Goal: Transaction & Acquisition: Purchase product/service

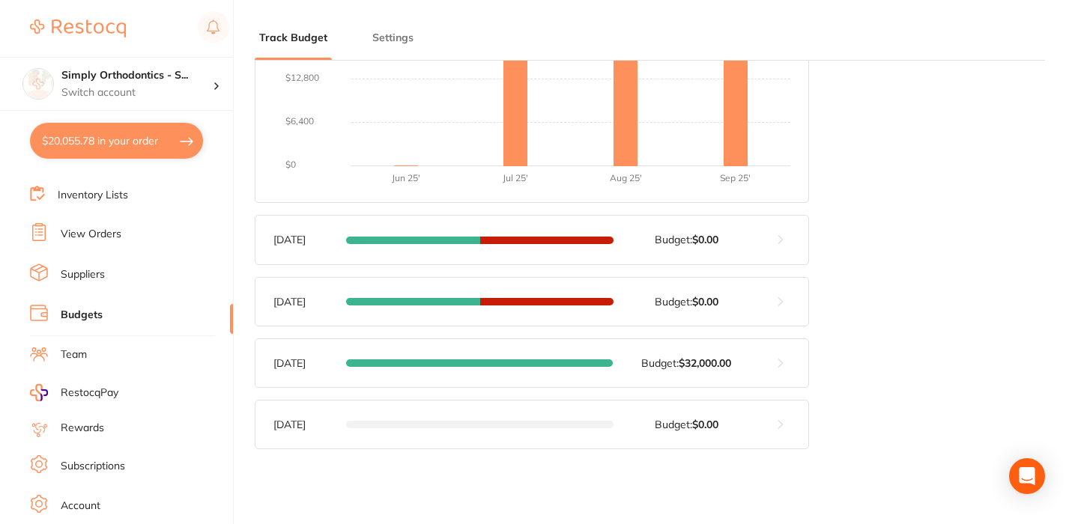
scroll to position [478, 0]
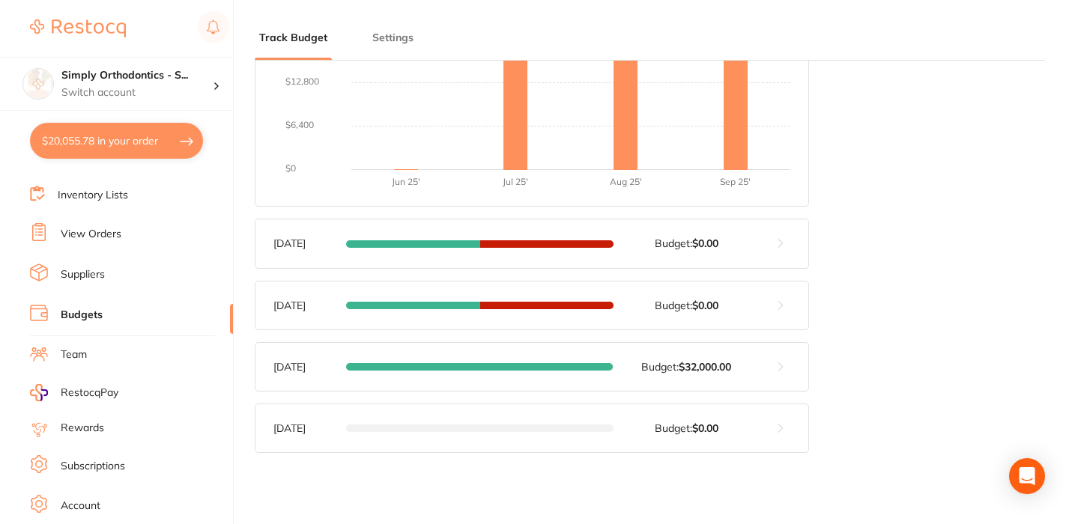
click at [782, 303] on button at bounding box center [780, 306] width 55 height 48
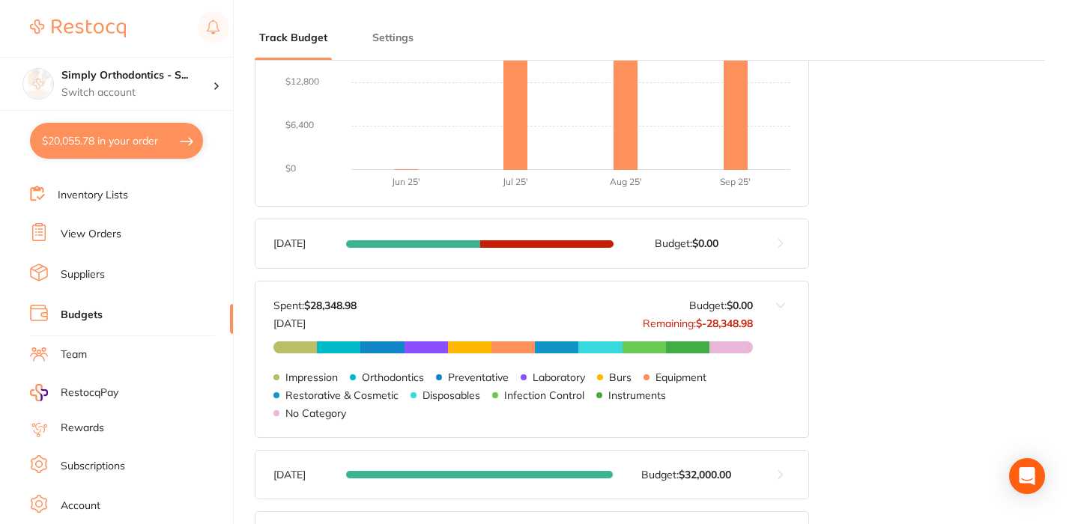
click at [782, 303] on button at bounding box center [780, 360] width 55 height 156
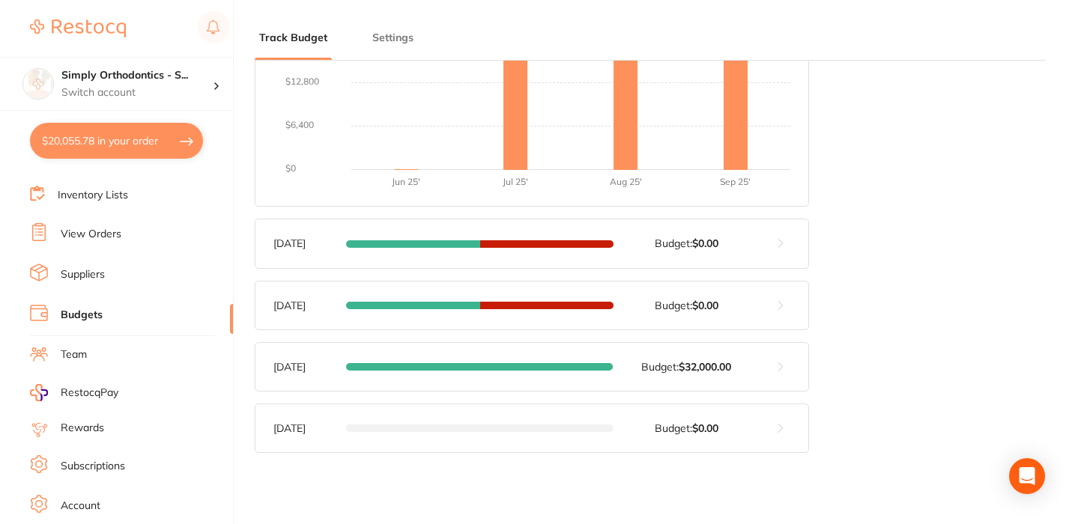
click at [778, 368] on button at bounding box center [780, 367] width 55 height 48
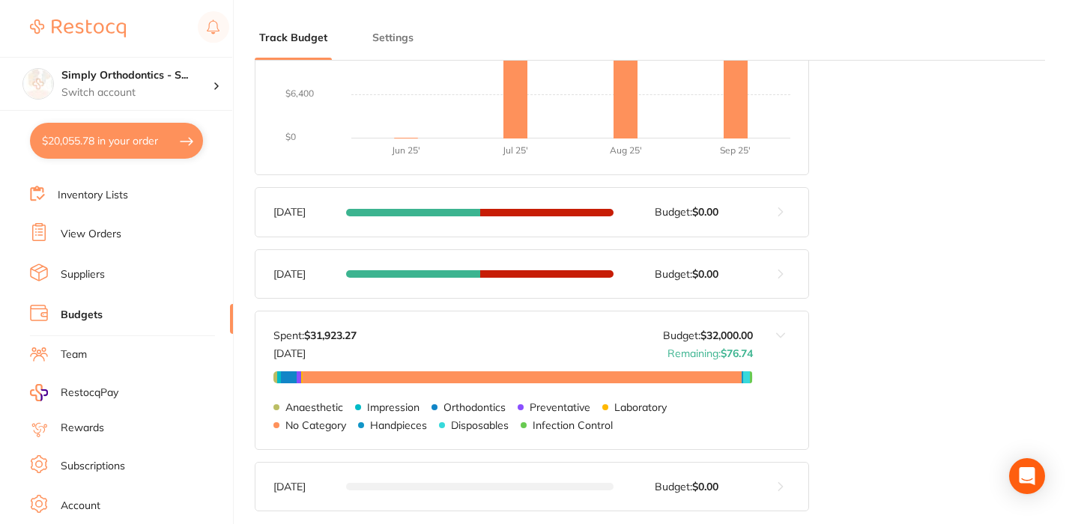
scroll to position [512, 0]
click at [85, 282] on li "Suppliers" at bounding box center [131, 275] width 203 height 22
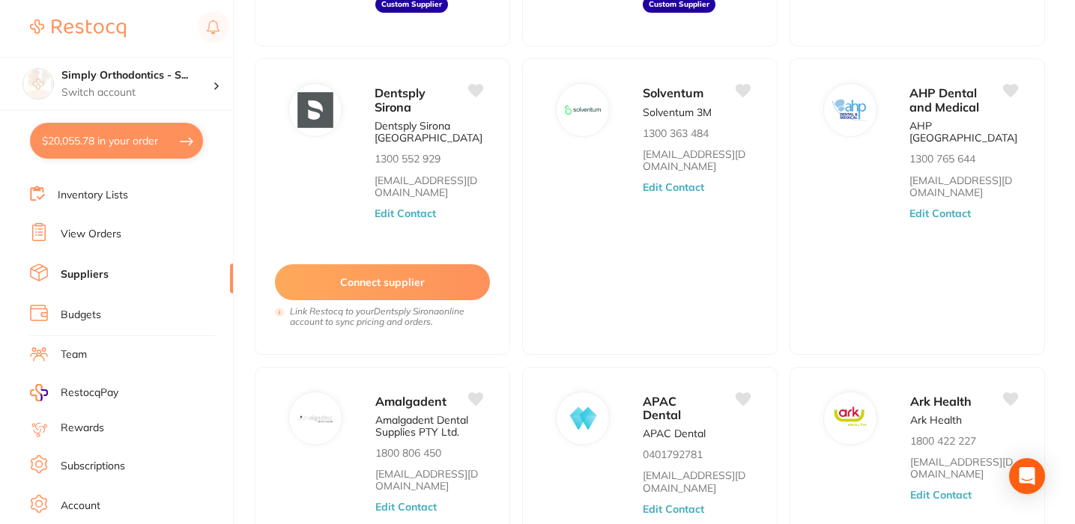
click at [84, 274] on link "Suppliers" at bounding box center [85, 274] width 48 height 15
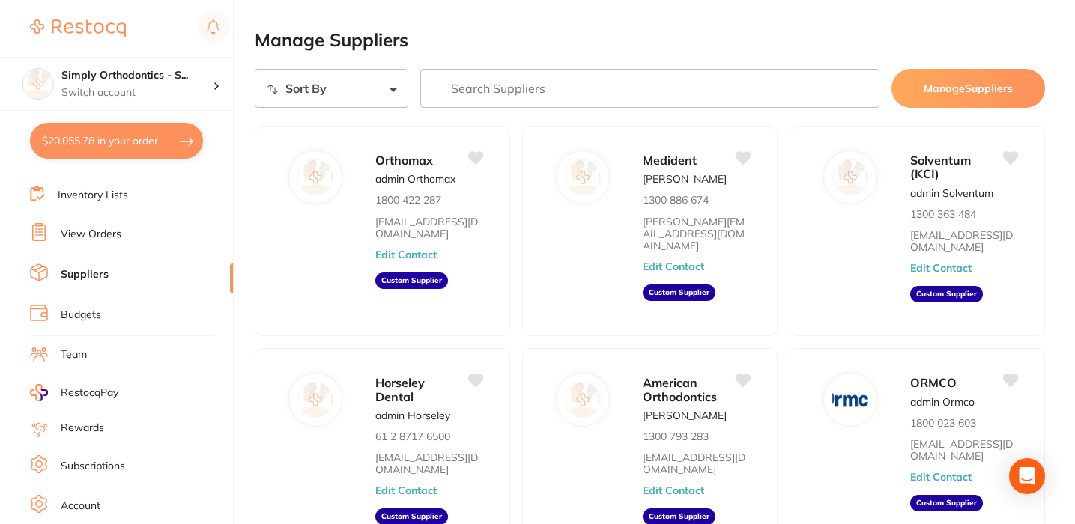
click at [81, 316] on link "Budgets" at bounding box center [81, 315] width 40 height 15
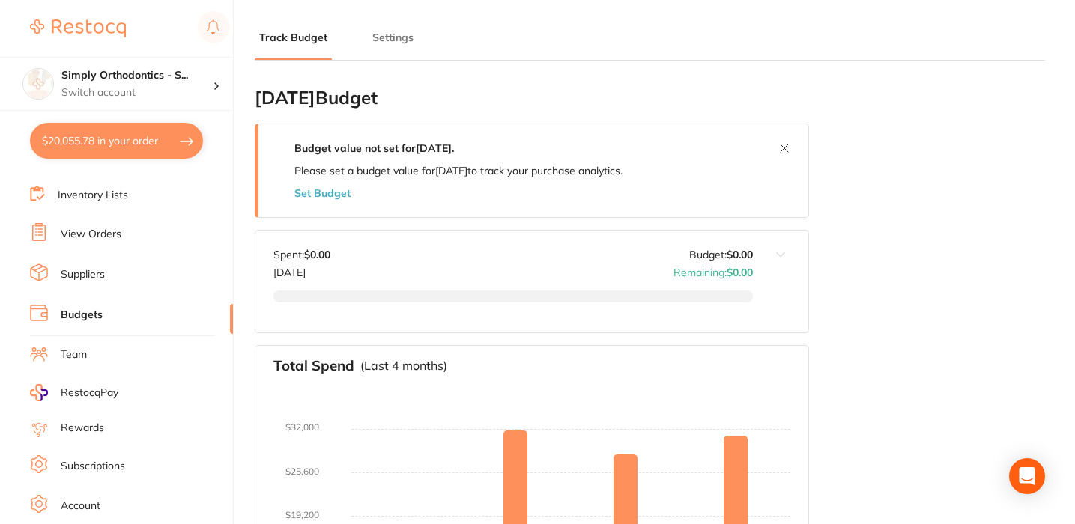
type input "0.0"
click at [128, 94] on p "Switch account" at bounding box center [136, 92] width 151 height 15
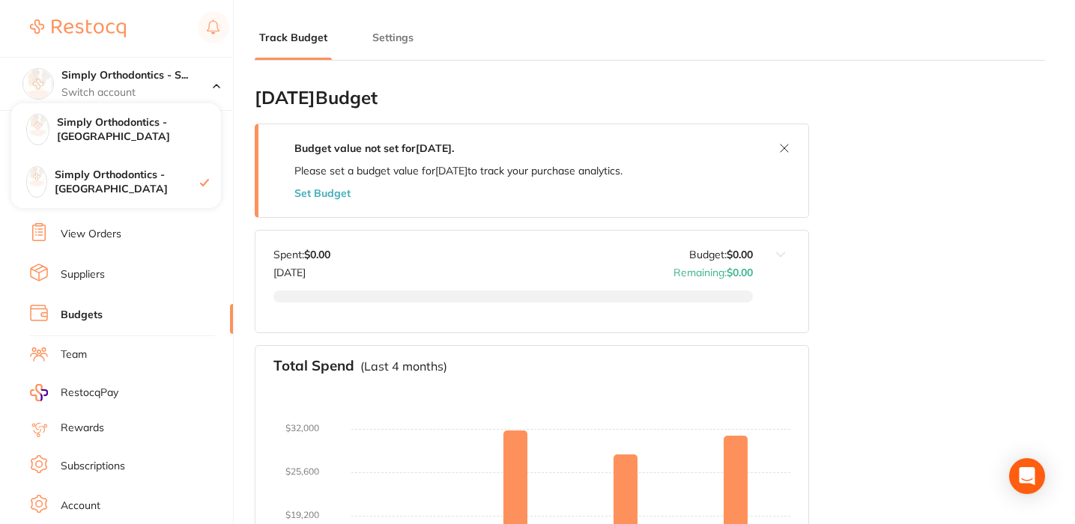
click at [540, 60] on ul "Track Budget Settings" at bounding box center [650, 45] width 790 height 31
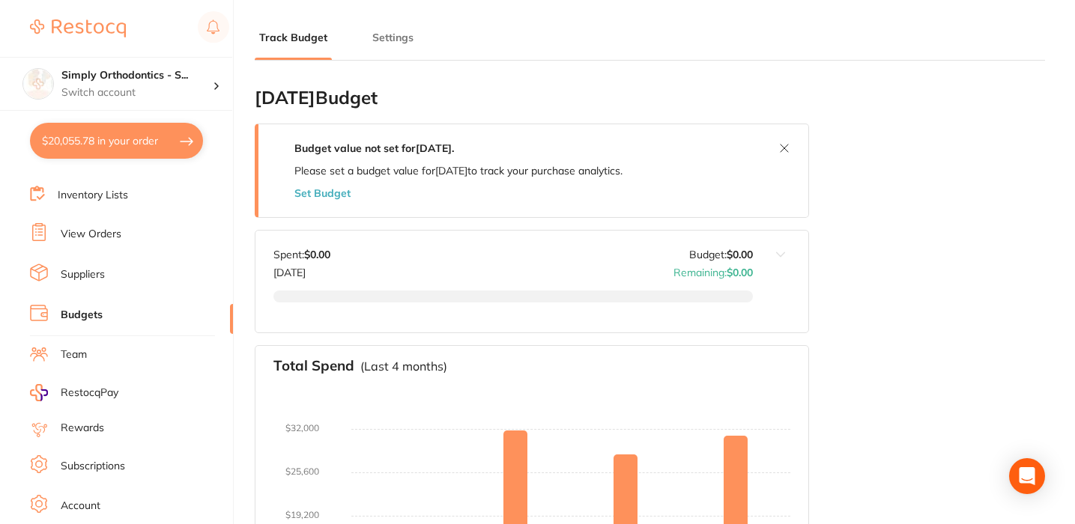
click at [88, 140] on button "$20,055.78 in your order" at bounding box center [116, 141] width 173 height 36
checkbox input "true"
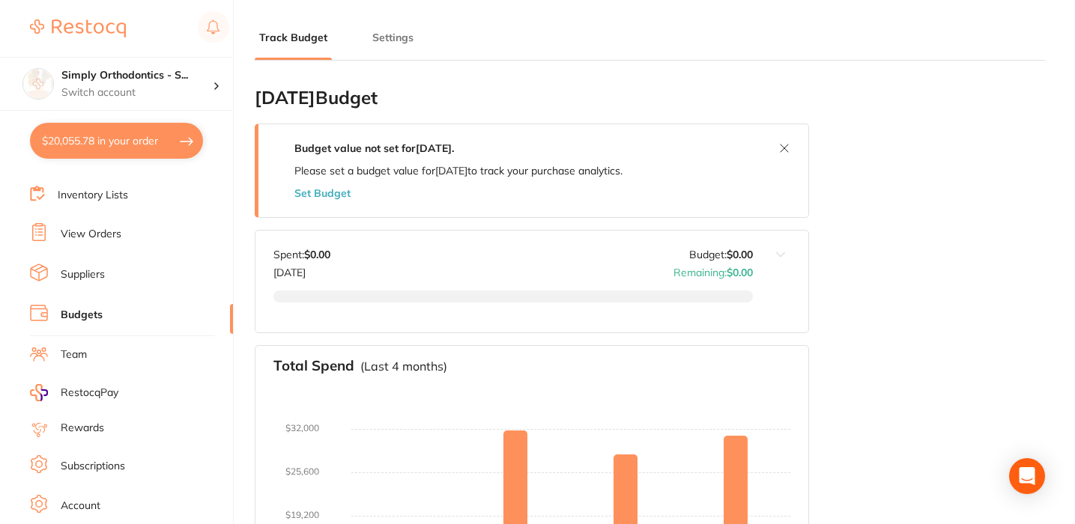
checkbox input "true"
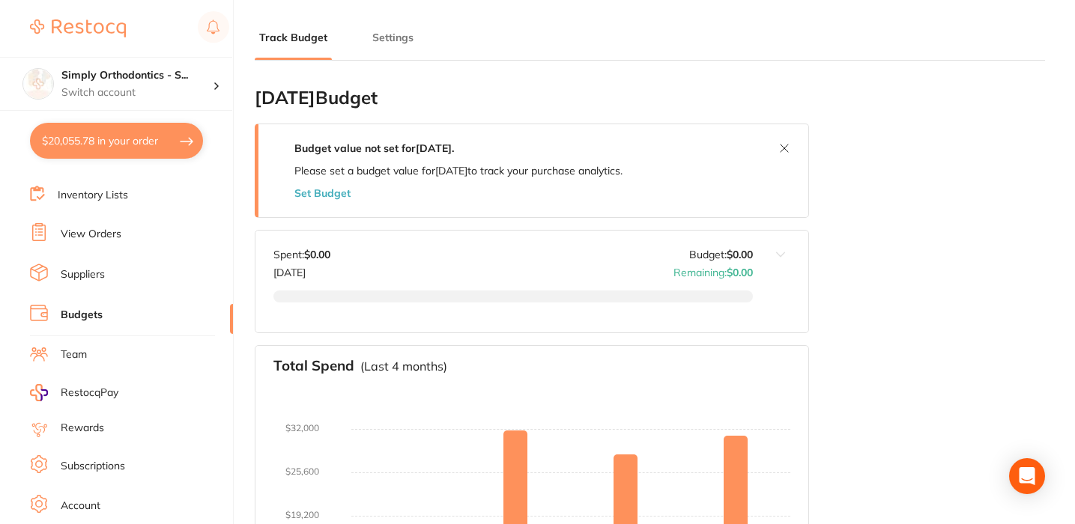
checkbox input "true"
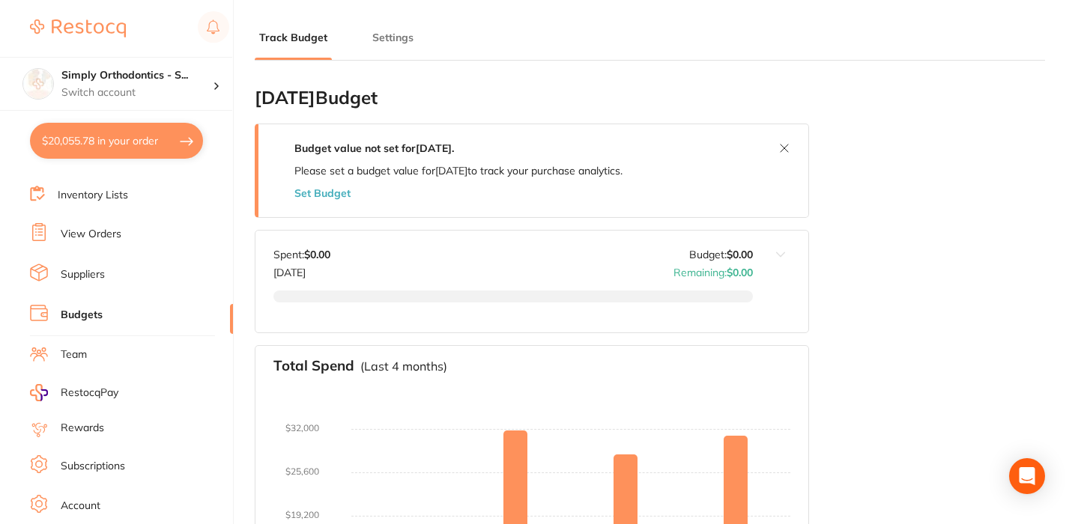
checkbox input "true"
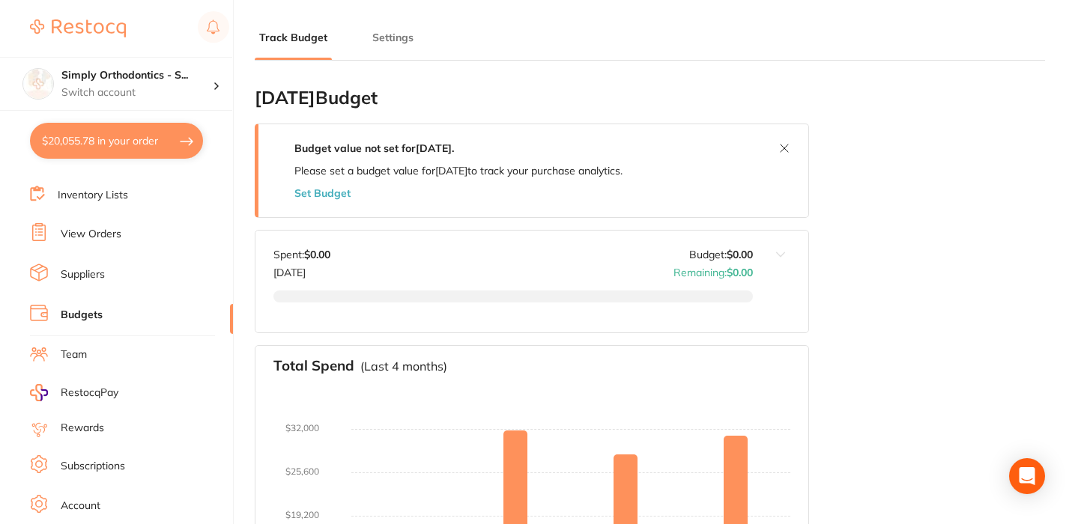
checkbox input "true"
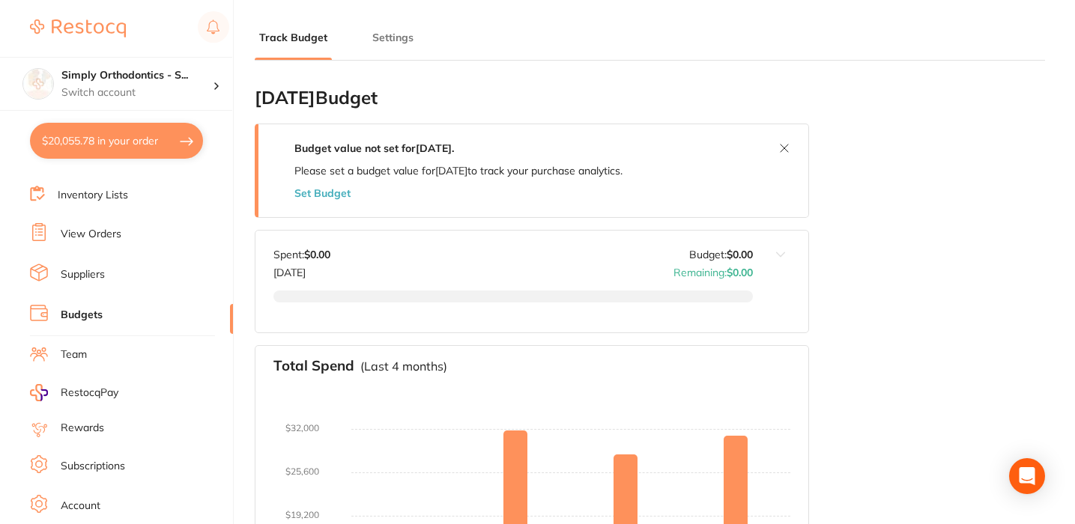
checkbox input "true"
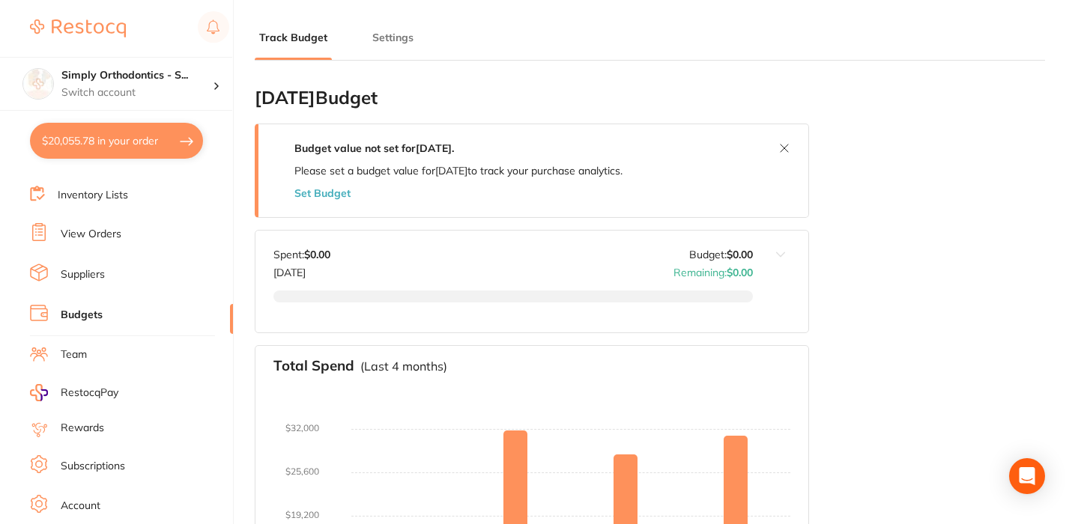
checkbox input "true"
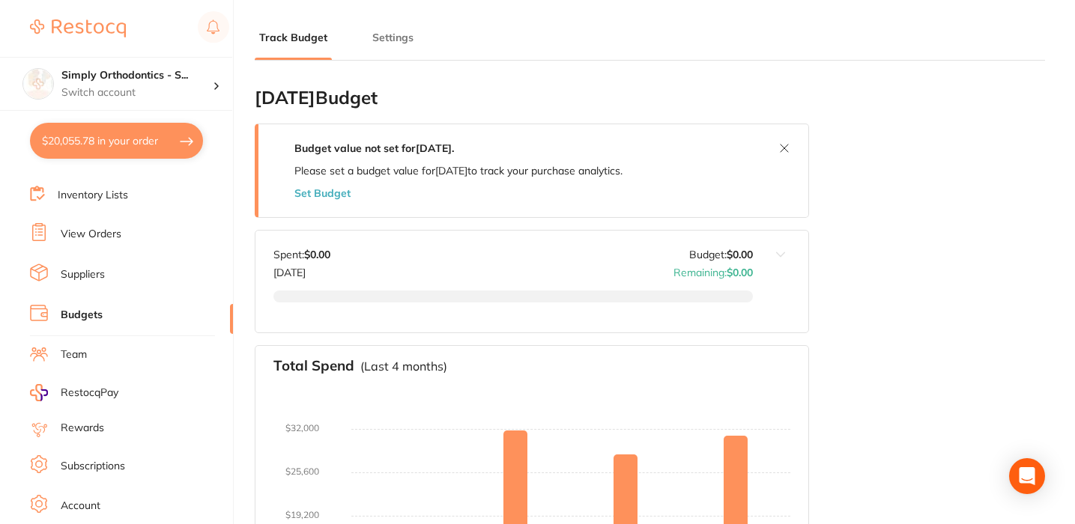
checkbox input "true"
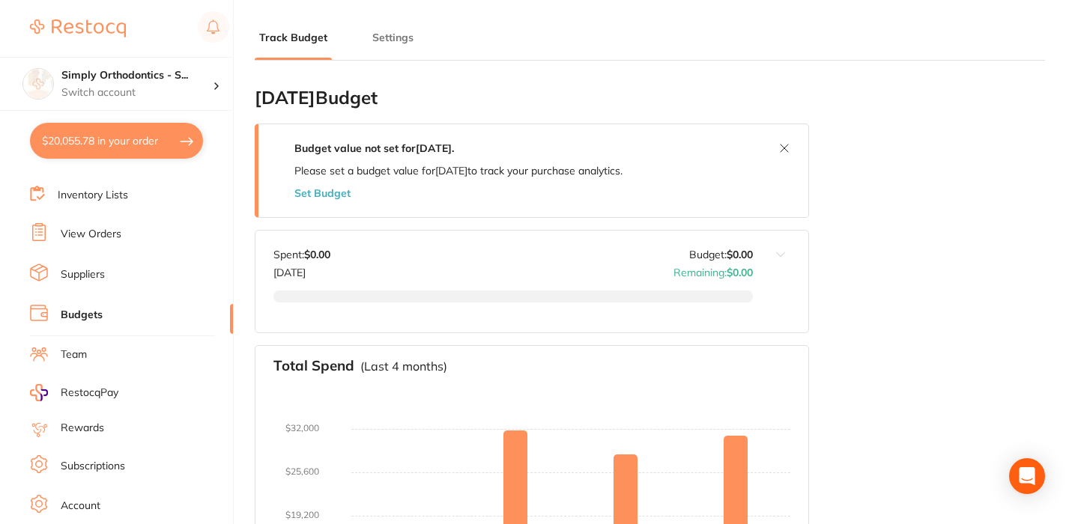
checkbox input "true"
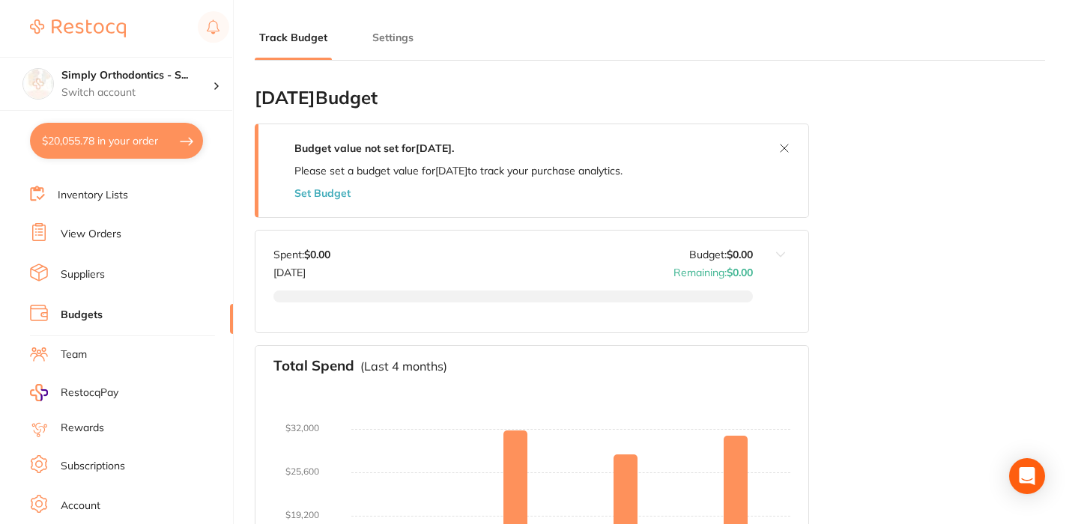
checkbox input "true"
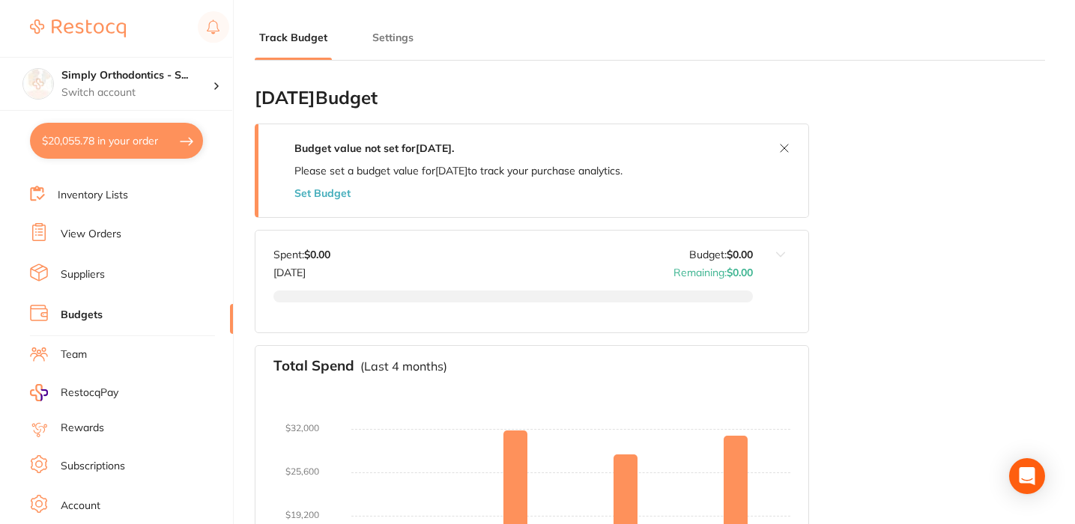
checkbox input "true"
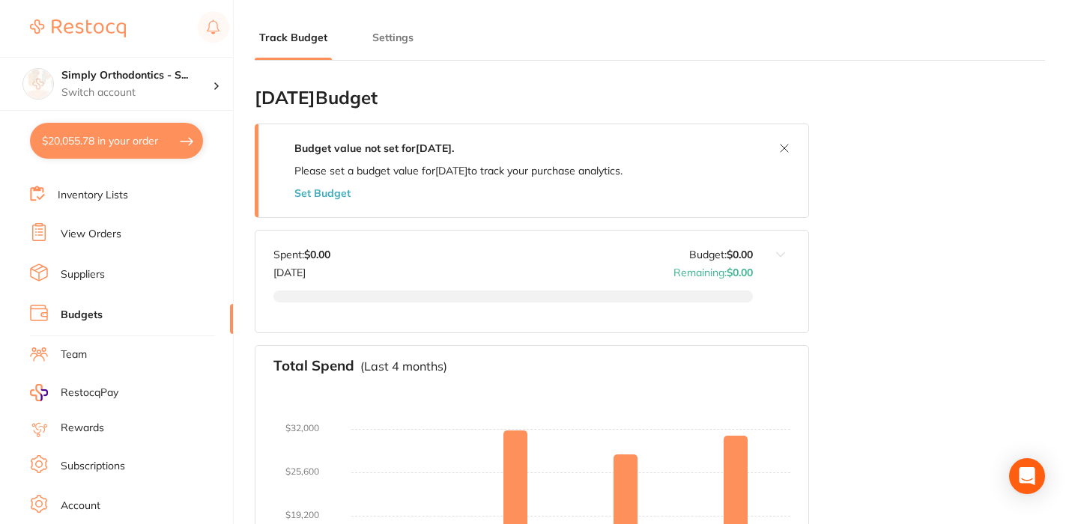
checkbox input "true"
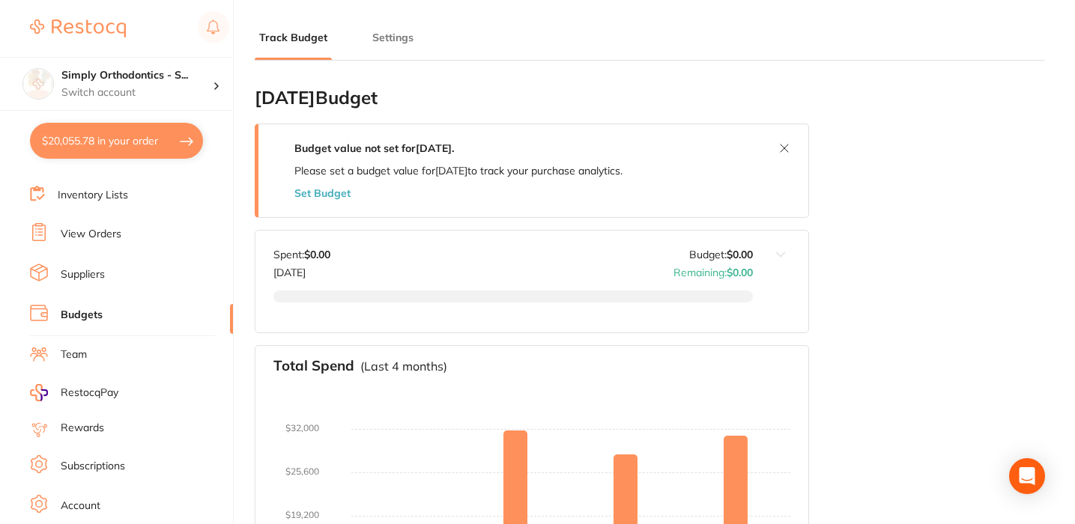
checkbox input "true"
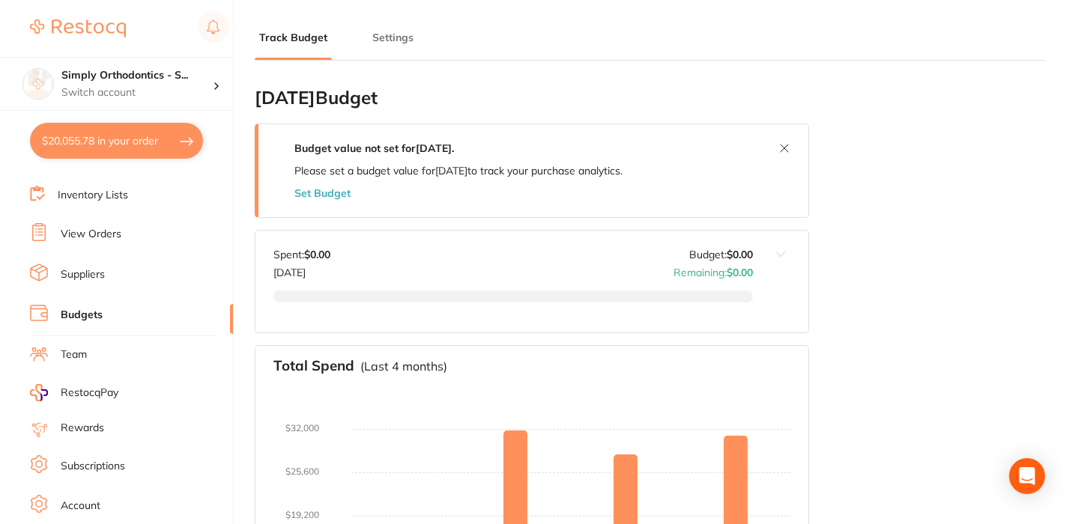
checkbox input "true"
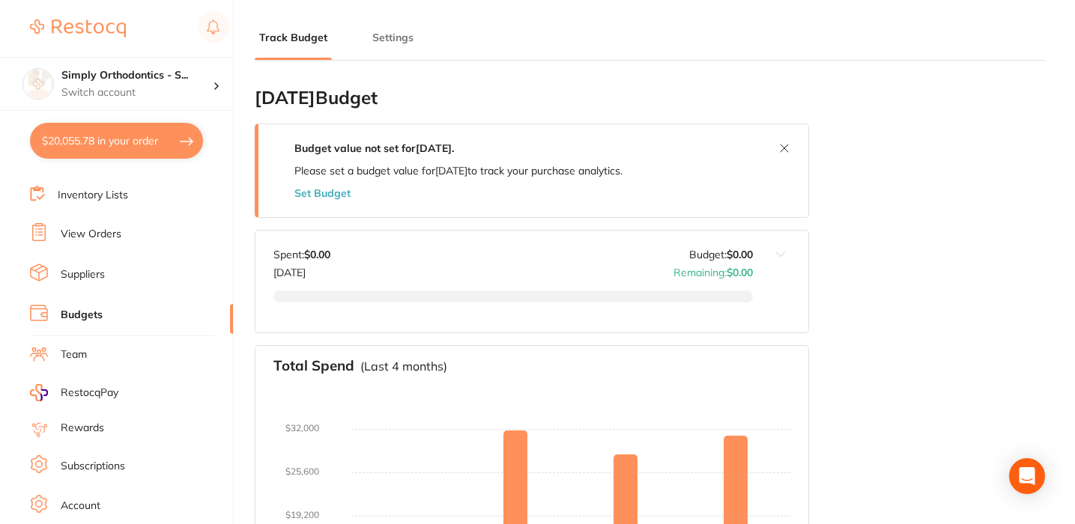
checkbox input "true"
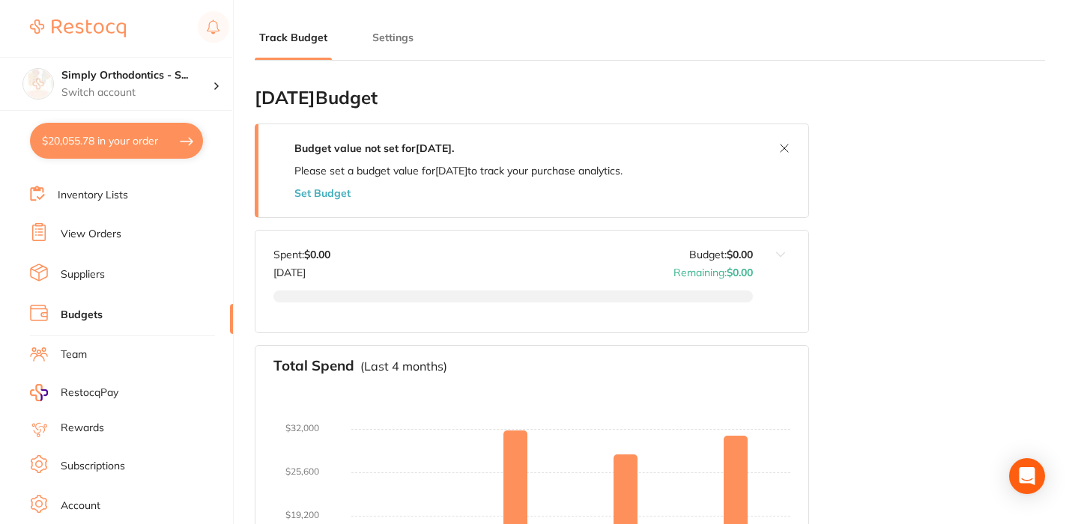
checkbox input "true"
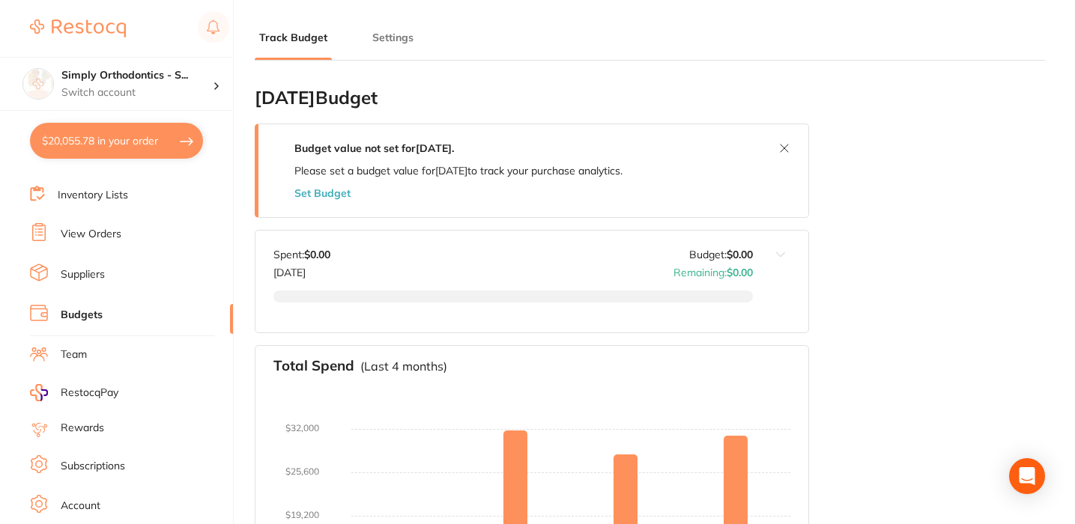
checkbox input "true"
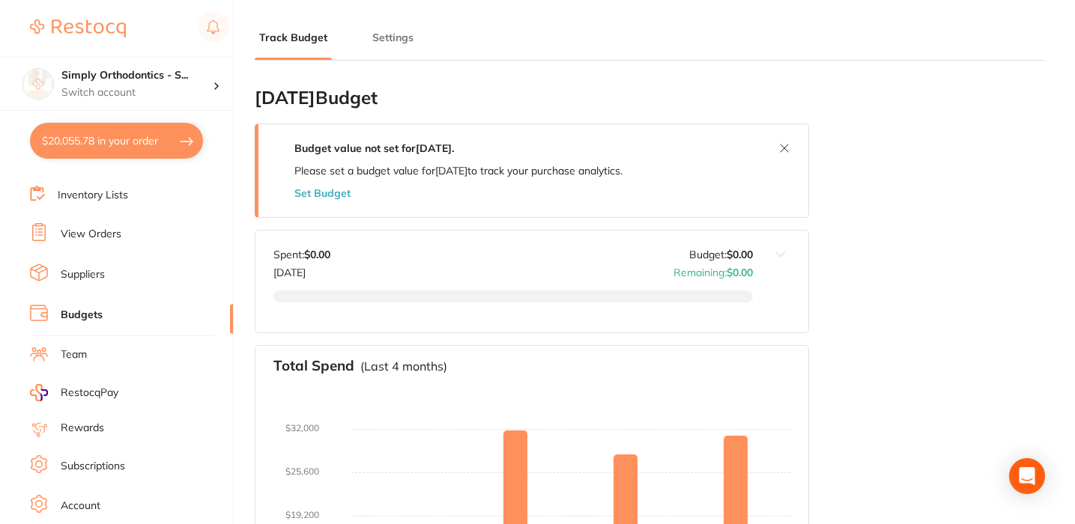
checkbox input "true"
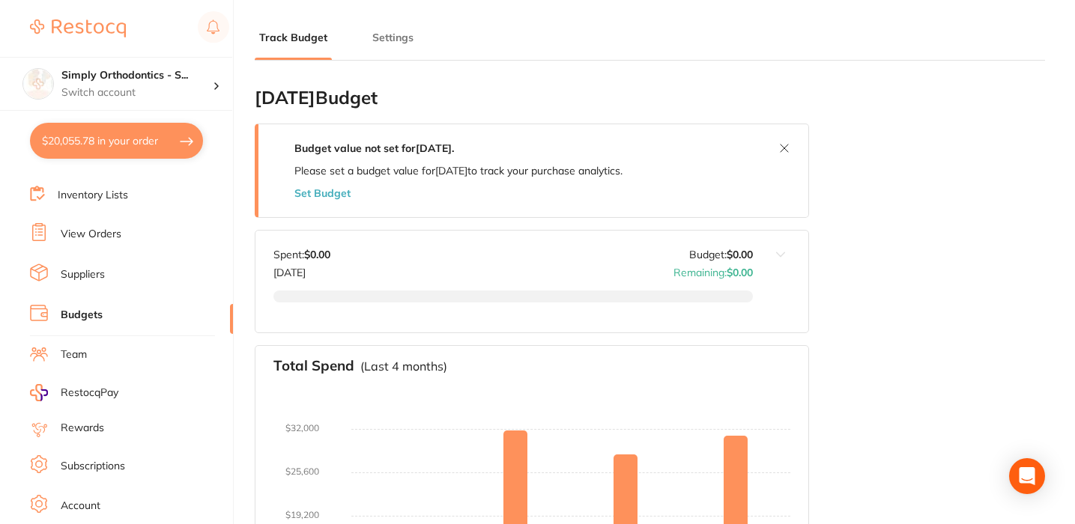
checkbox input "true"
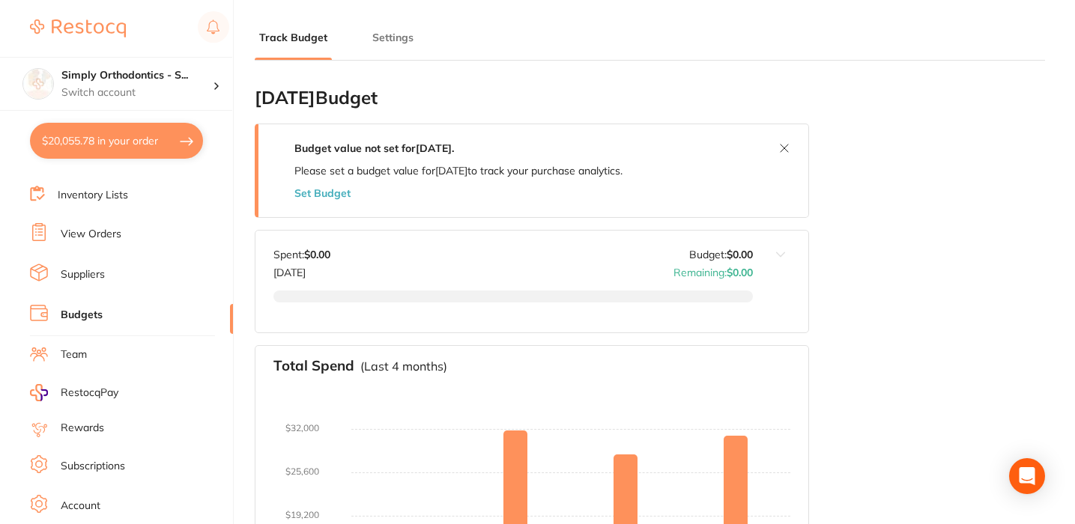
checkbox input "true"
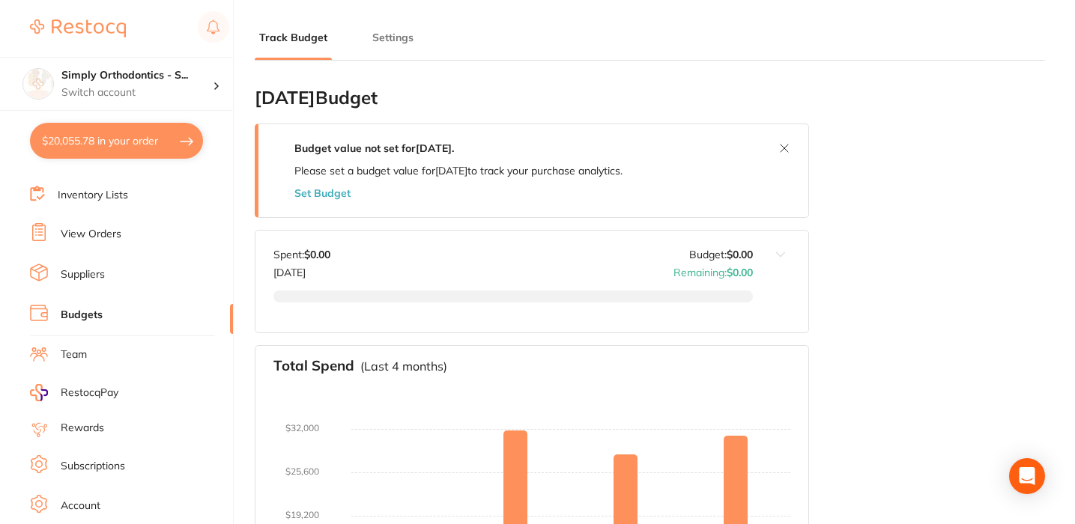
checkbox input "true"
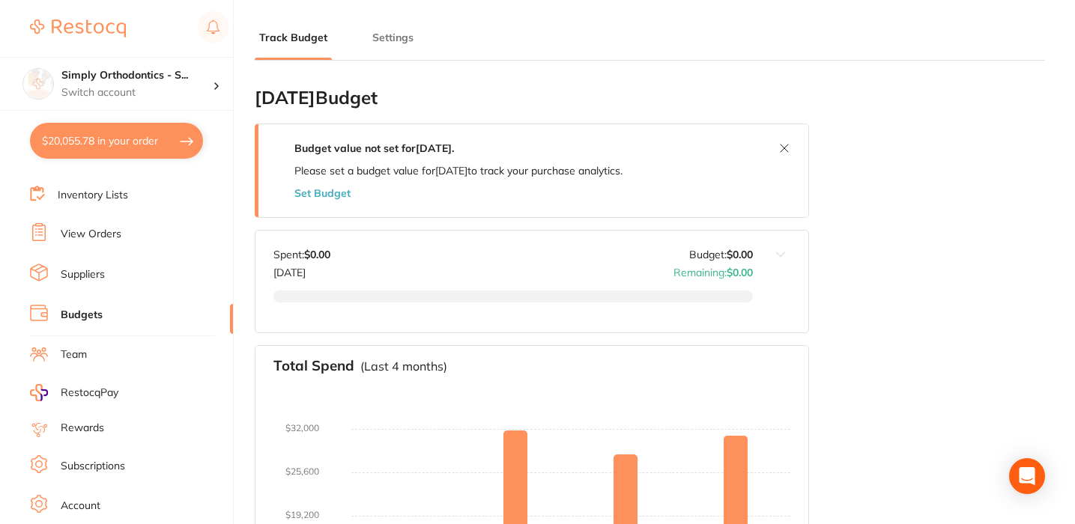
checkbox input "true"
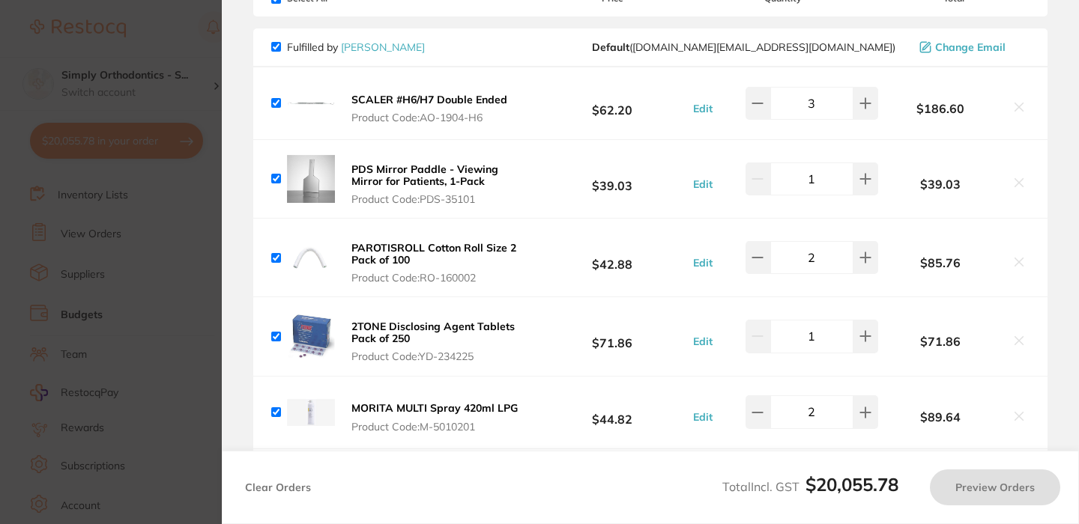
scroll to position [120, 0]
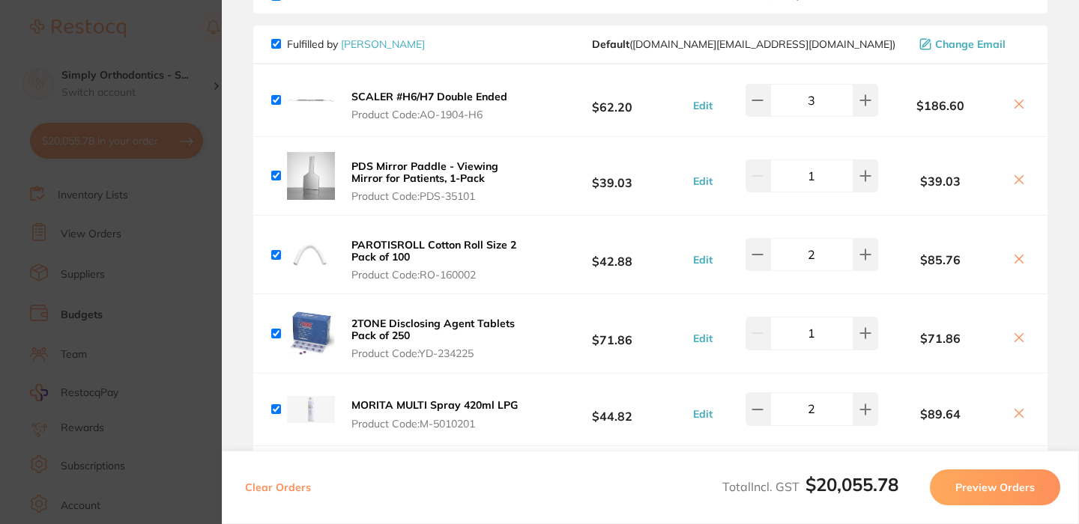
click at [1015, 181] on icon at bounding box center [1019, 180] width 8 height 8
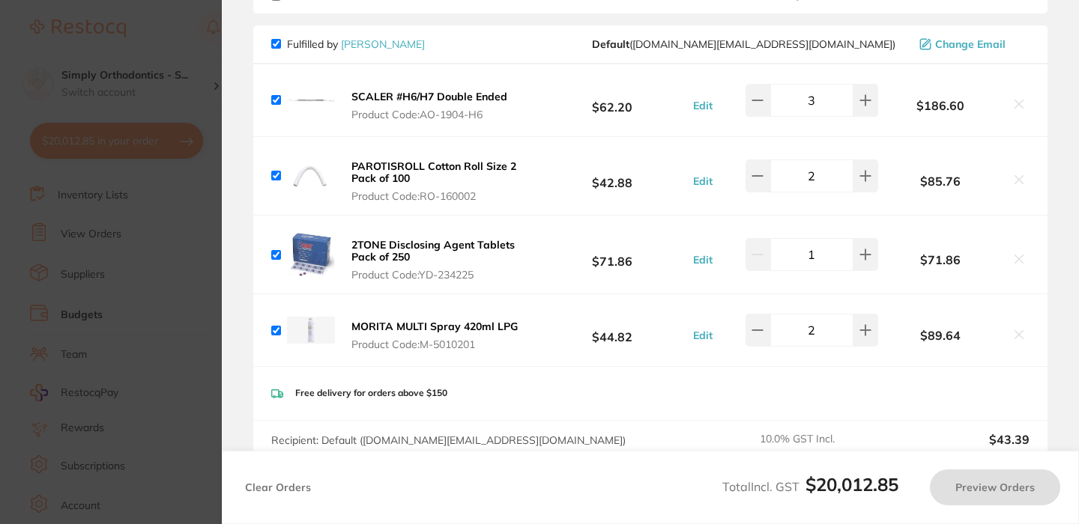
checkbox input "true"
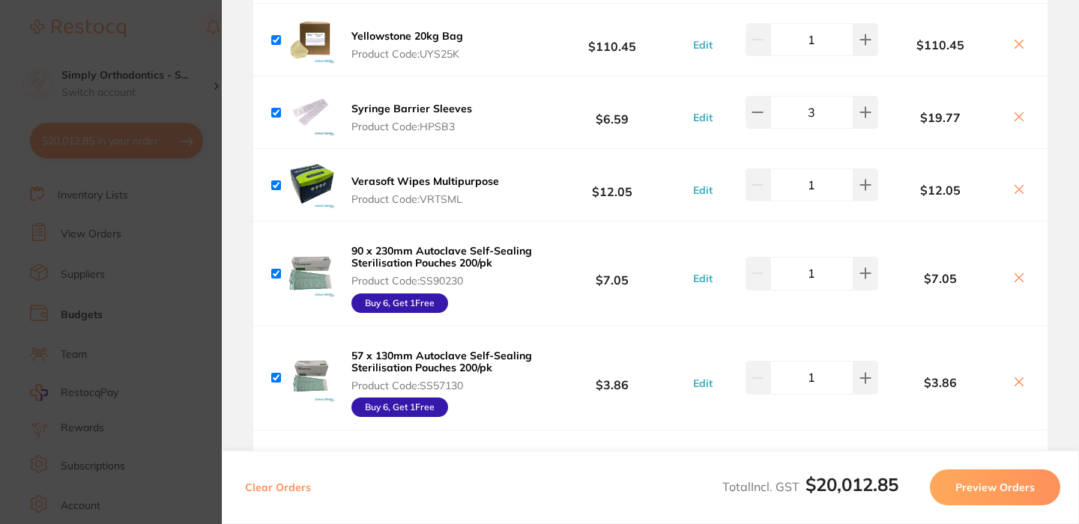
scroll to position [1527, 0]
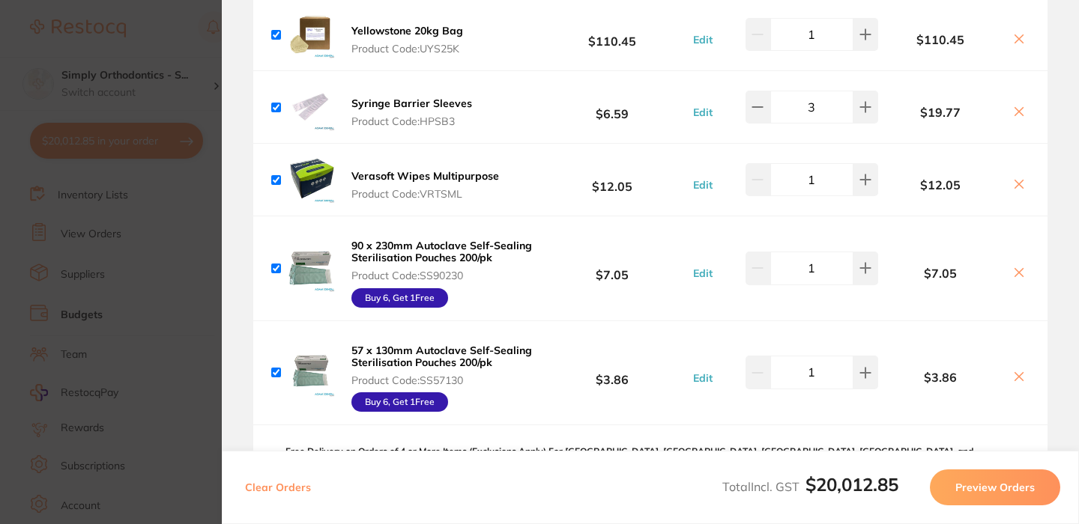
click at [449, 248] on b "90 x 230mm Autoclave Self-Sealing Sterilisation Pouches 200/pk" at bounding box center [441, 251] width 181 height 25
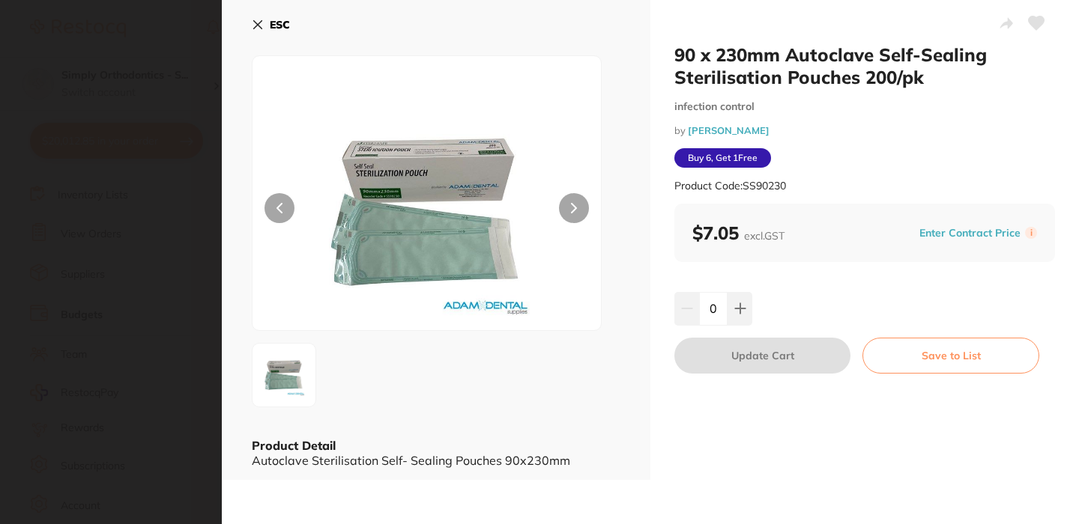
type input "1"
click at [721, 132] on link "[PERSON_NAME]" at bounding box center [729, 130] width 82 height 12
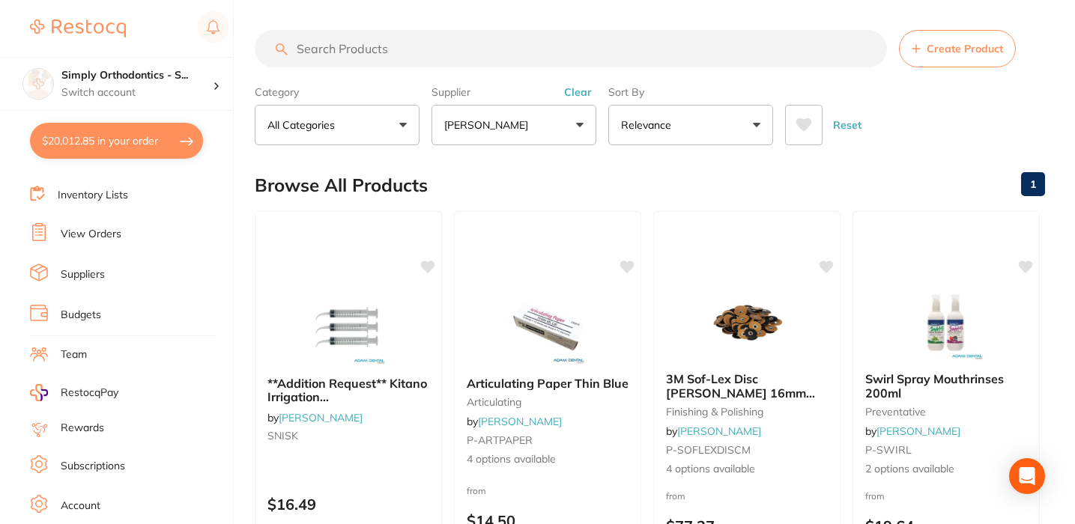
click at [820, 135] on button at bounding box center [803, 125] width 37 height 40
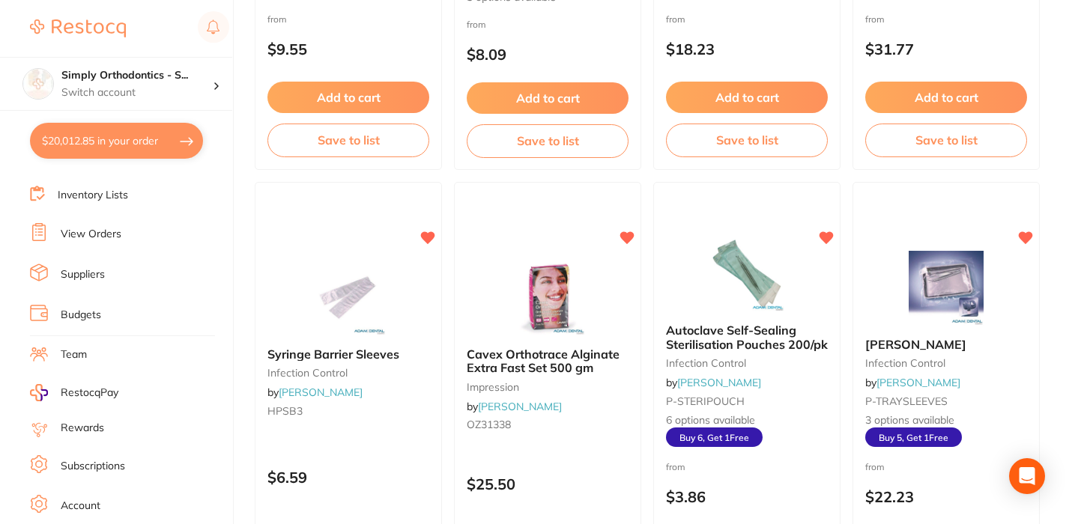
scroll to position [475, 0]
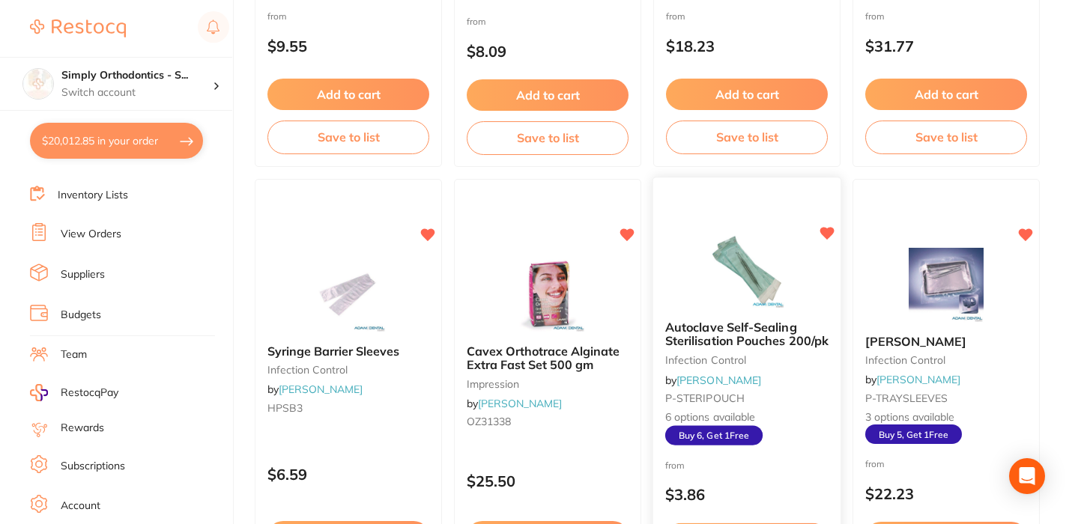
click at [778, 348] on span "Autoclave Self-Sealing Sterilisation Pouches 200/pk" at bounding box center [746, 333] width 163 height 29
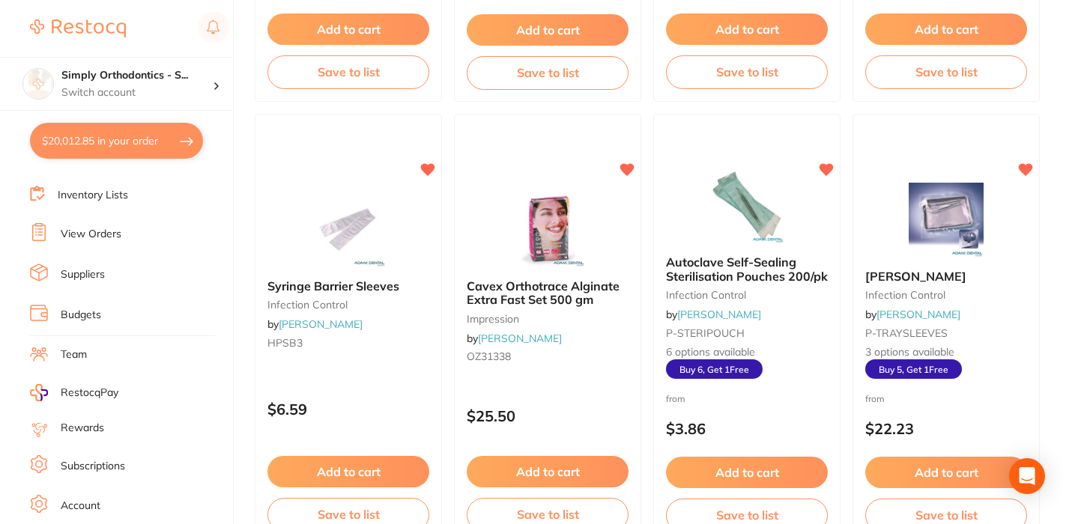
scroll to position [567, 0]
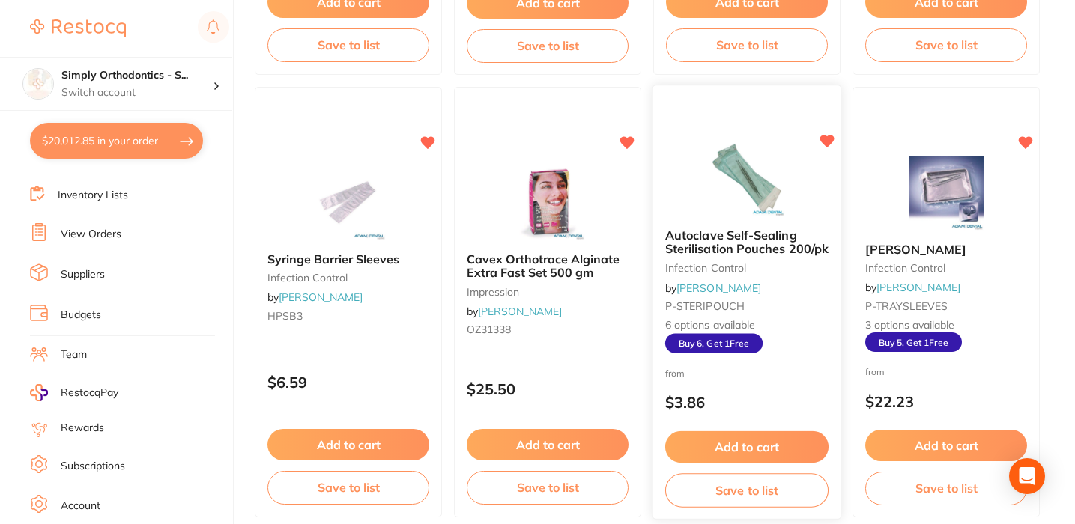
click at [759, 256] on span "Autoclave Self-Sealing Sterilisation Pouches 200/pk" at bounding box center [746, 241] width 163 height 29
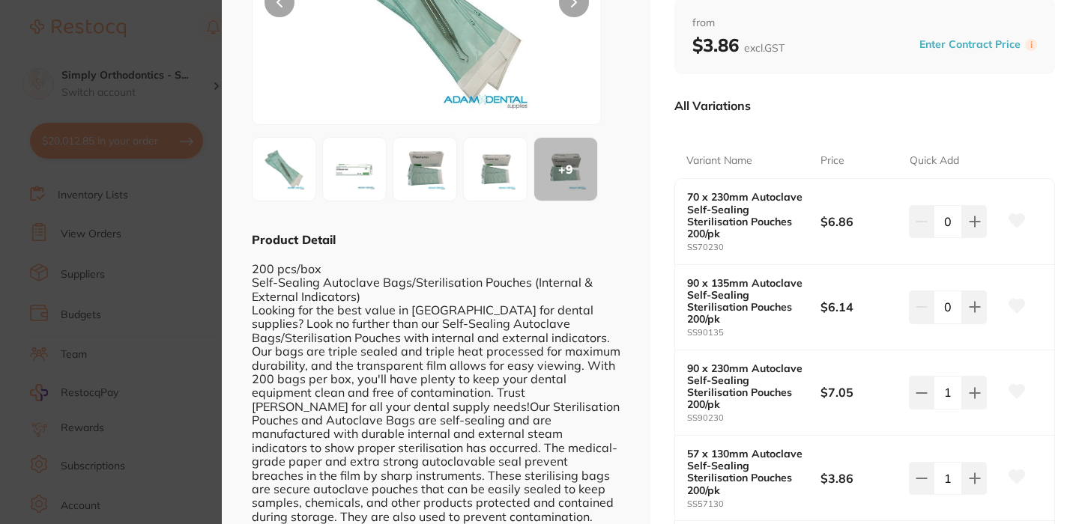
scroll to position [207, 0]
click at [969, 305] on icon at bounding box center [975, 306] width 12 height 12
type input "1"
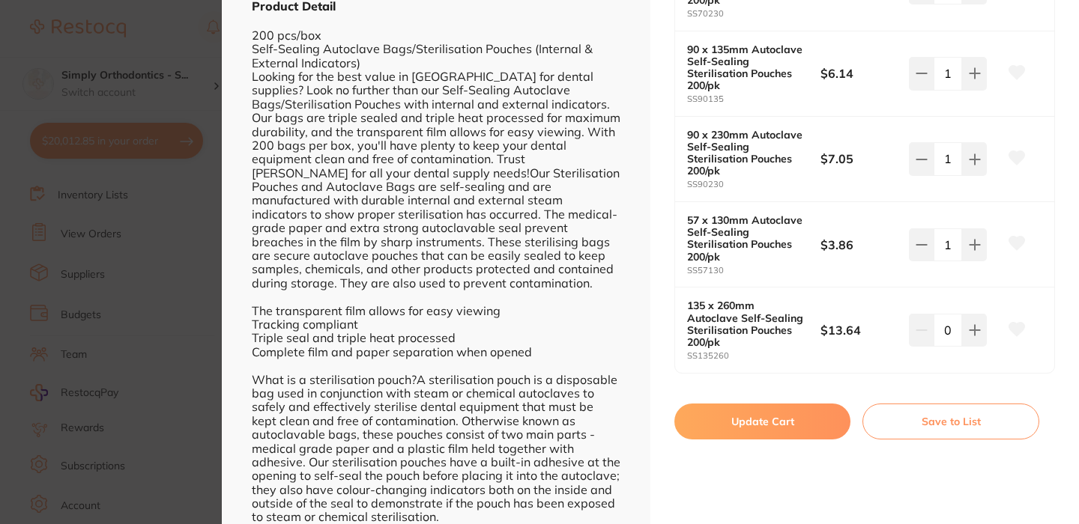
scroll to position [438, 0]
click at [776, 415] on button "Update Cart" at bounding box center [762, 423] width 176 height 36
checkbox input "false"
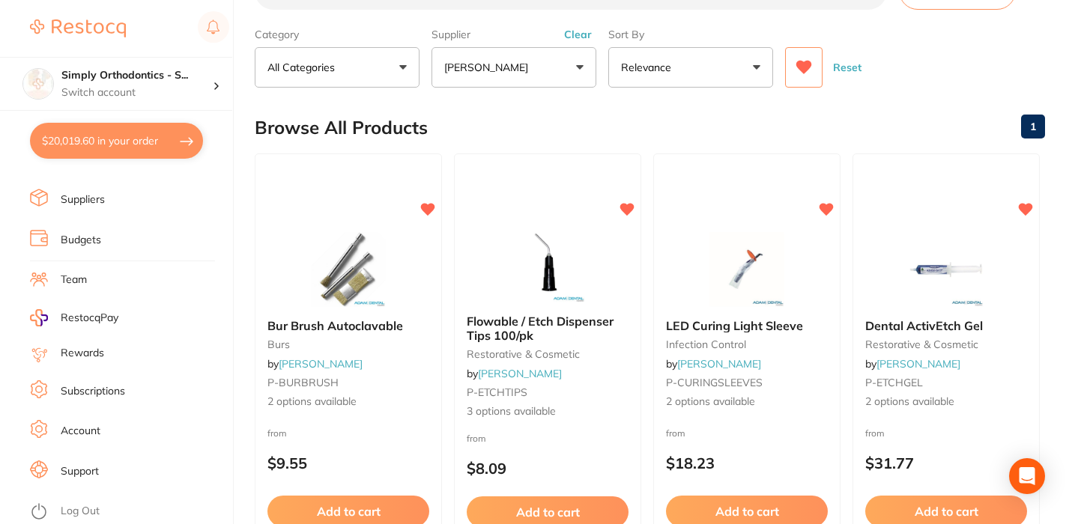
scroll to position [58, 0]
click at [105, 19] on link at bounding box center [78, 28] width 96 height 34
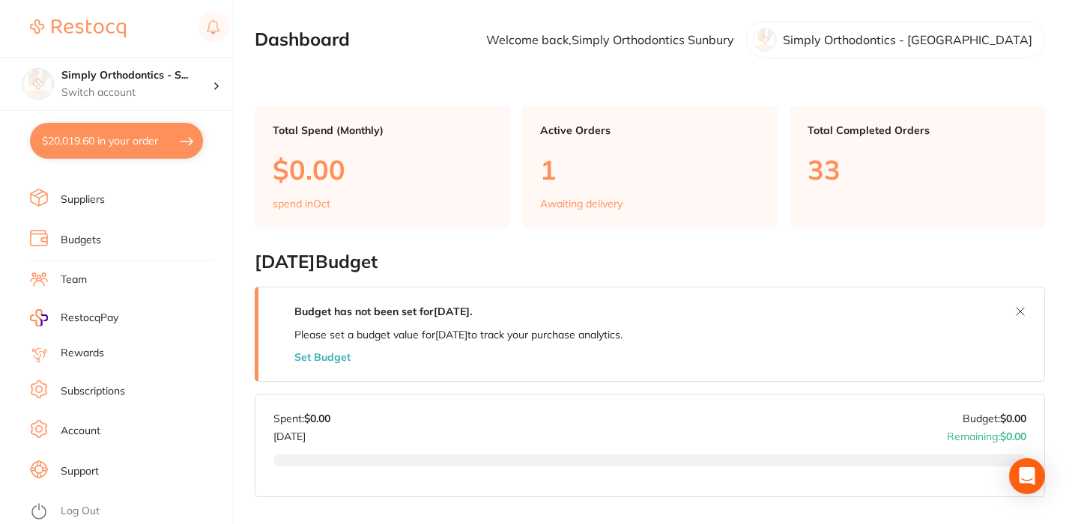
click at [105, 26] on img at bounding box center [78, 28] width 96 height 18
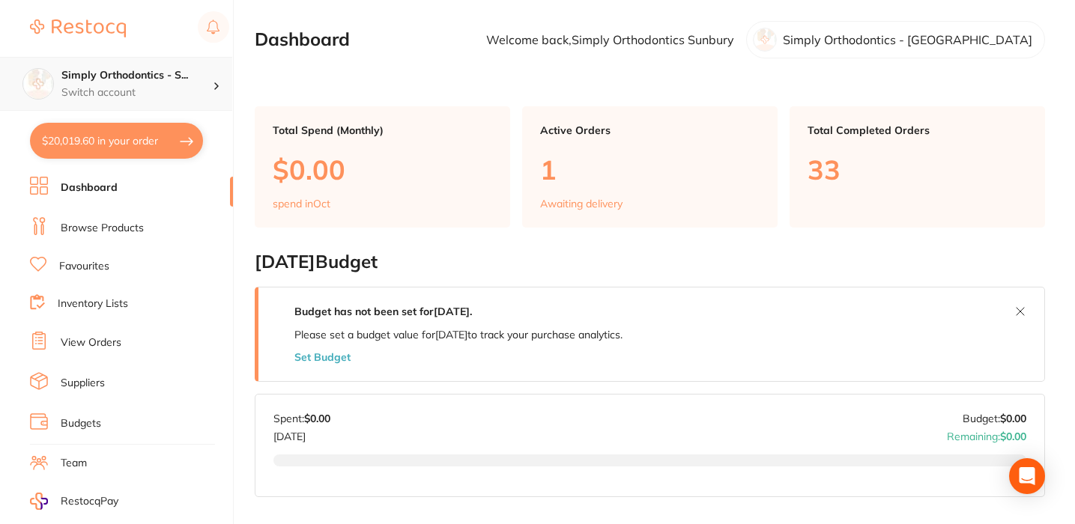
click at [138, 97] on p "Switch account" at bounding box center [136, 92] width 151 height 15
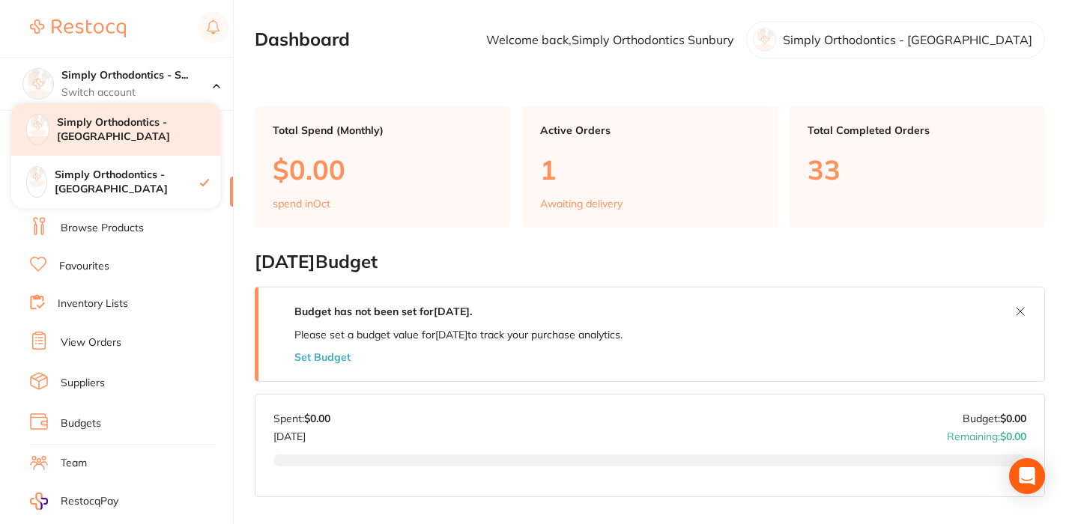
click at [122, 125] on h4 "Simply Orthodontics - [GEOGRAPHIC_DATA]" at bounding box center [139, 129] width 164 height 29
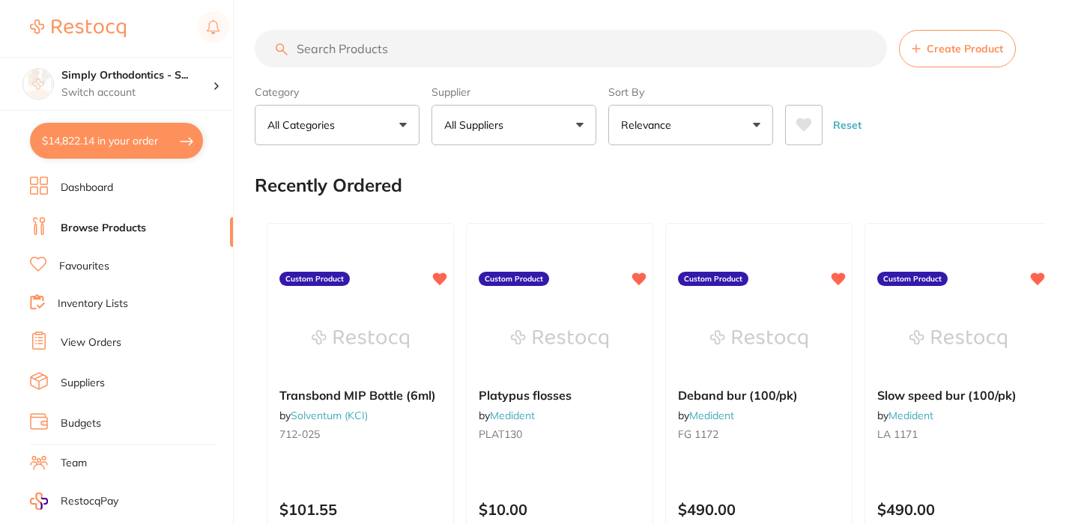
click at [85, 261] on link "Favourites" at bounding box center [84, 266] width 50 height 15
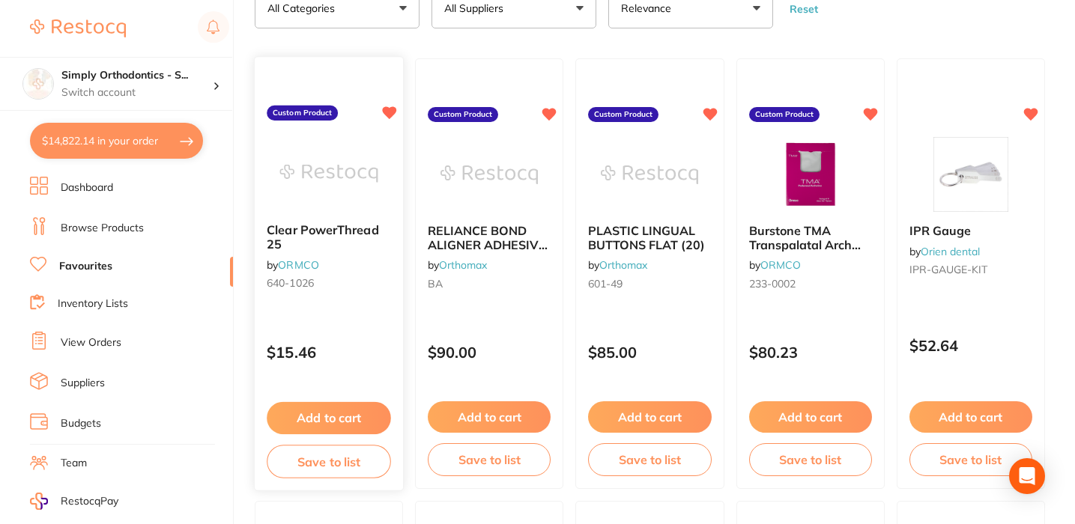
scroll to position [120, 0]
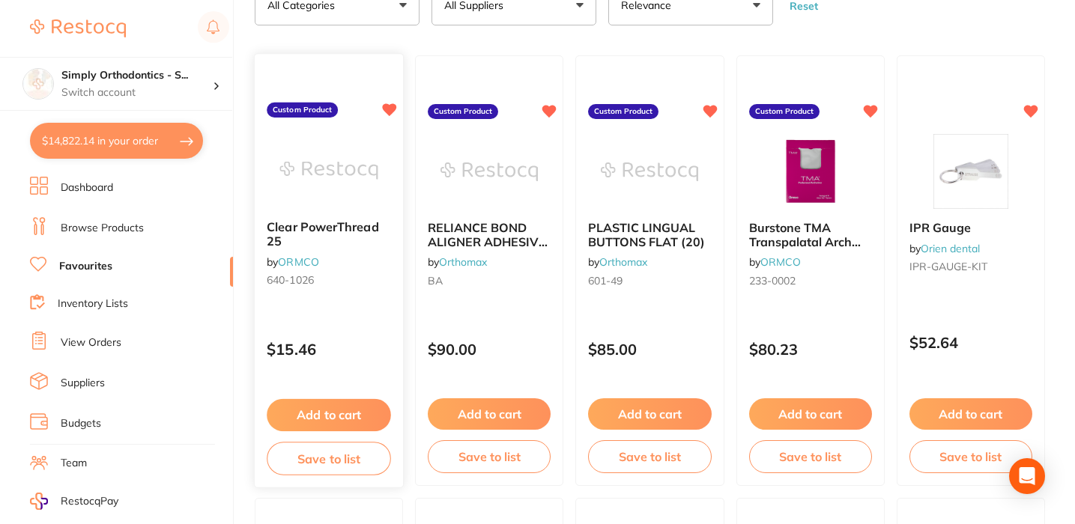
click at [319, 413] on button "Add to cart" at bounding box center [329, 415] width 124 height 32
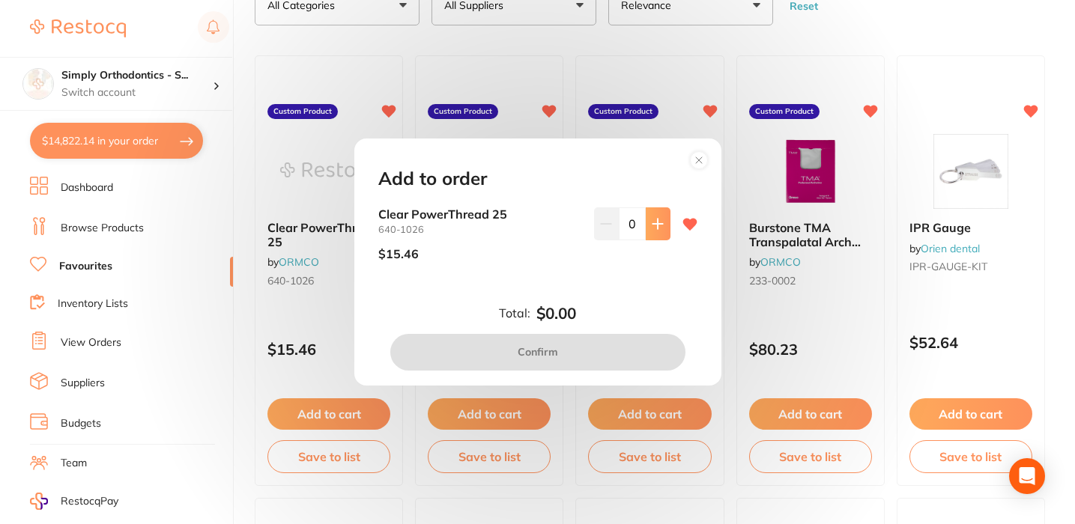
click at [654, 228] on icon at bounding box center [657, 224] width 10 height 10
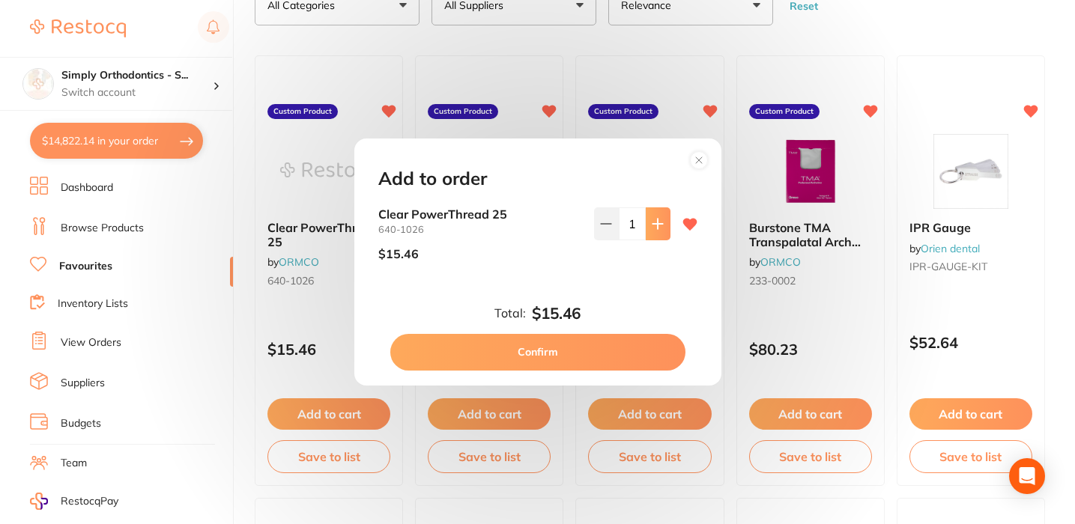
click at [654, 228] on icon at bounding box center [657, 224] width 10 height 10
type input "3"
click at [533, 362] on button "Confirm" at bounding box center [537, 352] width 295 height 36
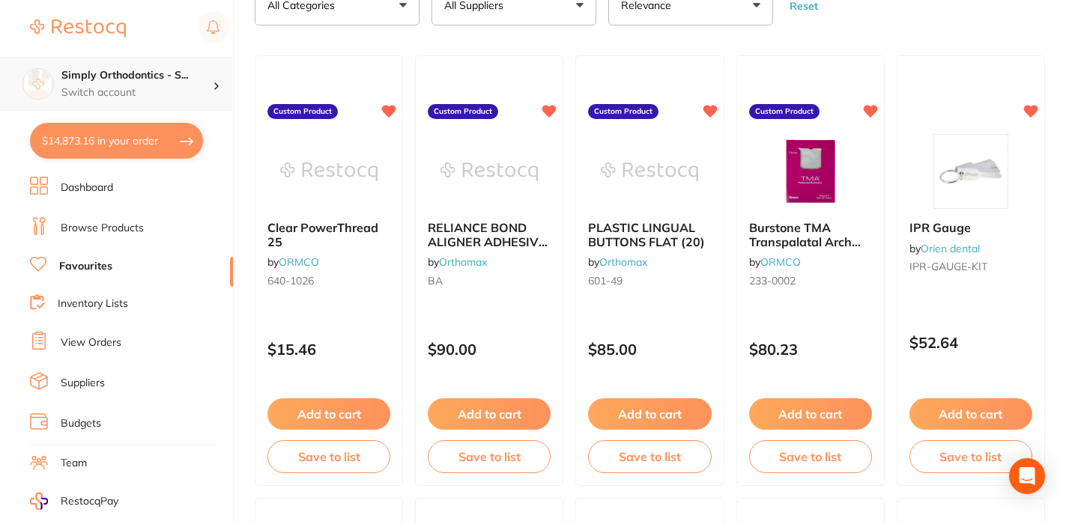
click at [128, 102] on div "Simply Orthodontics - S... Switch account" at bounding box center [116, 84] width 232 height 54
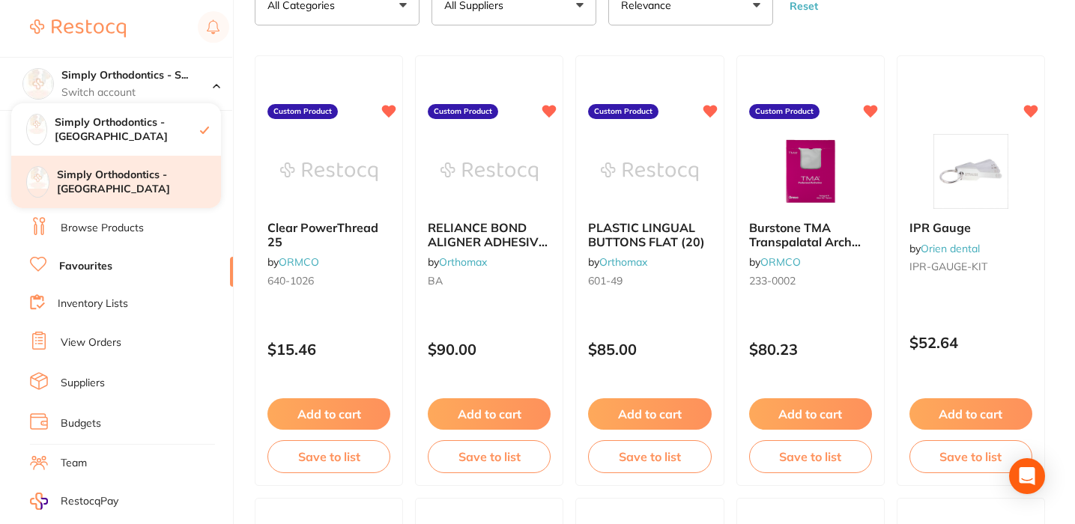
click at [118, 184] on h4 "Simply Orthodontics - [GEOGRAPHIC_DATA]" at bounding box center [139, 182] width 164 height 29
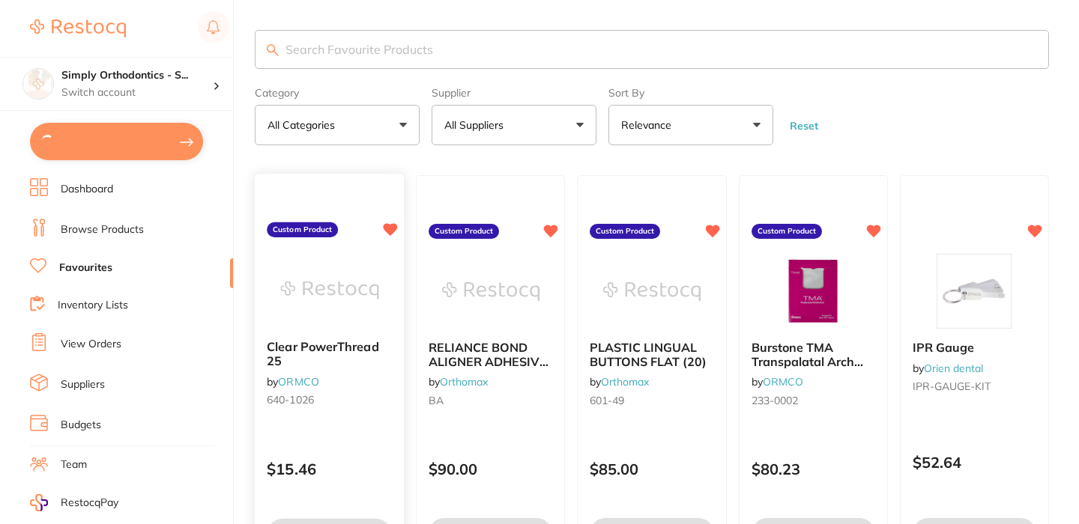
type input "1"
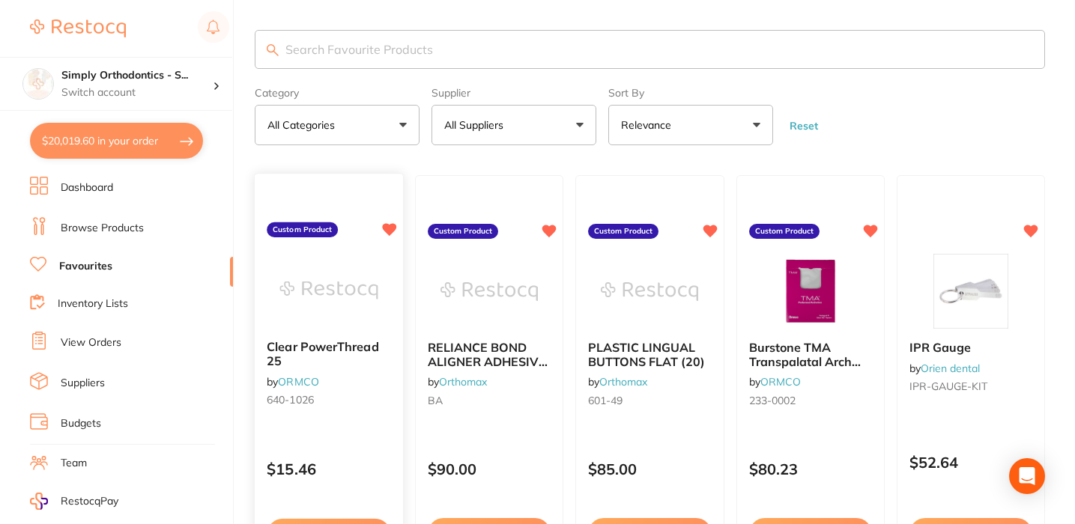
scroll to position [154, 0]
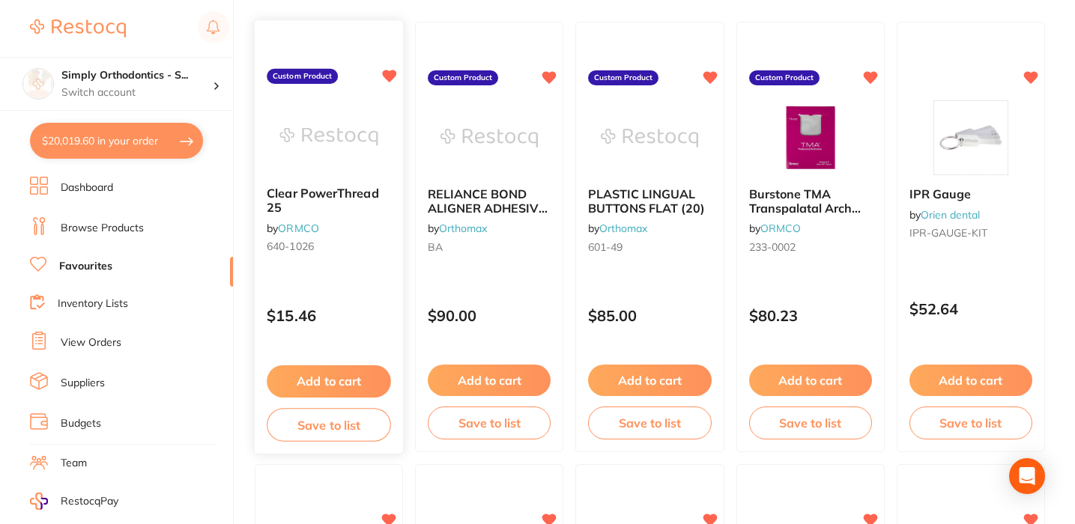
click at [342, 381] on button "Add to cart" at bounding box center [329, 382] width 124 height 32
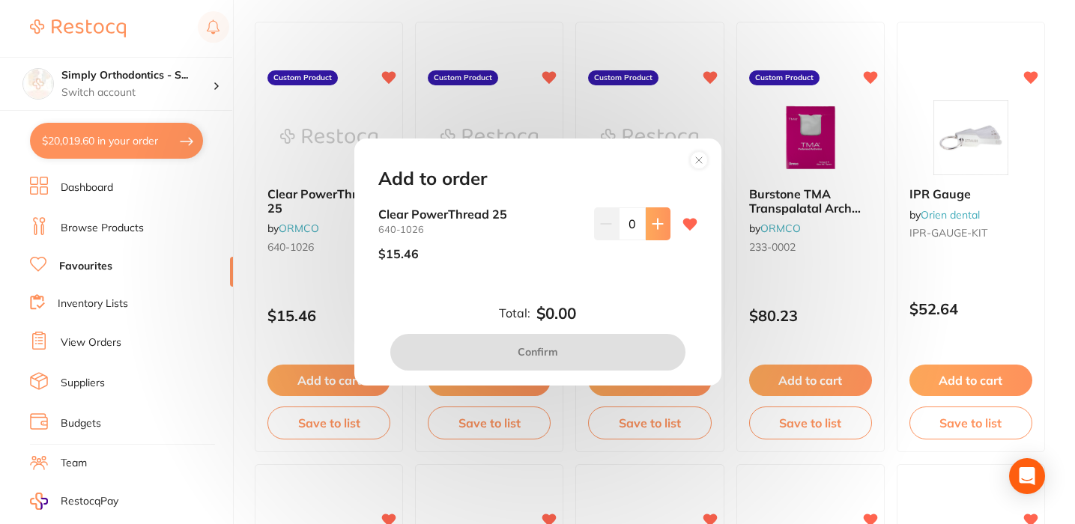
click at [655, 222] on icon at bounding box center [658, 224] width 12 height 12
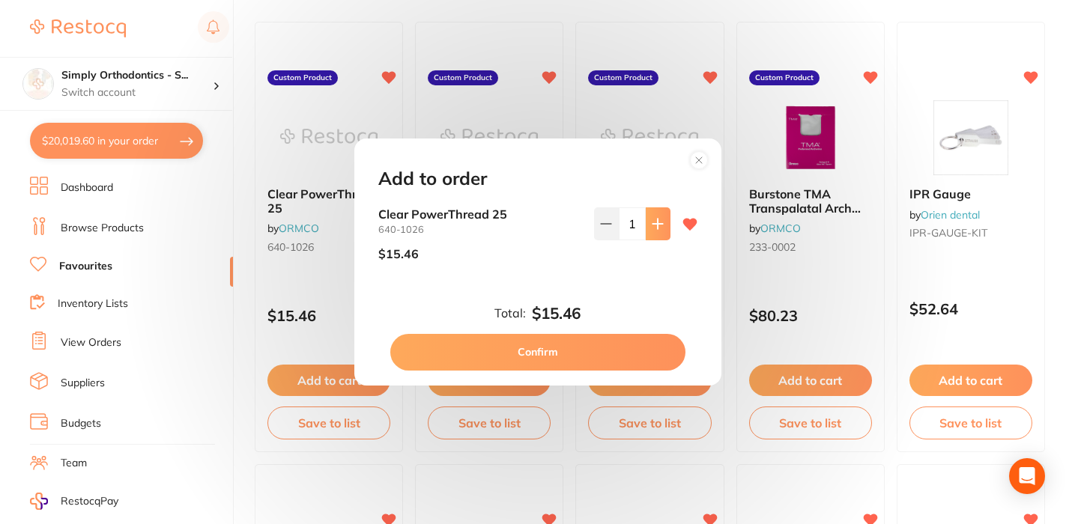
type input "1"
click at [542, 351] on button "Confirm" at bounding box center [537, 352] width 295 height 36
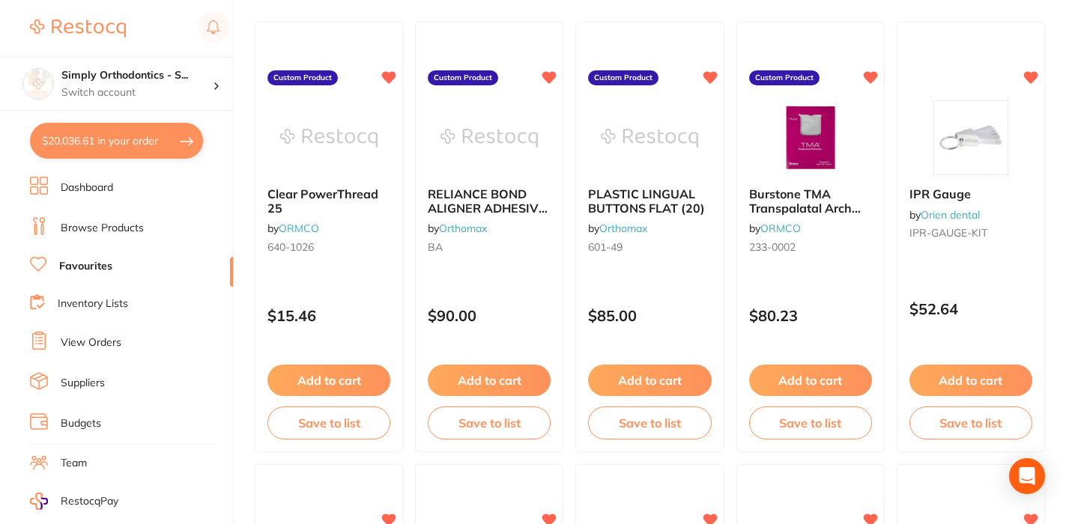
scroll to position [0, 0]
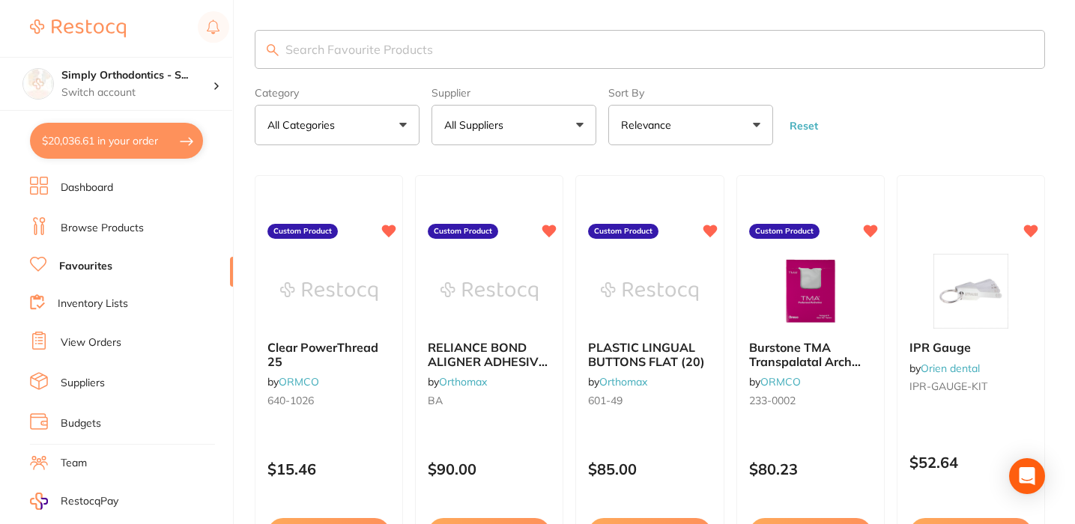
click at [430, 41] on input "search" at bounding box center [650, 49] width 790 height 39
click at [412, 49] on input "mir" at bounding box center [650, 49] width 790 height 39
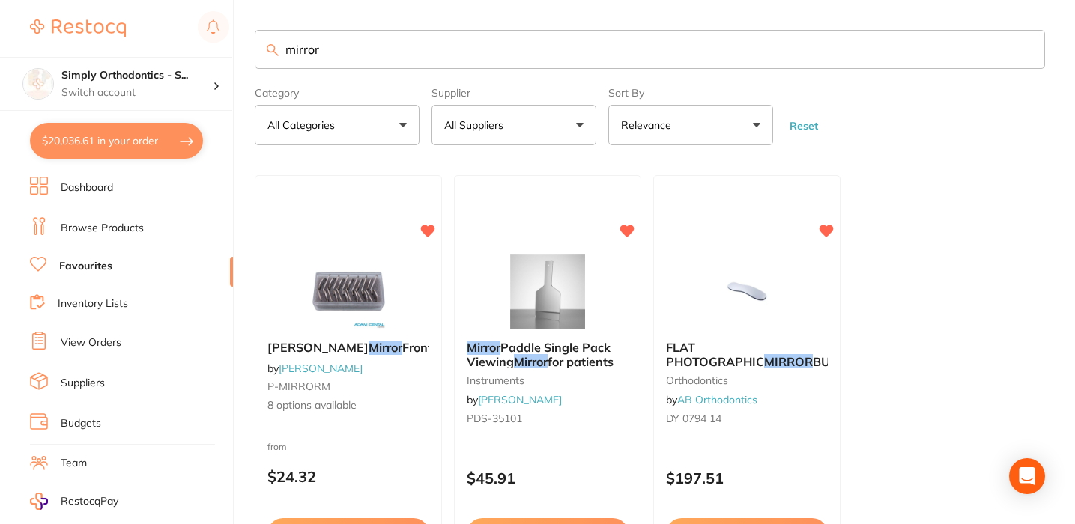
scroll to position [134, 0]
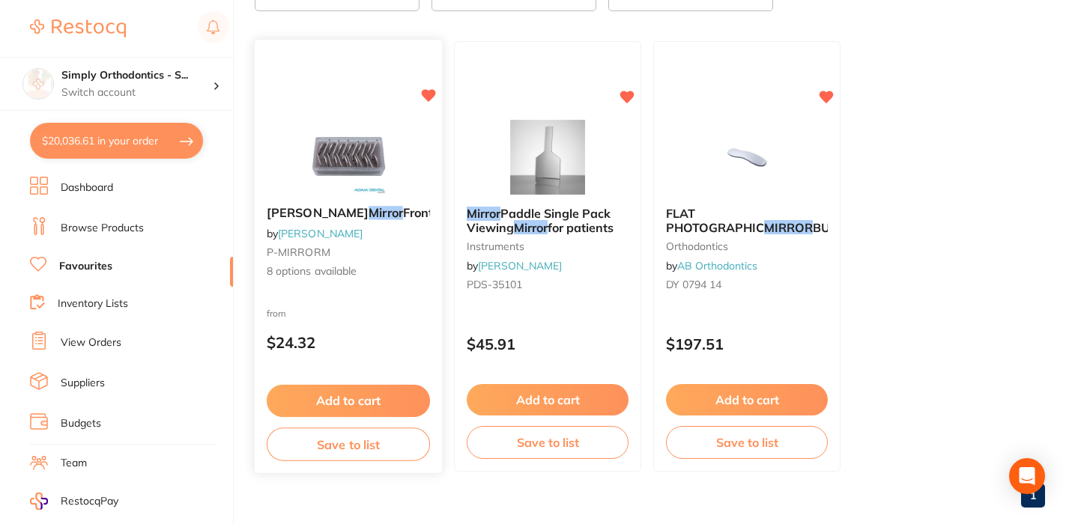
type input "mirror"
click at [331, 400] on button "Add to cart" at bounding box center [348, 401] width 163 height 32
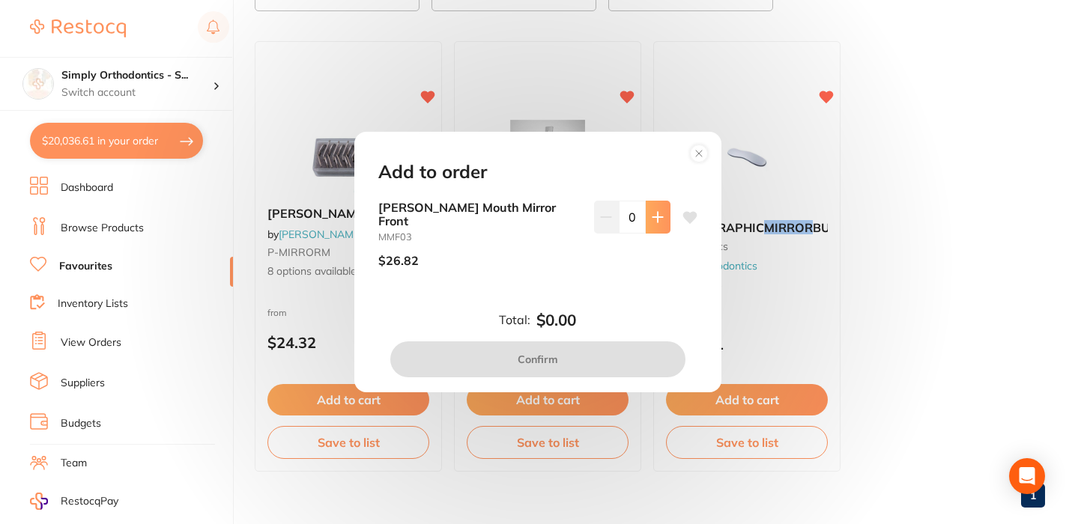
click at [655, 222] on icon at bounding box center [657, 217] width 10 height 10
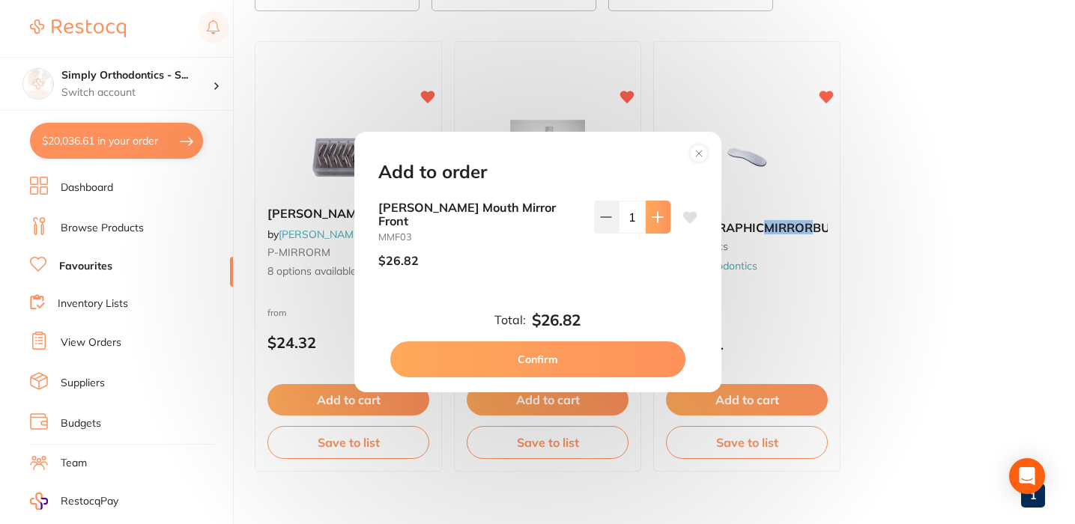
type input "1"
click at [547, 347] on button "Confirm" at bounding box center [537, 360] width 295 height 36
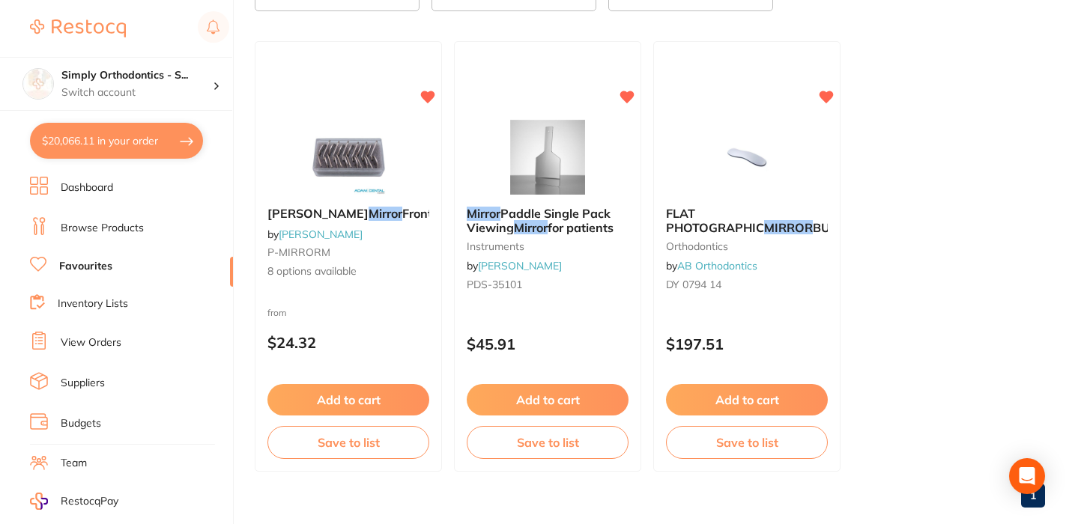
scroll to position [-40, 0]
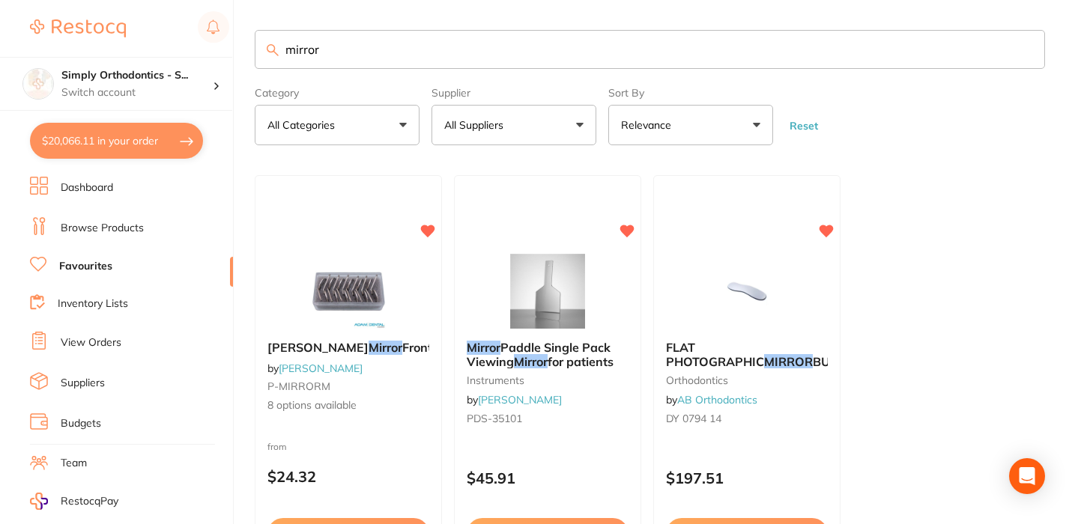
drag, startPoint x: 340, startPoint y: 56, endPoint x: 333, endPoint y: 43, distance: 14.8
click at [209, 62] on div "$20,066.11 Simply Orthodontics - S... Switch account Simply Orthodontics - Sunb…" at bounding box center [537, 262] width 1075 height 524
type input "m"
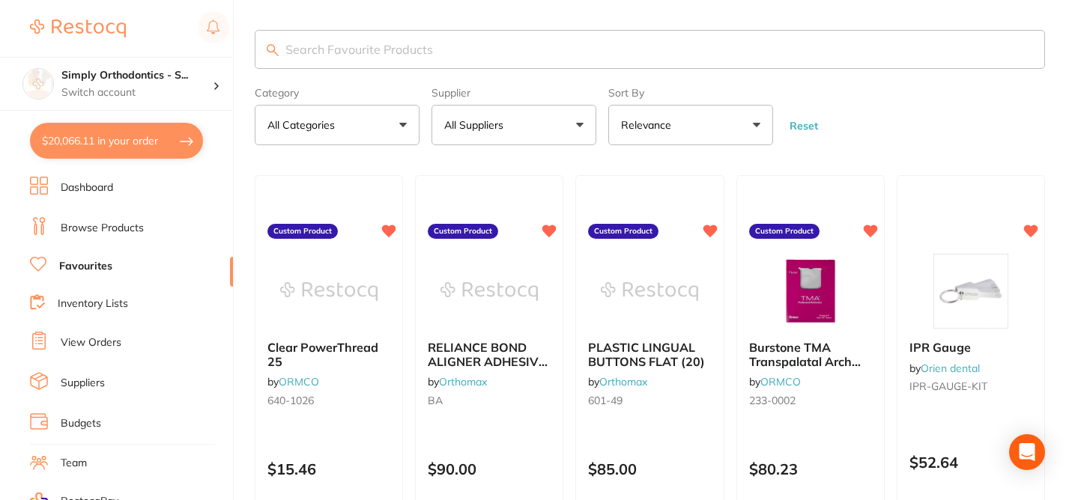
click at [557, 58] on input "search" at bounding box center [650, 49] width 790 height 39
type input "mip"
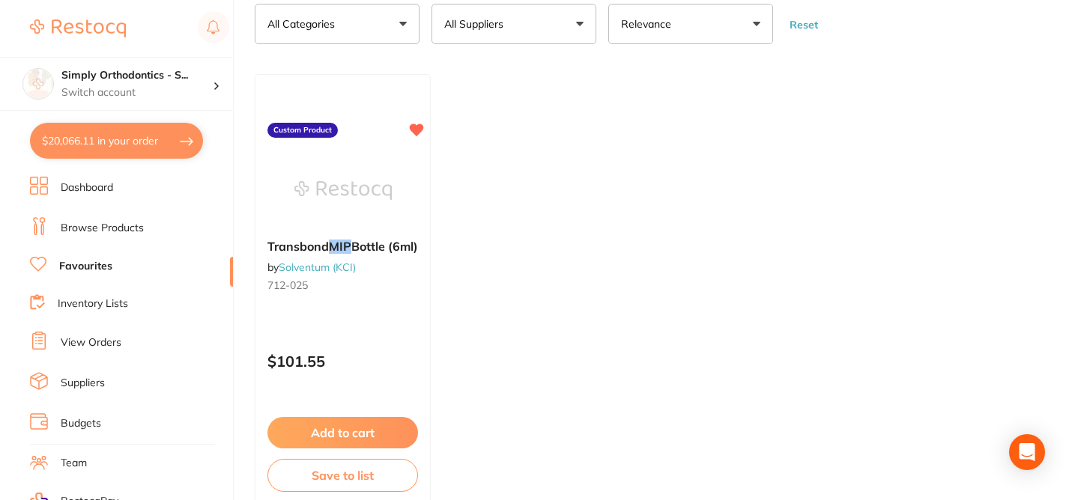
scroll to position [102, 0]
click at [357, 437] on button "Add to cart" at bounding box center [343, 433] width 152 height 32
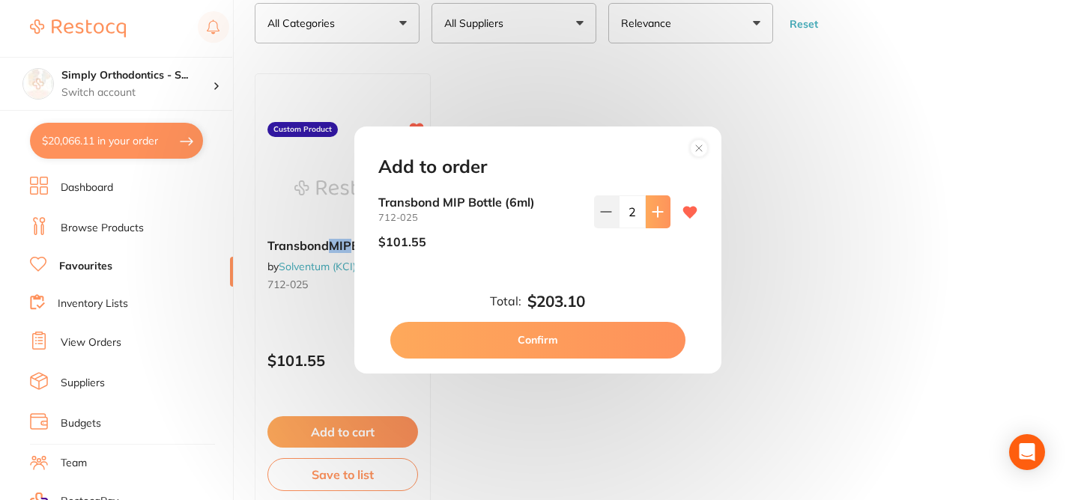
click at [652, 217] on icon at bounding box center [658, 212] width 12 height 12
type input "3"
click at [544, 342] on button "Confirm" at bounding box center [537, 340] width 295 height 36
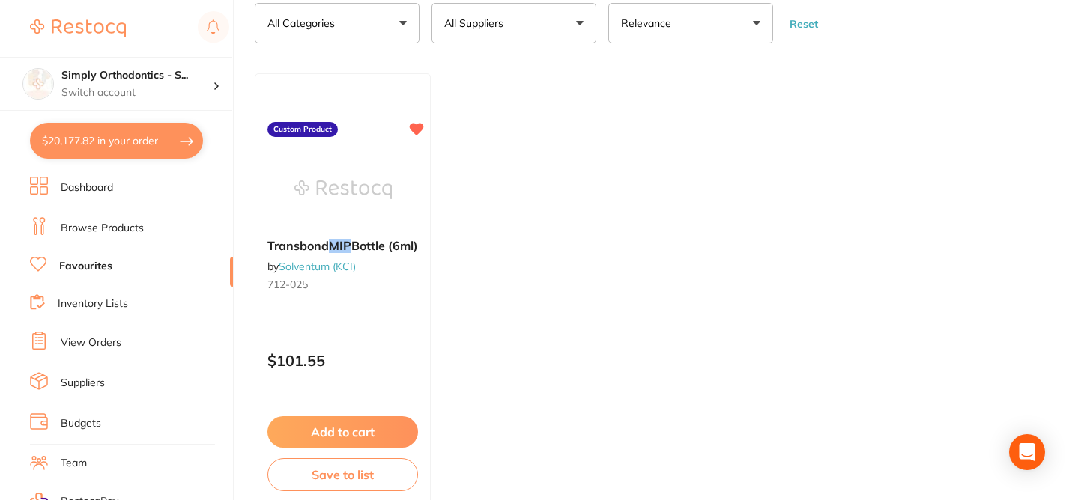
type input "3"
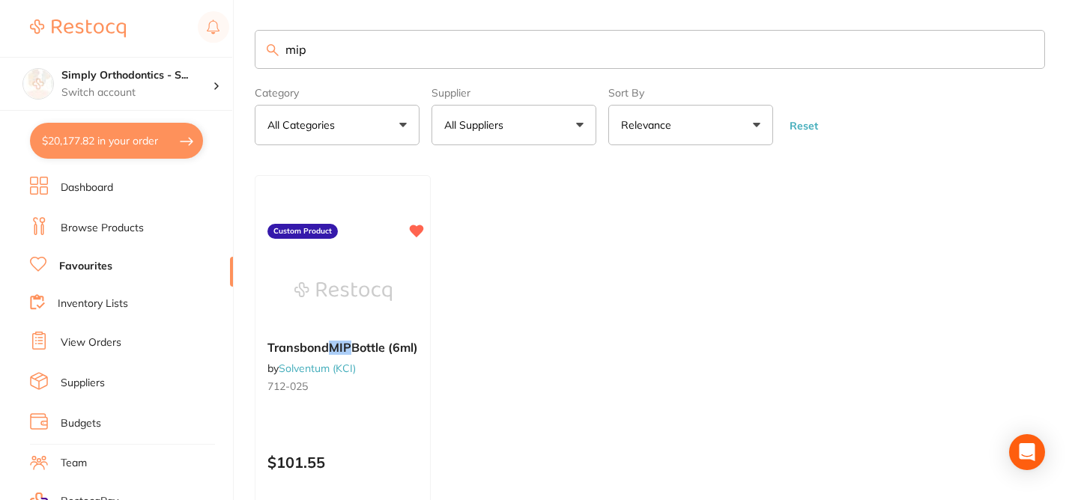
scroll to position [0, 0]
click at [318, 37] on input "mip" at bounding box center [650, 49] width 790 height 39
click at [330, 53] on input "mip" at bounding box center [650, 49] width 790 height 39
type input "m"
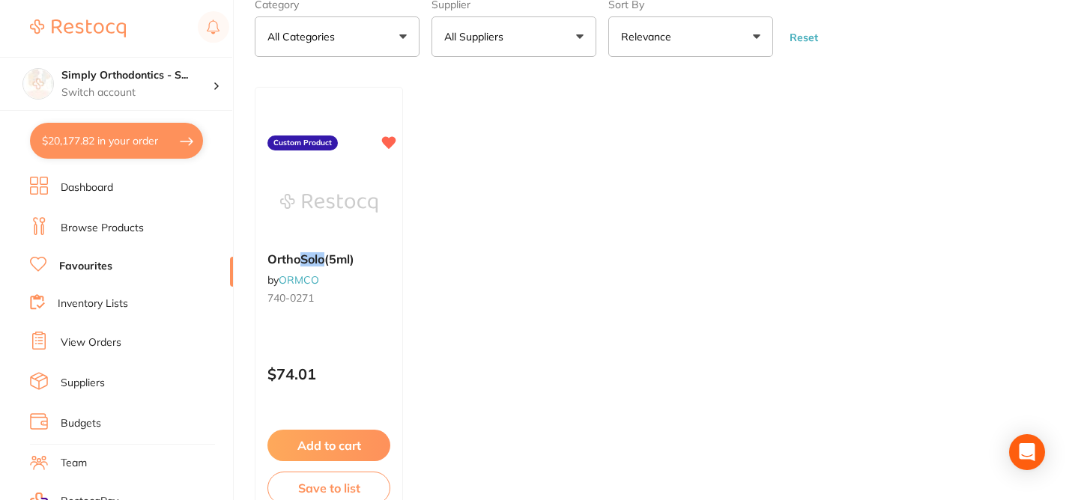
scroll to position [99, 0]
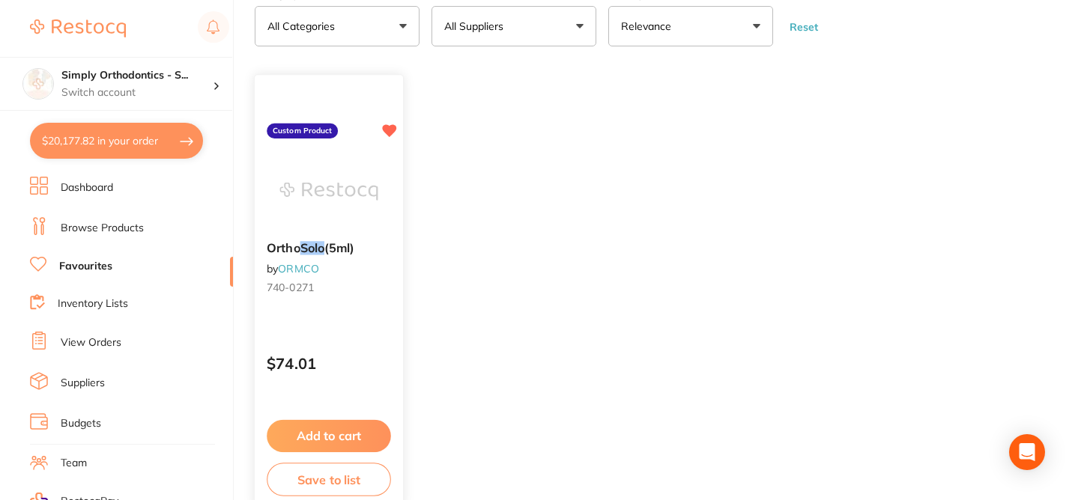
type input "solo"
click at [318, 439] on button "Add to cart" at bounding box center [329, 436] width 124 height 32
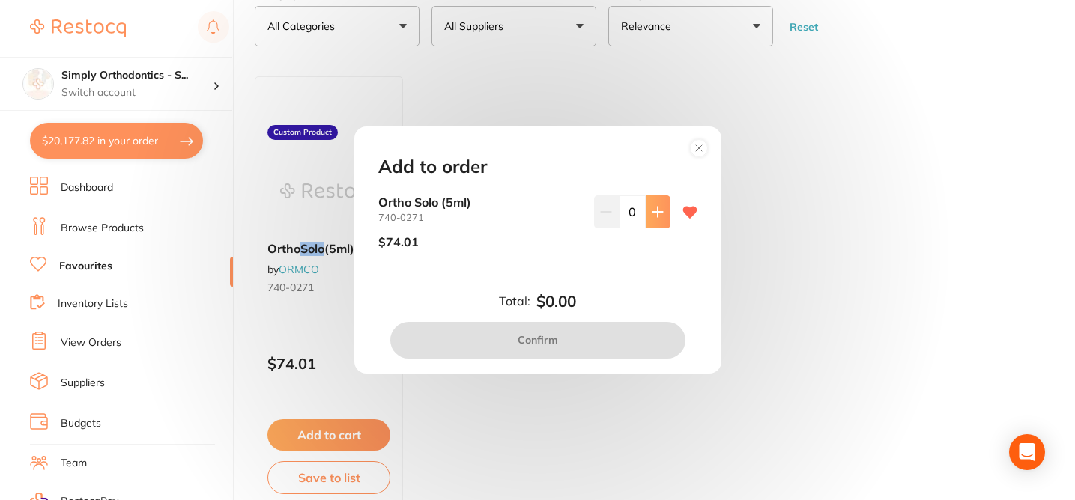
click at [652, 218] on icon at bounding box center [658, 212] width 12 height 12
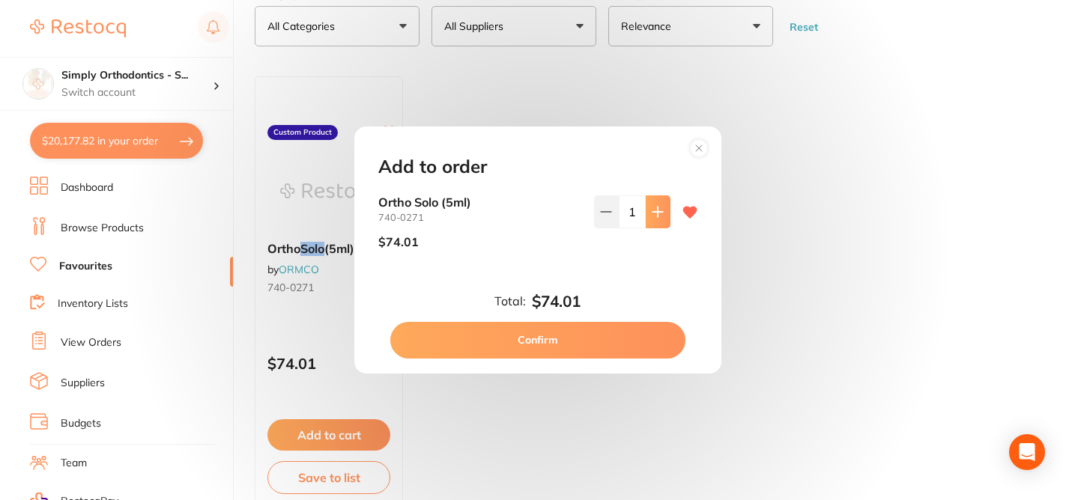
click at [652, 218] on icon at bounding box center [658, 212] width 12 height 12
type input "4"
click at [553, 334] on button "Confirm" at bounding box center [537, 340] width 295 height 36
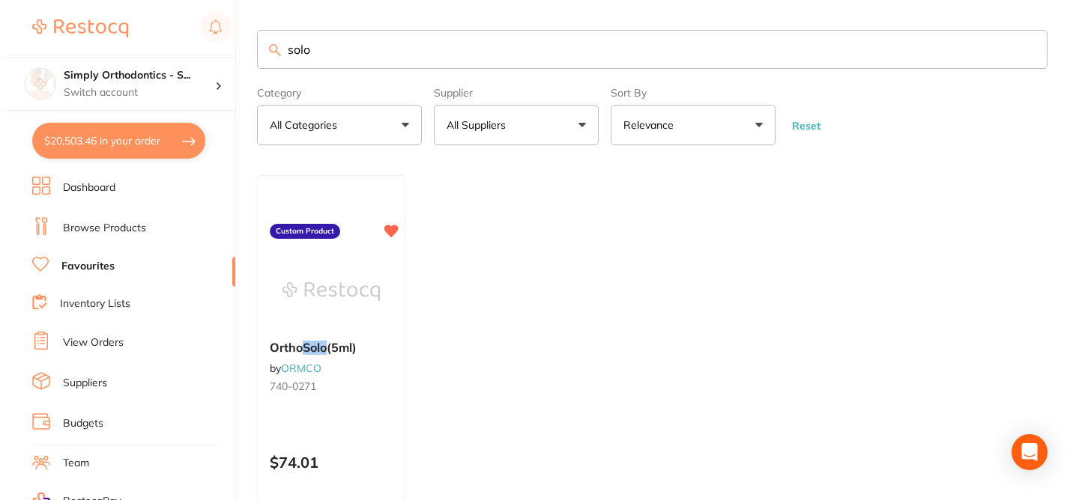
scroll to position [0, 0]
click at [1026, 52] on input "solo" at bounding box center [650, 49] width 790 height 39
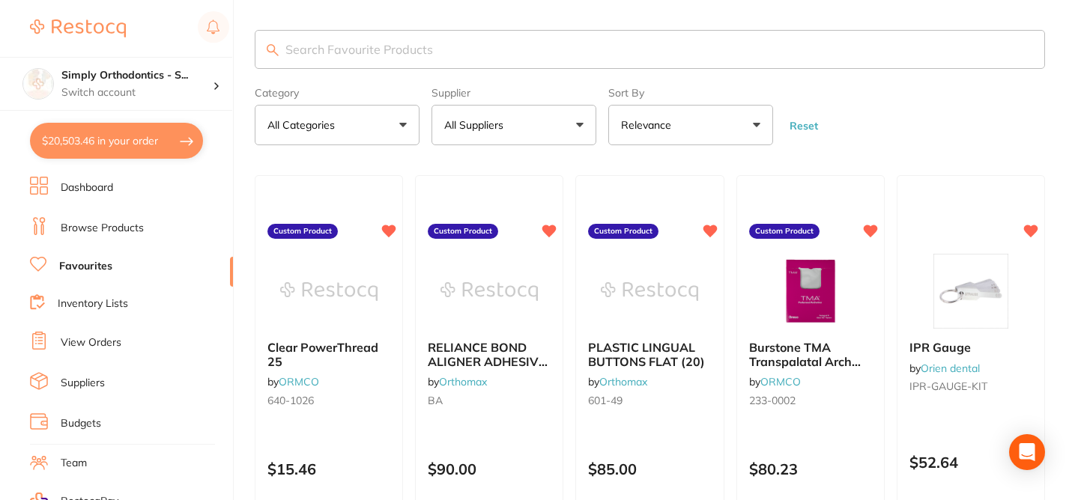
click at [557, 144] on button "All Suppliers" at bounding box center [513, 125] width 165 height 40
click at [557, 133] on button "All Suppliers" at bounding box center [513, 125] width 165 height 40
click at [505, 317] on img at bounding box center [488, 291] width 97 height 75
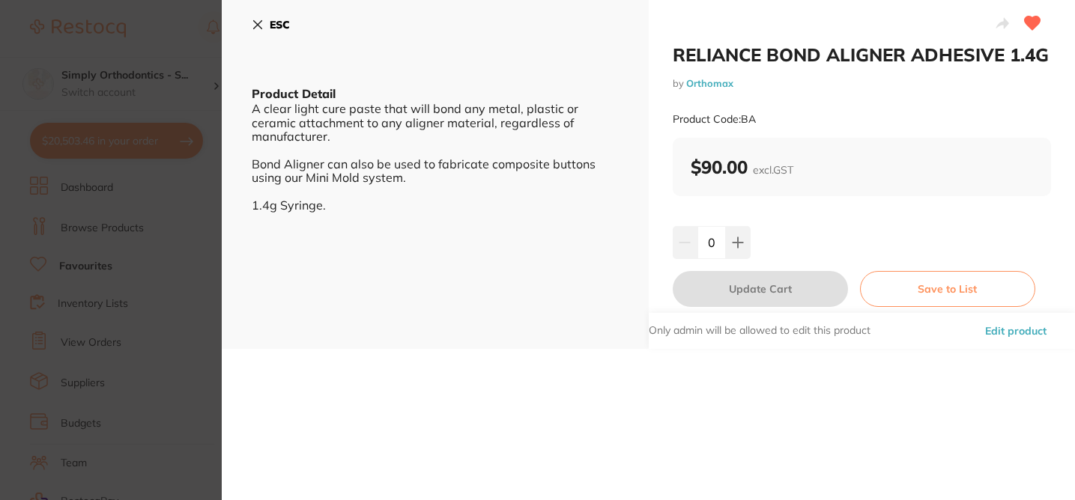
click at [923, 127] on div "Product Code: BA" at bounding box center [862, 119] width 379 height 37
click at [257, 26] on icon at bounding box center [258, 25] width 8 height 8
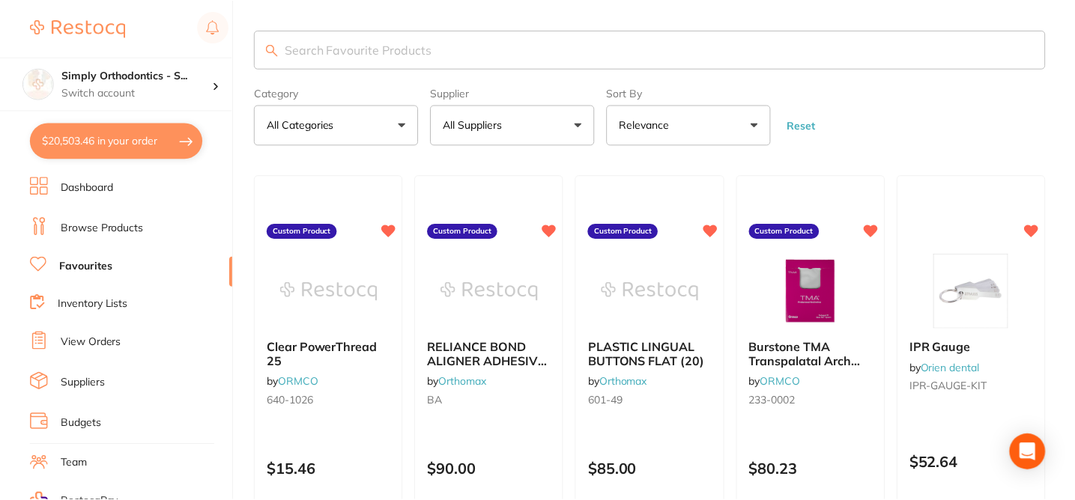
scroll to position [4, 0]
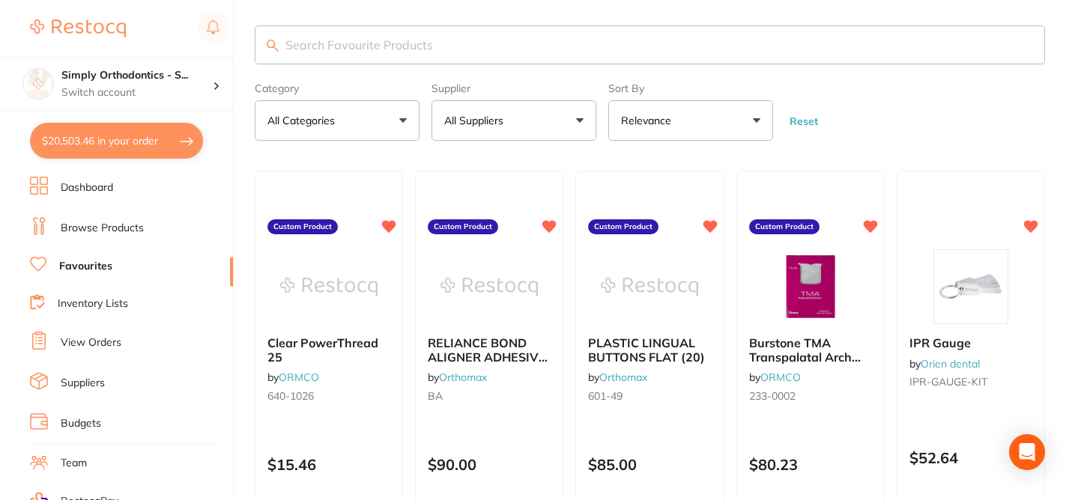
click at [576, 135] on button "All Suppliers" at bounding box center [513, 120] width 165 height 40
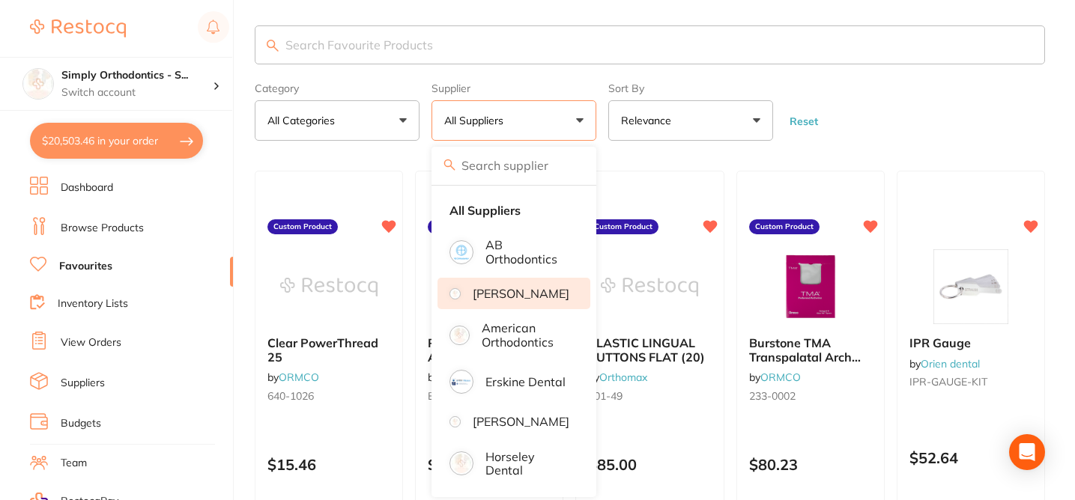
click at [501, 300] on p "[PERSON_NAME]" at bounding box center [521, 293] width 97 height 13
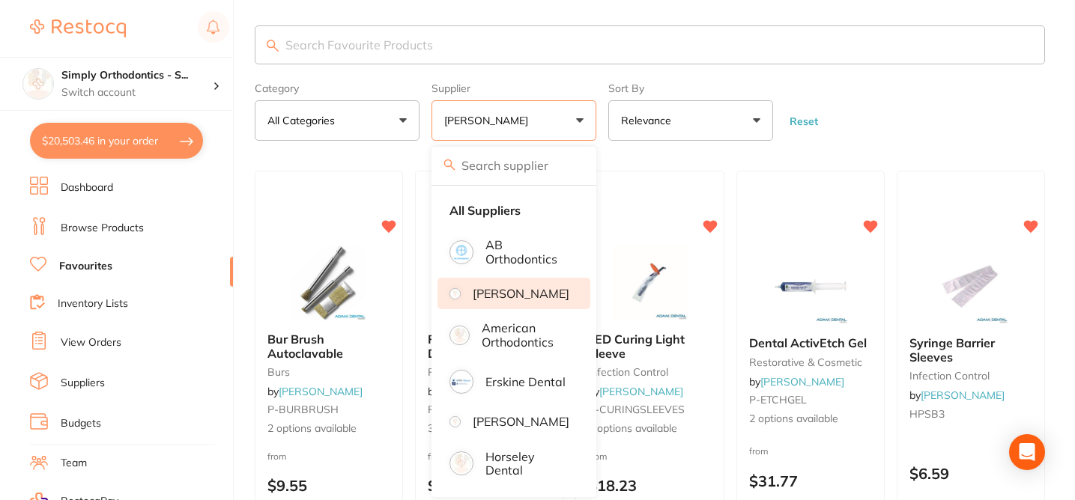
click at [939, 115] on form "Category All Categories All Categories burs disposables finishing & polishing i…" at bounding box center [650, 108] width 790 height 64
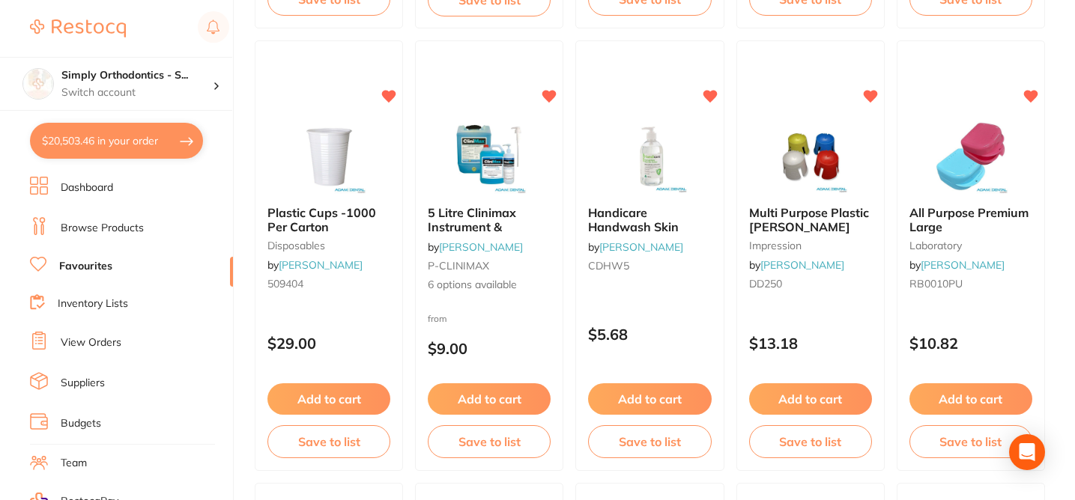
scroll to position [1969, 0]
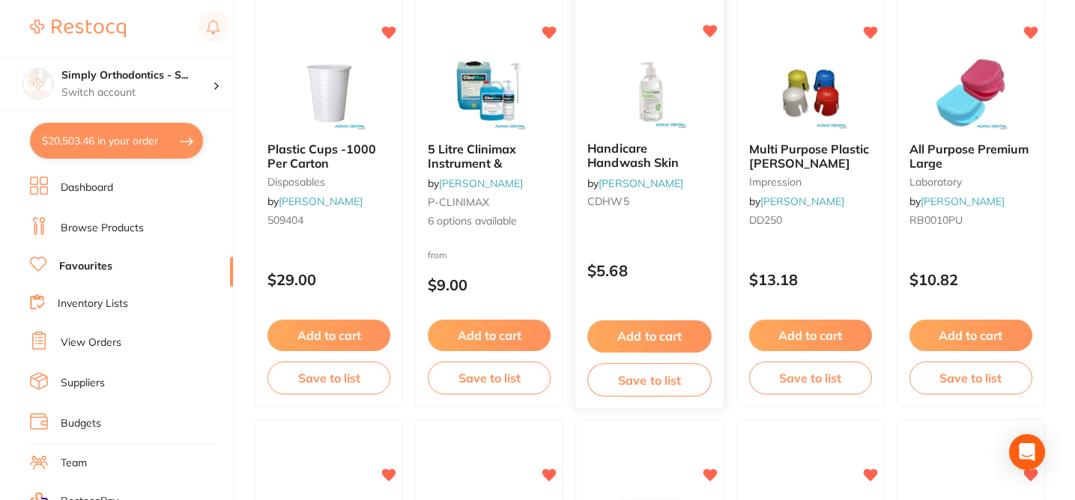
click at [653, 345] on button "Add to cart" at bounding box center [650, 337] width 124 height 32
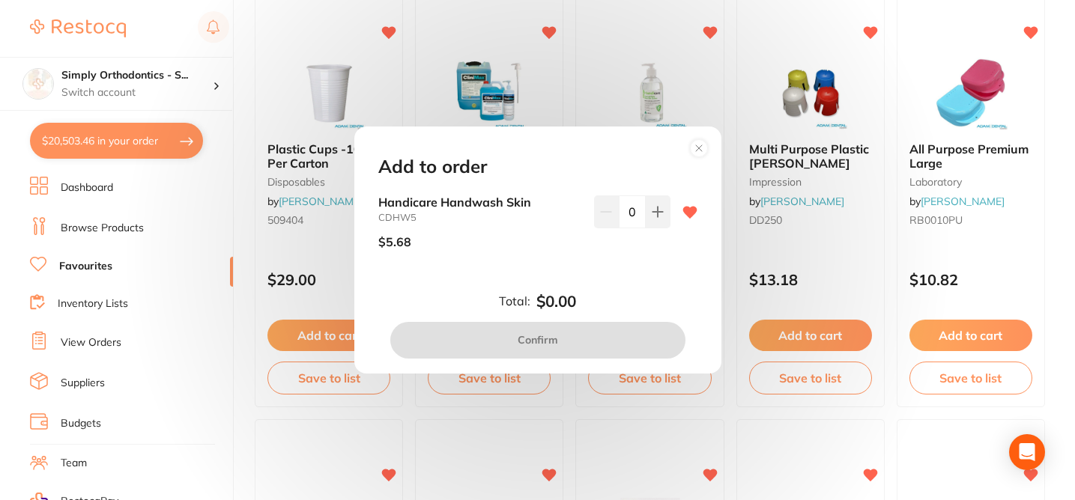
click at [700, 153] on circle at bounding box center [698, 148] width 17 height 17
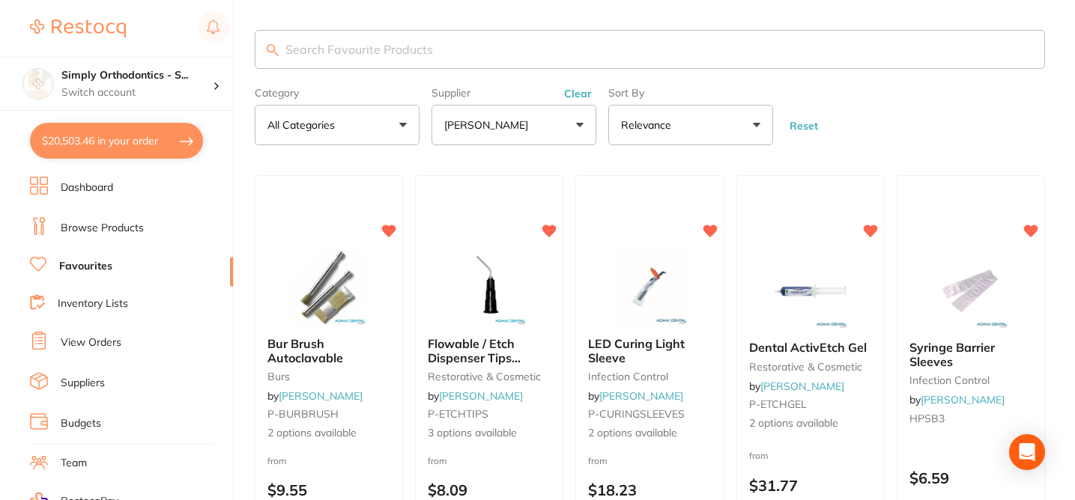
scroll to position [0, 0]
click at [348, 53] on input "search" at bounding box center [650, 49] width 790 height 39
type input "d"
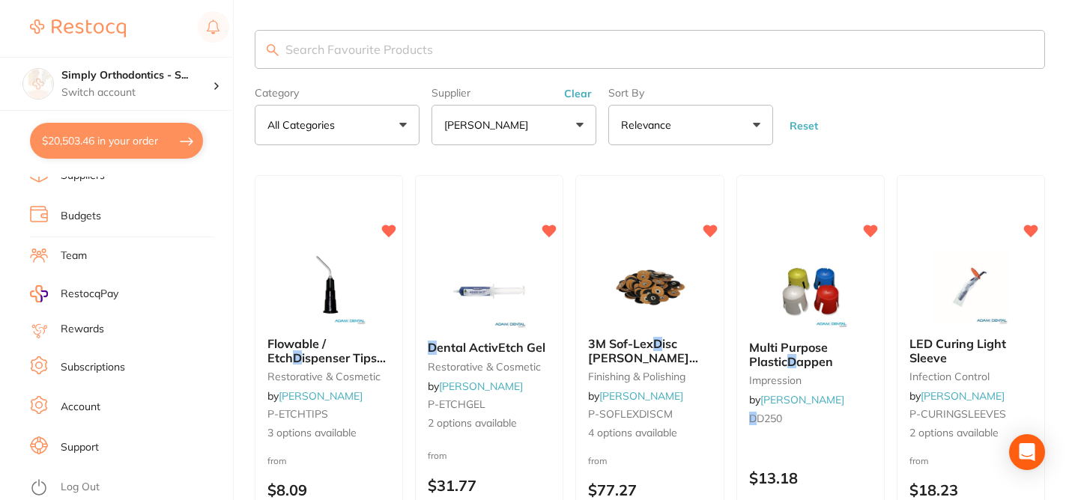
scroll to position [219, 0]
click at [73, 440] on link "Support" at bounding box center [80, 447] width 38 height 15
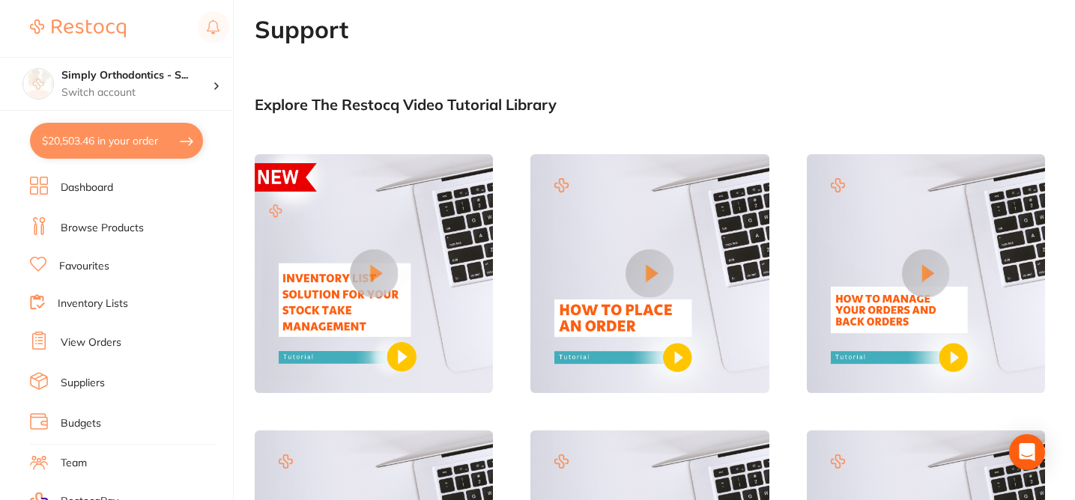
click at [88, 260] on link "Favourites" at bounding box center [84, 266] width 50 height 15
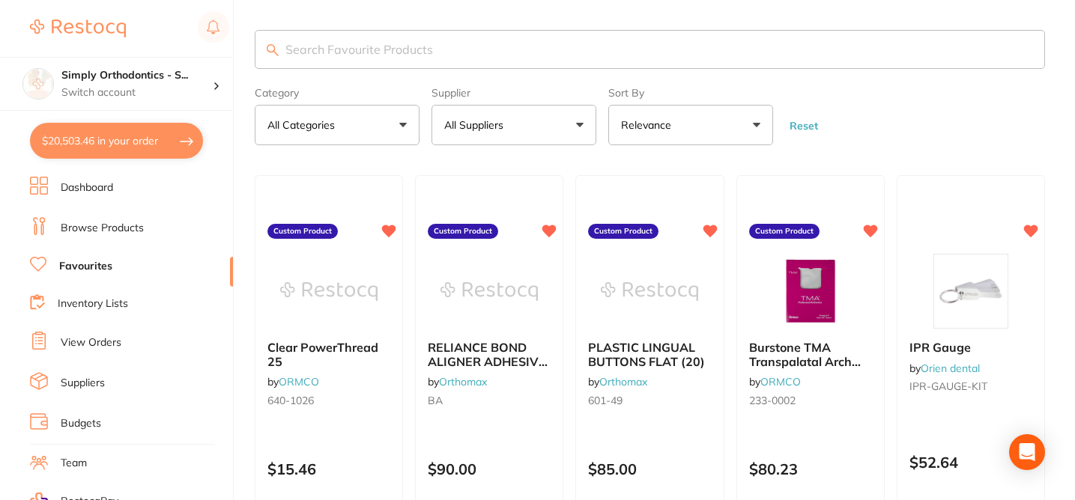
click at [377, 52] on input "search" at bounding box center [650, 49] width 790 height 39
type input "dimple"
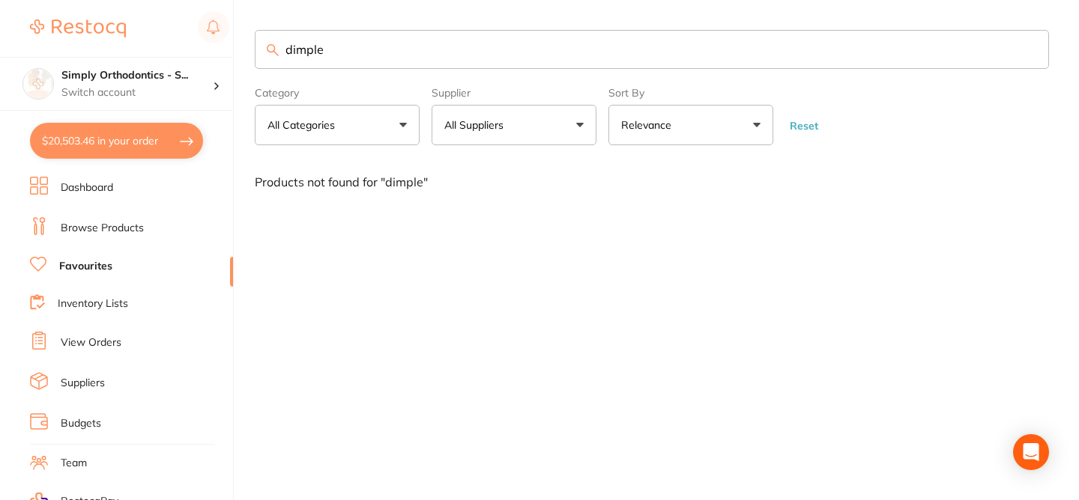
drag, startPoint x: 342, startPoint y: 51, endPoint x: 252, endPoint y: 49, distance: 89.2
click at [252, 49] on div "$20,503.46 Simply Orthodontics - S... Switch account Simply Orthodontics - Sunb…" at bounding box center [539, 250] width 1079 height 500
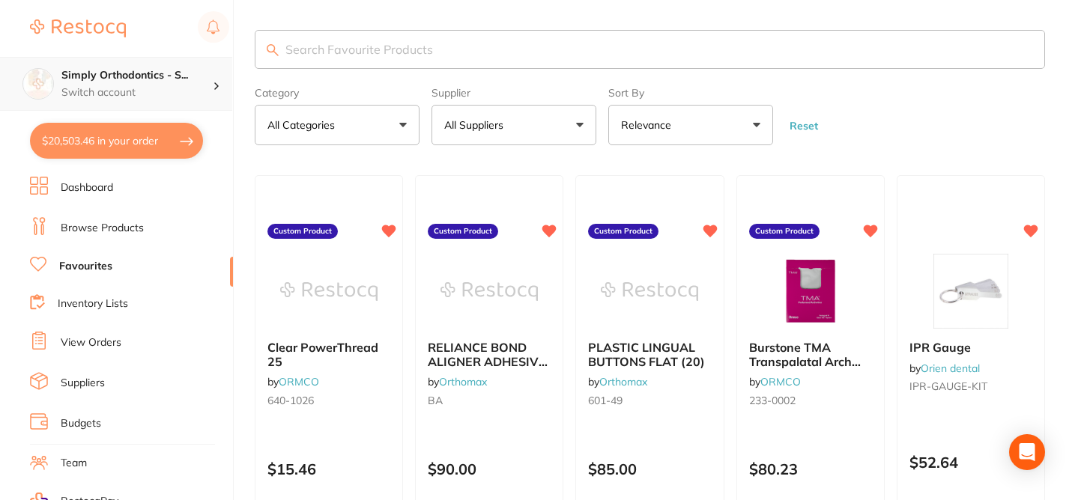
click at [167, 83] on div "Simply Orthodontics - S... Switch account" at bounding box center [136, 83] width 151 height 31
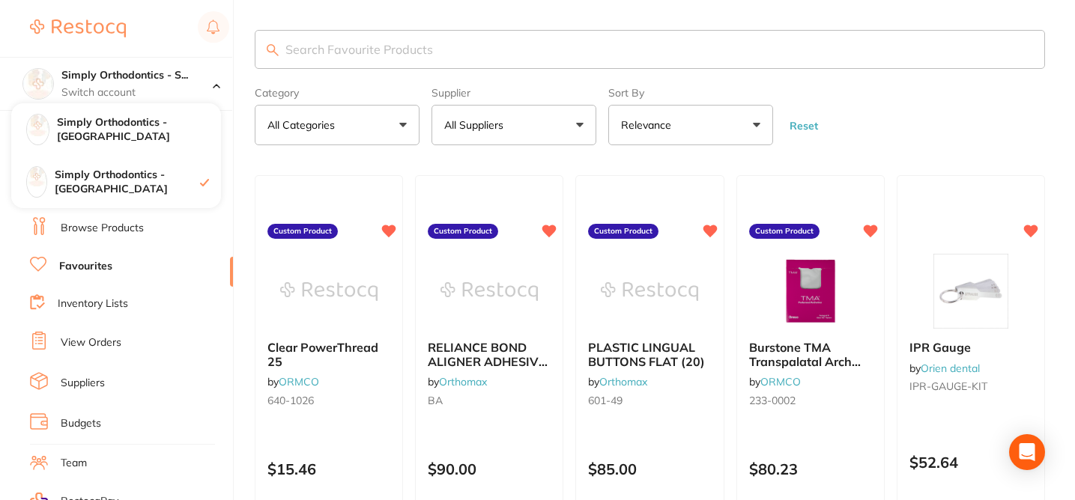
click at [987, 90] on form "Category All Categories All Categories anaesthetic burs disposables finishing &…" at bounding box center [650, 113] width 790 height 64
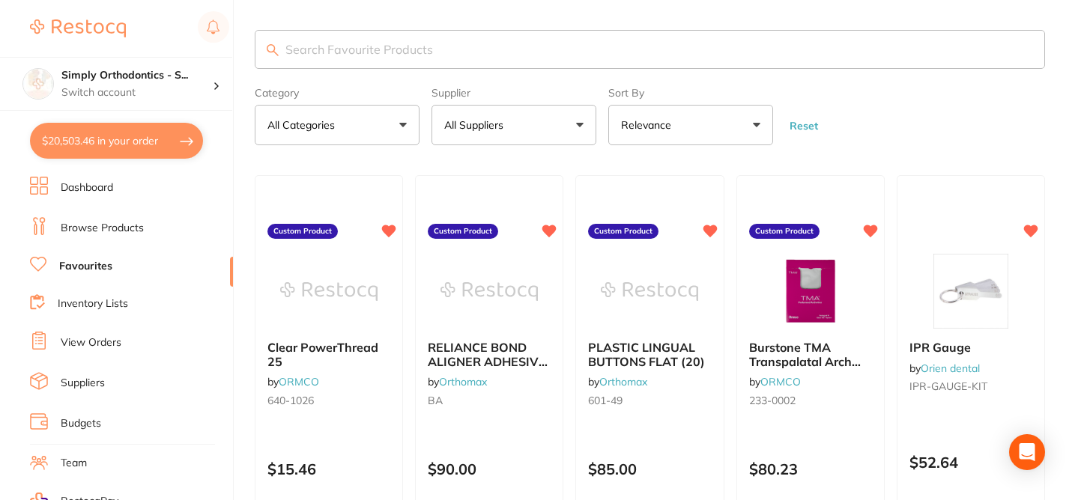
click at [515, 118] on button "All Suppliers" at bounding box center [513, 125] width 165 height 40
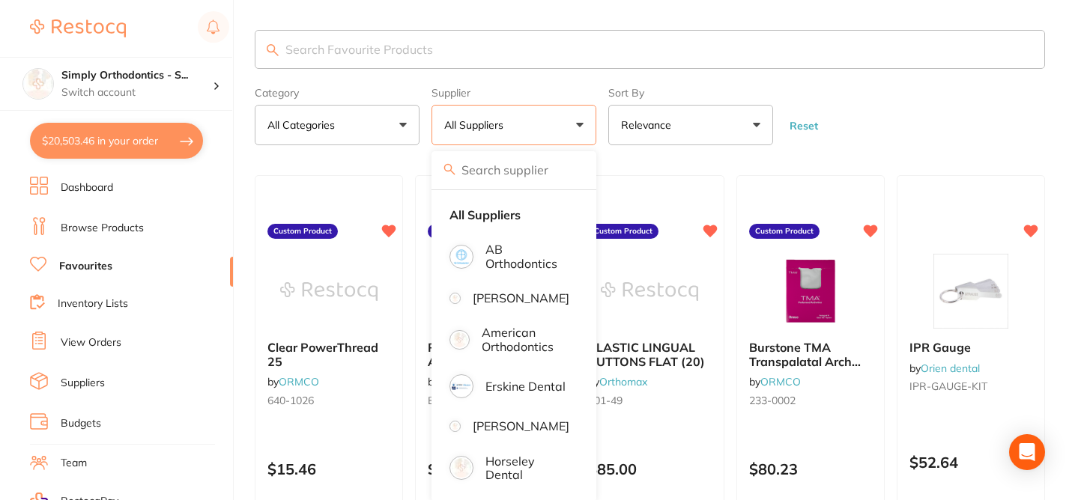
click at [114, 155] on button "$20,503.46 in your order" at bounding box center [116, 141] width 173 height 36
checkbox input "true"
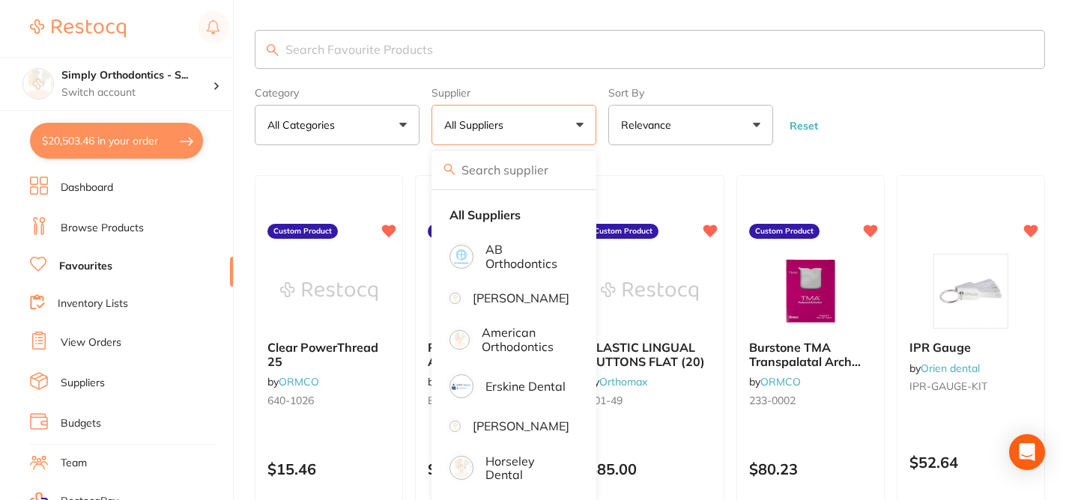
checkbox input "true"
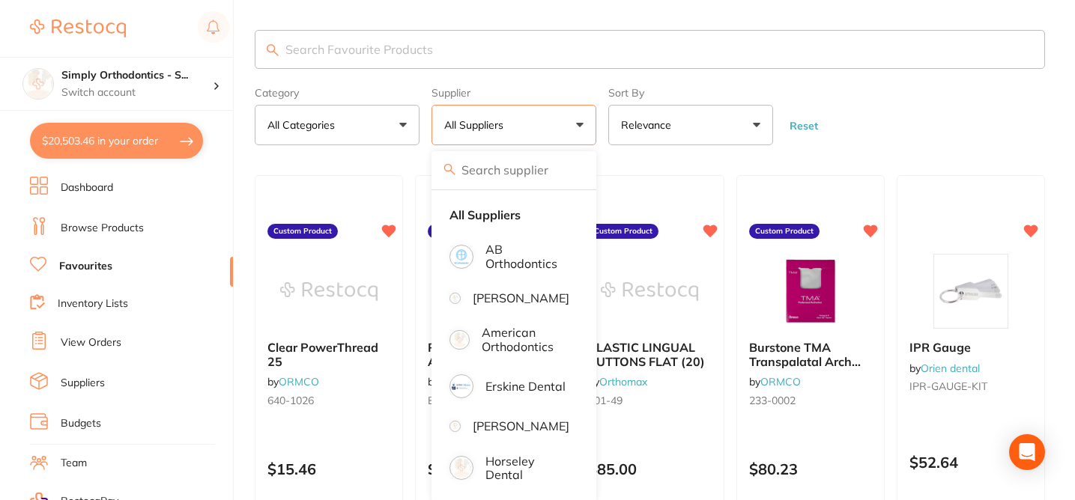
checkbox input "true"
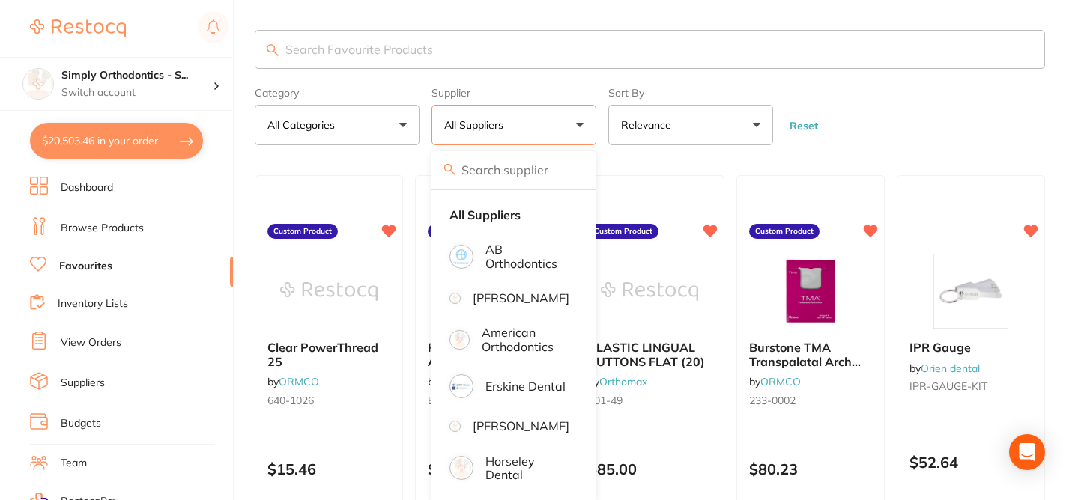
checkbox input "true"
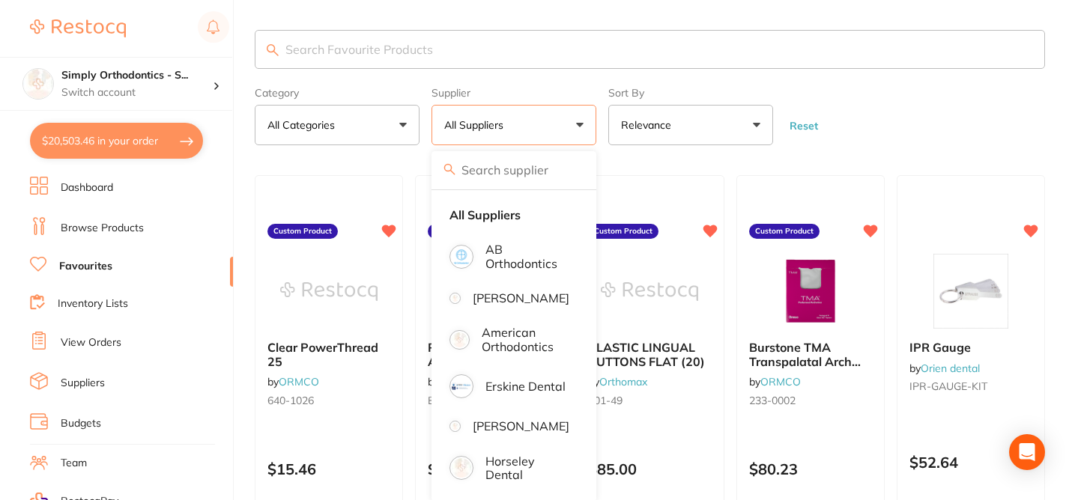
checkbox input "true"
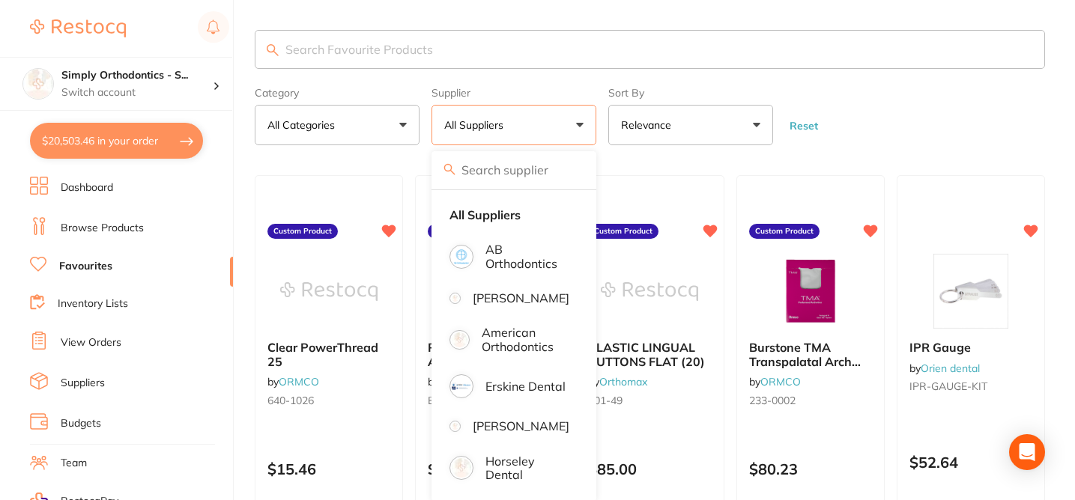
checkbox input "true"
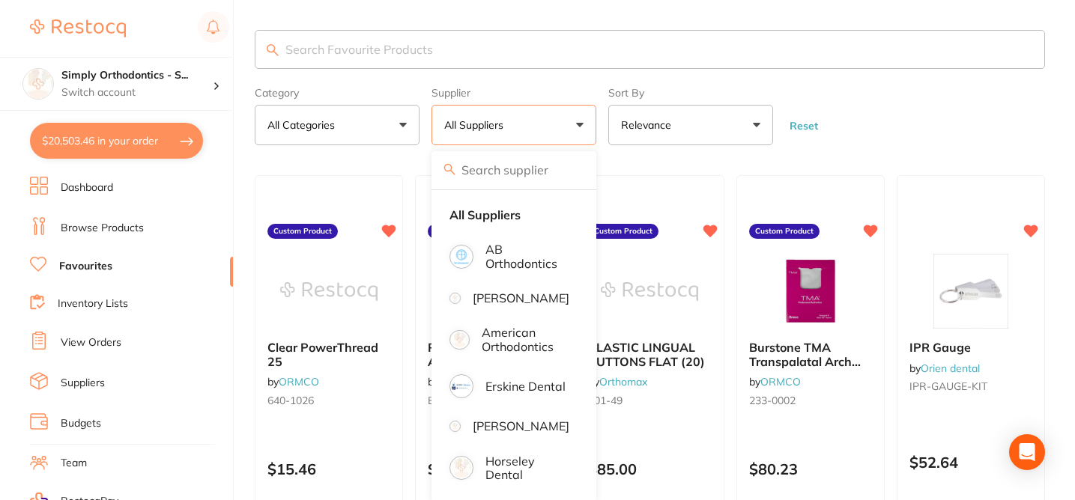
checkbox input "true"
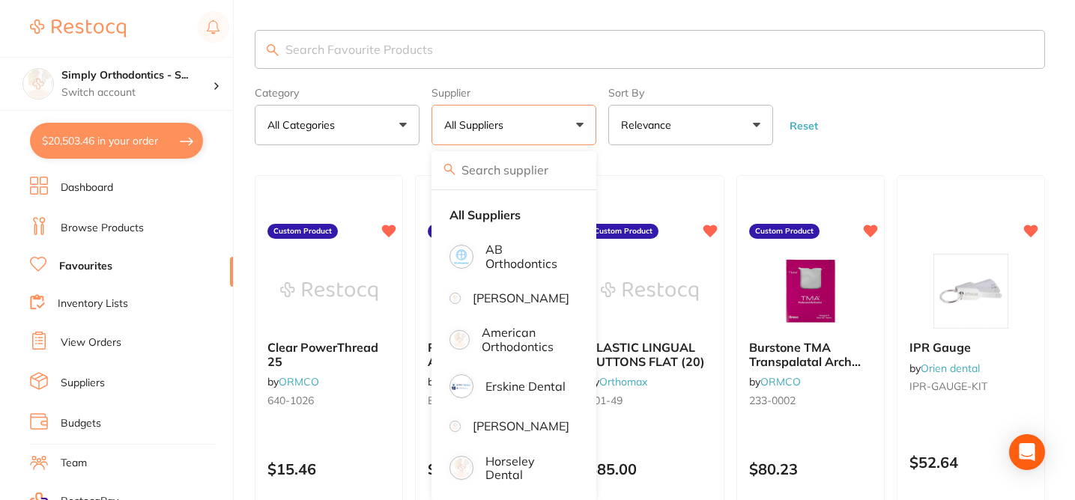
checkbox input "true"
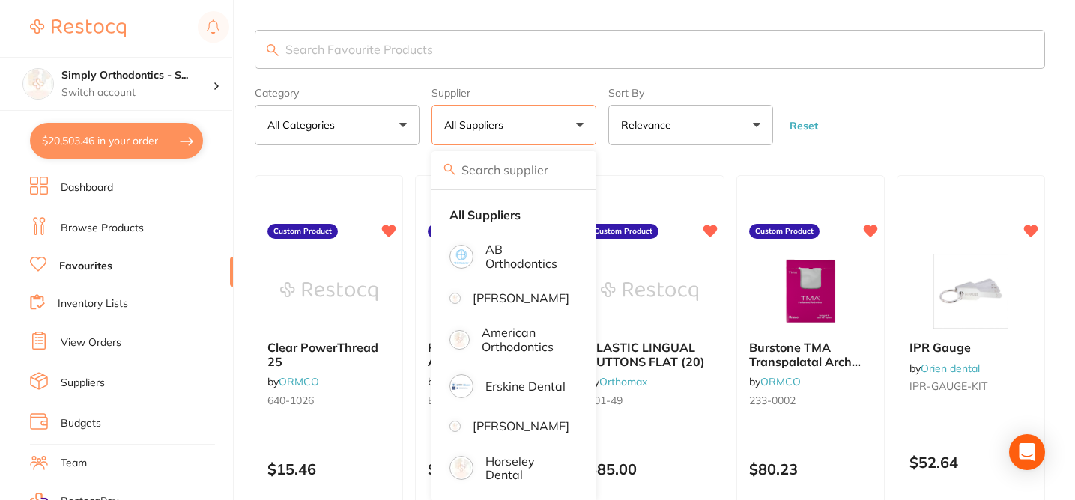
checkbox input "true"
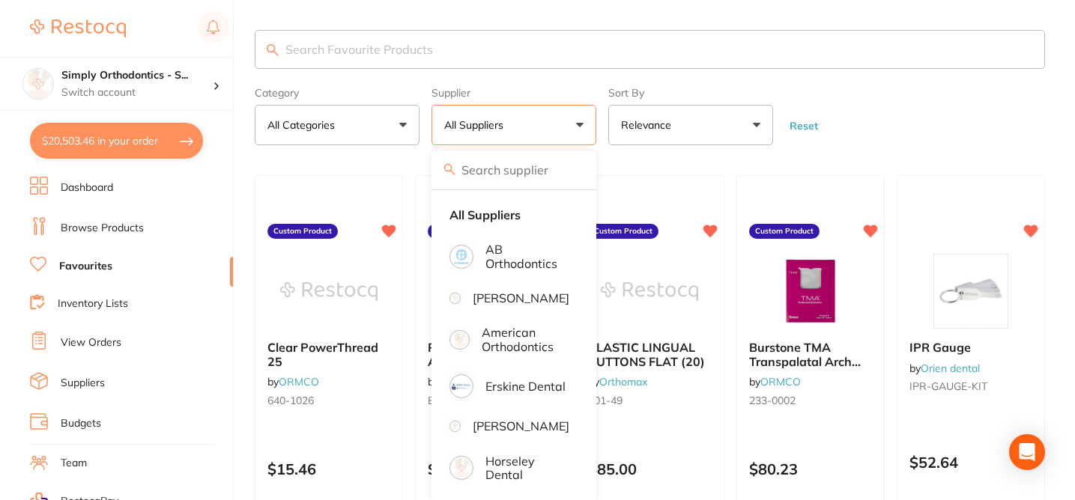
checkbox input "true"
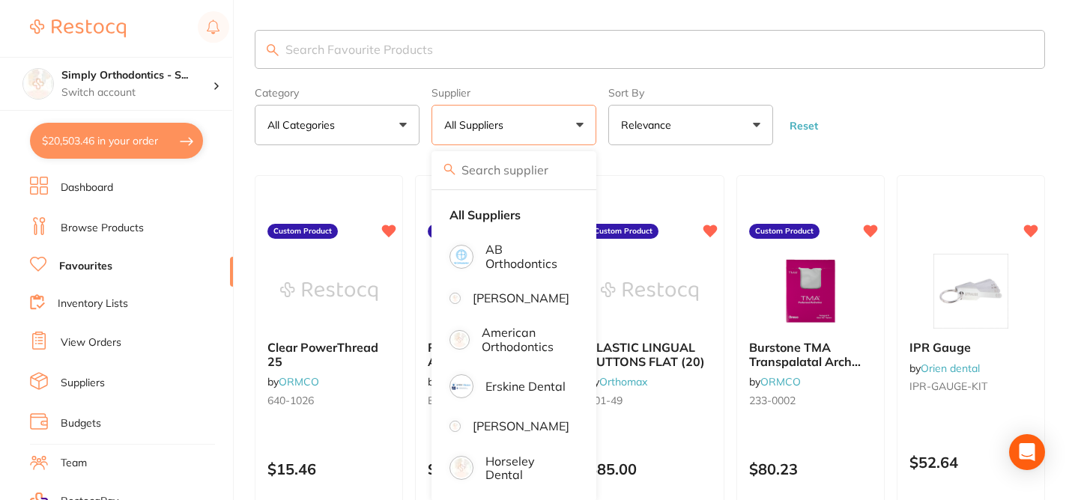
checkbox input "true"
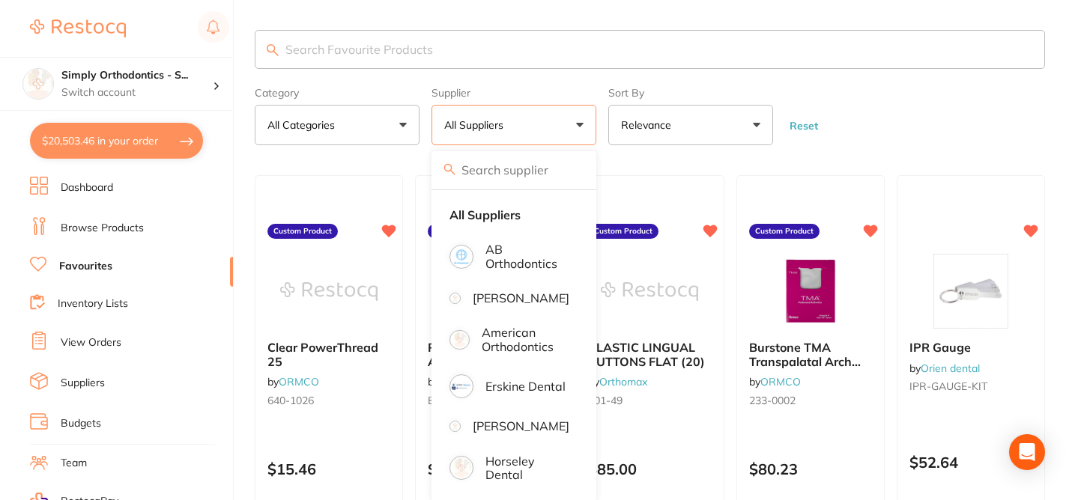
checkbox input "true"
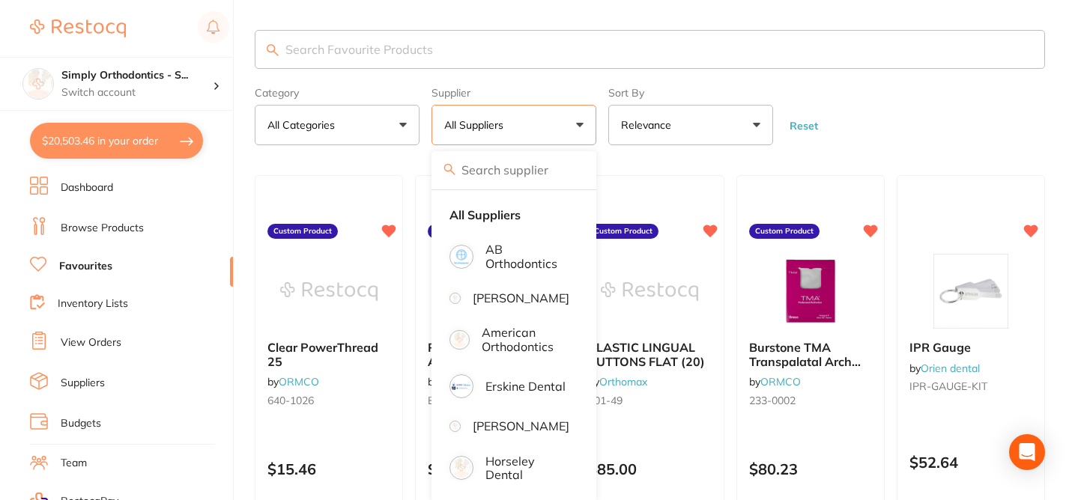
checkbox input "true"
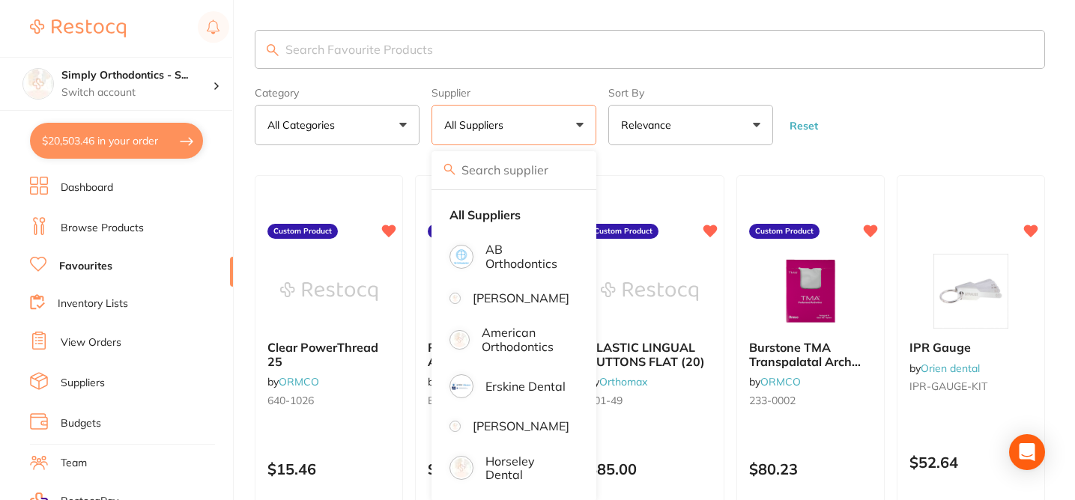
checkbox input "true"
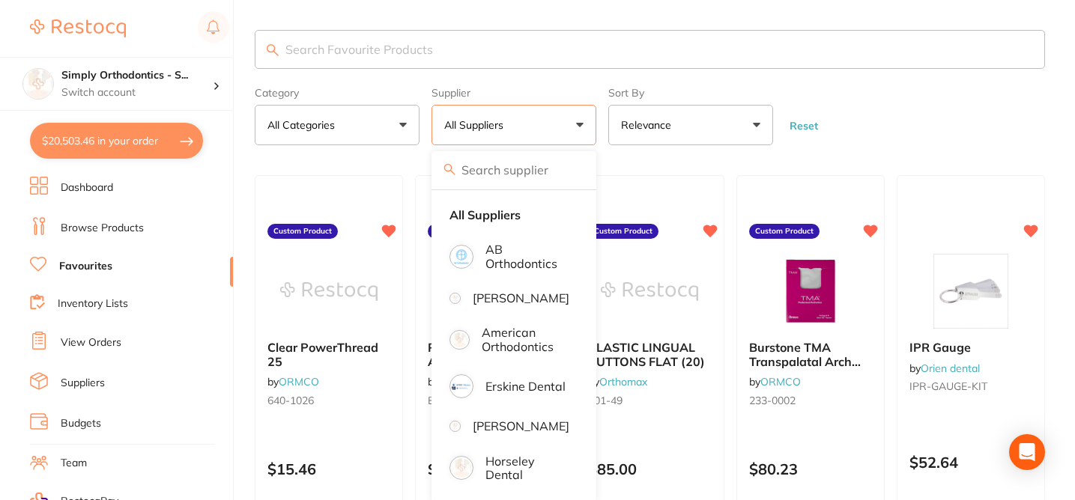
checkbox input "true"
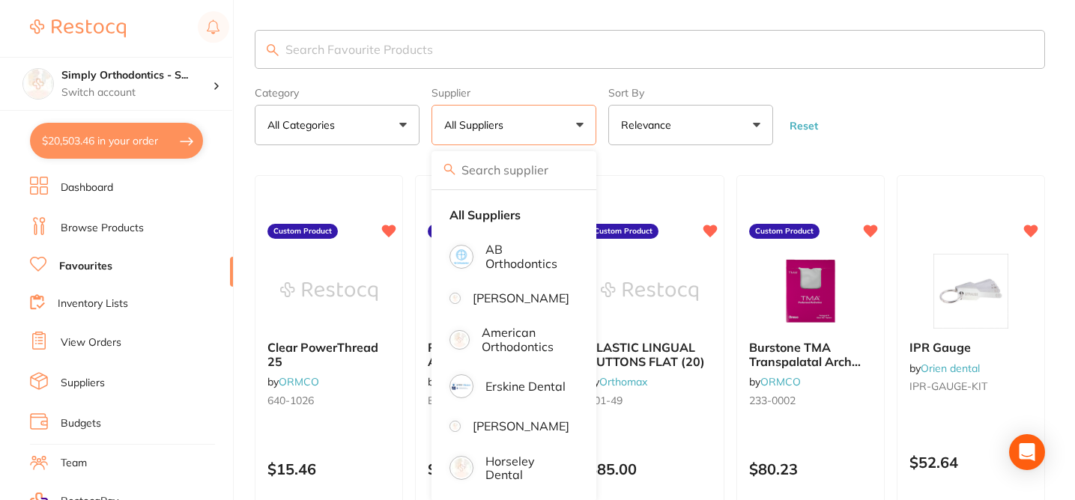
checkbox input "true"
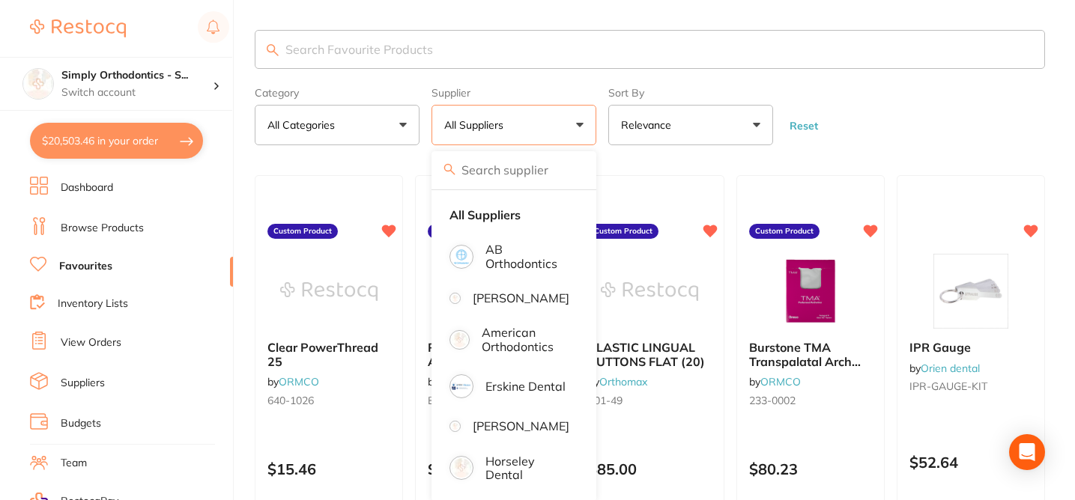
checkbox input "true"
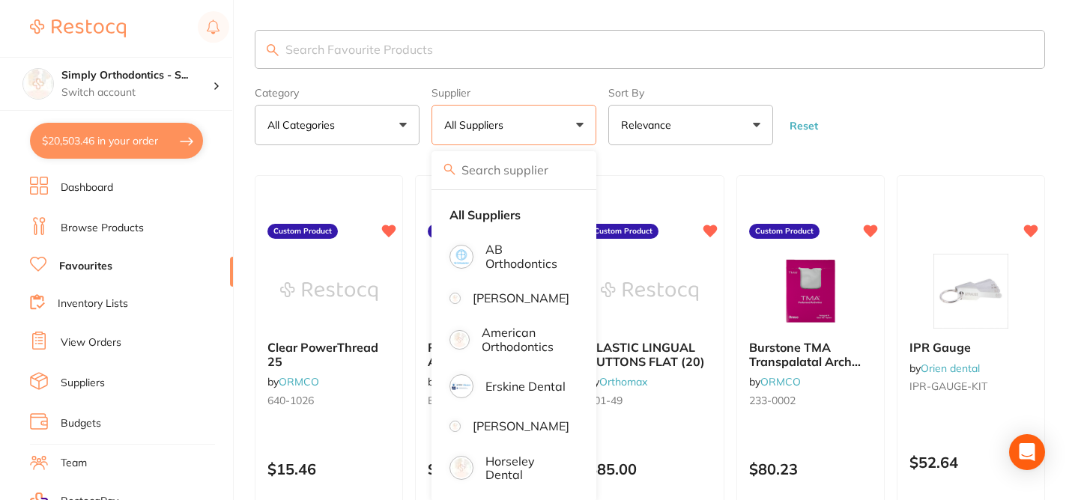
checkbox input "true"
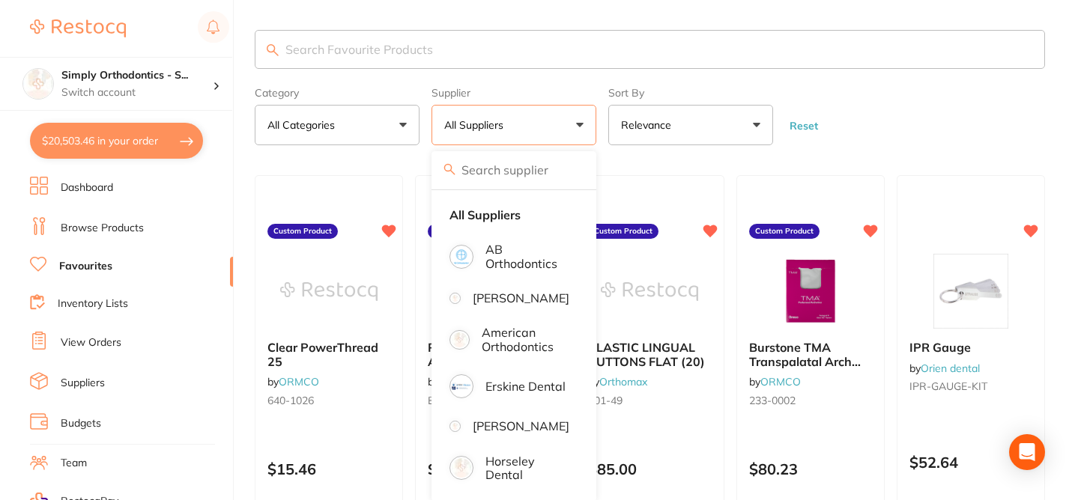
checkbox input "true"
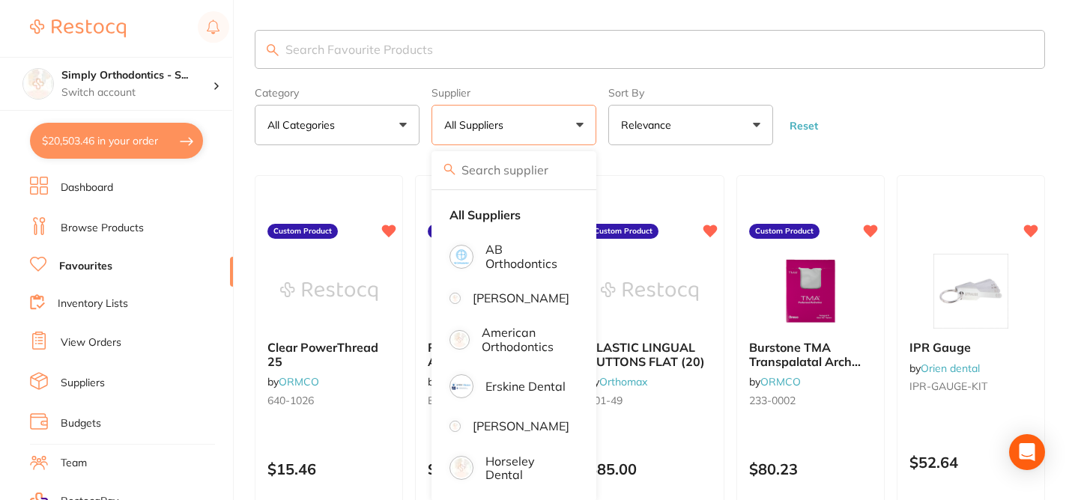
checkbox input "true"
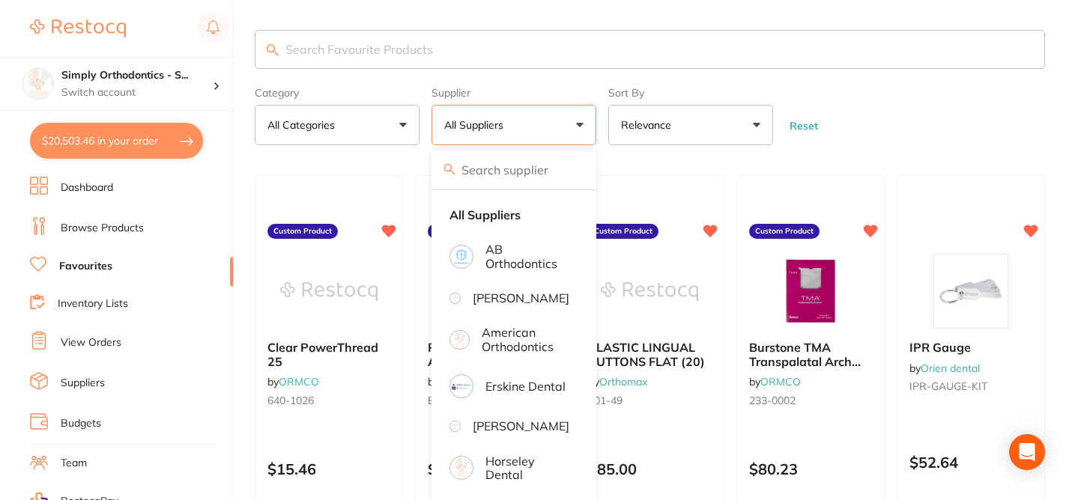
checkbox input "true"
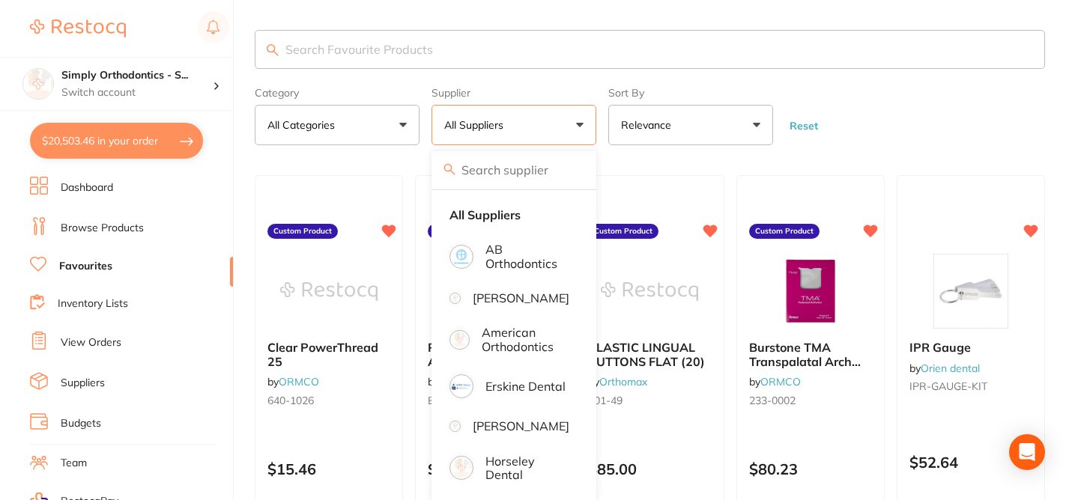
checkbox input "true"
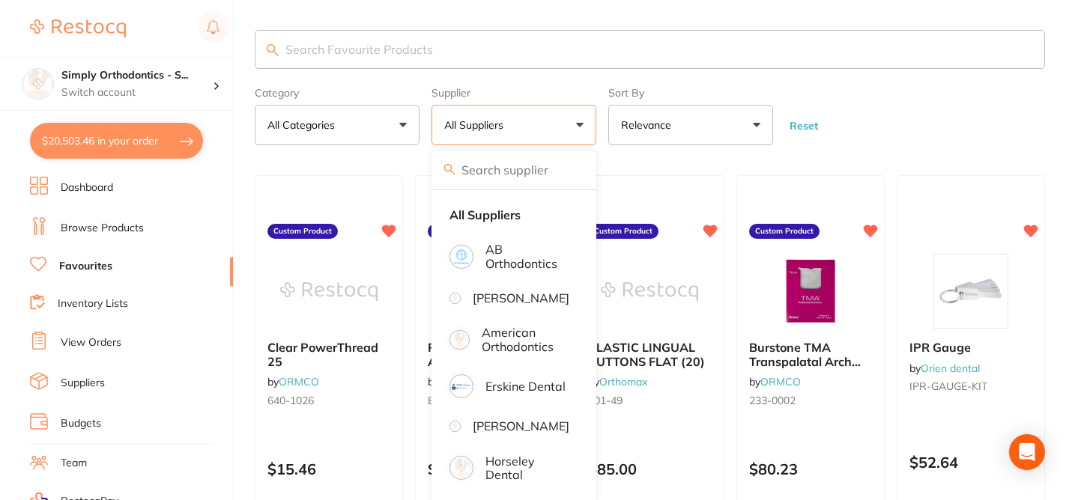
checkbox input "true"
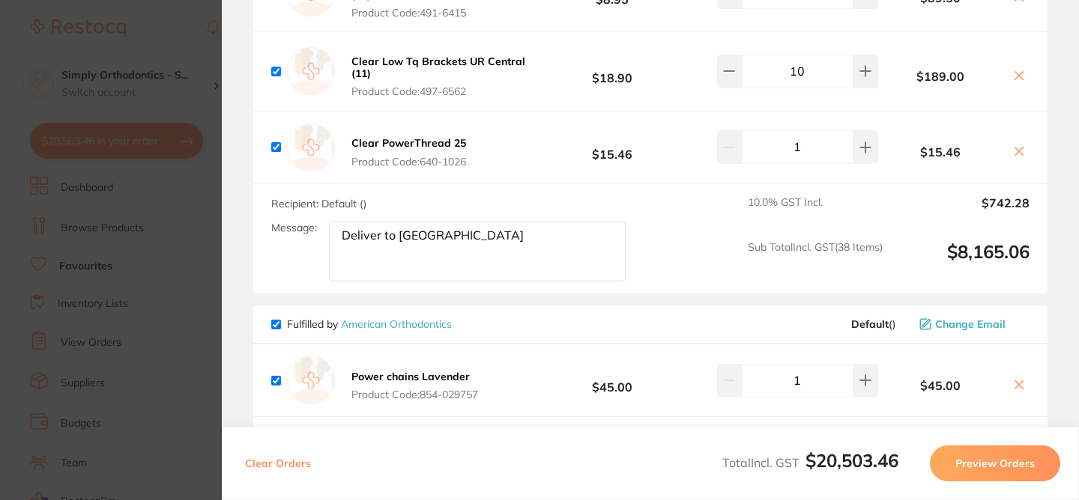
scroll to position [7124, 0]
click at [191, 203] on section "Update RRP Set your pre negotiated price for this item. Item Agreed RRP (excl. …" at bounding box center [539, 250] width 1079 height 500
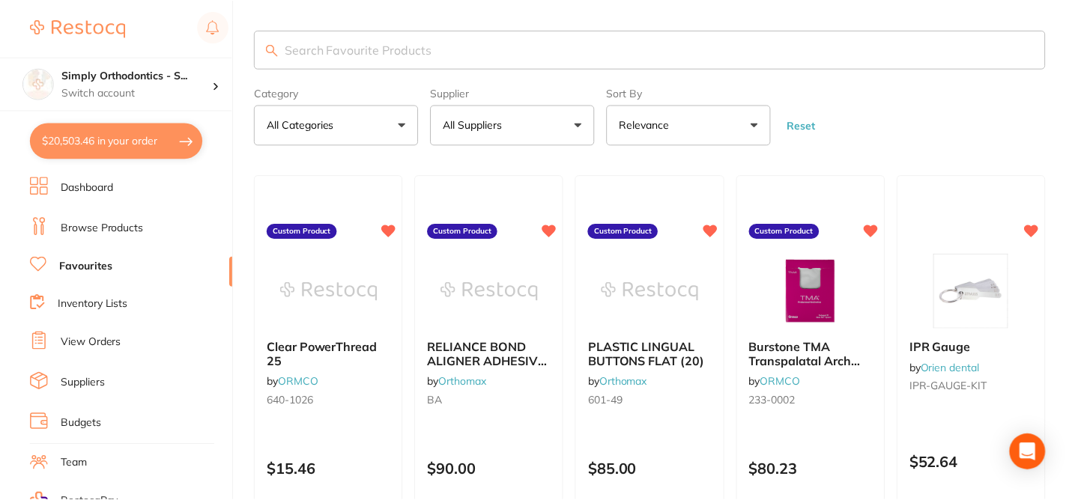
scroll to position [34, 0]
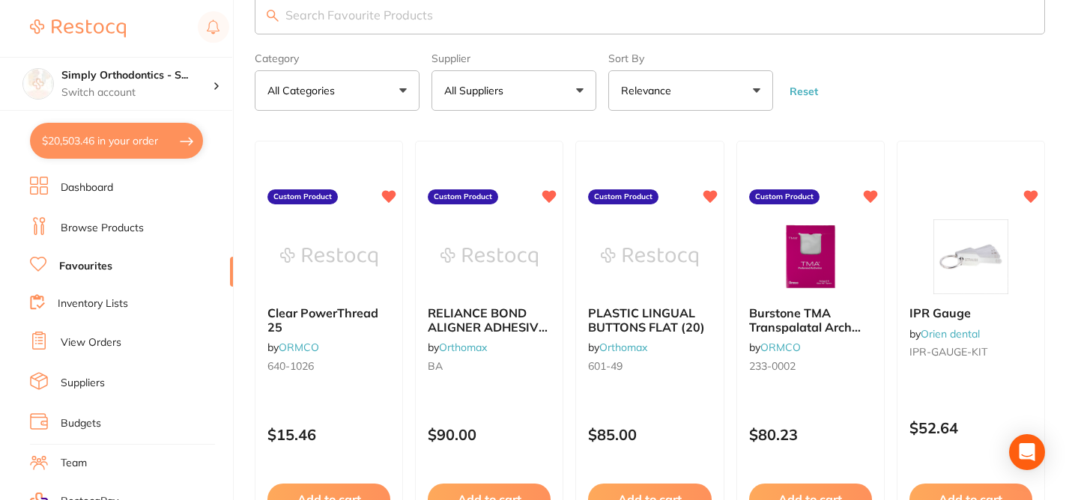
click at [112, 139] on button "$20,503.46 in your order" at bounding box center [116, 141] width 173 height 36
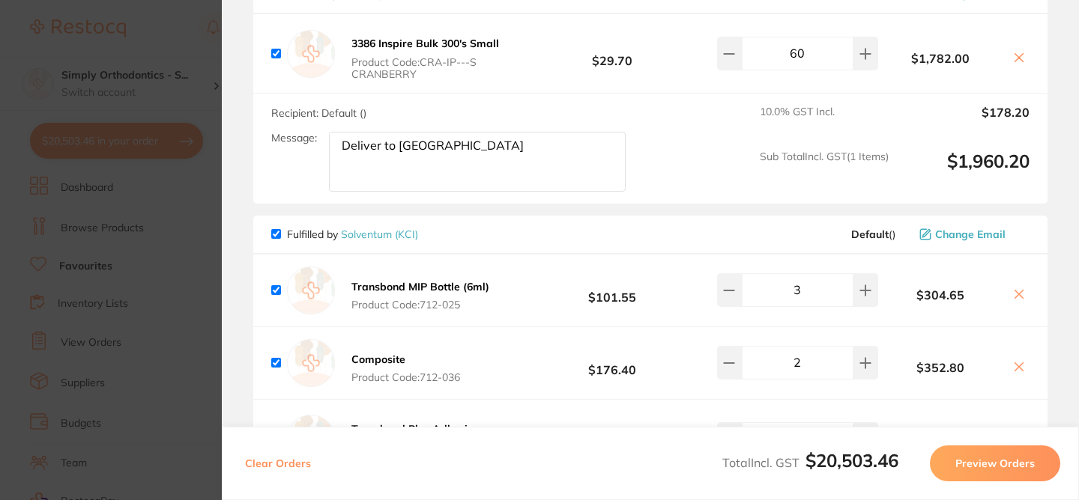
scroll to position [8367, 0]
click at [795, 68] on input "60" at bounding box center [798, 51] width 112 height 33
type input "80"
click at [696, 202] on div "Recipient: Default ( ) Message: Deliver to Sydenham 10.0 % GST Incl. $237.60 Su…" at bounding box center [650, 147] width 794 height 110
click at [160, 228] on section "Update RRP Set your pre negotiated price for this item. Item Agreed RRP (excl. …" at bounding box center [539, 250] width 1079 height 500
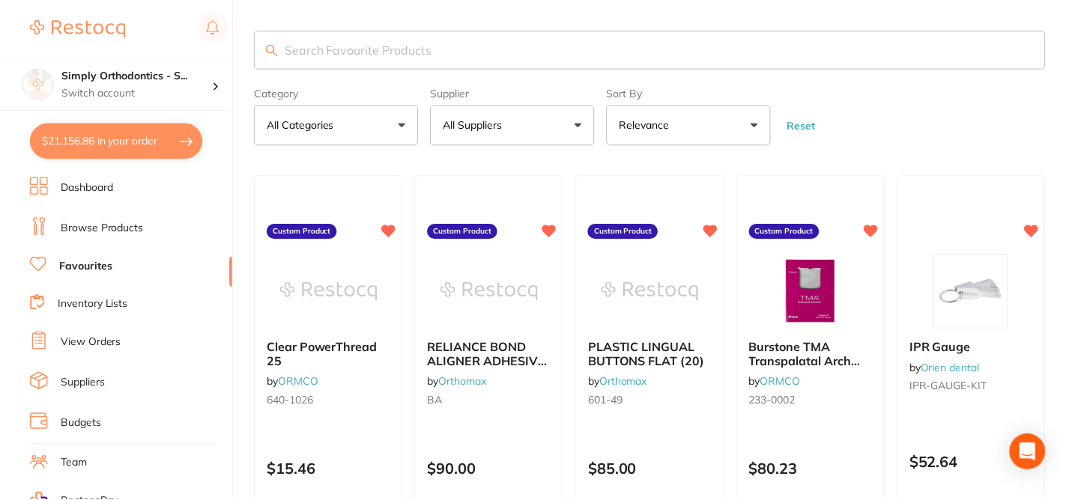
scroll to position [34, 0]
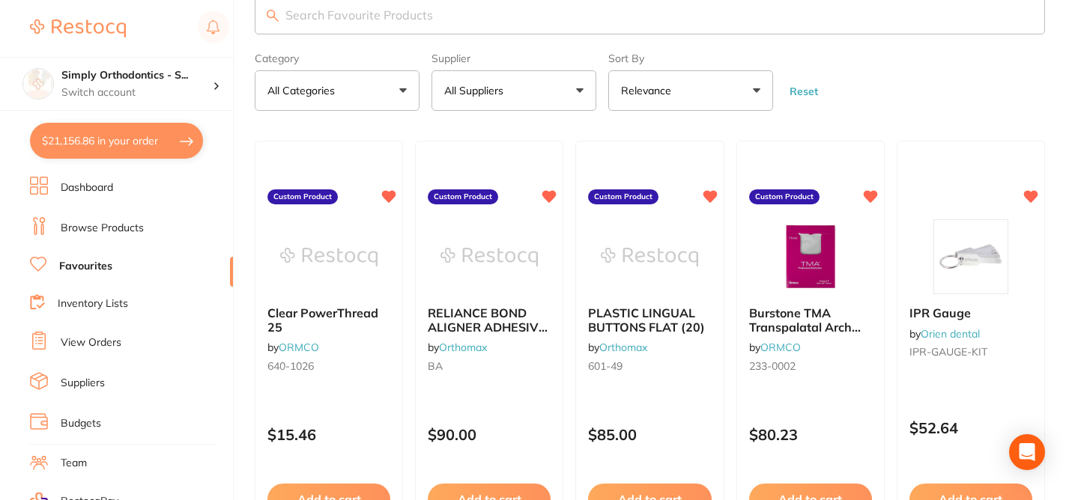
click at [544, 81] on button "All Suppliers" at bounding box center [513, 90] width 165 height 40
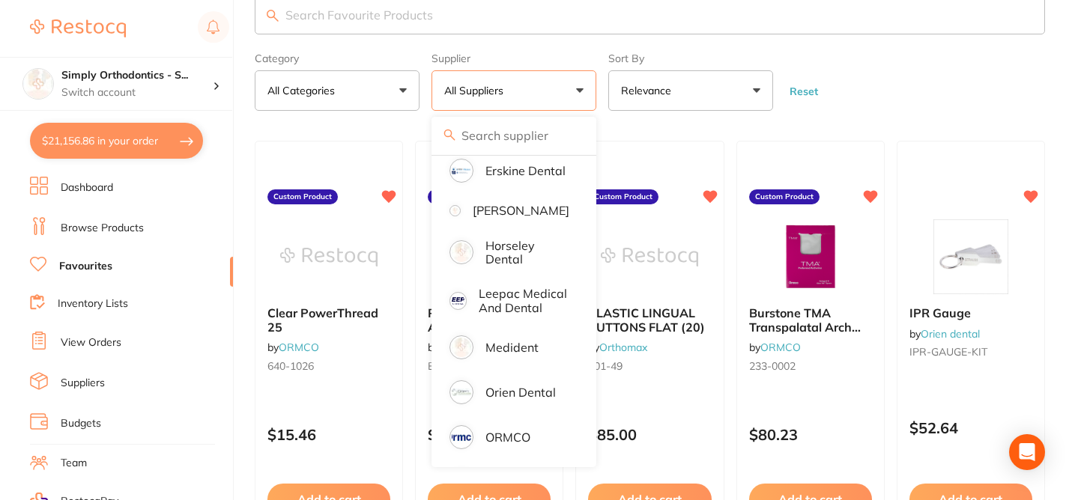
scroll to position [179, 0]
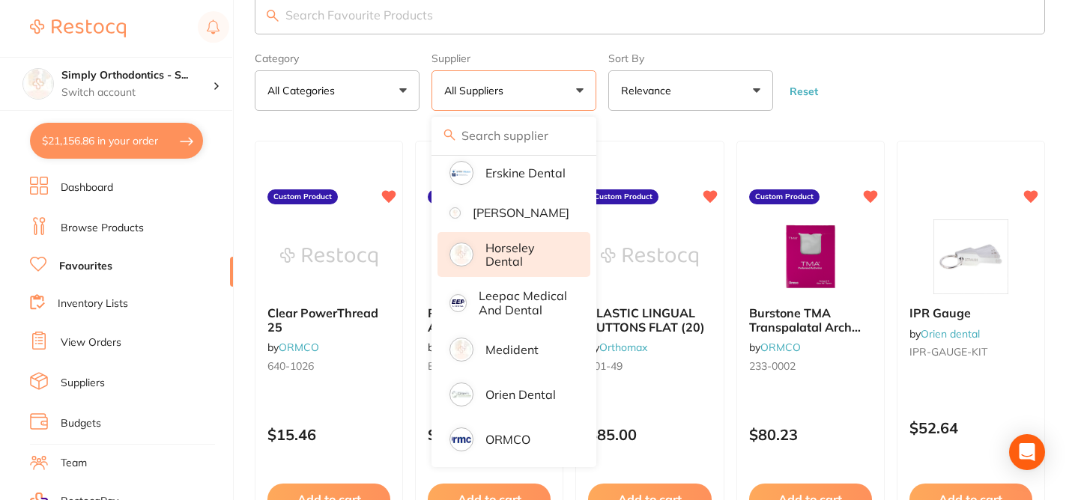
click at [499, 269] on p "Horseley Dental" at bounding box center [527, 255] width 84 height 28
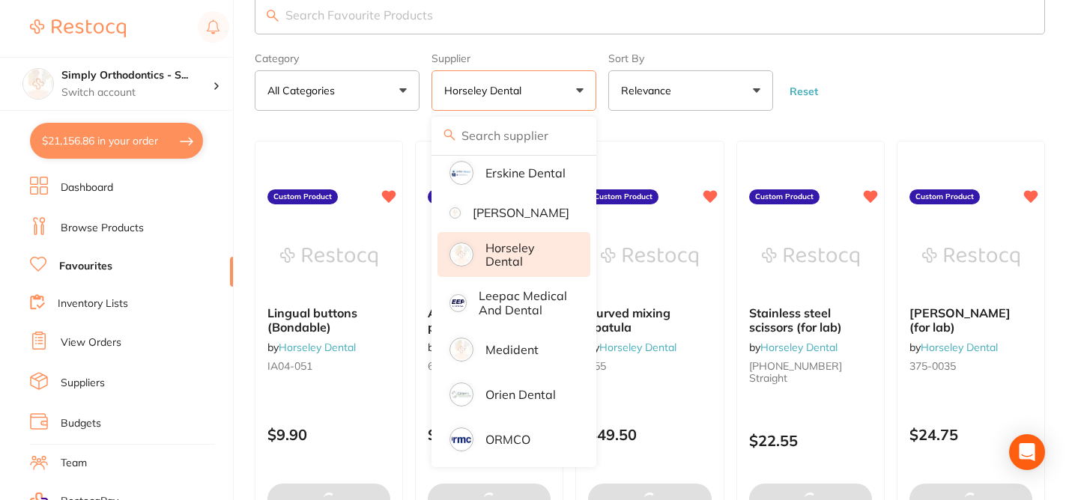
click at [922, 106] on form "Category All Categories All Categories No categories found Clear Category false…" at bounding box center [650, 78] width 790 height 64
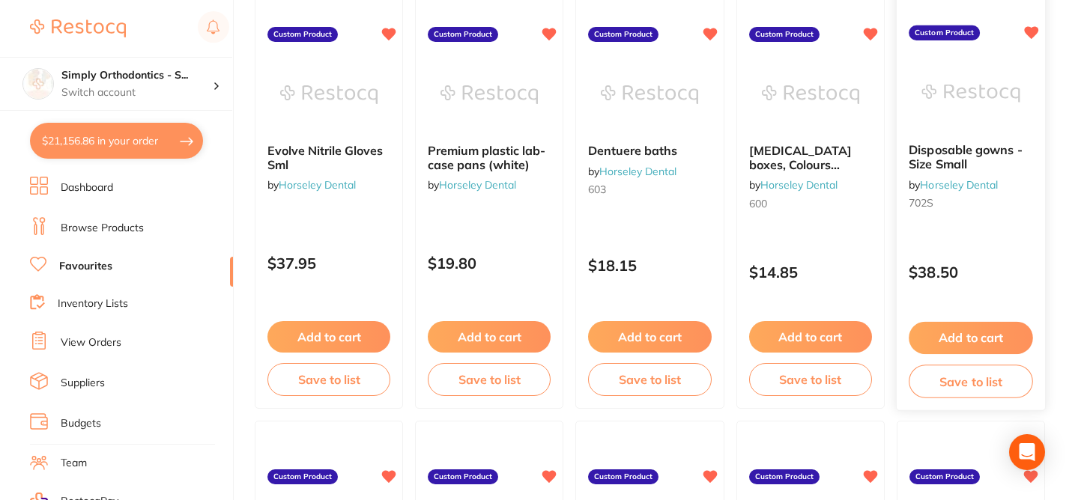
scroll to position [641, 0]
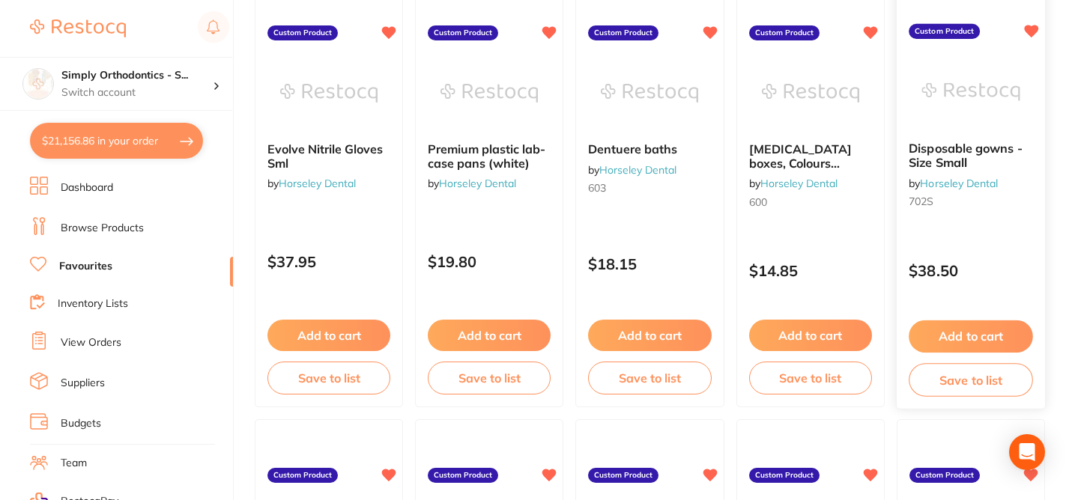
click at [961, 330] on button "Add to cart" at bounding box center [971, 337] width 124 height 32
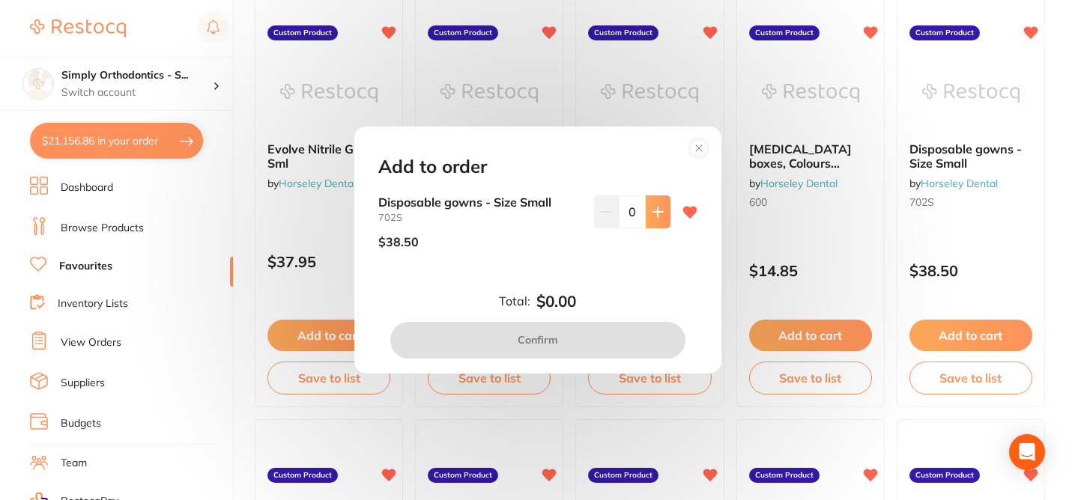
click at [653, 210] on icon at bounding box center [658, 212] width 12 height 12
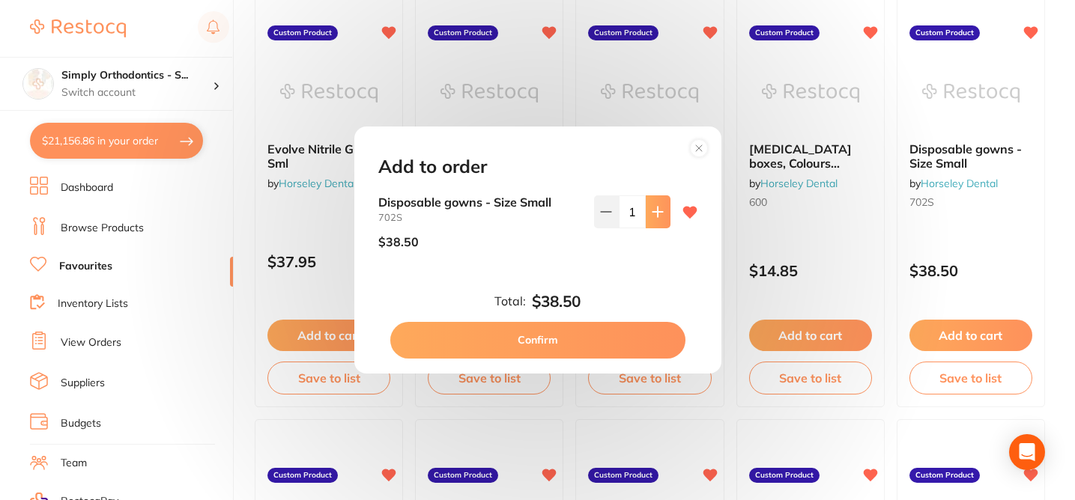
type input "1"
click at [530, 334] on button "Confirm" at bounding box center [537, 340] width 295 height 36
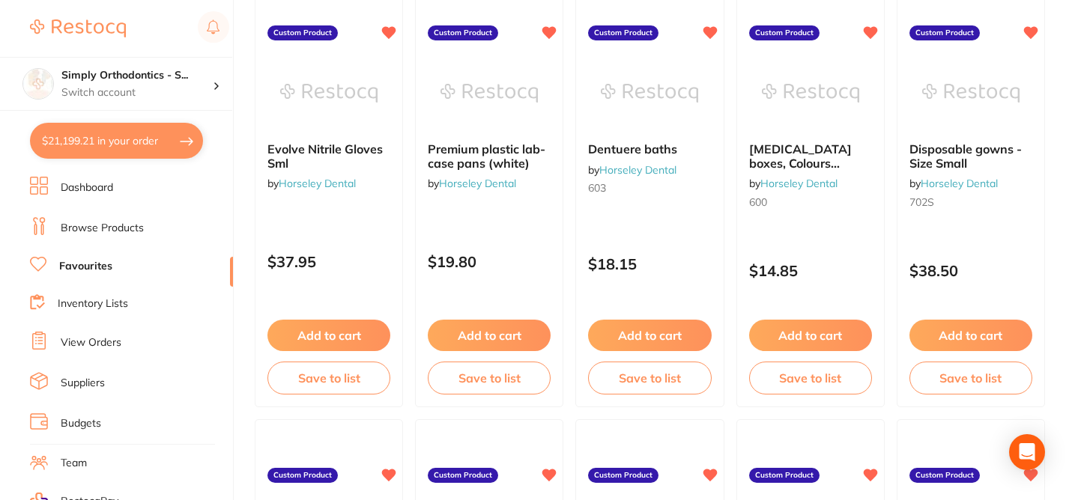
checkbox input "false"
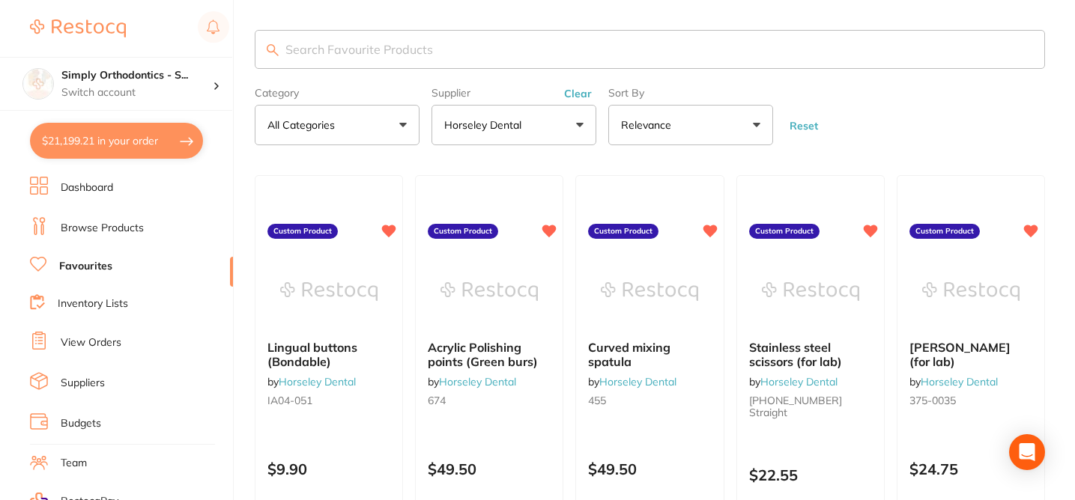
scroll to position [0, 0]
click at [460, 47] on input "search" at bounding box center [650, 49] width 790 height 39
type input "inspire"
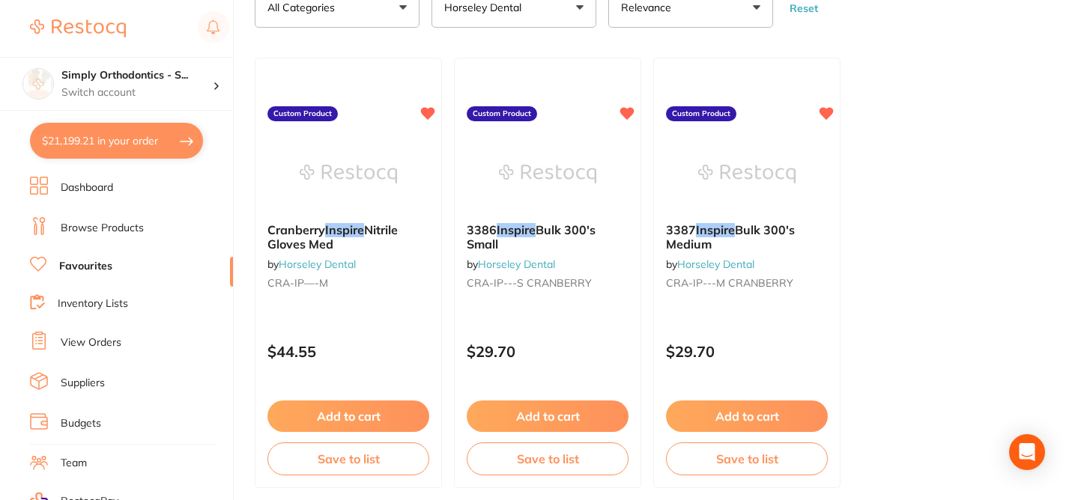
scroll to position [130, 0]
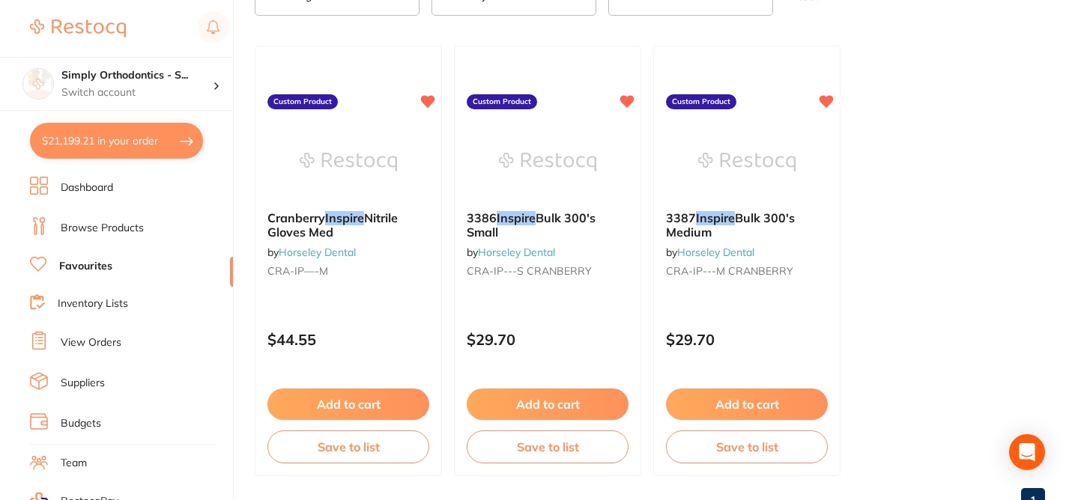
click at [738, 407] on button "Add to cart" at bounding box center [747, 404] width 162 height 31
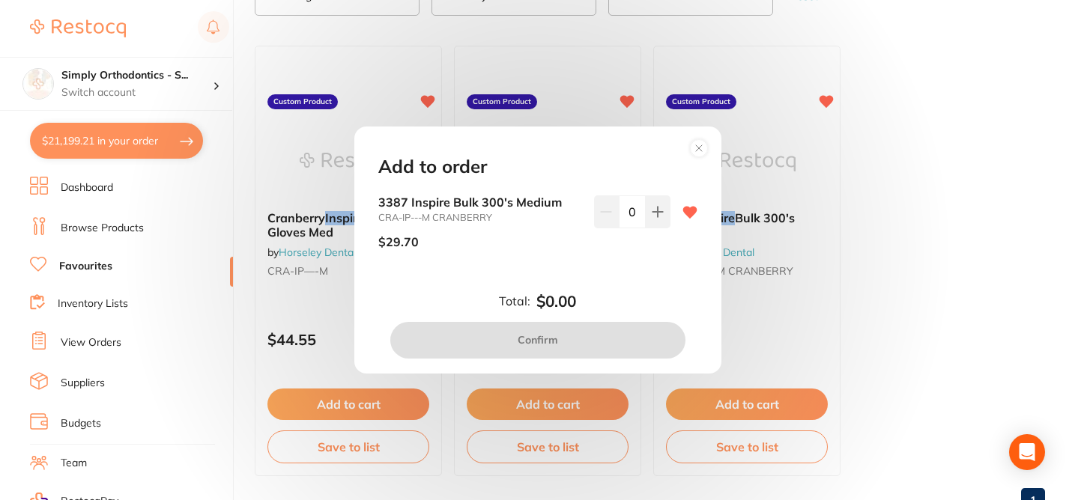
click at [627, 212] on input "0" at bounding box center [632, 212] width 27 height 33
type input "40"
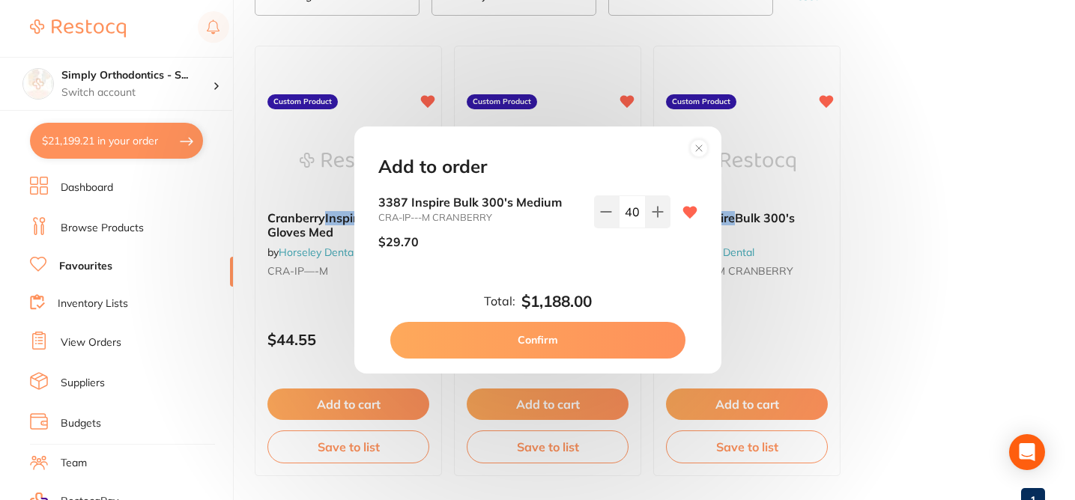
click at [682, 274] on div "3387 Inspire Bulk 300's Medium CRA-IP---M CRANBERRY $29.70 40" at bounding box center [537, 240] width 355 height 89
click at [550, 334] on button "Confirm" at bounding box center [537, 340] width 295 height 36
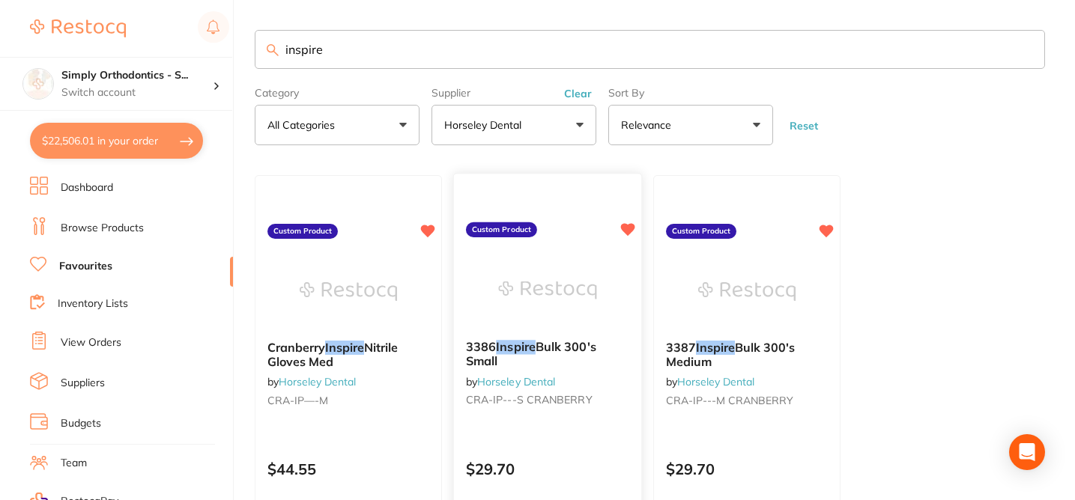
scroll to position [0, 0]
click at [574, 95] on button "Clear" at bounding box center [578, 93] width 37 height 13
click at [1024, 49] on input "inspire" at bounding box center [650, 49] width 790 height 39
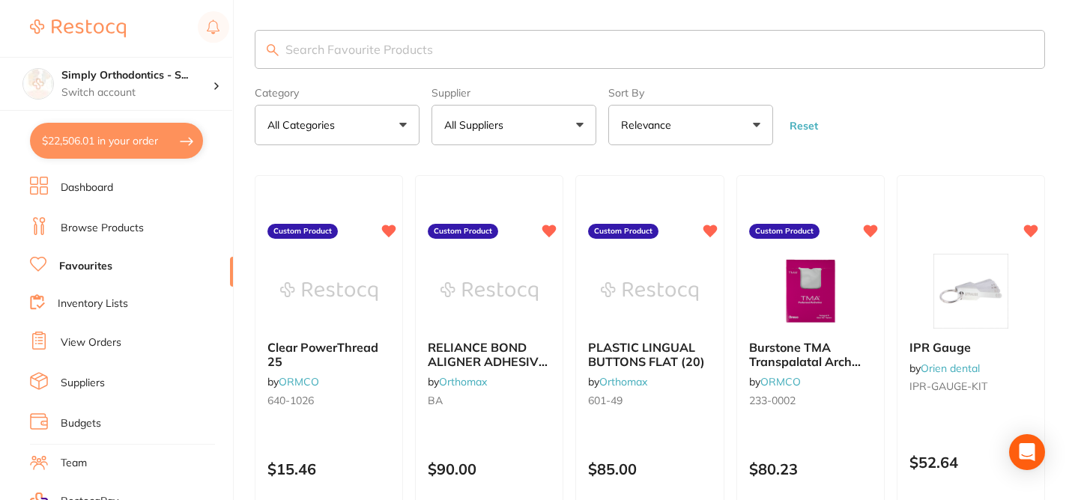
click at [531, 128] on button "All Suppliers" at bounding box center [513, 125] width 165 height 40
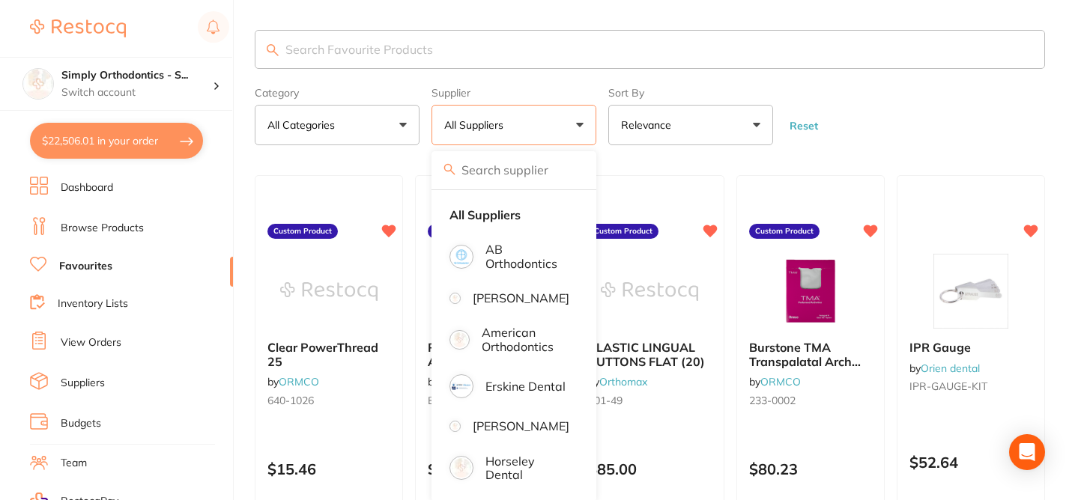
click at [573, 128] on button "All Suppliers" at bounding box center [513, 125] width 165 height 40
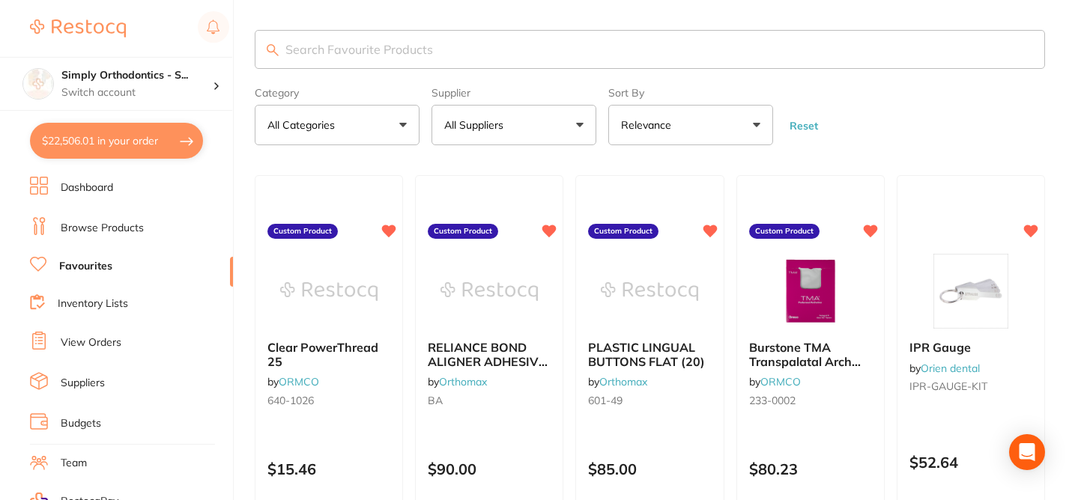
click at [573, 128] on button "All Suppliers" at bounding box center [513, 125] width 165 height 40
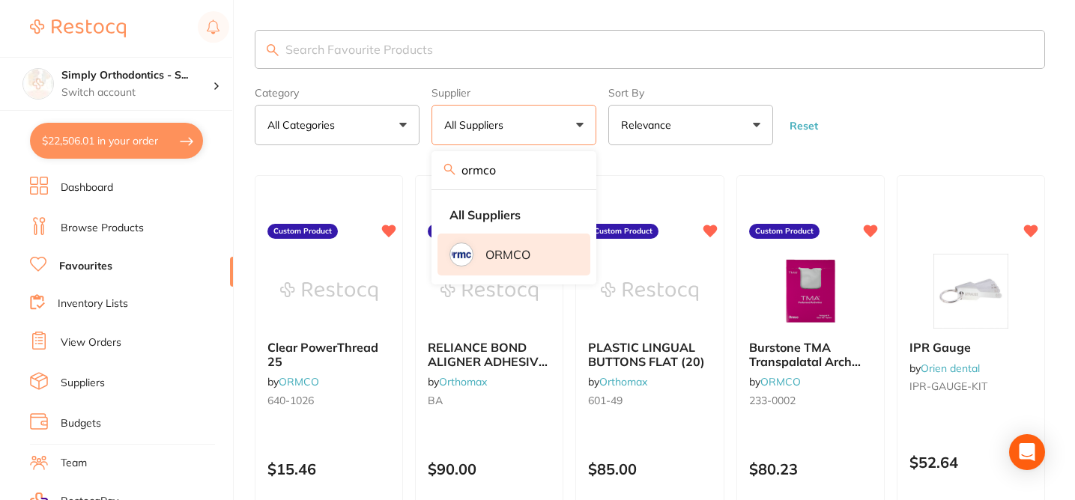
type input "ormco"
click at [500, 255] on p "ORMCO" at bounding box center [507, 254] width 45 height 13
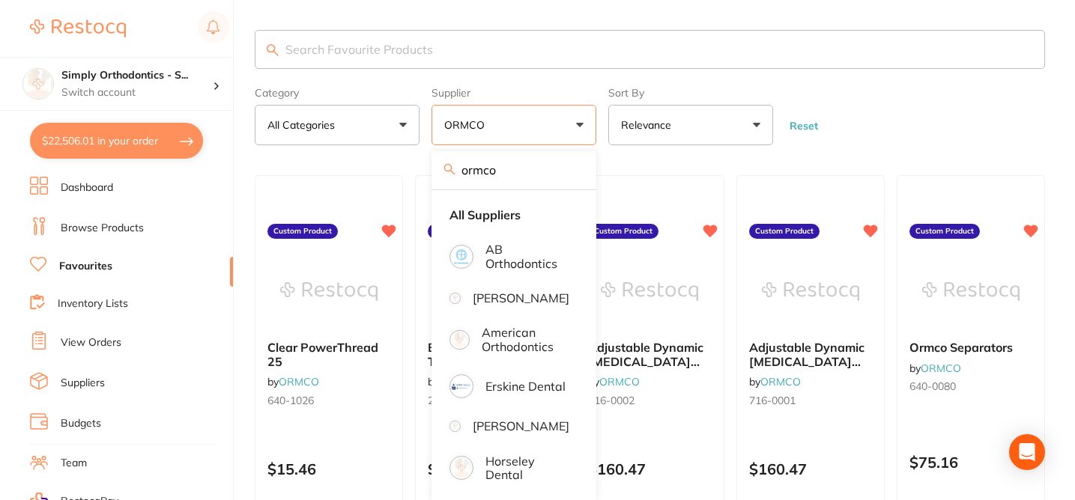
click at [898, 127] on form "Category All Categories All Categories orthodontics Clear Category false All Ca…" at bounding box center [650, 113] width 790 height 64
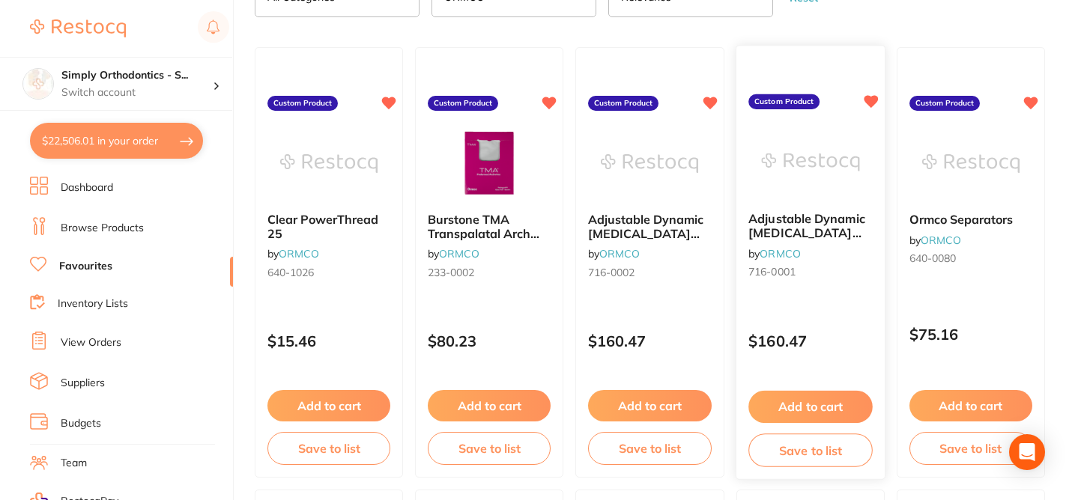
scroll to position [134, 0]
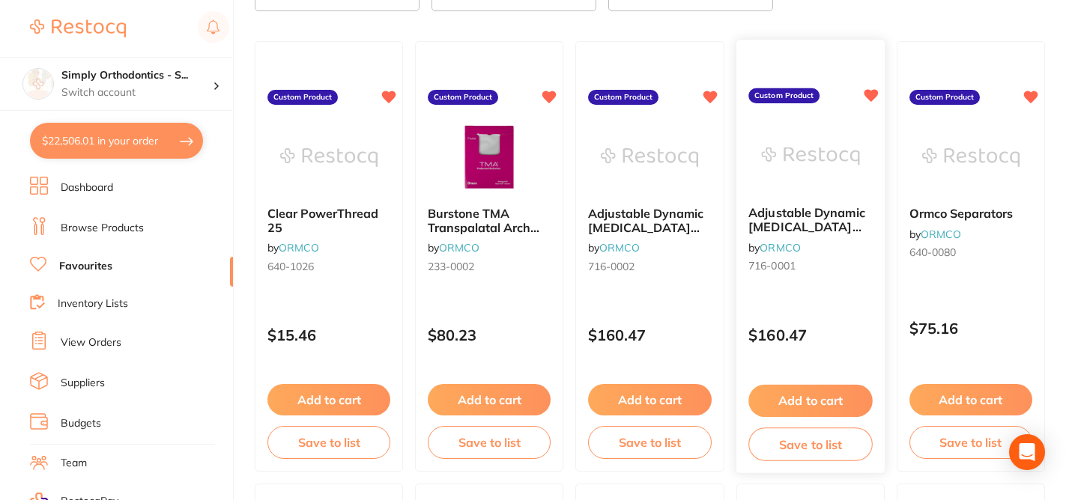
click at [793, 402] on button "Add to cart" at bounding box center [810, 401] width 124 height 32
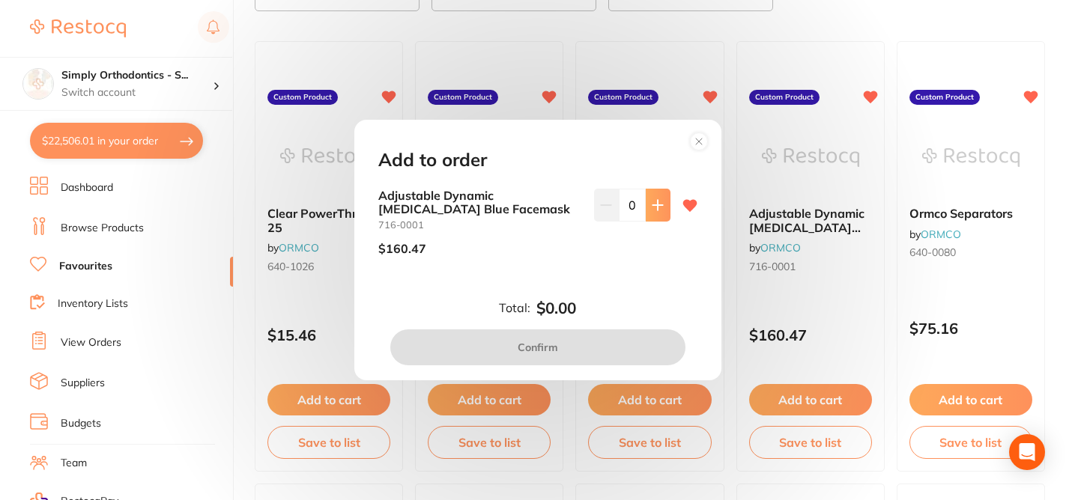
click at [655, 213] on button at bounding box center [658, 205] width 25 height 33
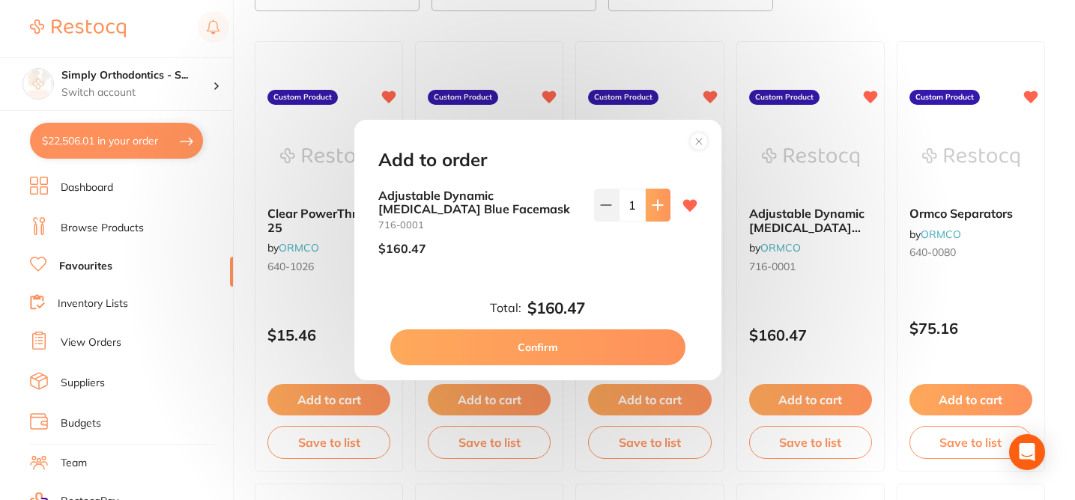
click at [655, 213] on button at bounding box center [658, 205] width 25 height 33
type input "2"
click at [553, 351] on button "Confirm" at bounding box center [537, 348] width 295 height 36
checkbox input "false"
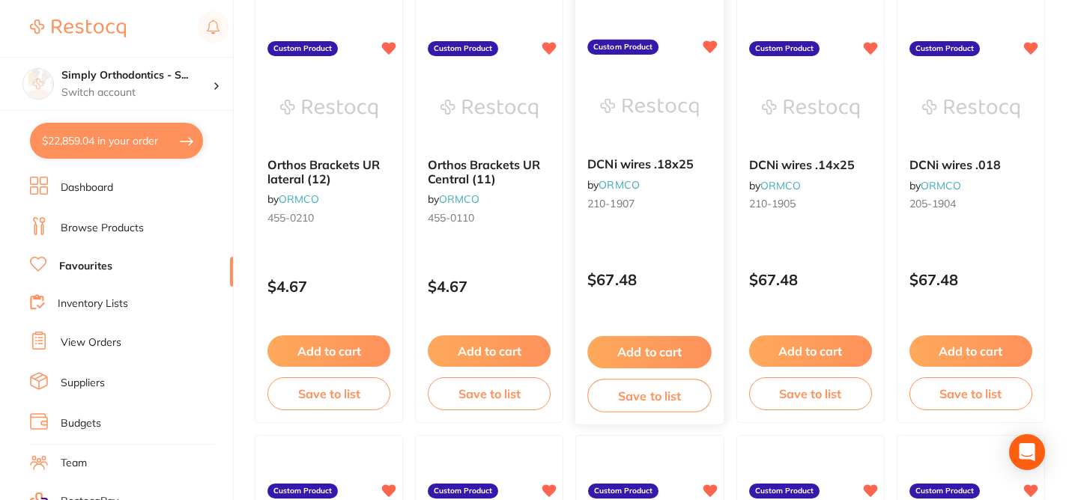
scroll to position [2396, 0]
click at [658, 353] on button "Add to cart" at bounding box center [650, 352] width 124 height 32
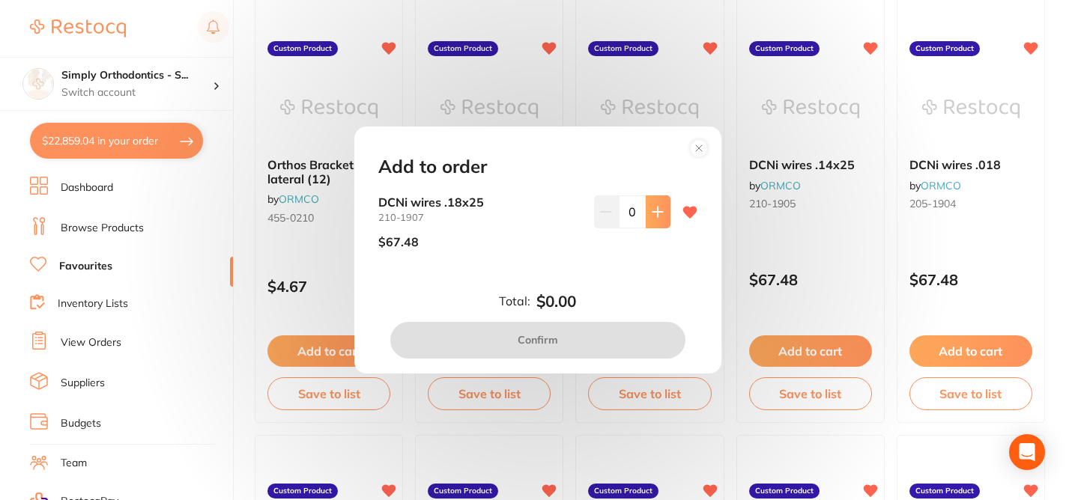
click at [653, 215] on icon at bounding box center [658, 212] width 12 height 12
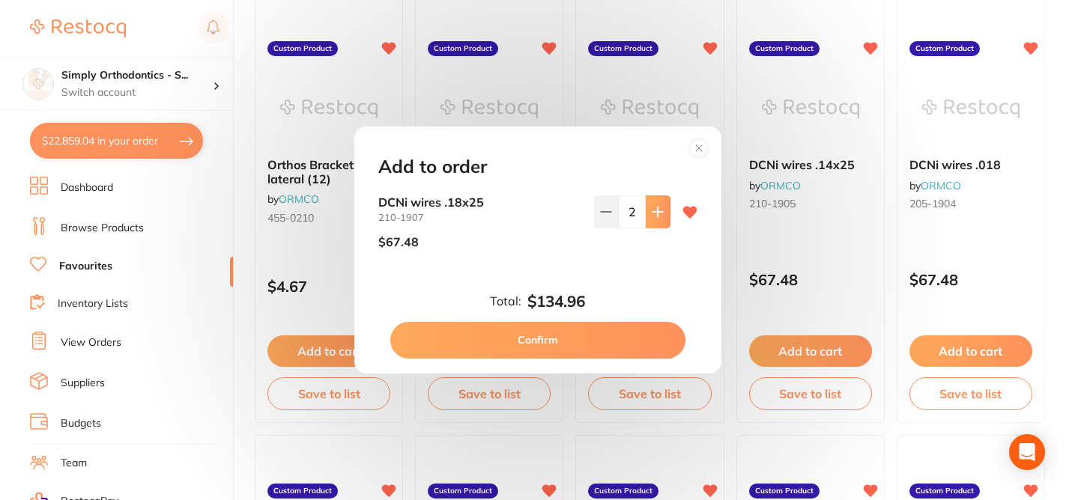
click at [653, 215] on icon at bounding box center [658, 212] width 12 height 12
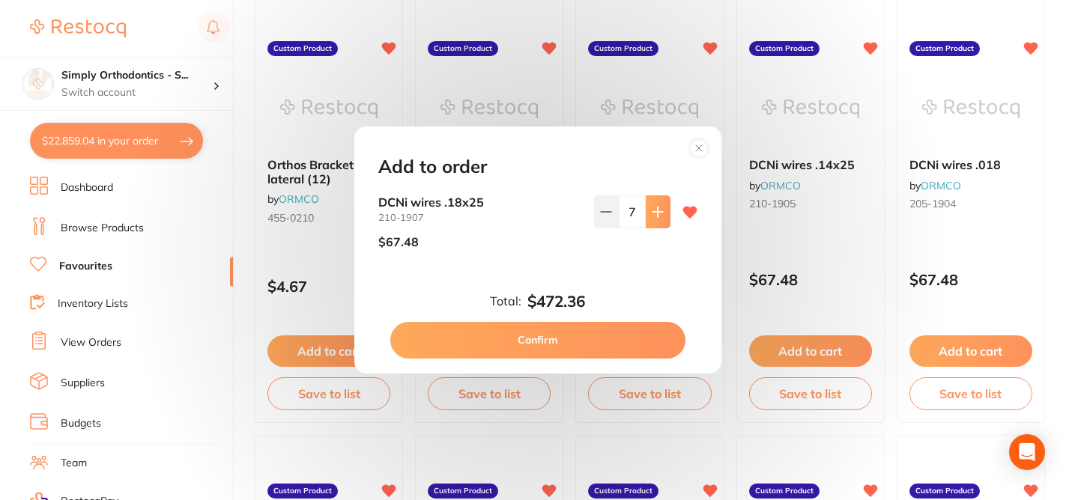
click at [653, 215] on icon at bounding box center [658, 212] width 12 height 12
type input "8"
click at [556, 333] on button "Confirm" at bounding box center [537, 340] width 295 height 36
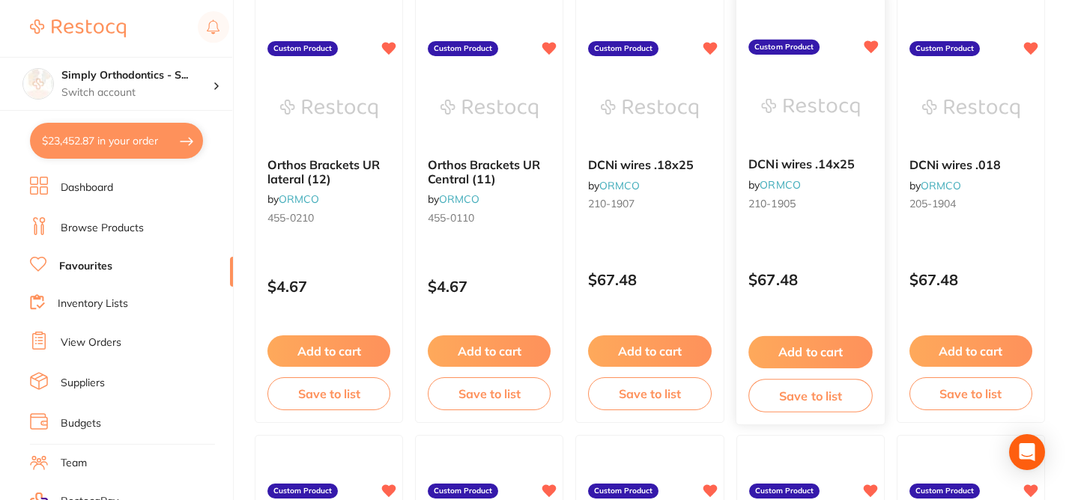
click at [788, 354] on button "Add to cart" at bounding box center [810, 352] width 124 height 32
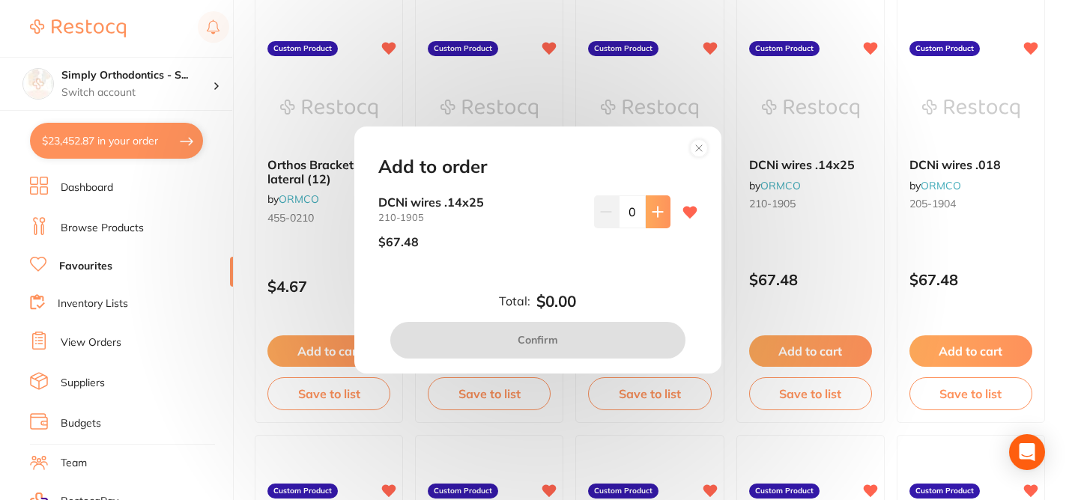
click at [658, 210] on icon at bounding box center [658, 212] width 12 height 12
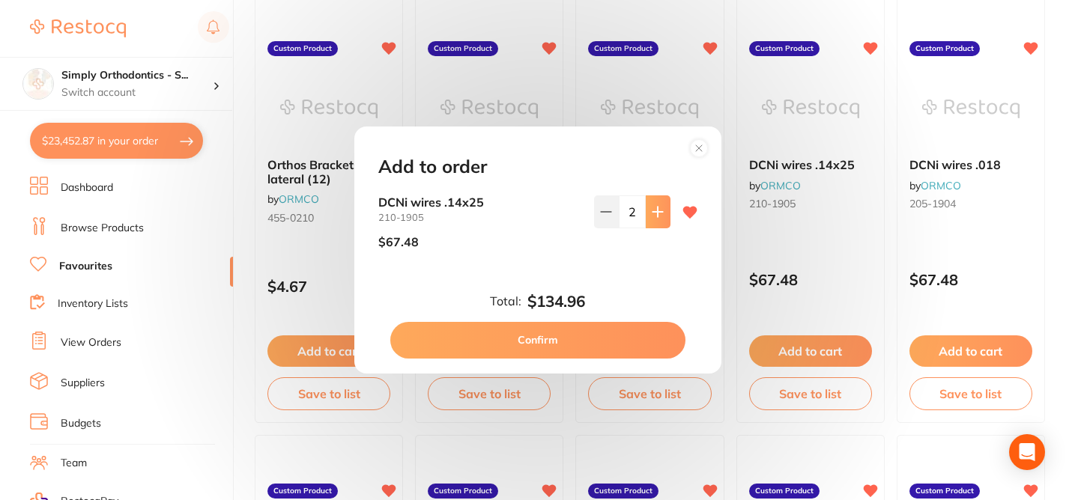
click at [658, 210] on icon at bounding box center [658, 212] width 12 height 12
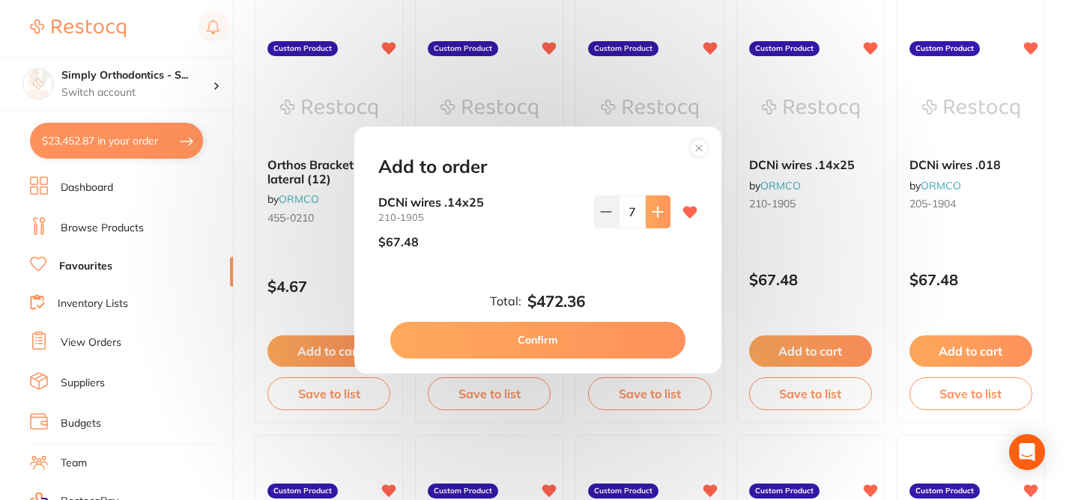
click at [658, 210] on icon at bounding box center [658, 212] width 12 height 12
type input "8"
click at [572, 337] on button "Confirm" at bounding box center [537, 340] width 295 height 36
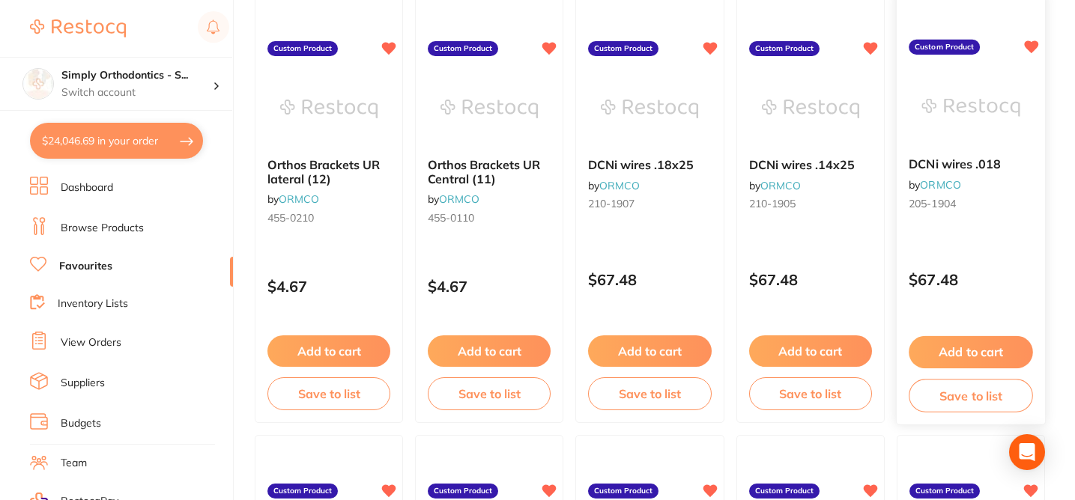
click at [968, 354] on button "Add to cart" at bounding box center [971, 352] width 124 height 32
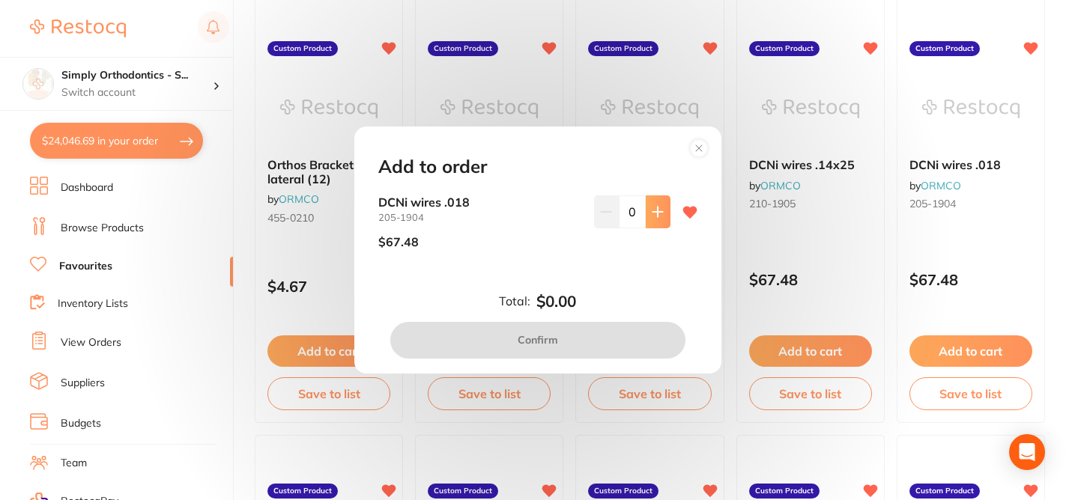
click at [657, 211] on icon at bounding box center [658, 212] width 12 height 12
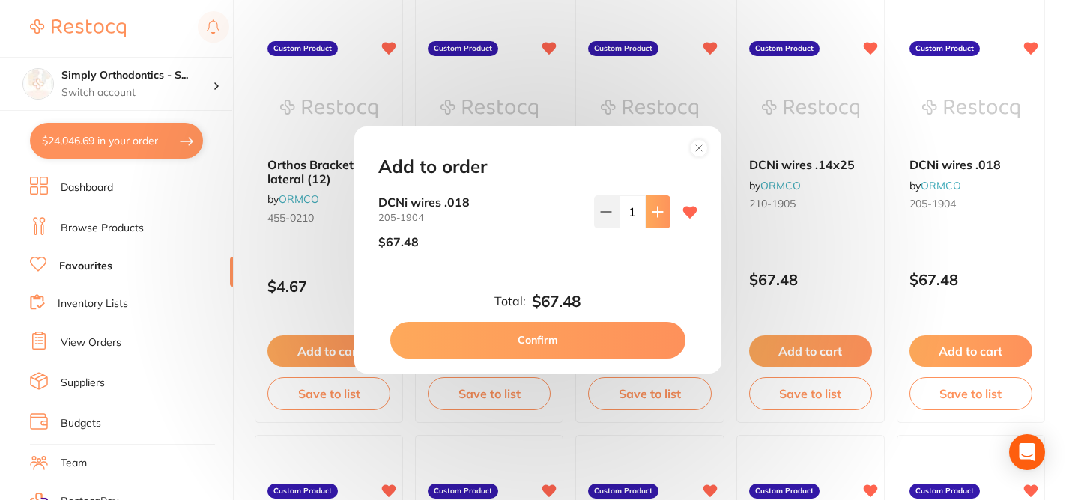
click at [657, 211] on icon at bounding box center [658, 212] width 12 height 12
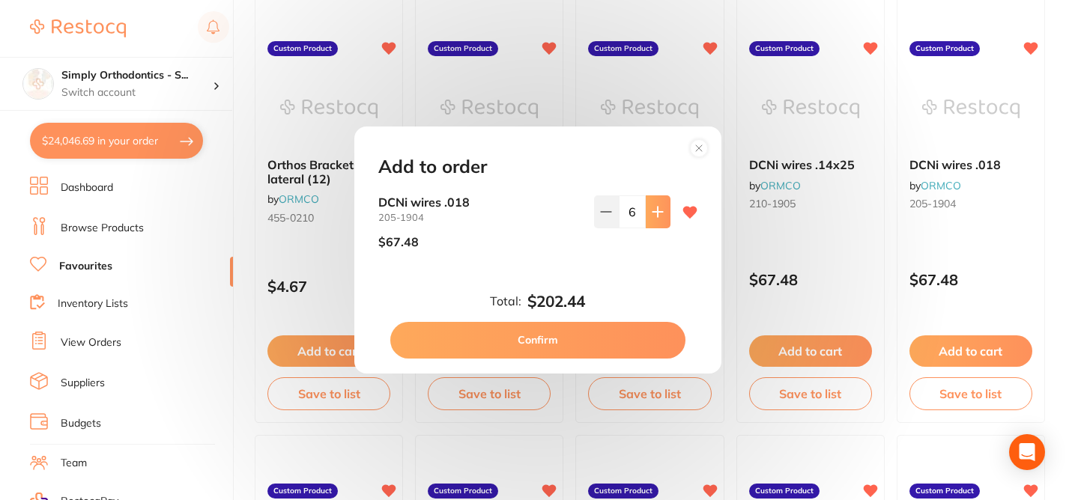
click at [657, 211] on icon at bounding box center [658, 212] width 12 height 12
type input "8"
click at [540, 334] on button "Confirm" at bounding box center [537, 340] width 295 height 36
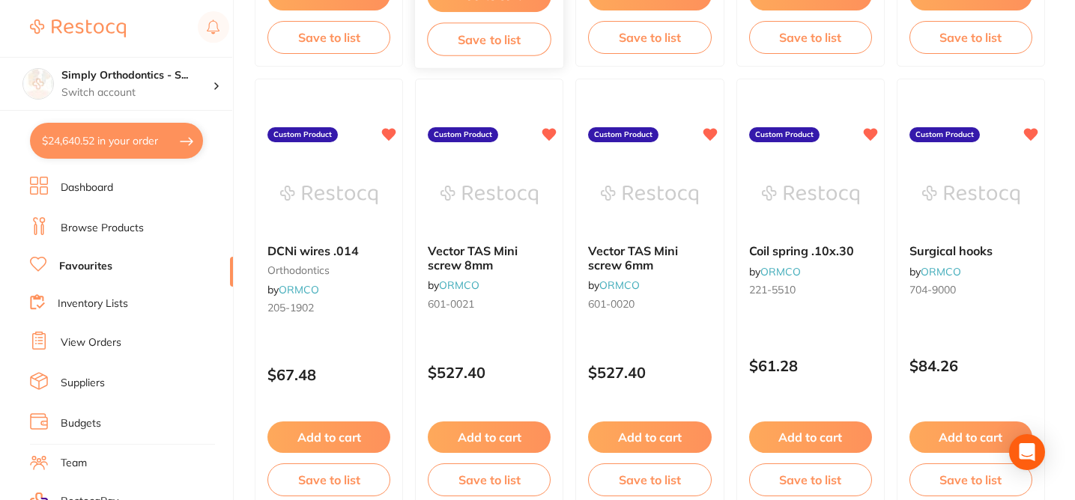
scroll to position [2759, 0]
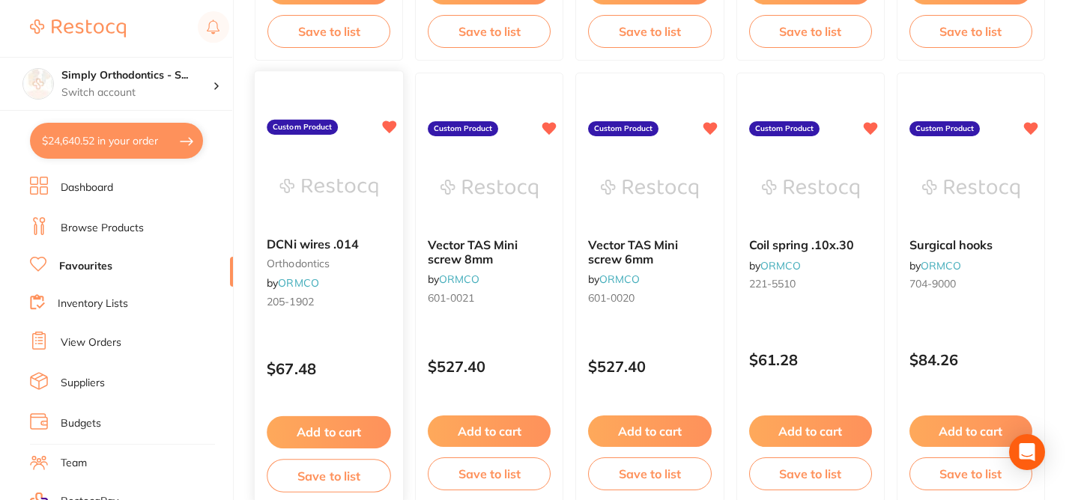
click at [333, 436] on button "Add to cart" at bounding box center [329, 432] width 124 height 32
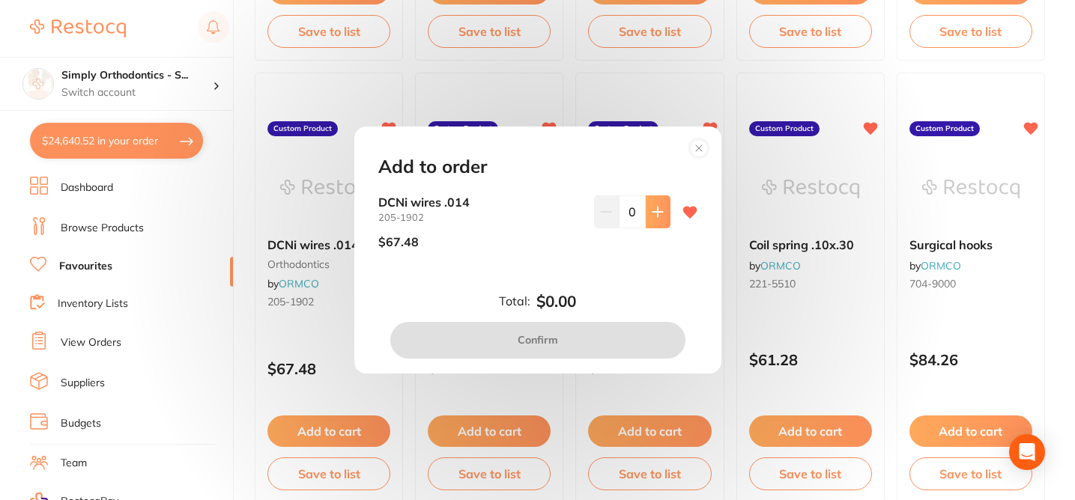
click at [656, 210] on icon at bounding box center [658, 212] width 12 height 12
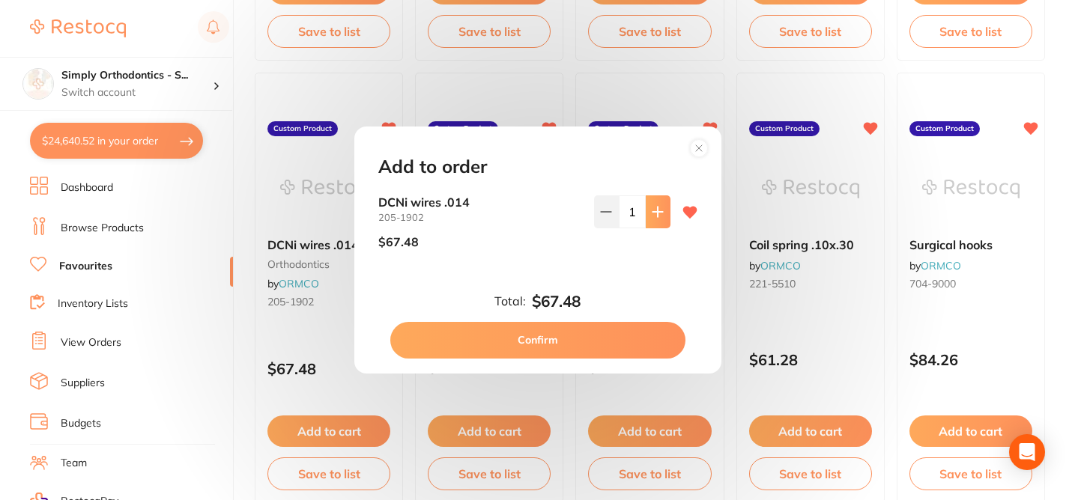
click at [656, 210] on icon at bounding box center [658, 212] width 12 height 12
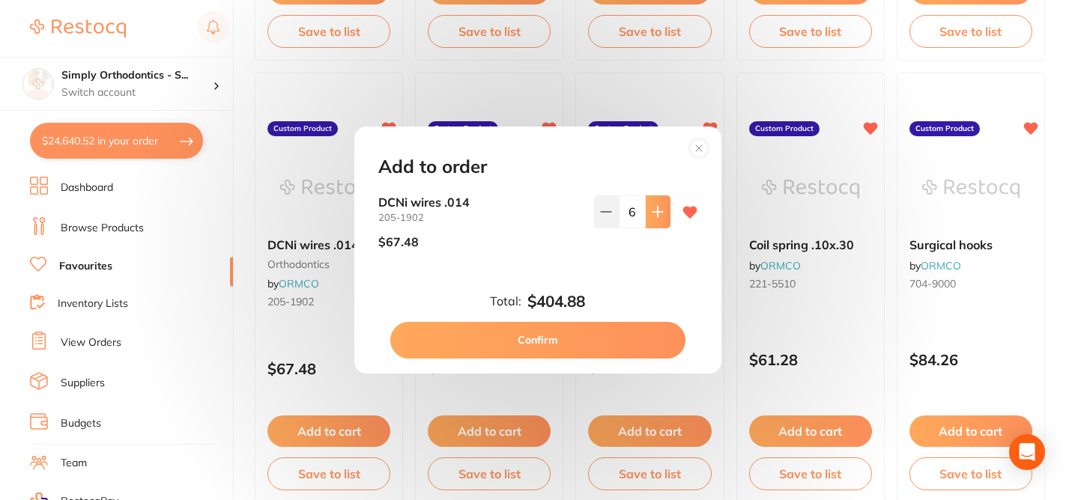
click at [656, 210] on icon at bounding box center [658, 212] width 12 height 12
type input "8"
click at [540, 342] on button "Confirm" at bounding box center [537, 340] width 295 height 36
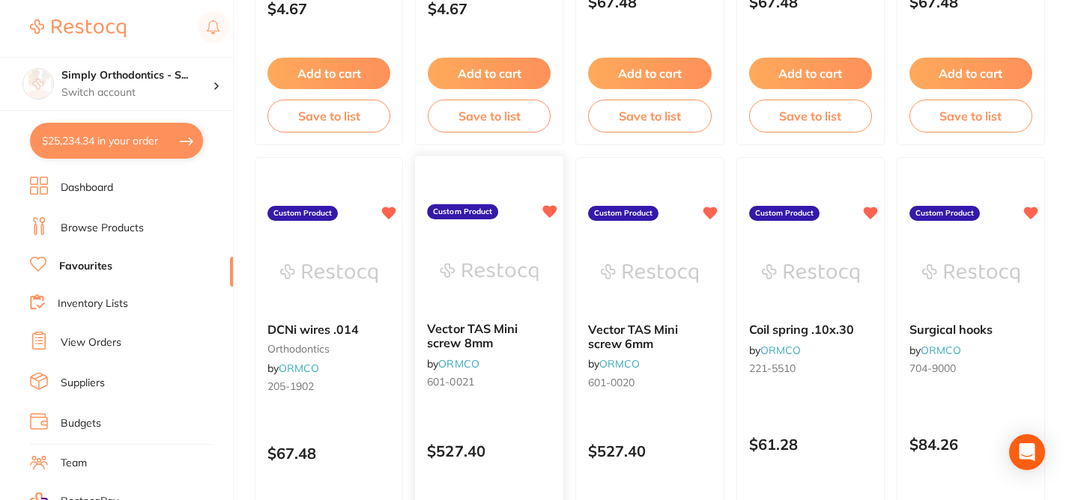
scroll to position [2693, 0]
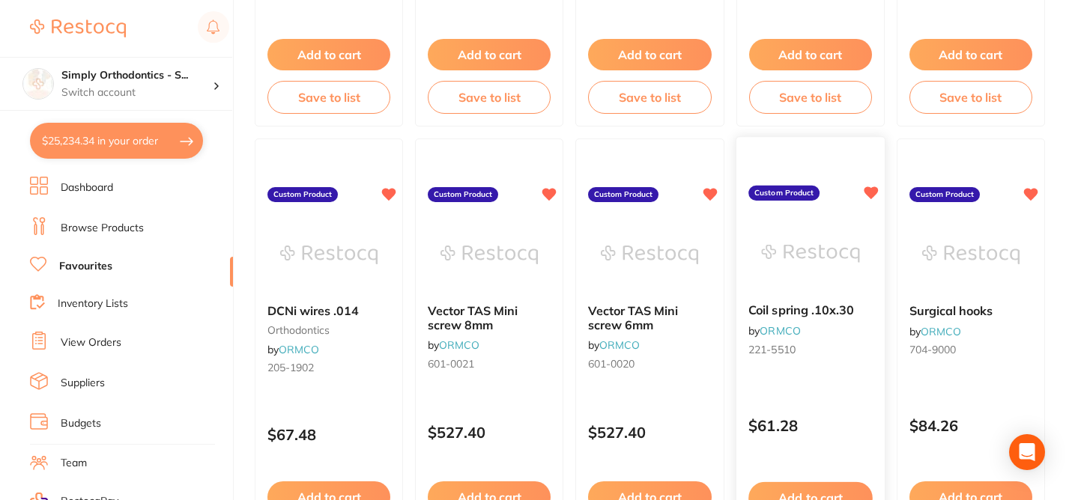
click at [872, 196] on icon at bounding box center [871, 193] width 14 height 13
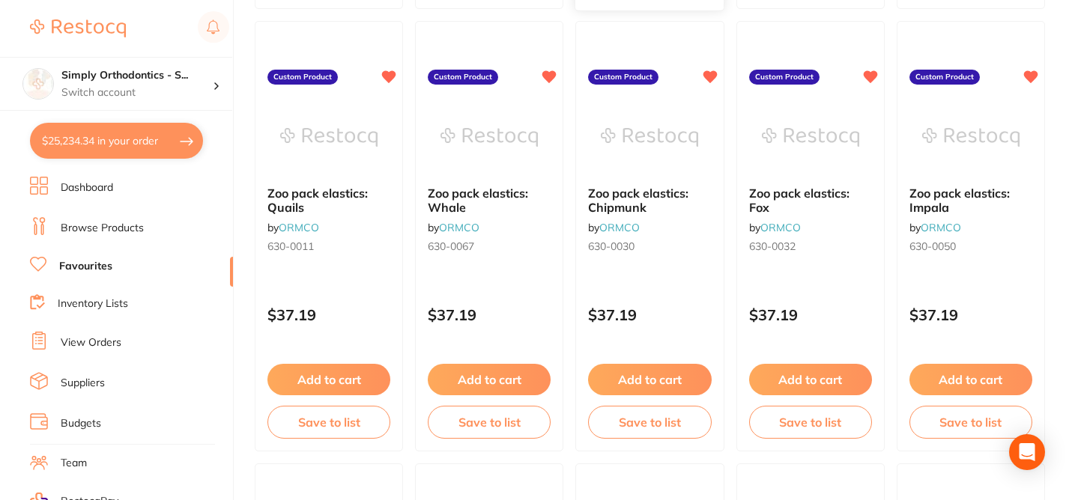
scroll to position [3254, 0]
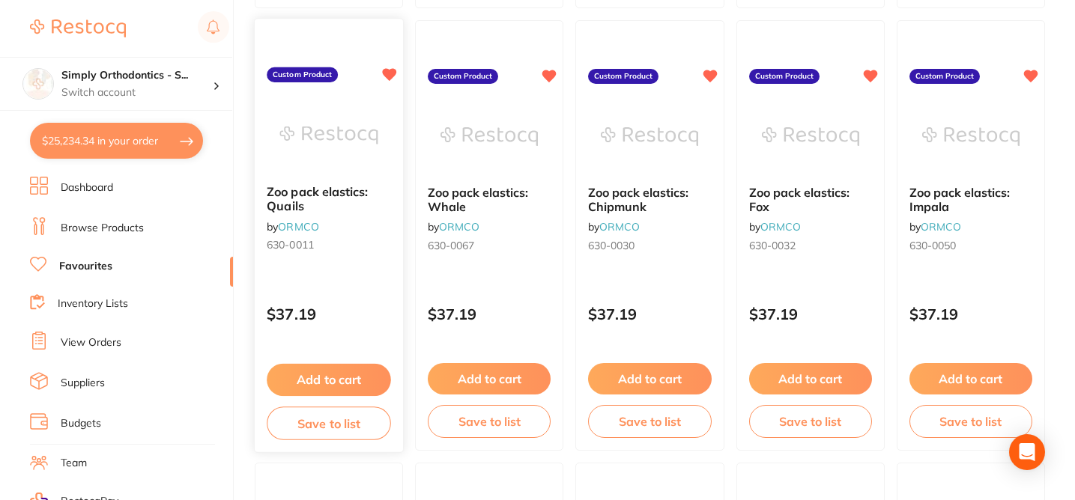
click at [353, 378] on button "Add to cart" at bounding box center [329, 380] width 124 height 32
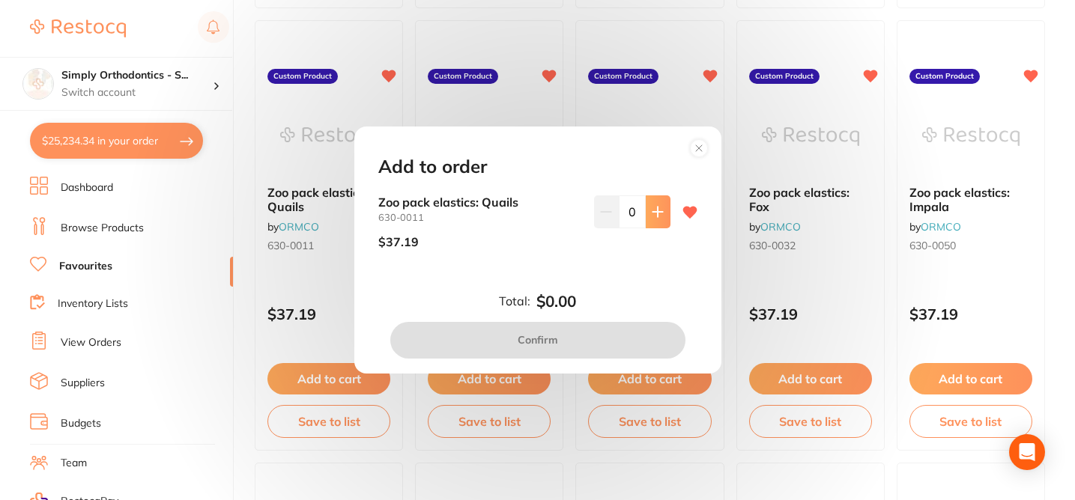
click at [655, 217] on icon at bounding box center [657, 212] width 10 height 10
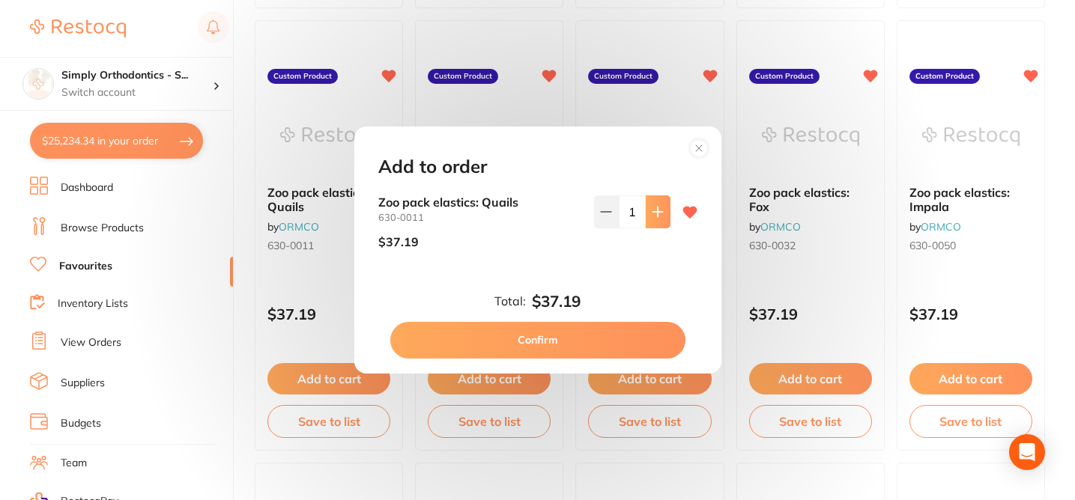
click at [655, 217] on icon at bounding box center [657, 212] width 10 height 10
type input "4"
click at [544, 343] on button "Confirm" at bounding box center [537, 340] width 295 height 36
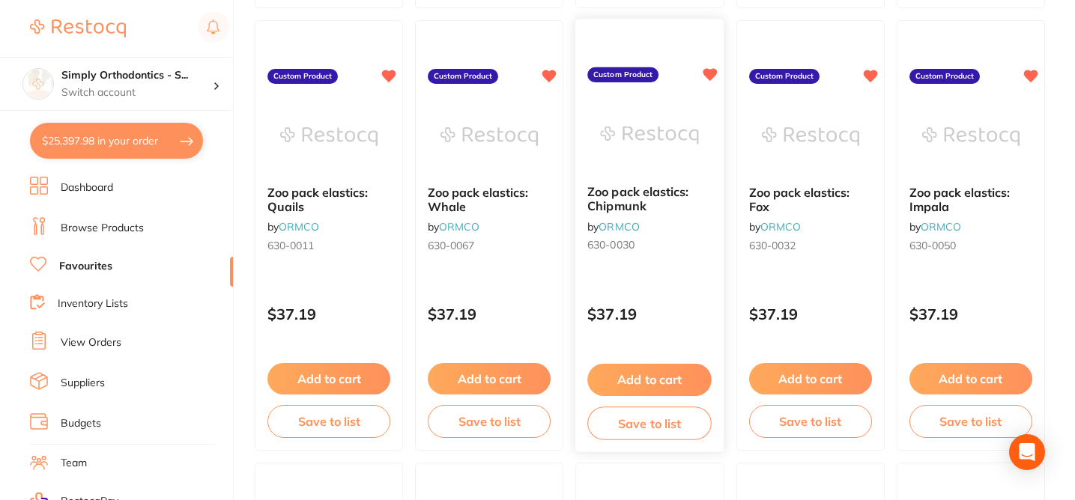
click at [650, 387] on button "Add to cart" at bounding box center [650, 380] width 124 height 32
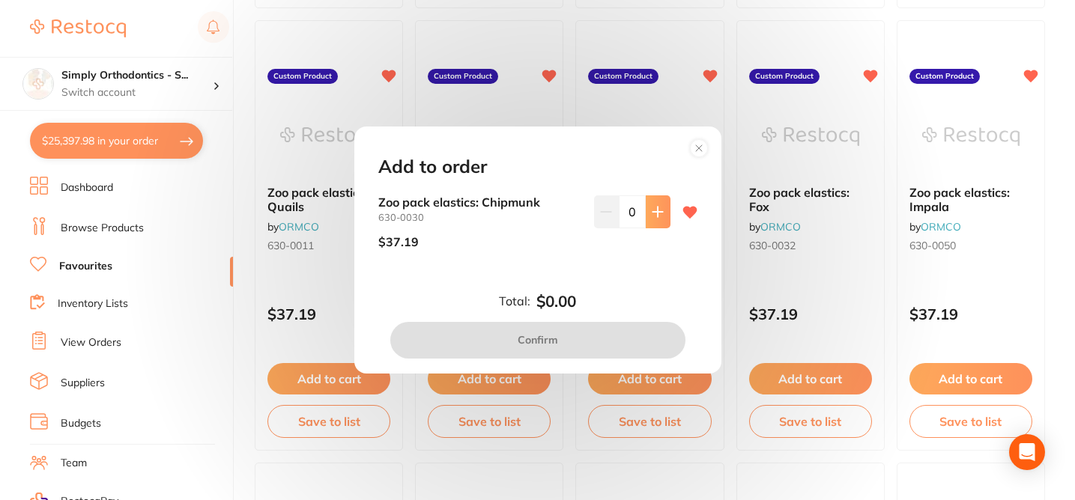
click at [652, 216] on icon at bounding box center [658, 212] width 12 height 12
type input "1"
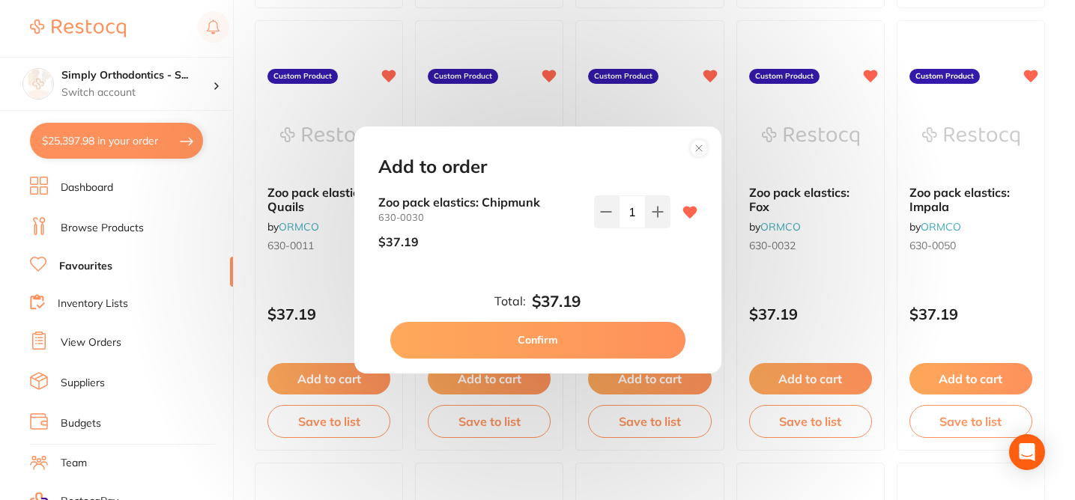
click at [556, 330] on button "Confirm" at bounding box center [537, 340] width 295 height 36
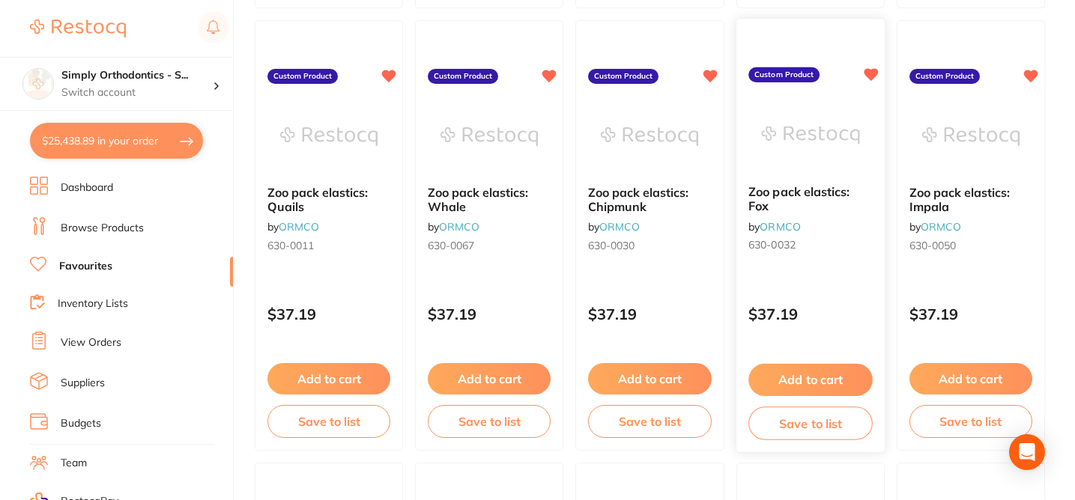
click at [814, 381] on button "Add to cart" at bounding box center [810, 380] width 124 height 32
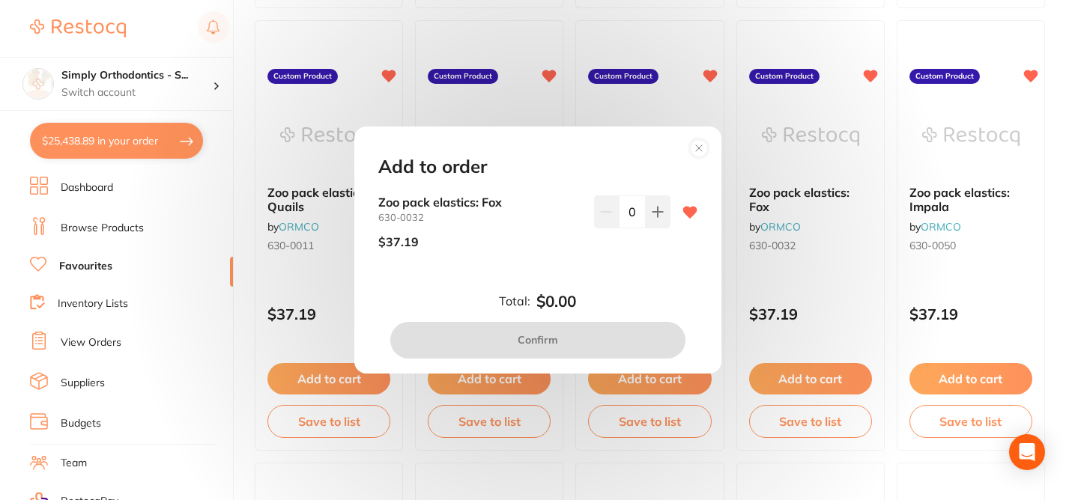
click at [655, 216] on icon at bounding box center [657, 212] width 10 height 10
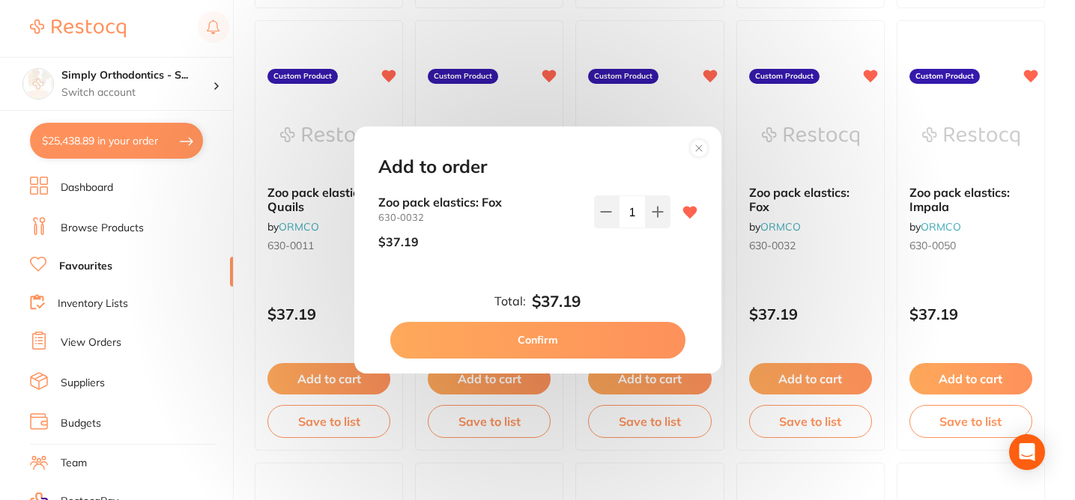
click at [655, 216] on icon at bounding box center [657, 212] width 10 height 10
type input "4"
click at [556, 336] on button "Confirm" at bounding box center [537, 340] width 295 height 36
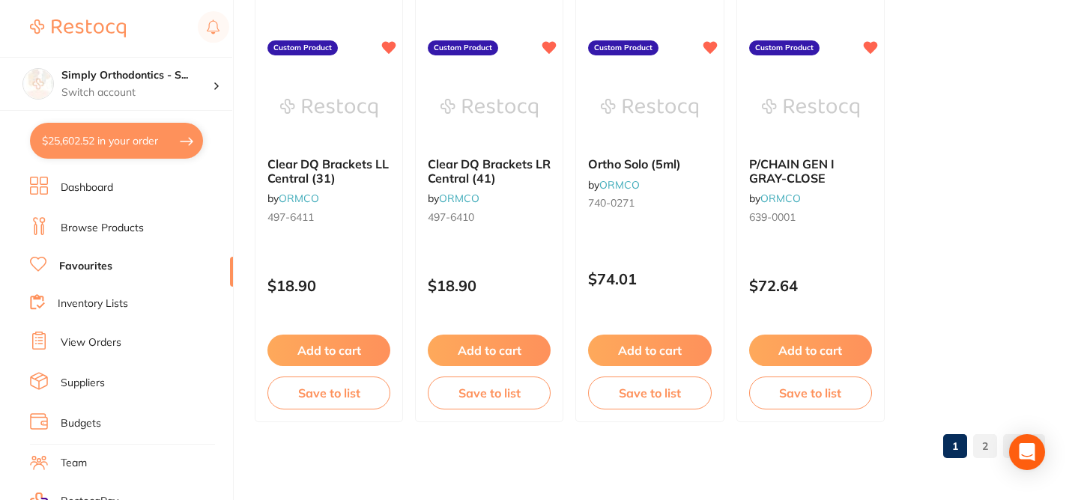
scroll to position [4613, 0]
click at [981, 442] on link "2" at bounding box center [985, 446] width 24 height 30
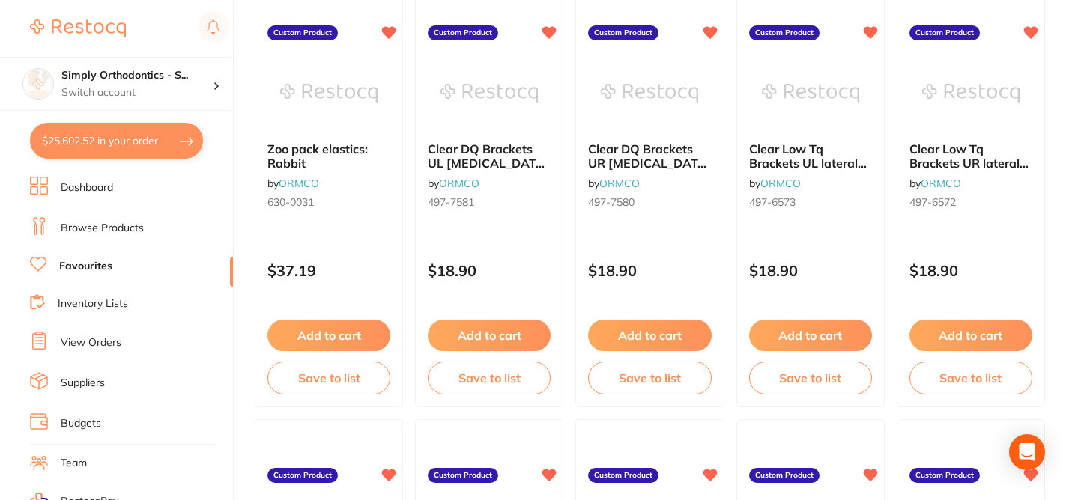
scroll to position [202, 0]
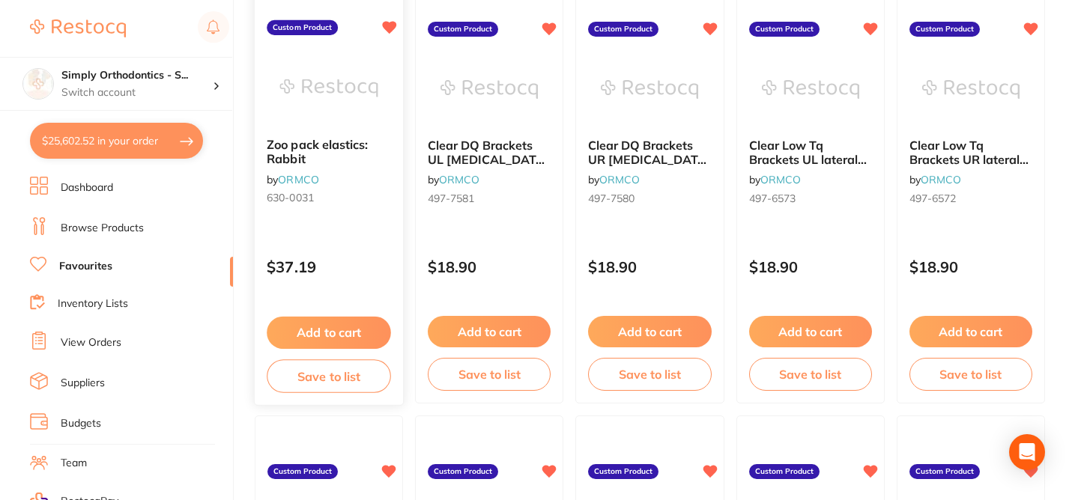
click at [312, 333] on button "Add to cart" at bounding box center [329, 333] width 124 height 32
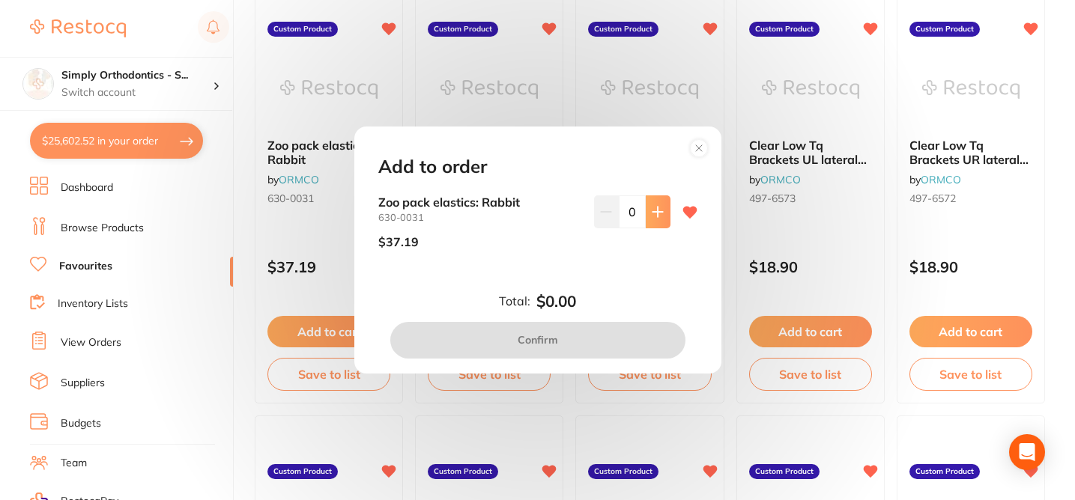
click at [658, 221] on button at bounding box center [658, 212] width 25 height 33
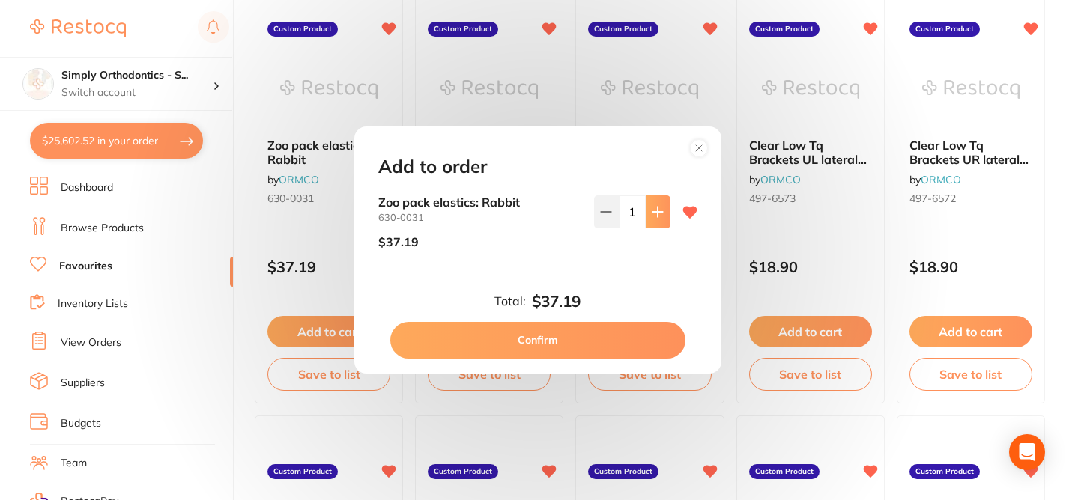
click at [658, 221] on button at bounding box center [658, 212] width 25 height 33
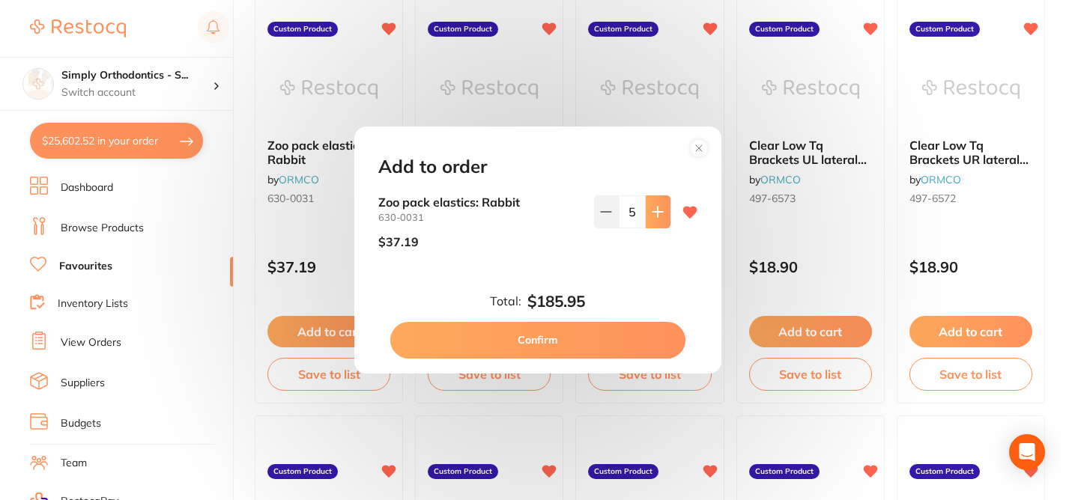
type input "6"
click at [535, 339] on button "Confirm" at bounding box center [537, 340] width 295 height 36
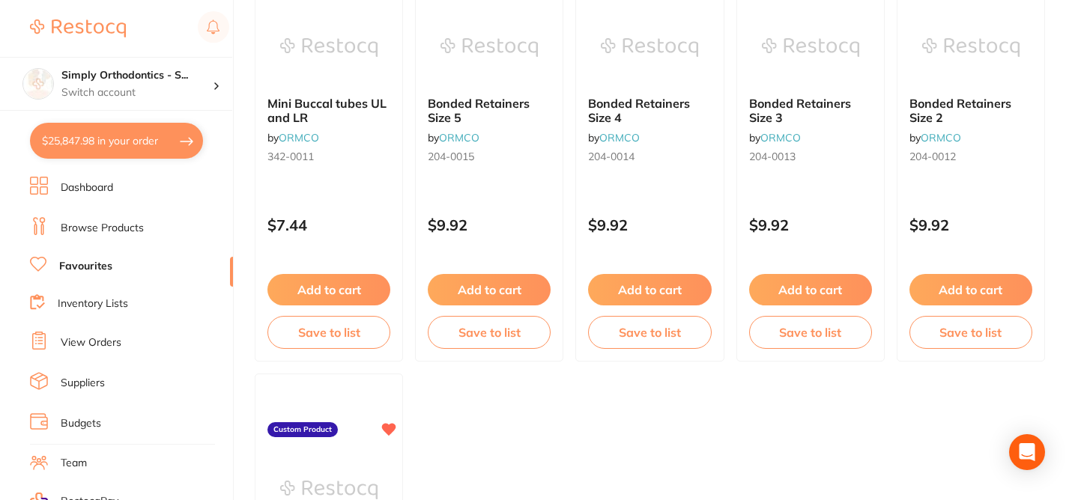
scroll to position [3787, 0]
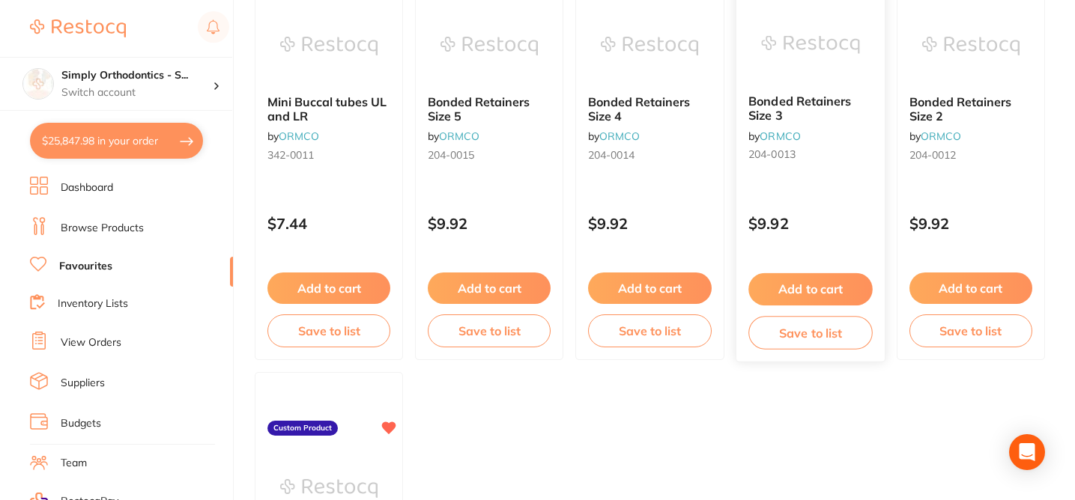
click at [812, 287] on button "Add to cart" at bounding box center [810, 289] width 124 height 32
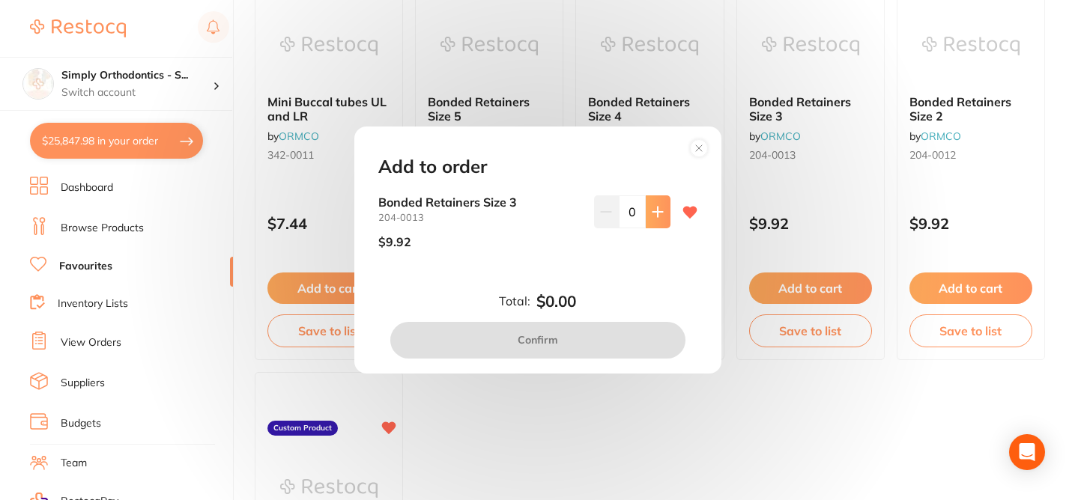
click at [658, 214] on icon at bounding box center [657, 212] width 10 height 10
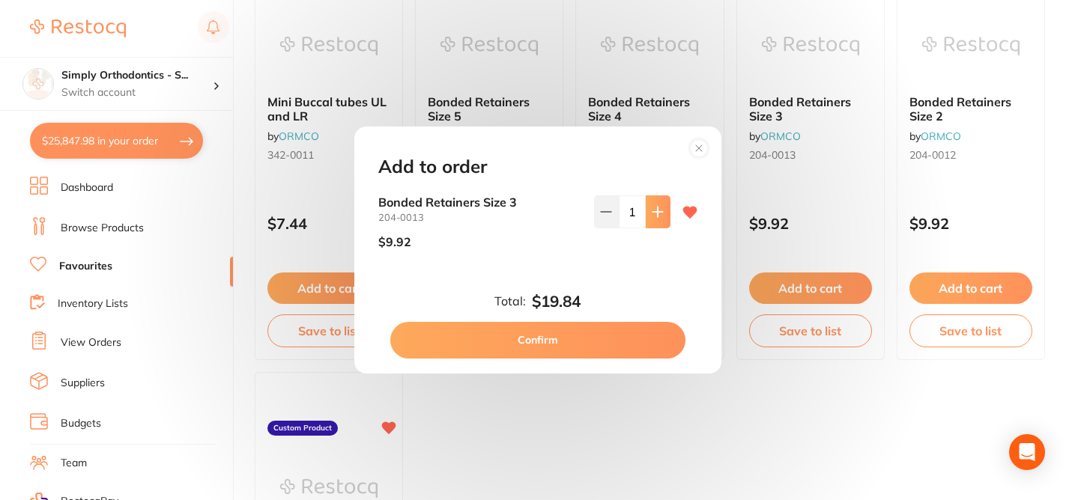
click at [658, 214] on icon at bounding box center [657, 212] width 10 height 10
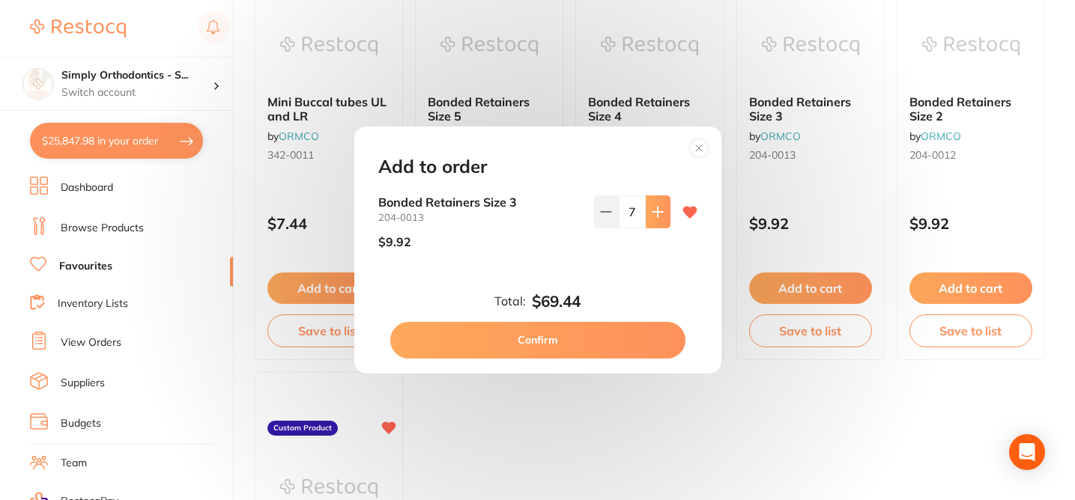
click at [658, 214] on icon at bounding box center [657, 212] width 10 height 10
type input "10"
click at [489, 339] on button "Confirm" at bounding box center [537, 340] width 295 height 36
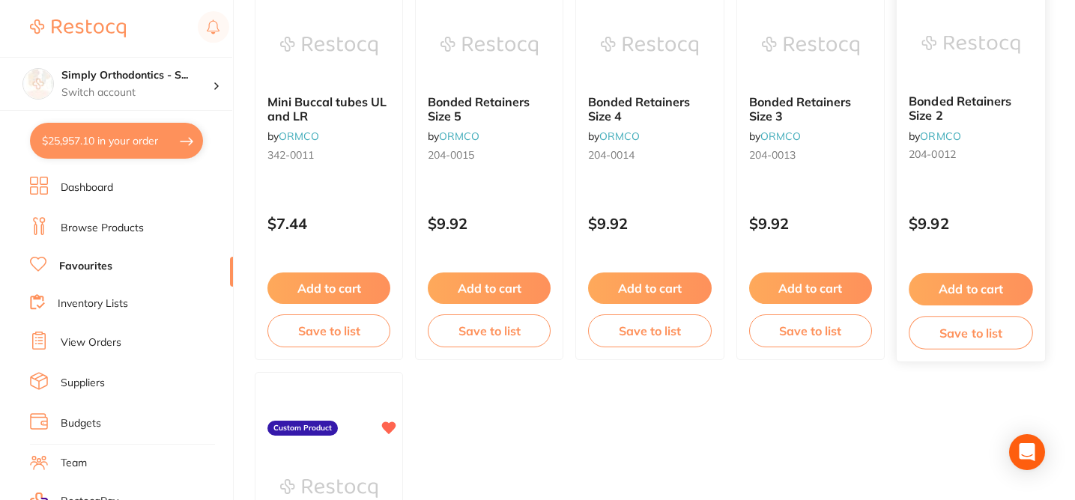
click at [977, 296] on button "Add to cart" at bounding box center [971, 289] width 124 height 32
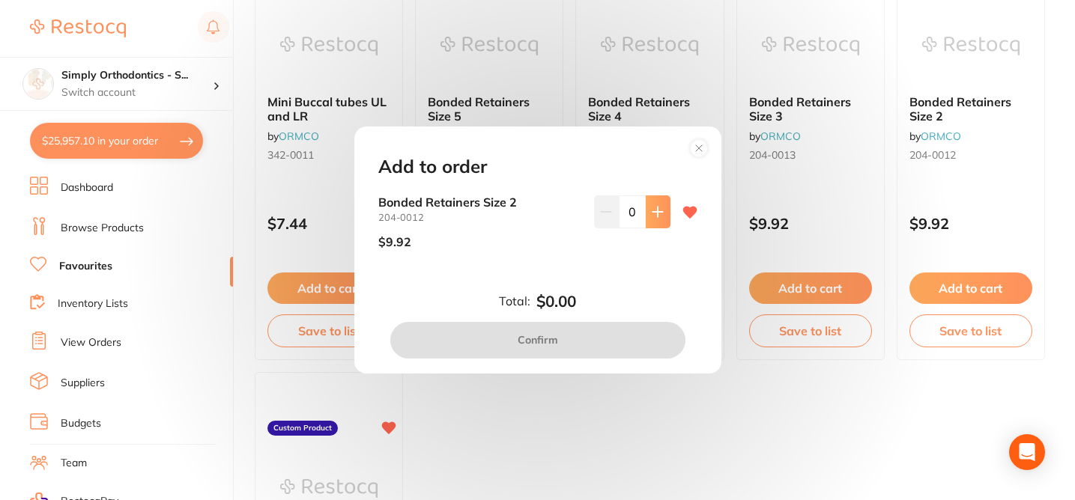
click at [654, 217] on icon at bounding box center [657, 212] width 10 height 10
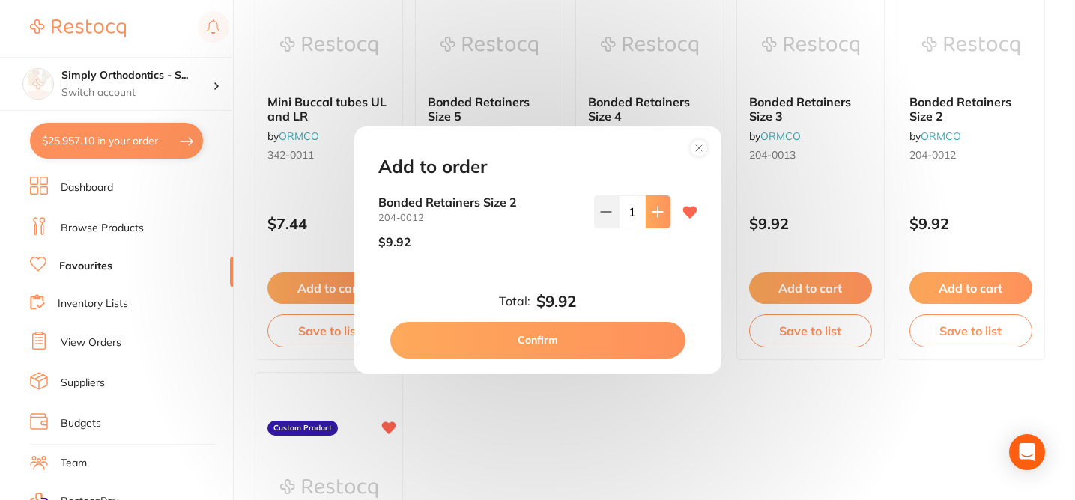
click at [654, 217] on icon at bounding box center [657, 212] width 10 height 10
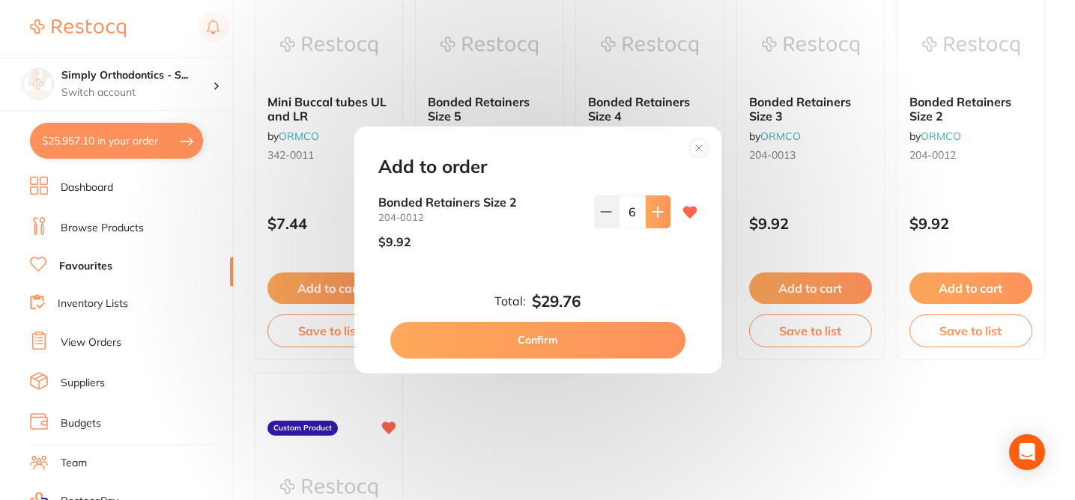
click at [654, 217] on icon at bounding box center [657, 212] width 10 height 10
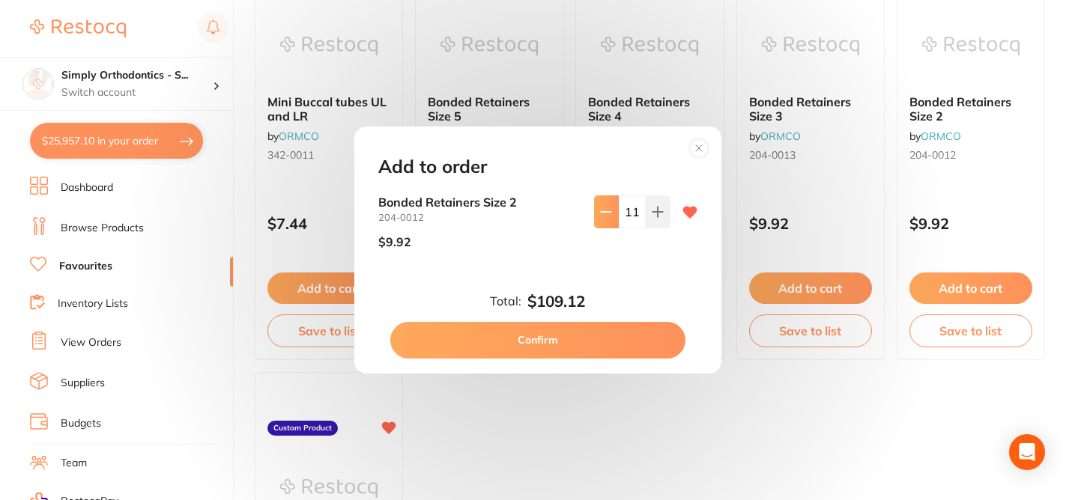
click at [603, 212] on icon at bounding box center [606, 212] width 10 height 0
type input "10"
click at [483, 341] on button "Confirm" at bounding box center [537, 340] width 295 height 36
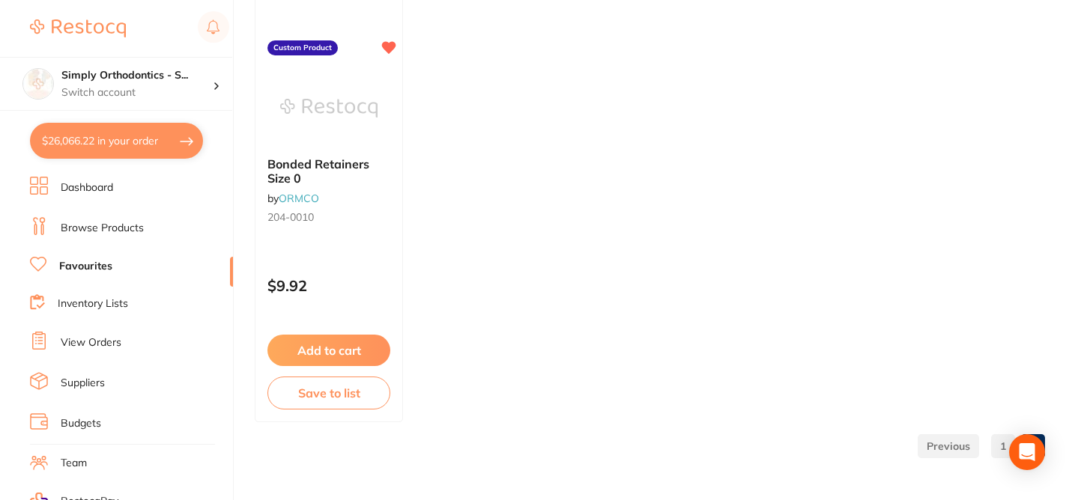
scroll to position [4171, 0]
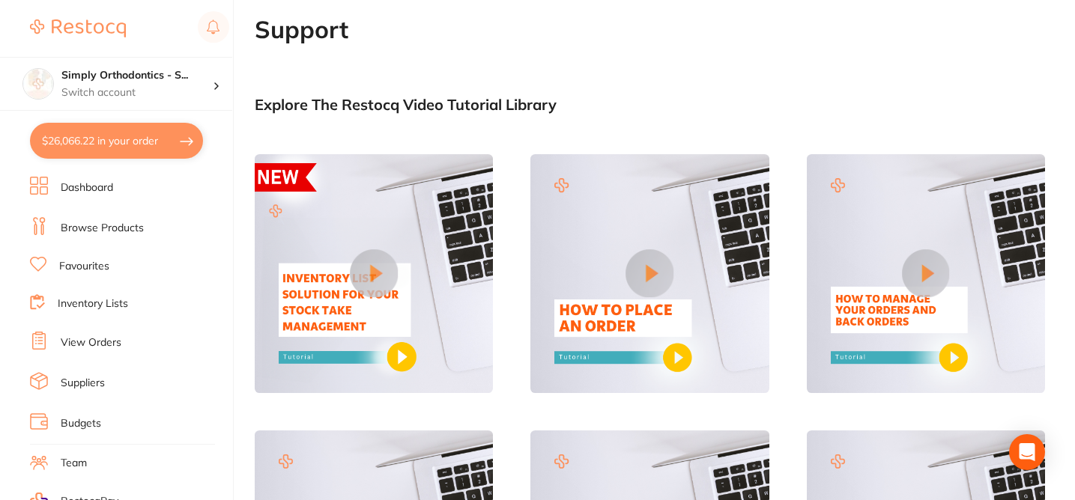
click at [75, 264] on link "Favourites" at bounding box center [84, 266] width 50 height 15
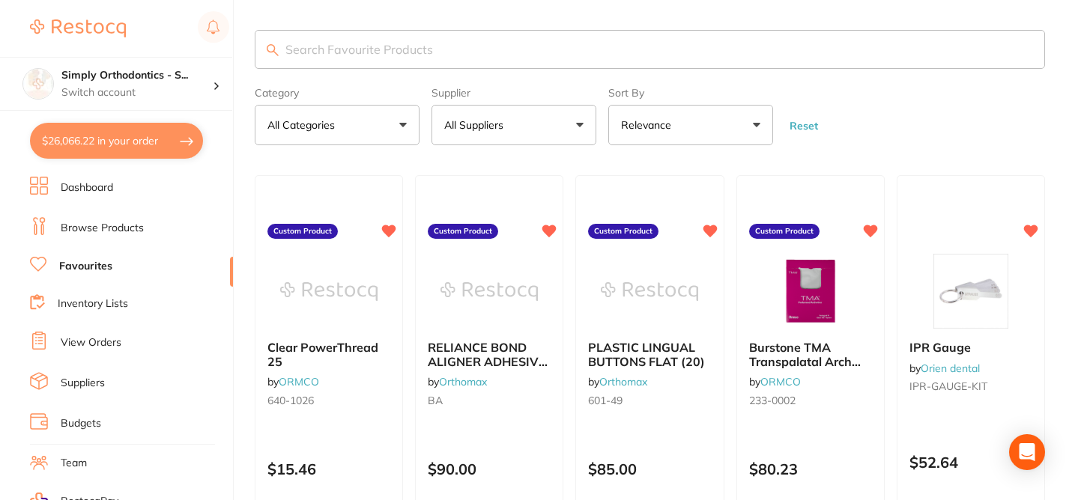
click at [543, 133] on button "All Suppliers" at bounding box center [513, 125] width 165 height 40
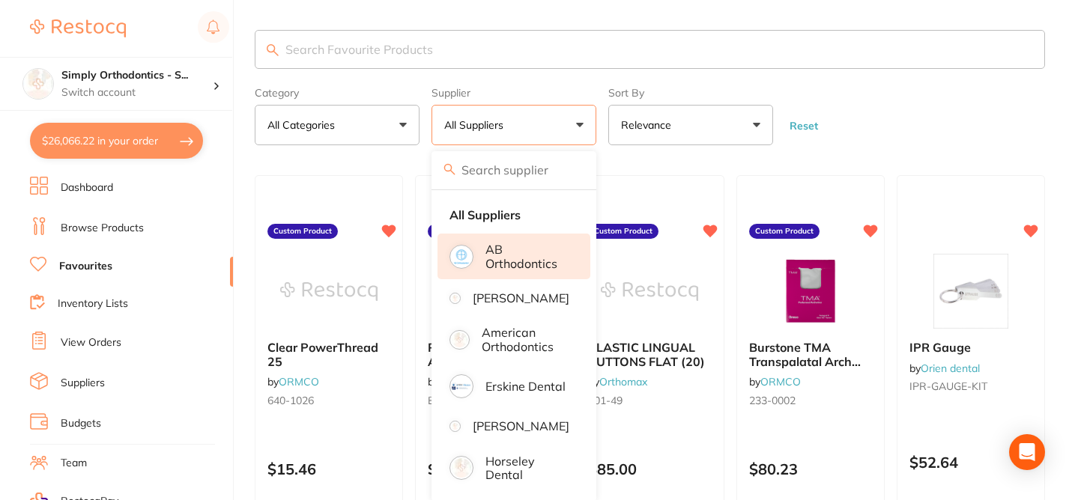
click at [502, 270] on p "AB Orthodontics" at bounding box center [527, 257] width 84 height 28
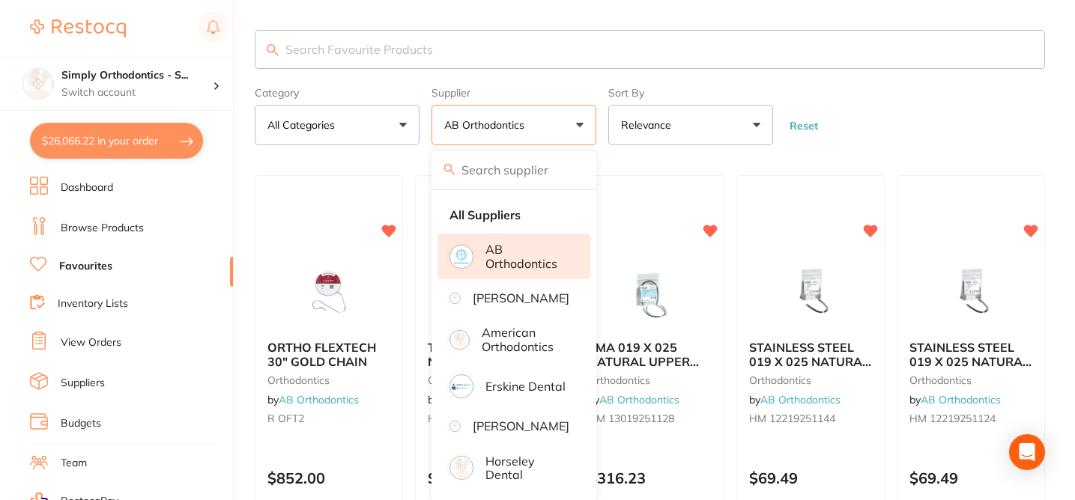
click at [943, 123] on form "Category All Categories All Categories orthodontics Clear Category false All Ca…" at bounding box center [650, 113] width 790 height 64
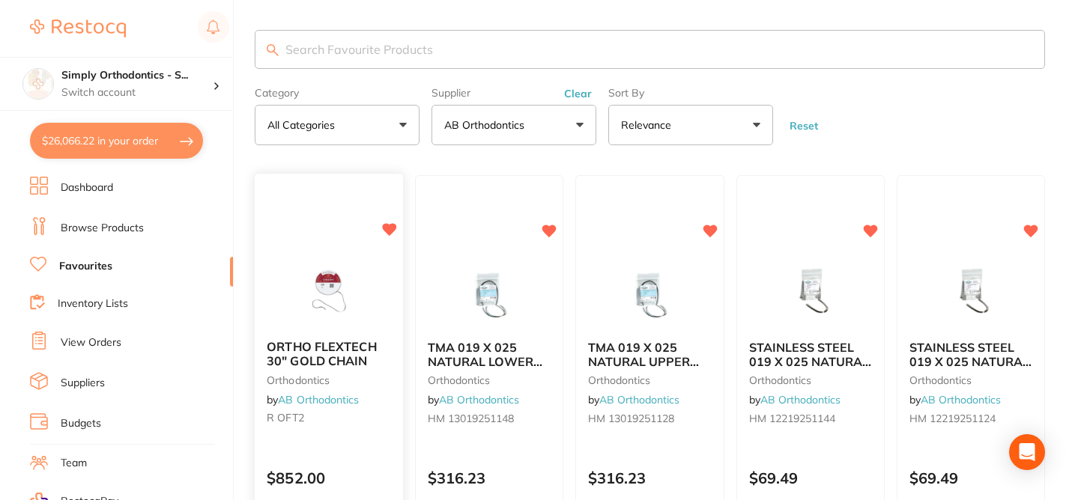
scroll to position [165, 0]
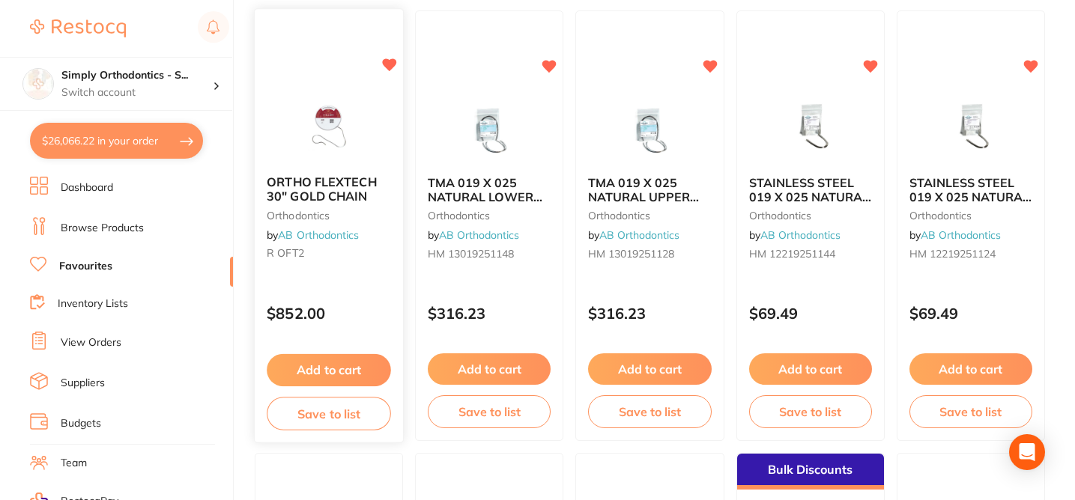
click at [329, 364] on button "Add to cart" at bounding box center [329, 370] width 124 height 32
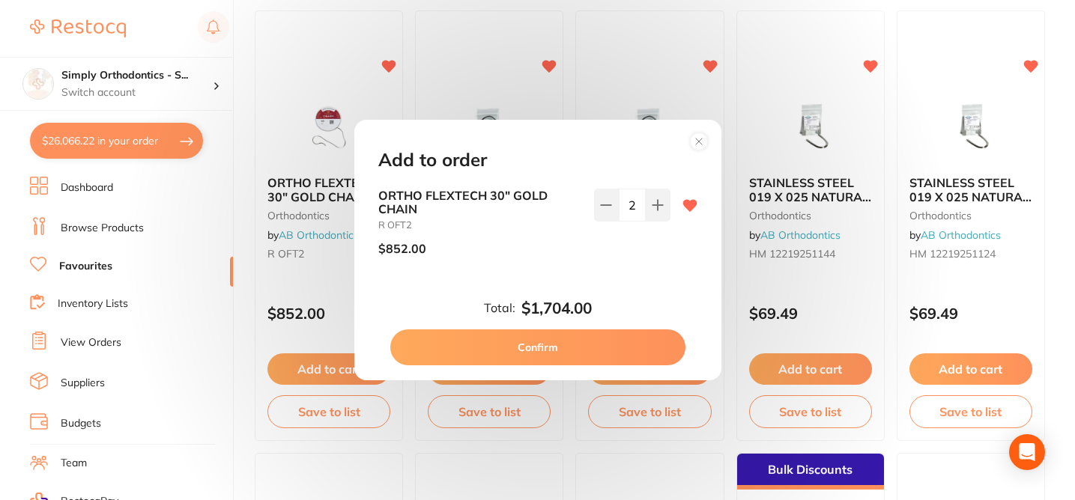
click at [701, 142] on icon at bounding box center [699, 142] width 6 height 6
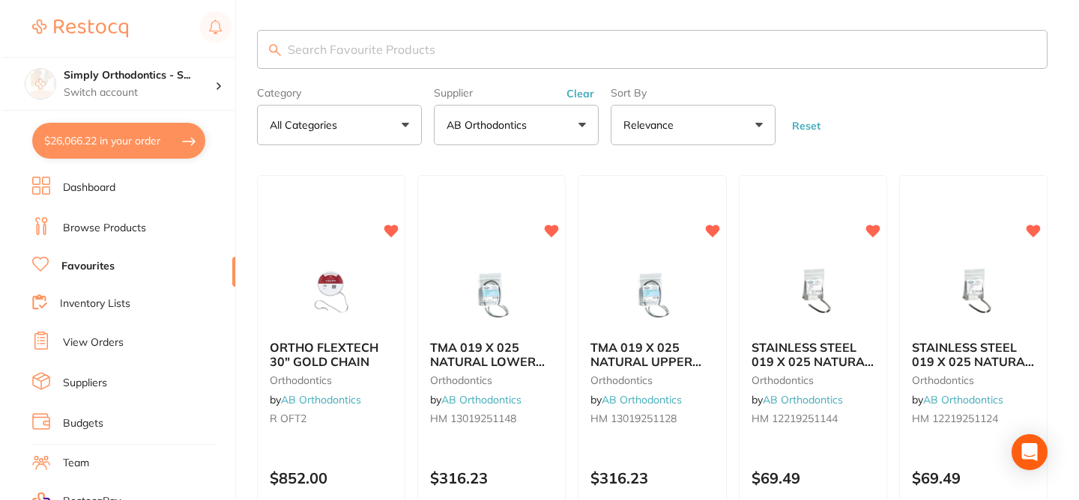
scroll to position [0, 0]
click at [108, 138] on button "$26,066.22 in your order" at bounding box center [116, 141] width 173 height 36
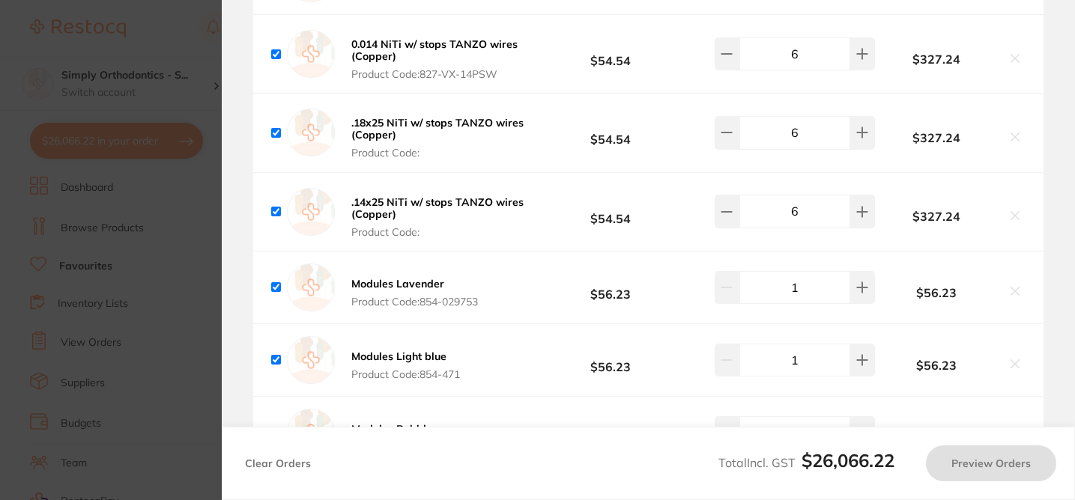
checkbox input "true"
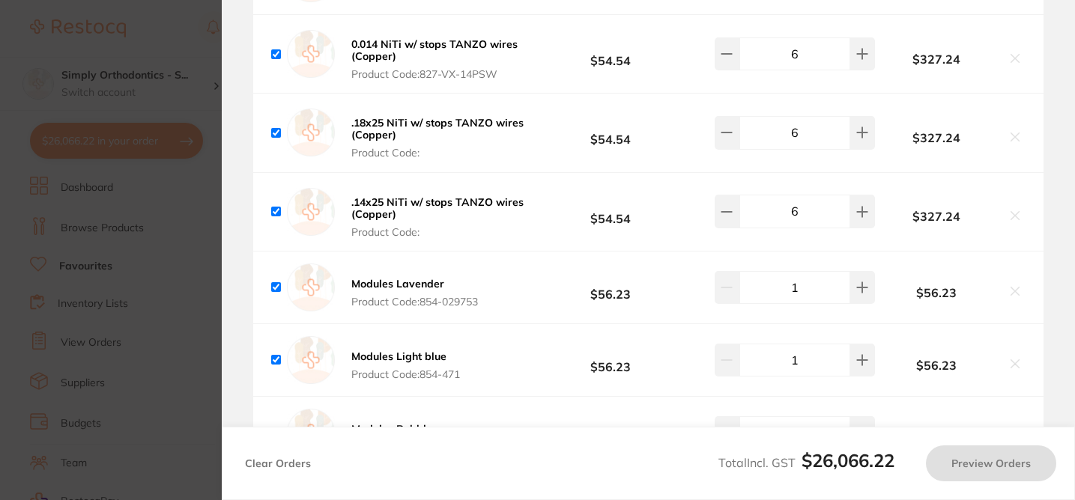
checkbox input "true"
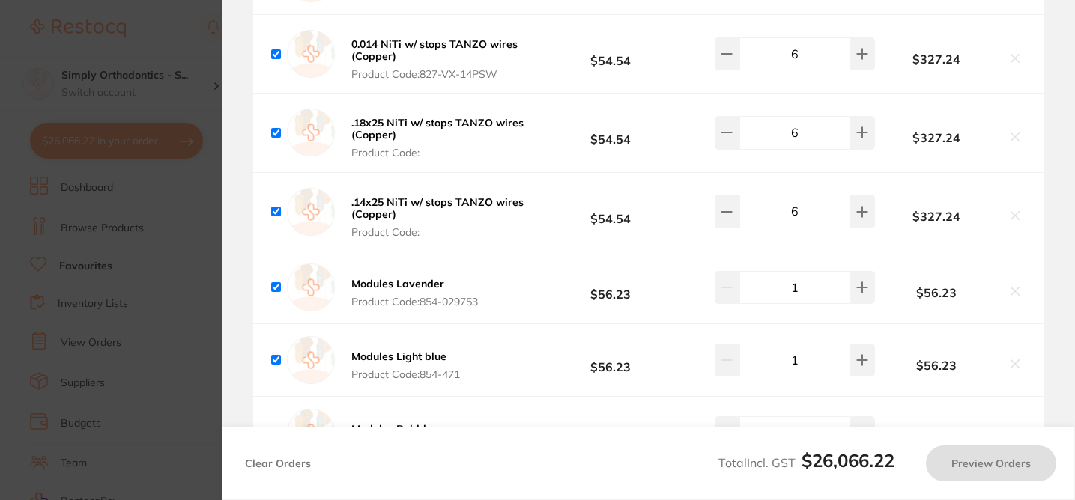
checkbox input "true"
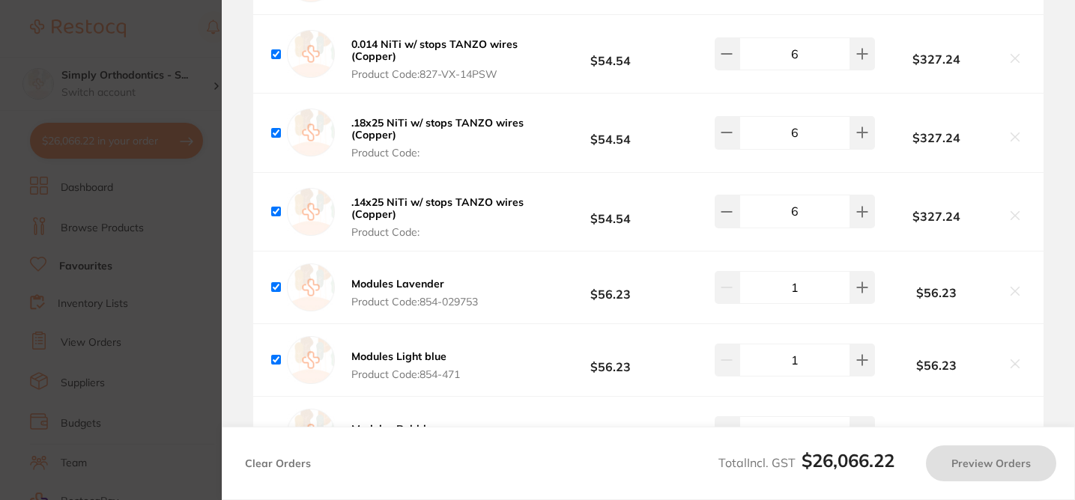
checkbox input "true"
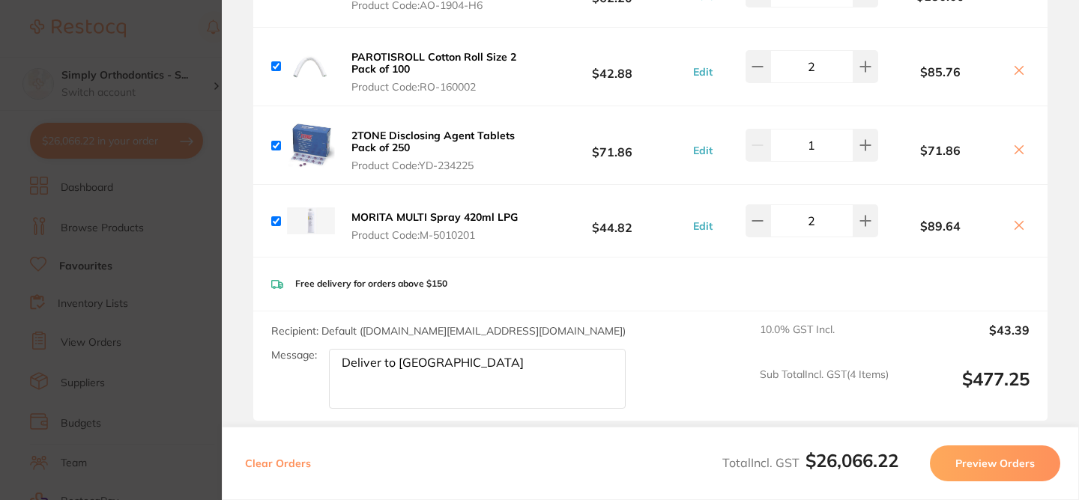
scroll to position [240, 0]
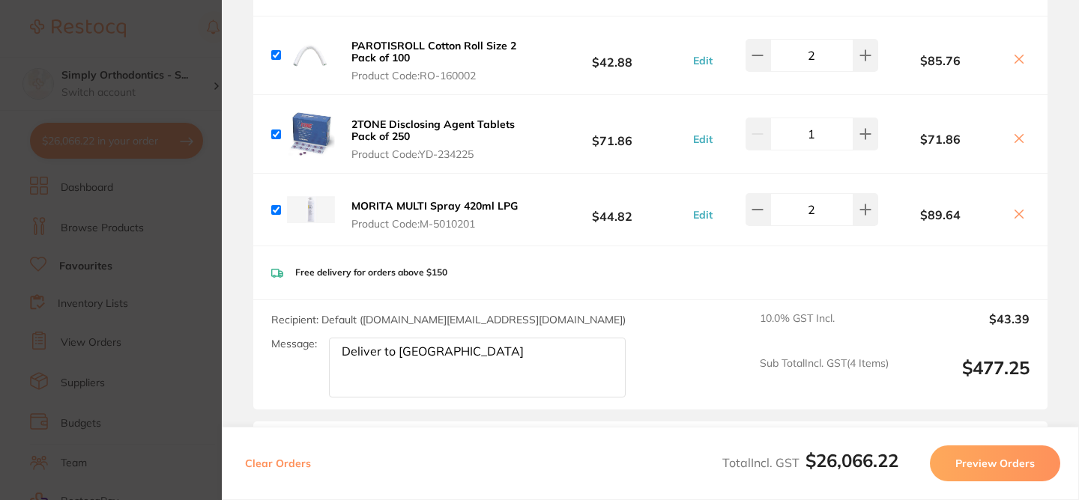
click at [420, 353] on textarea "Deliver to [GEOGRAPHIC_DATA]" at bounding box center [477, 368] width 297 height 60
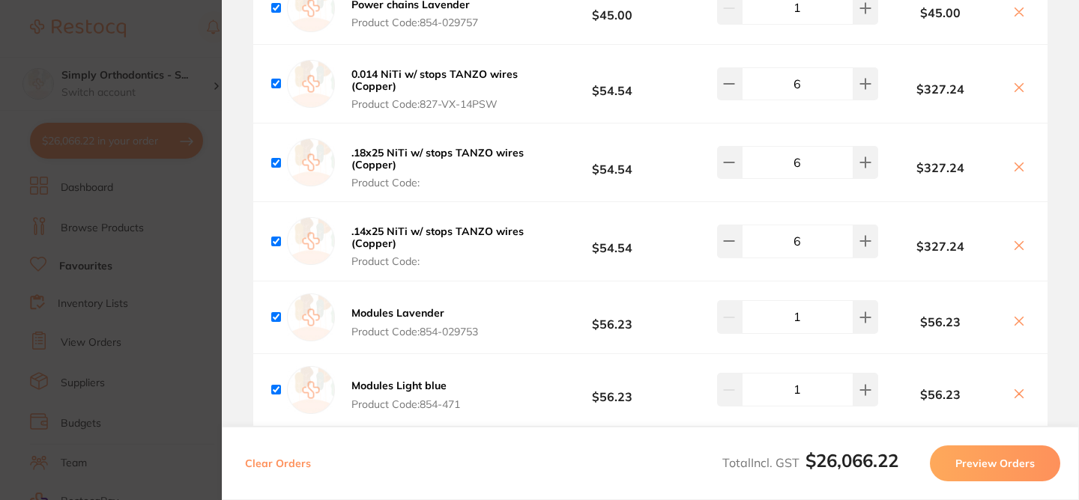
scroll to position [8303, 0]
click at [720, 99] on button at bounding box center [729, 82] width 25 height 33
type input "4"
click at [726, 167] on icon at bounding box center [729, 161] width 12 height 12
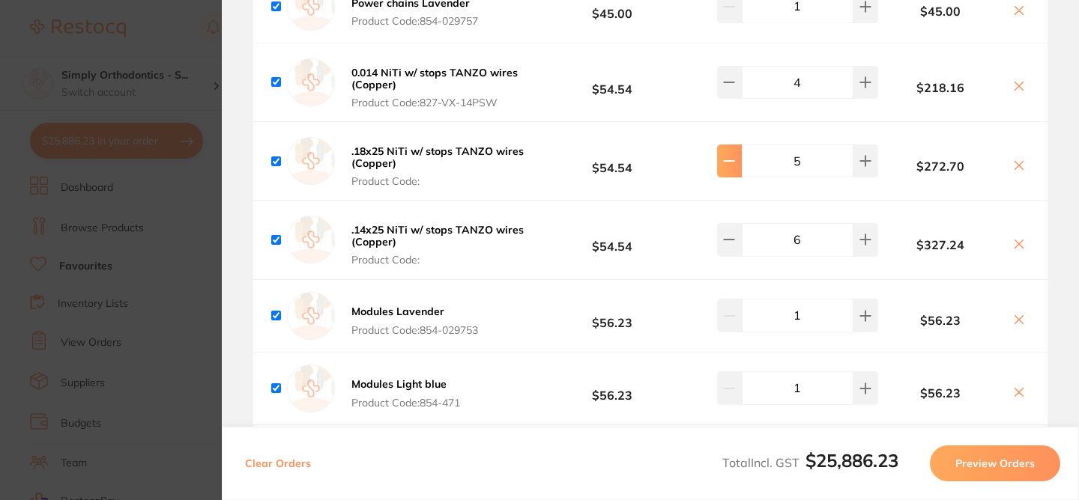
click at [726, 167] on icon at bounding box center [729, 161] width 12 height 12
type input "4"
click at [722, 256] on button at bounding box center [729, 239] width 25 height 33
type input "4"
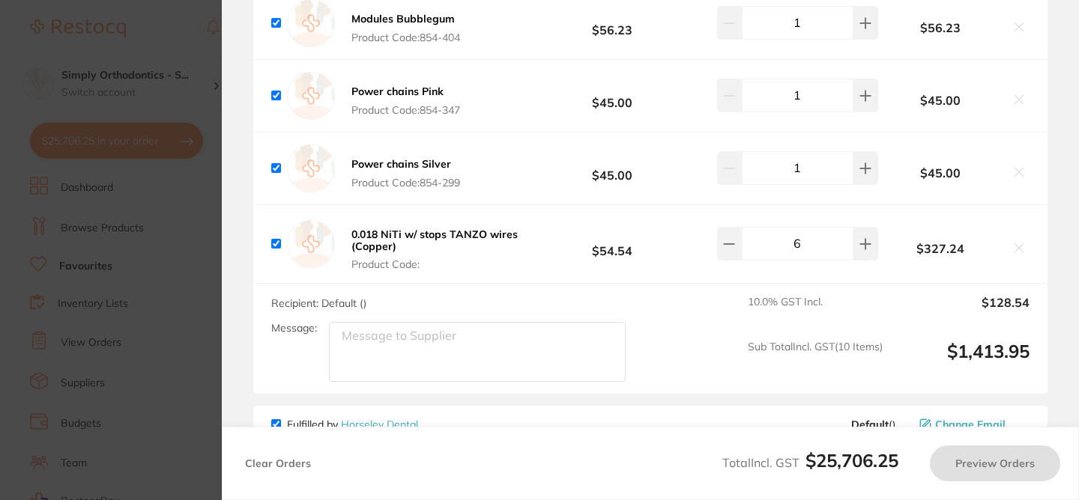
scroll to position [8766, 0]
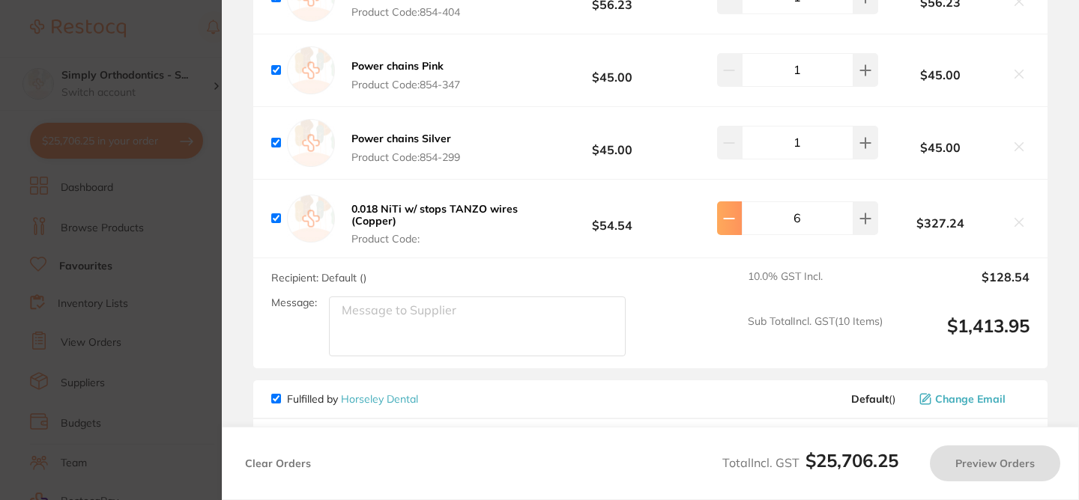
click at [733, 234] on button at bounding box center [729, 217] width 25 height 33
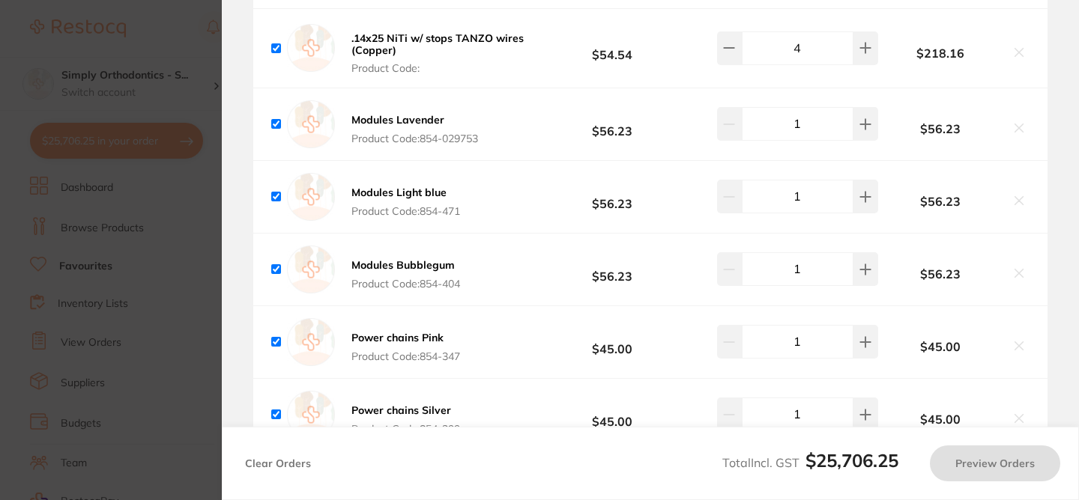
scroll to position [8492, 0]
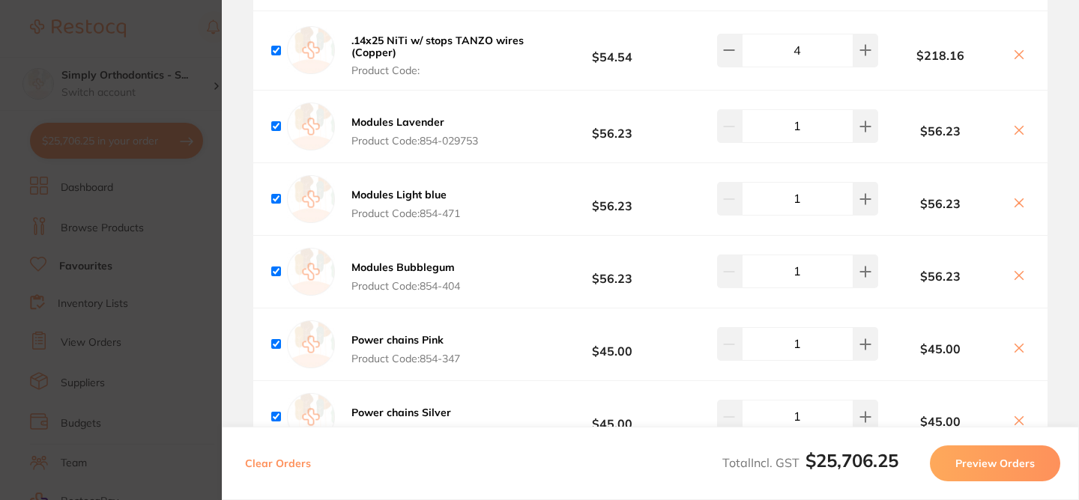
type input "4"
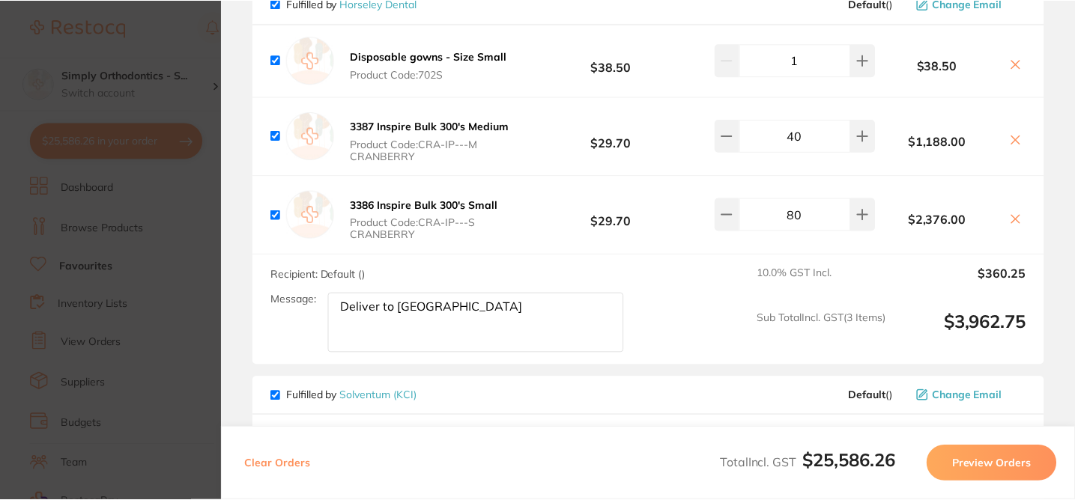
scroll to position [9156, 0]
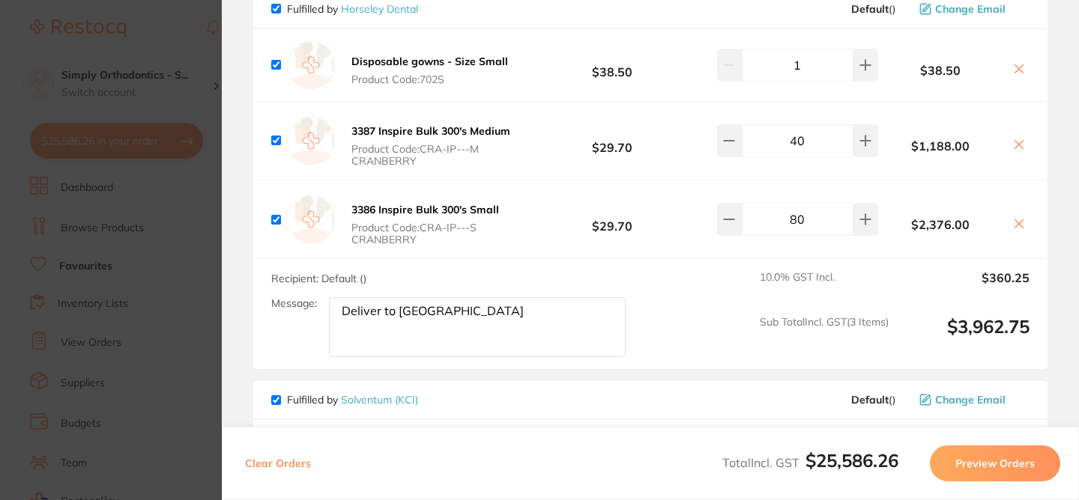
click at [376, 16] on link "Horseley Dental" at bounding box center [379, 8] width 77 height 13
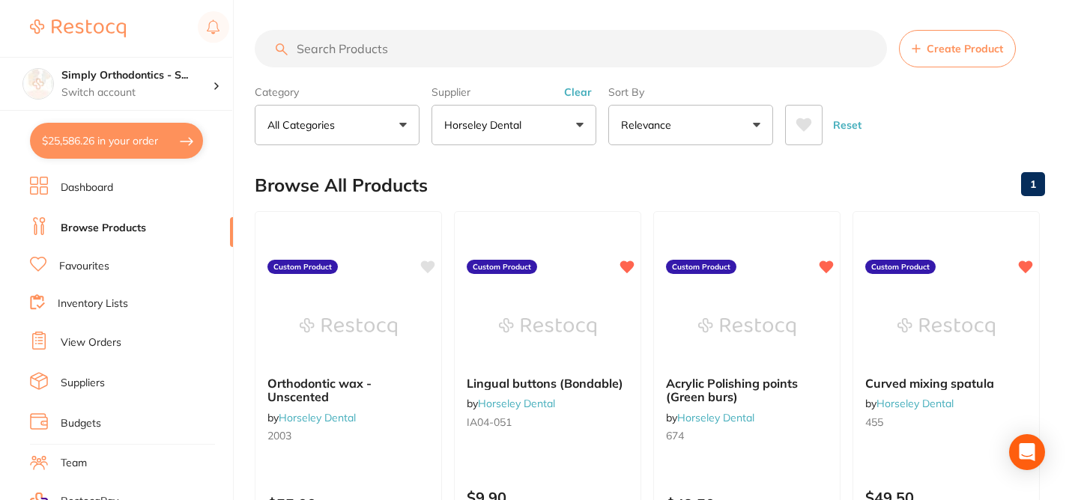
click at [486, 41] on input "search" at bounding box center [571, 48] width 632 height 37
type input "aqua"
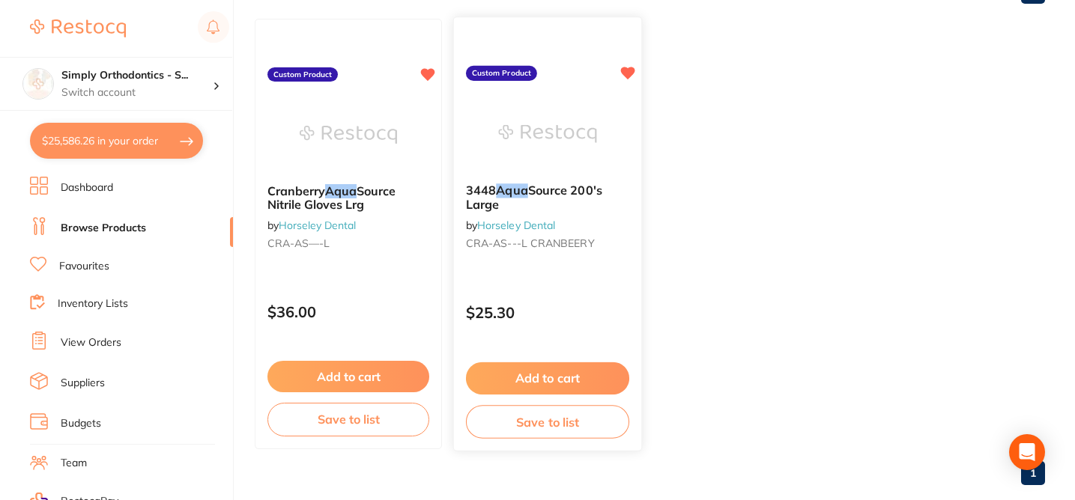
scroll to position [193, 0]
click at [539, 387] on button "Add to cart" at bounding box center [547, 379] width 163 height 32
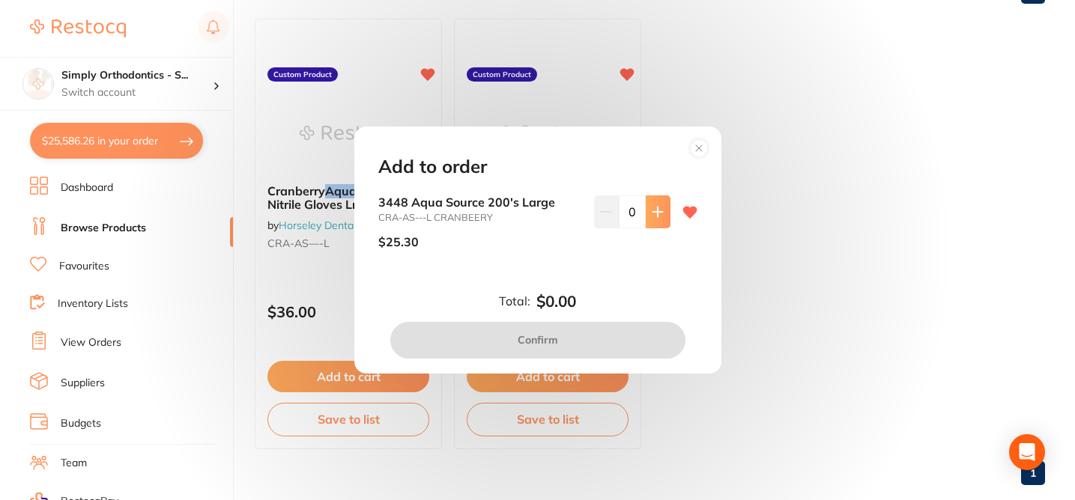
click at [652, 218] on icon at bounding box center [658, 212] width 12 height 12
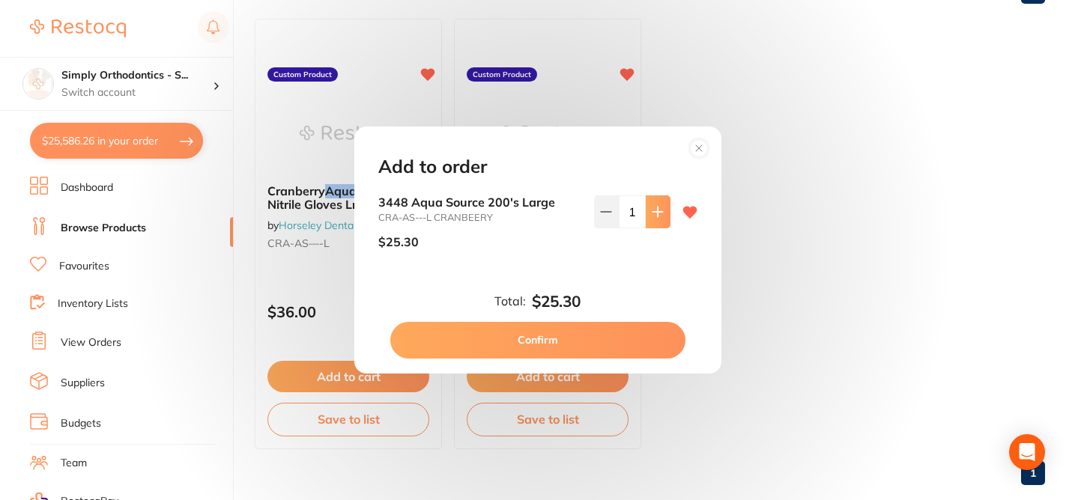
click at [652, 218] on icon at bounding box center [658, 212] width 12 height 12
click at [629, 208] on input "2" at bounding box center [632, 212] width 27 height 33
type input "20"
click at [625, 258] on div "20" at bounding box center [632, 228] width 76 height 65
click at [504, 340] on button "Confirm" at bounding box center [537, 340] width 295 height 36
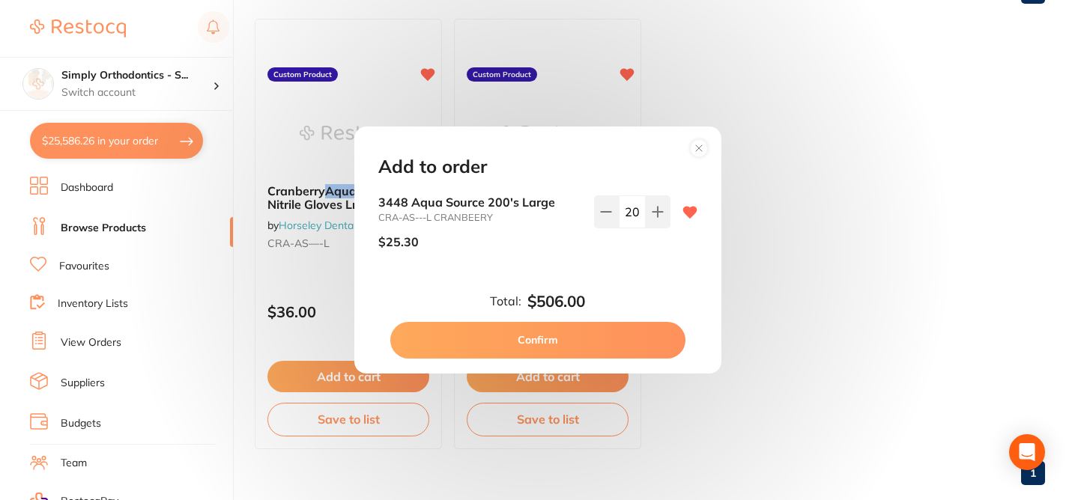
checkbox input "false"
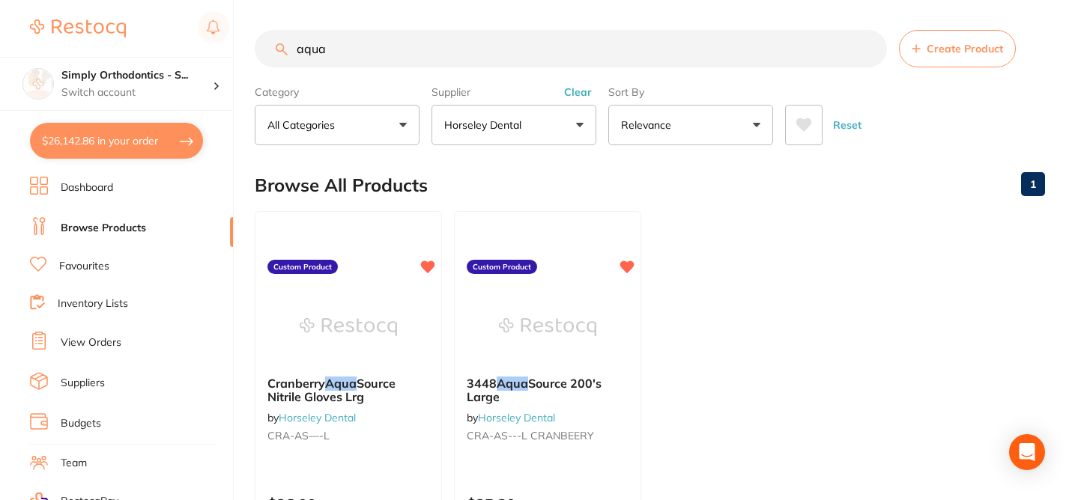
scroll to position [0, 0]
click at [167, 100] on div "Simply Orthodontics - S... Switch account" at bounding box center [116, 84] width 232 height 54
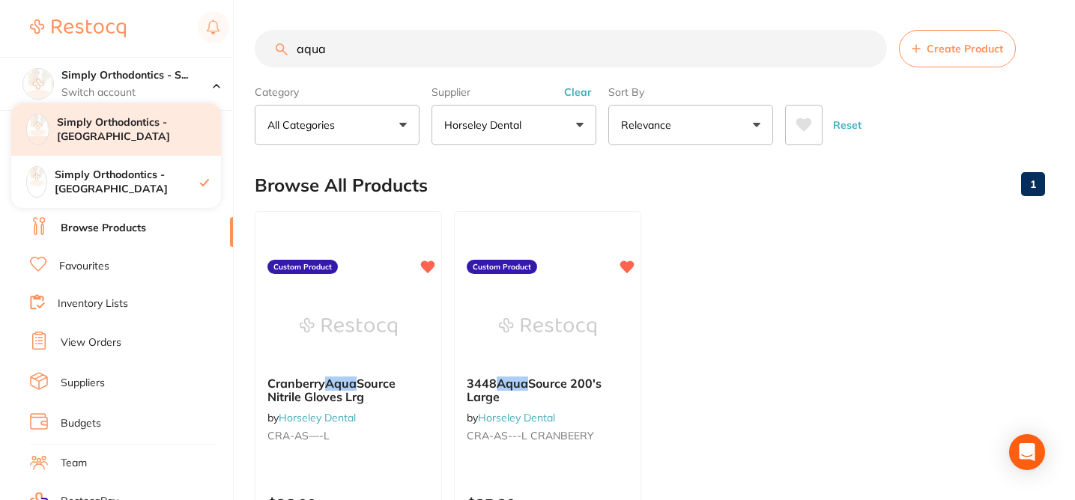
click at [133, 135] on h4 "Simply Orthodontics - [GEOGRAPHIC_DATA]" at bounding box center [139, 129] width 164 height 29
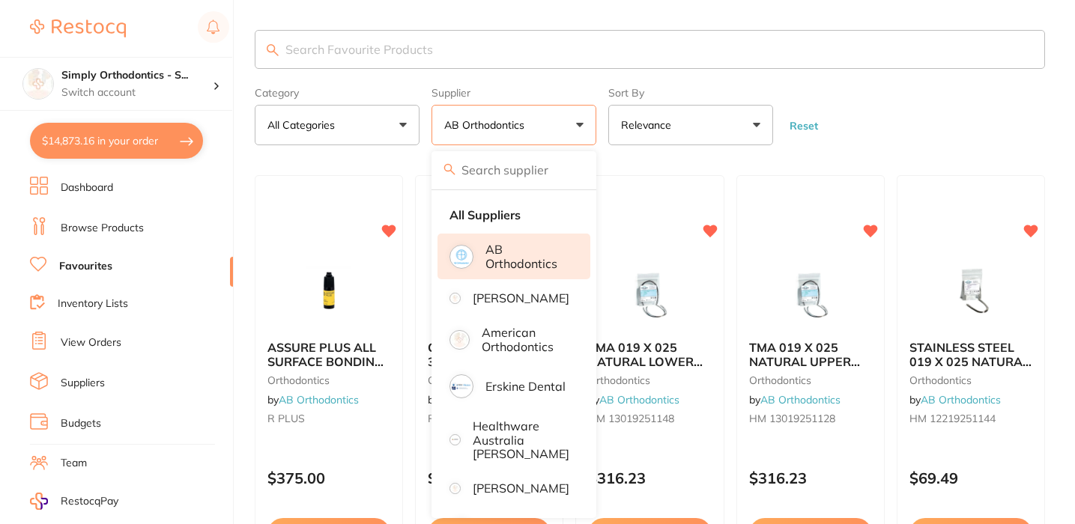
click at [511, 261] on p "AB Orthodontics" at bounding box center [527, 257] width 84 height 28
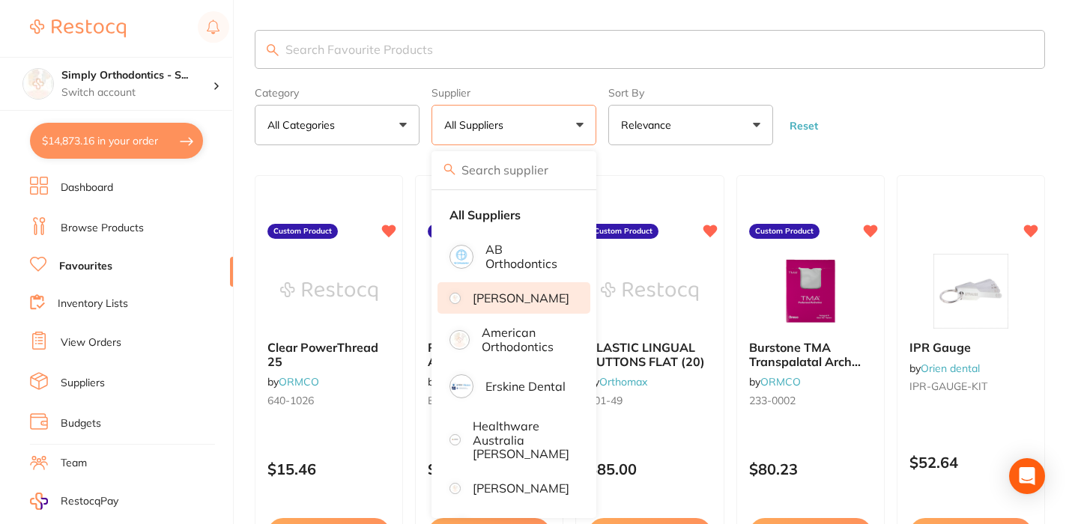
click at [506, 291] on p "[PERSON_NAME]" at bounding box center [521, 297] width 97 height 13
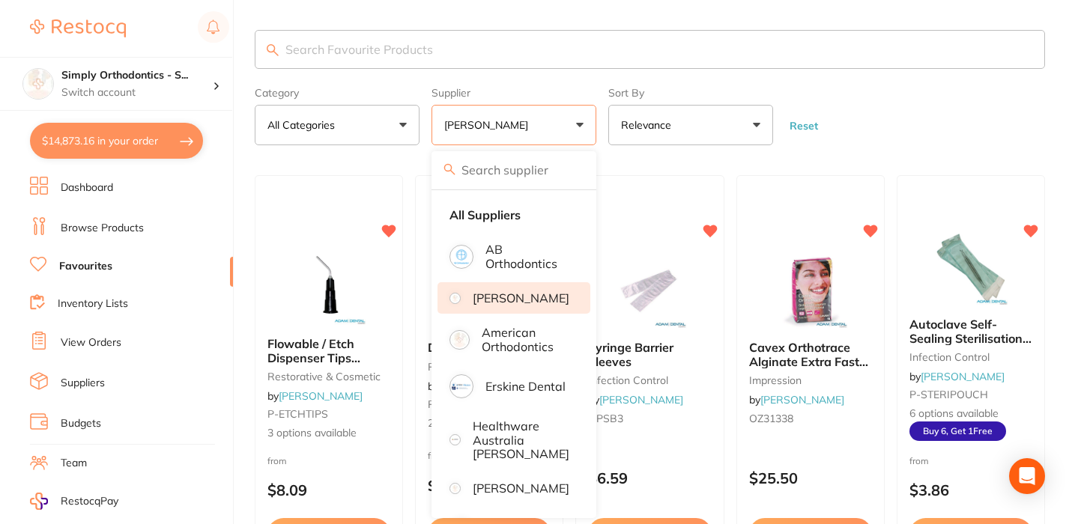
scroll to position [23, 0]
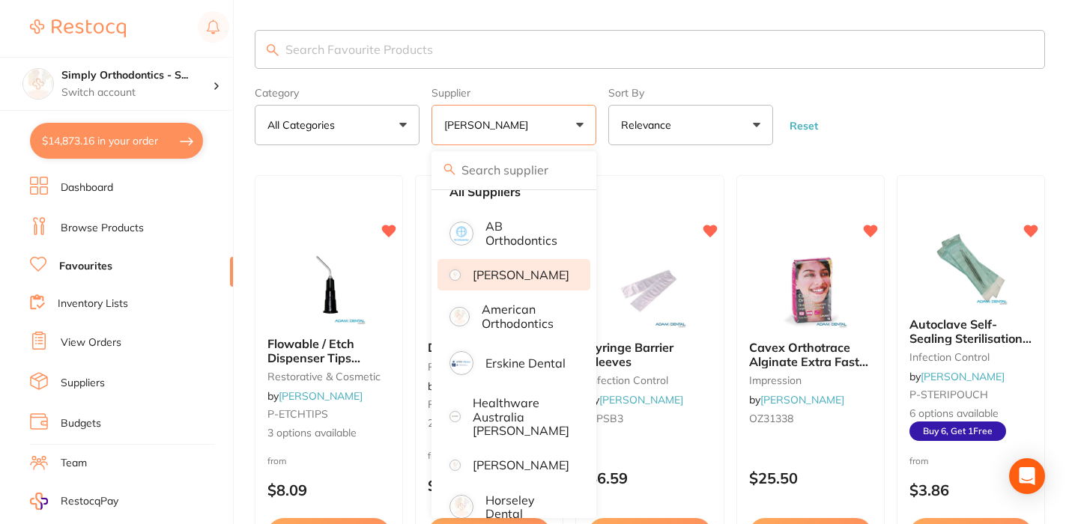
click at [973, 107] on form "Category All Categories All Categories articulating disposables impression infe…" at bounding box center [650, 113] width 790 height 64
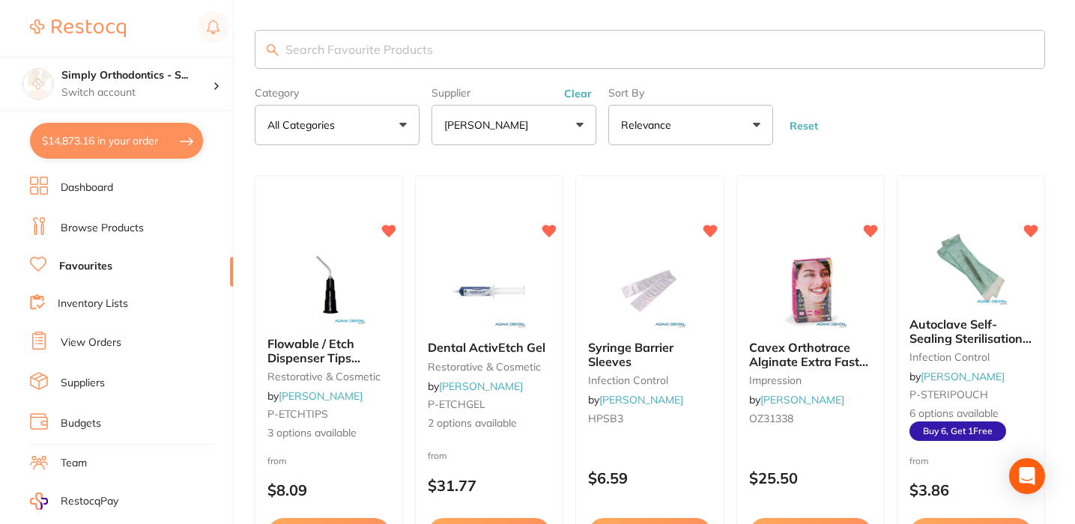
scroll to position [0, 0]
click at [581, 93] on button "Clear" at bounding box center [578, 93] width 37 height 13
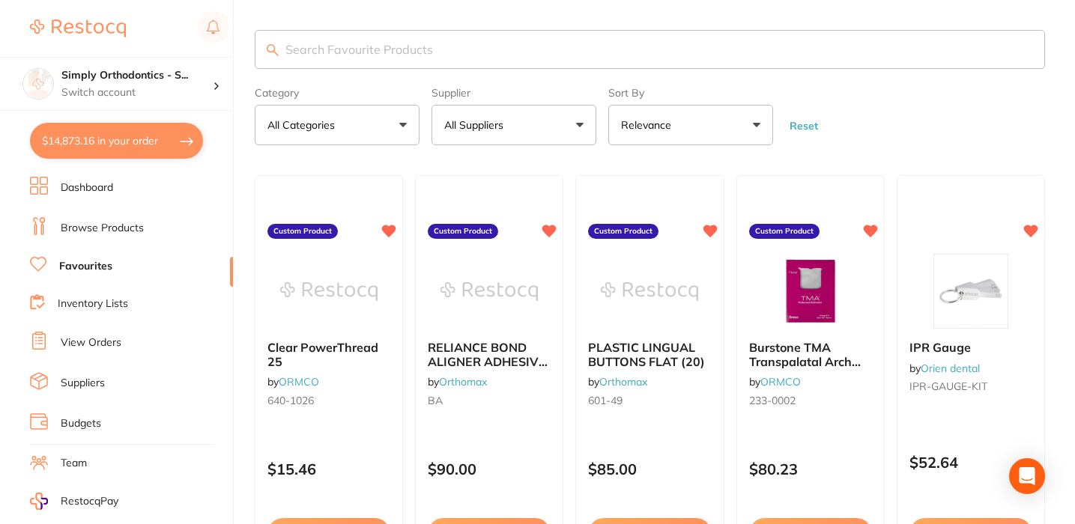
click at [548, 124] on button "All Suppliers" at bounding box center [513, 125] width 165 height 40
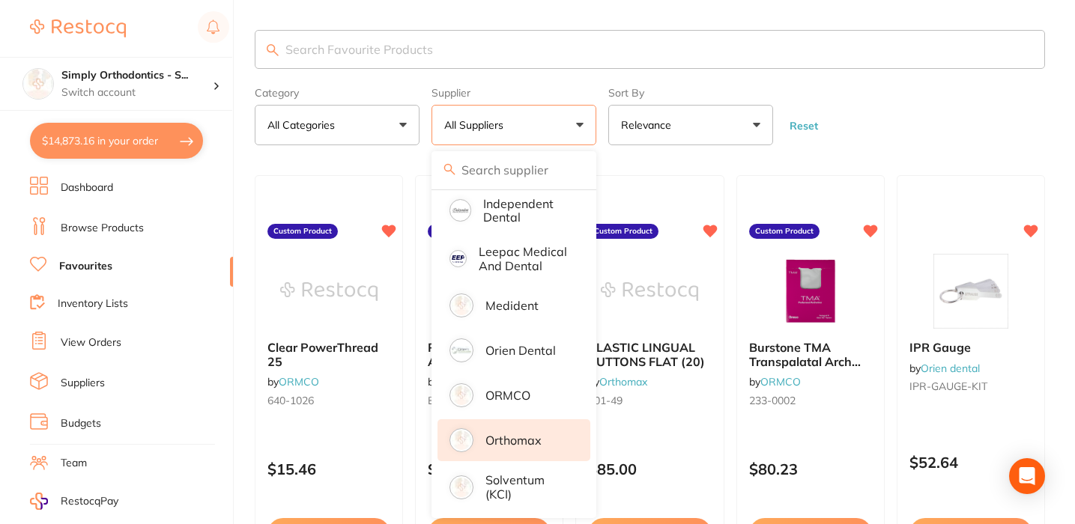
scroll to position [381, 0]
click at [503, 434] on p "Orthomax" at bounding box center [513, 440] width 56 height 13
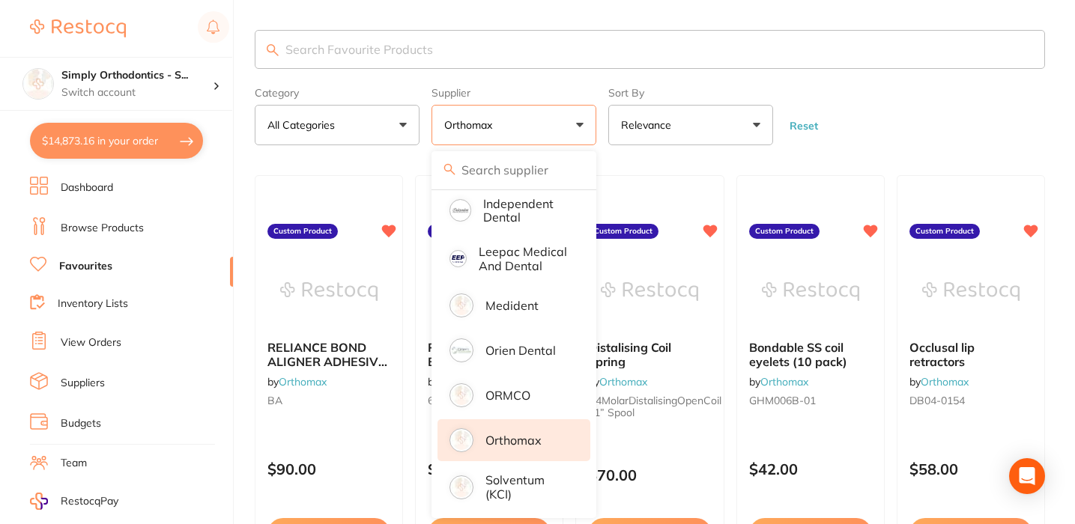
click at [936, 118] on form "Category All Categories All Categories No categories found Clear Category false…" at bounding box center [650, 113] width 790 height 64
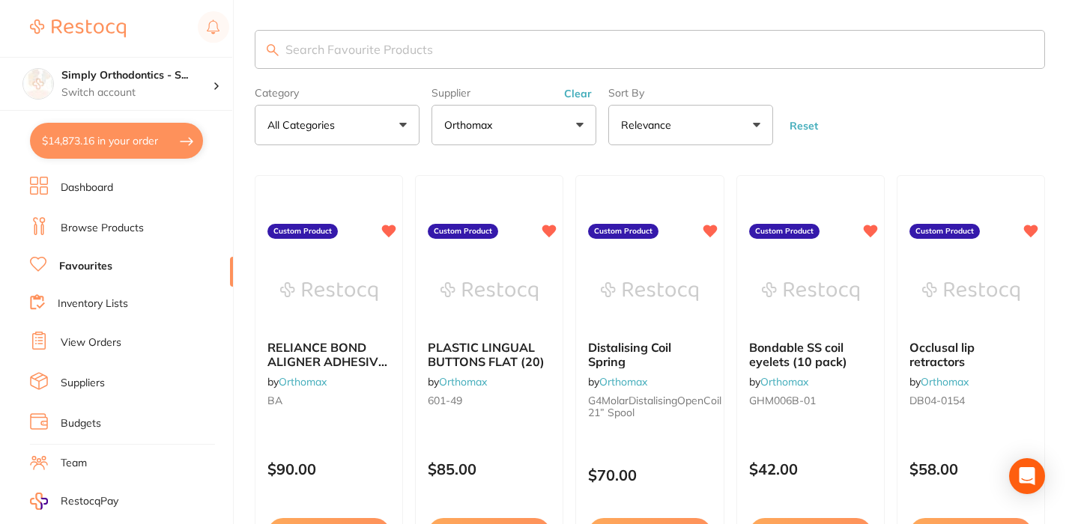
scroll to position [0, 0]
click at [570, 94] on button "Clear" at bounding box center [578, 93] width 37 height 13
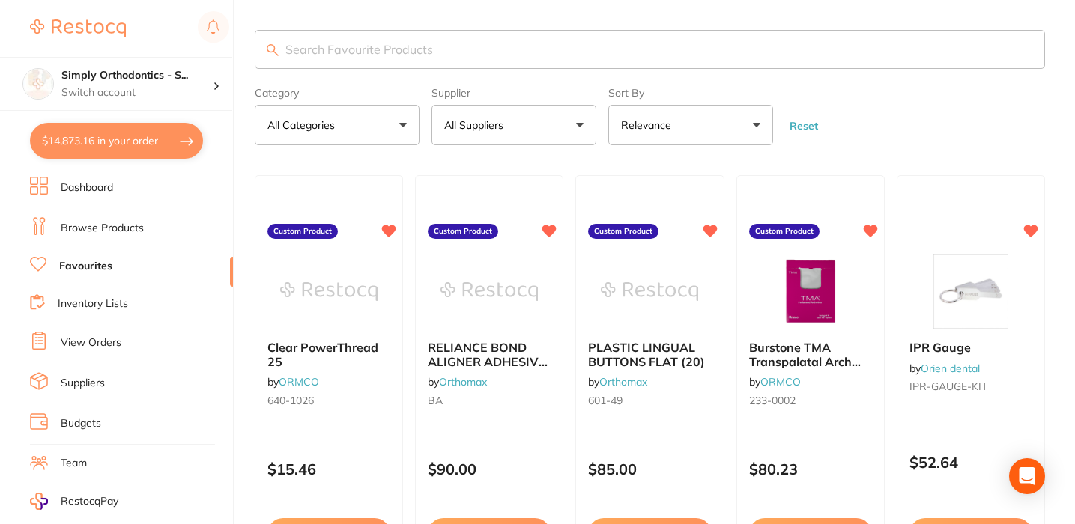
click at [533, 125] on button "All Suppliers" at bounding box center [513, 125] width 165 height 40
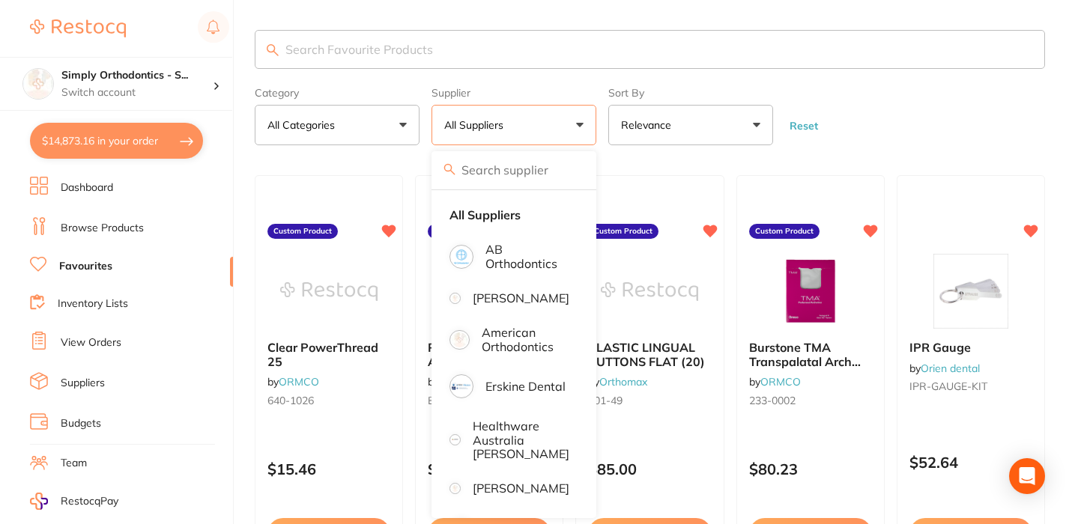
click at [889, 134] on form "Category All Categories All Categories anaesthetic articulating disposables han…" at bounding box center [650, 113] width 790 height 64
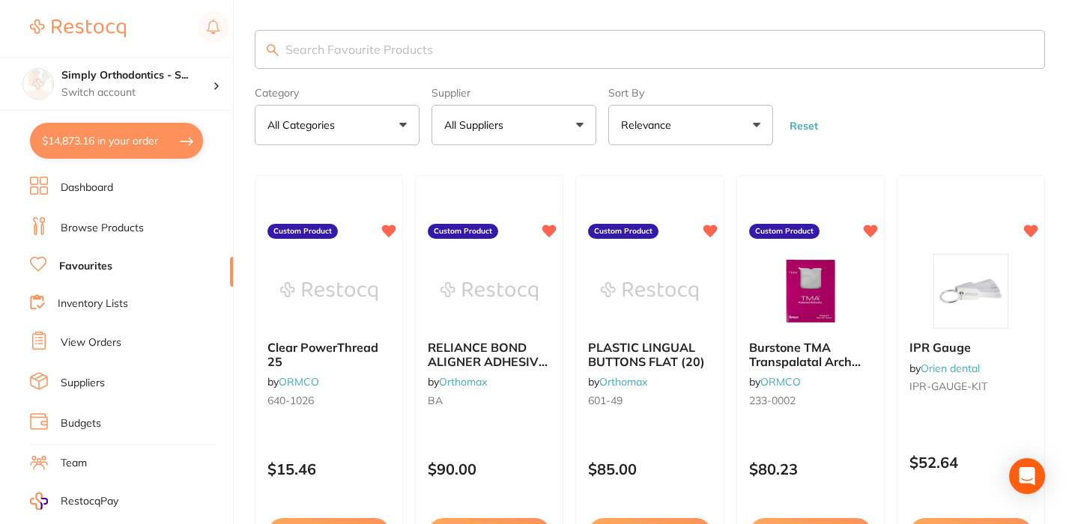
click at [539, 44] on input "search" at bounding box center [650, 49] width 790 height 39
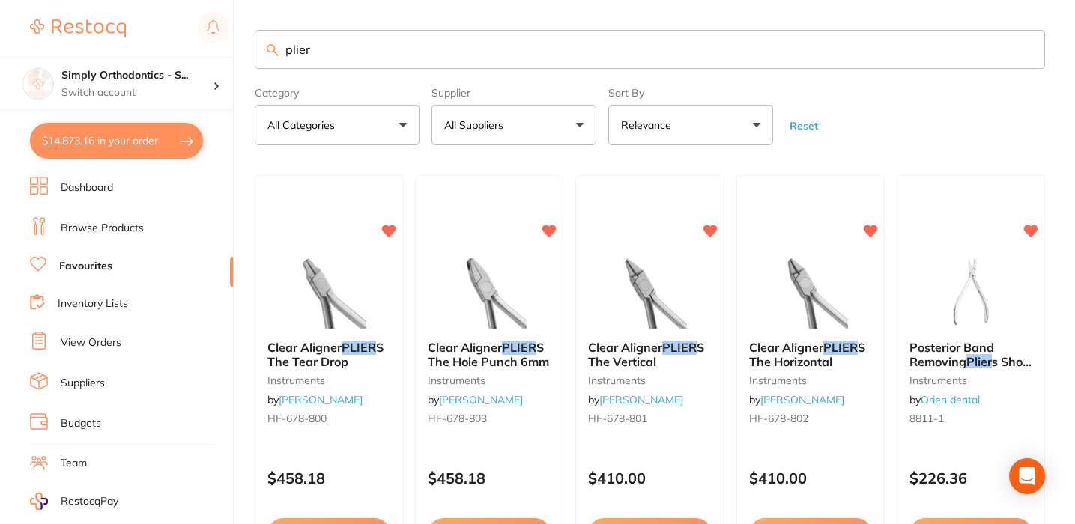
type input "plier"
click at [935, 140] on form "Category All Categories All Categories instruments Clear Category false All Cat…" at bounding box center [650, 113] width 790 height 64
click at [1025, 47] on input "plier" at bounding box center [650, 49] width 790 height 39
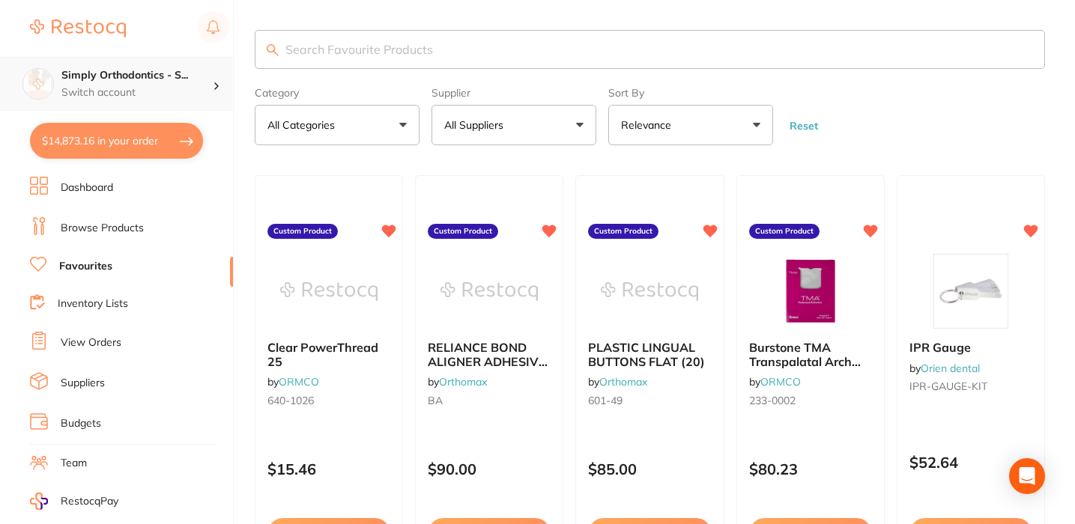
click at [142, 86] on p "Switch account" at bounding box center [136, 92] width 151 height 15
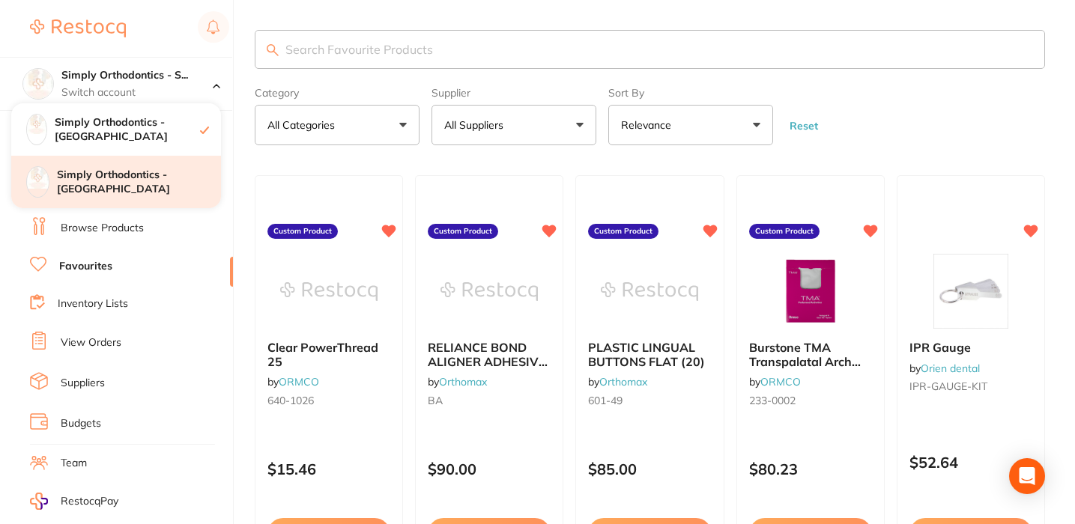
click at [128, 176] on h4 "Simply Orthodontics - [GEOGRAPHIC_DATA]" at bounding box center [139, 182] width 164 height 29
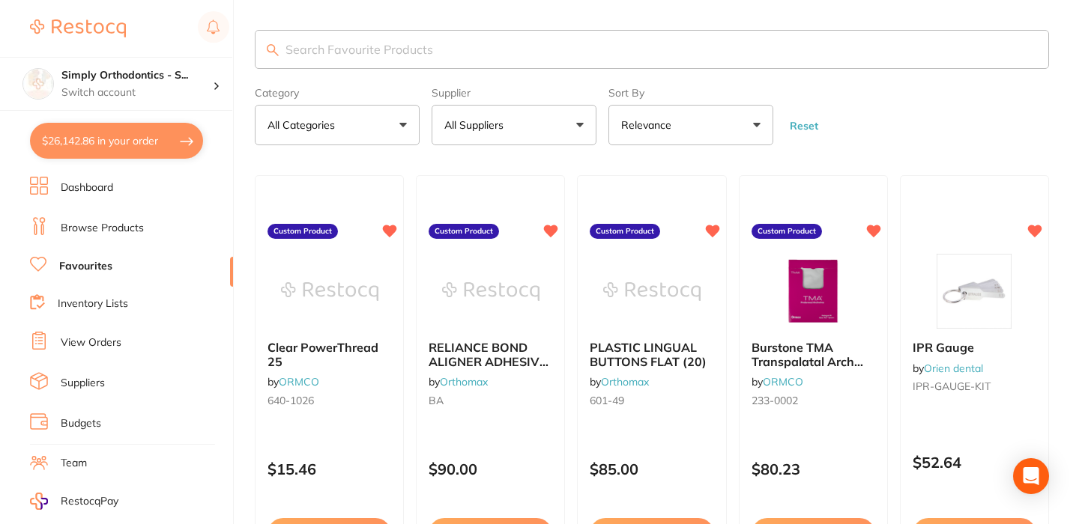
type input "1"
click at [36, 413] on icon at bounding box center [39, 422] width 18 height 18
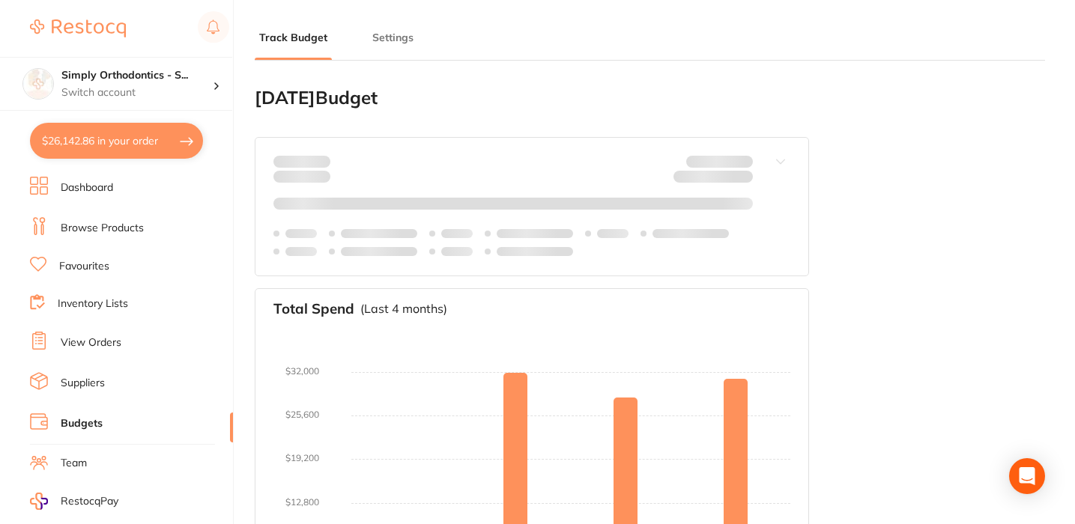
type input "30,000"
type input "0.0"
type input "30,000"
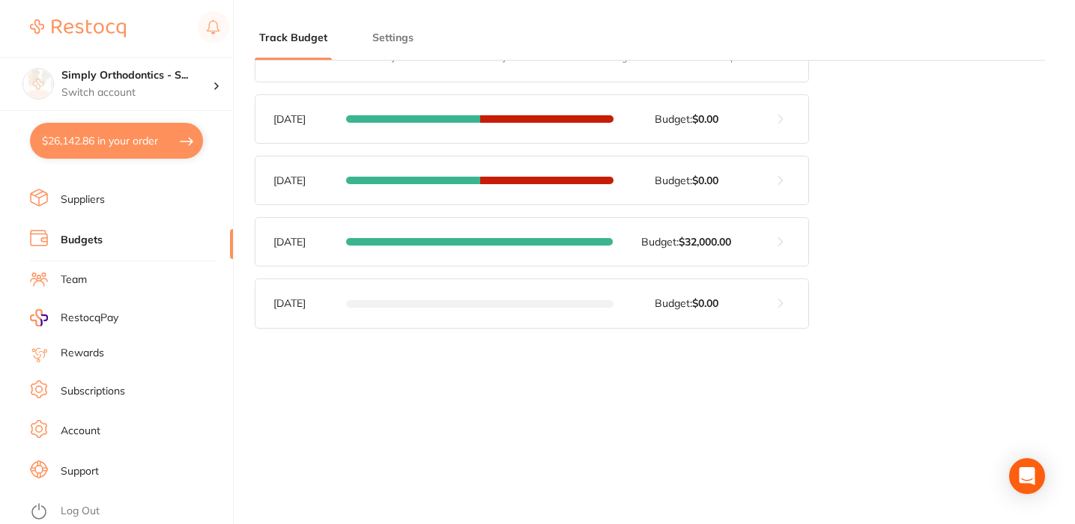
scroll to position [195, 0]
click at [66, 464] on link "Support" at bounding box center [80, 471] width 38 height 15
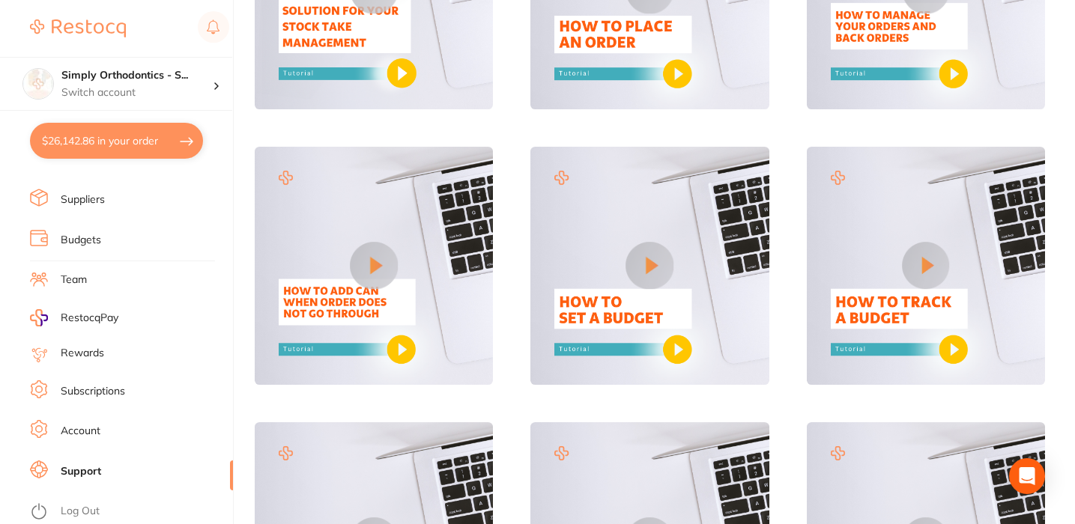
scroll to position [285, 0]
click at [662, 265] on button at bounding box center [650, 265] width 48 height 48
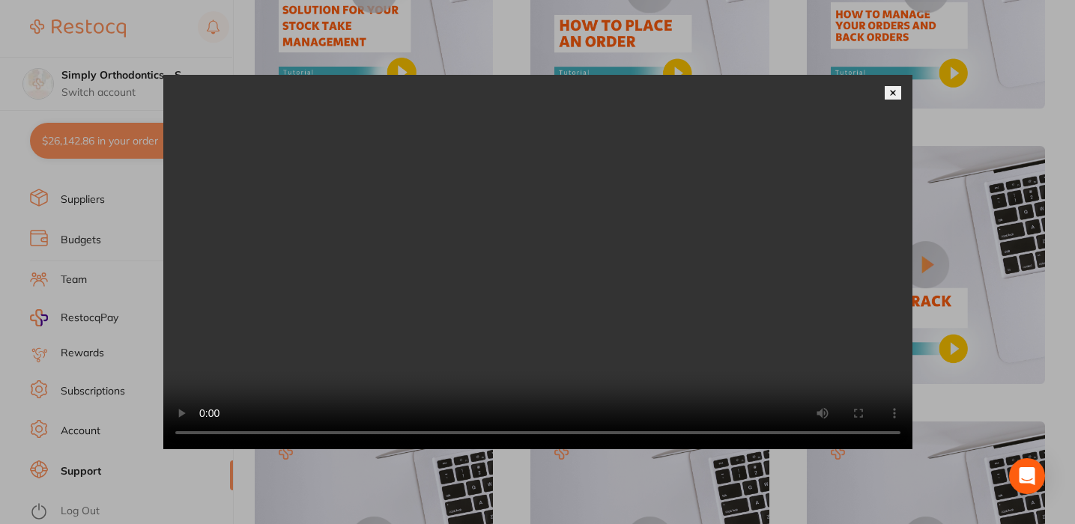
click at [894, 89] on img at bounding box center [892, 92] width 7 height 7
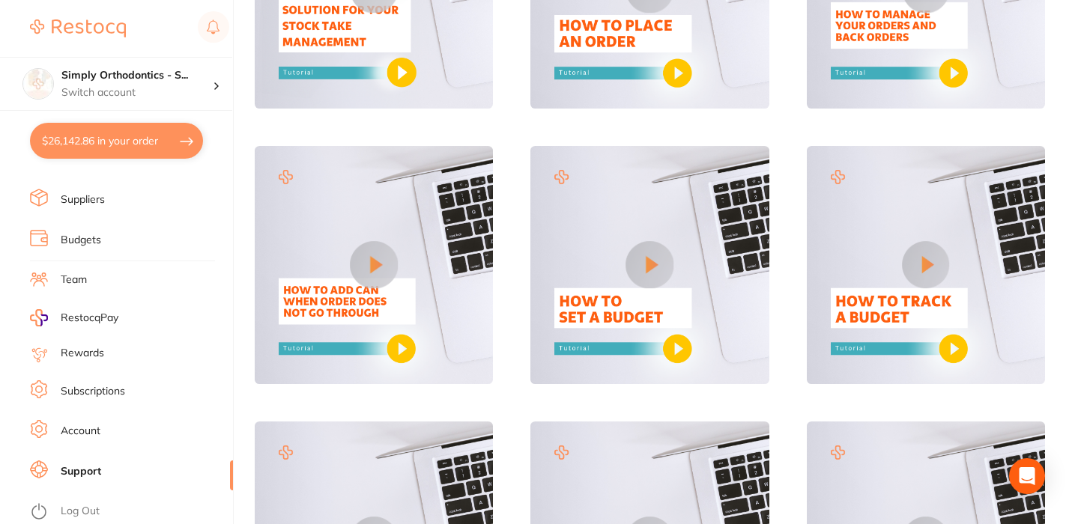
click at [932, 269] on button at bounding box center [926, 265] width 48 height 48
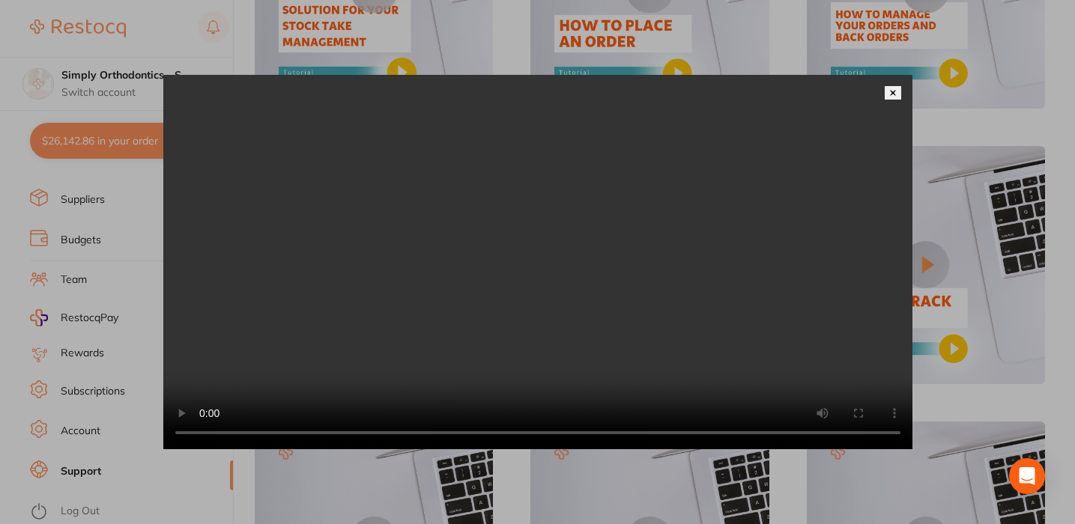
click at [892, 86] on button at bounding box center [893, 92] width 16 height 13
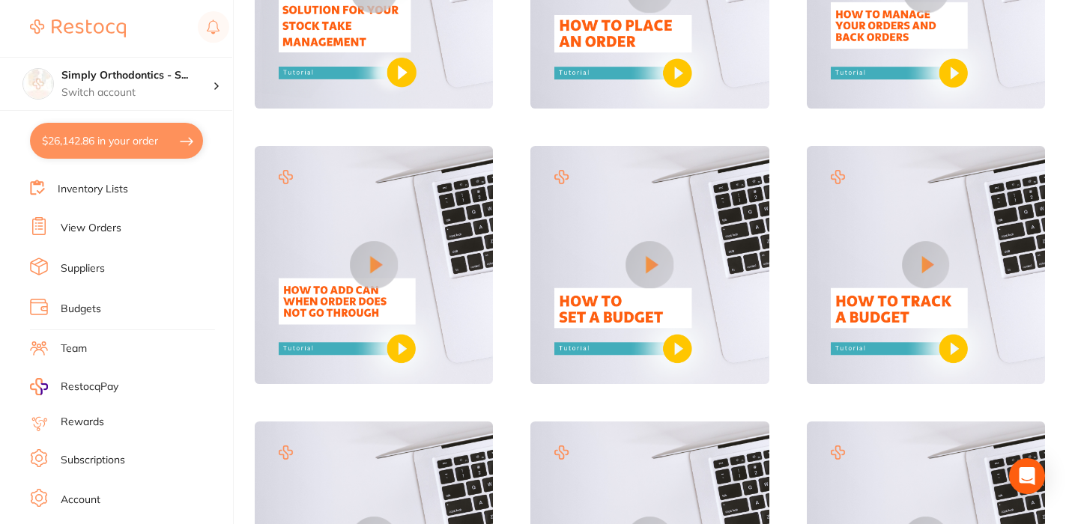
scroll to position [109, 0]
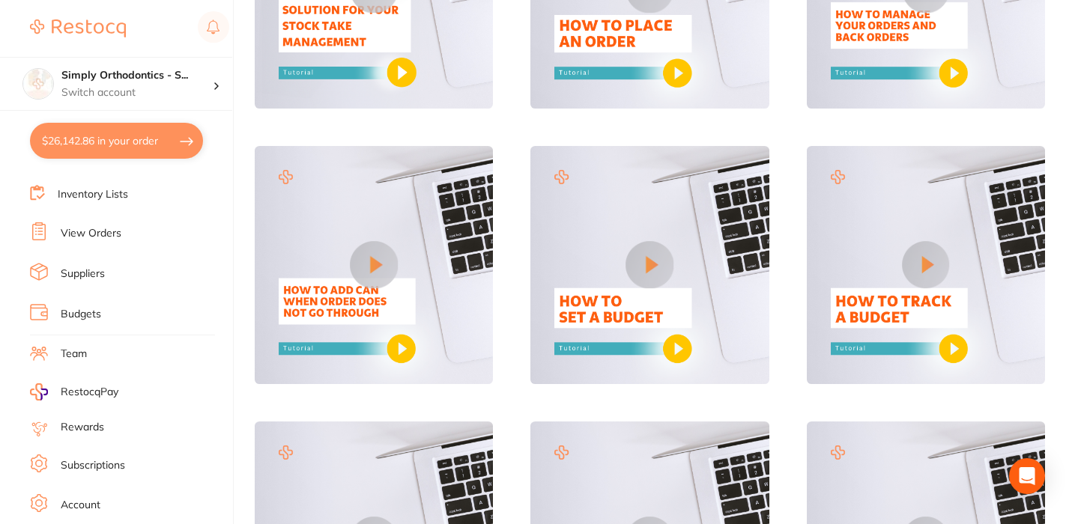
click at [88, 311] on link "Budgets" at bounding box center [81, 314] width 40 height 15
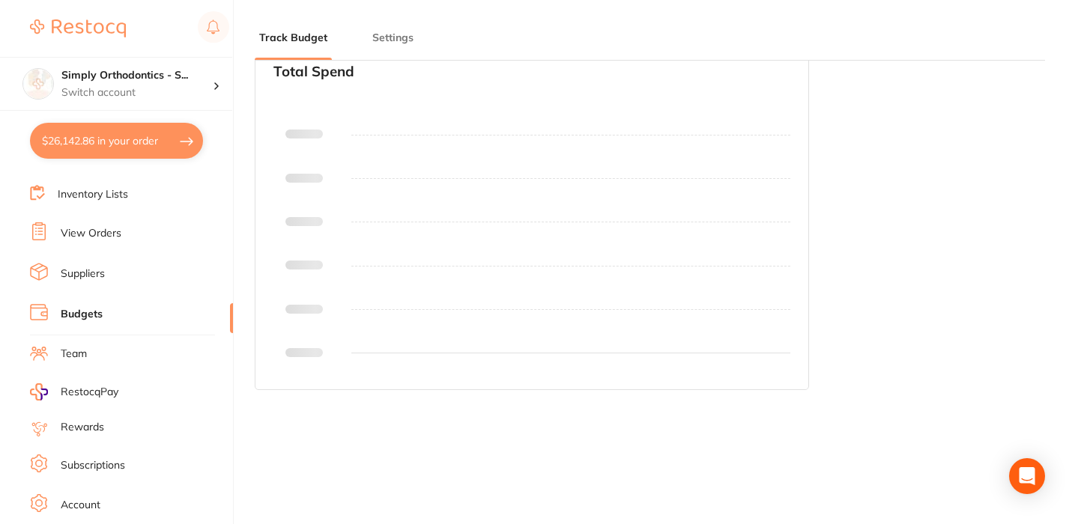
type input "30,000"
type input "0.0"
type input "30,000"
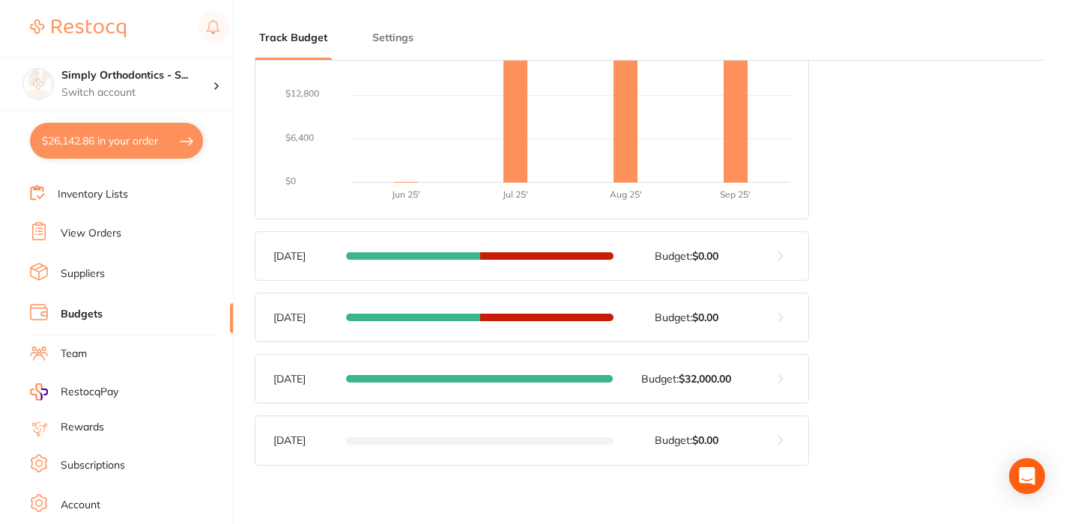
scroll to position [375, 0]
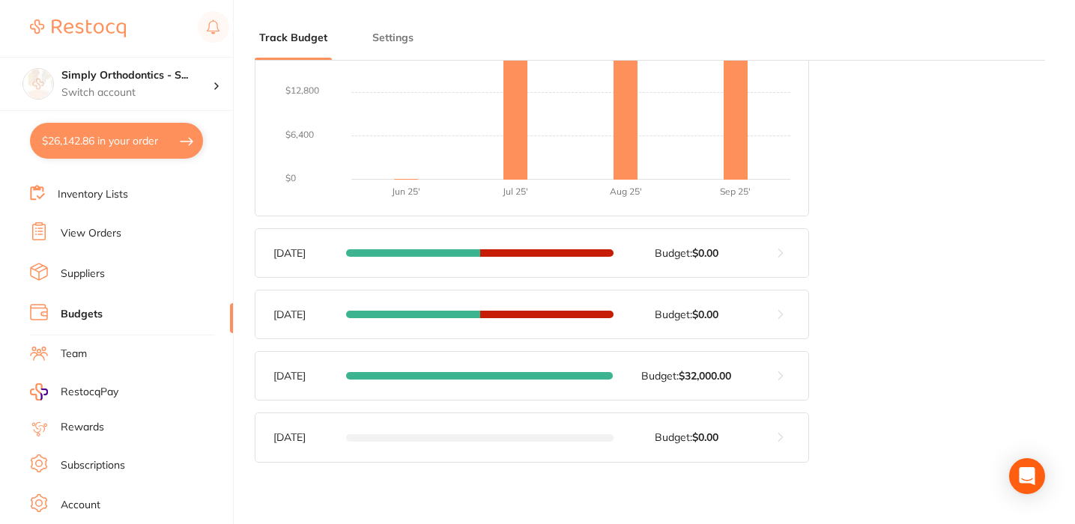
click at [781, 255] on button at bounding box center [780, 253] width 55 height 48
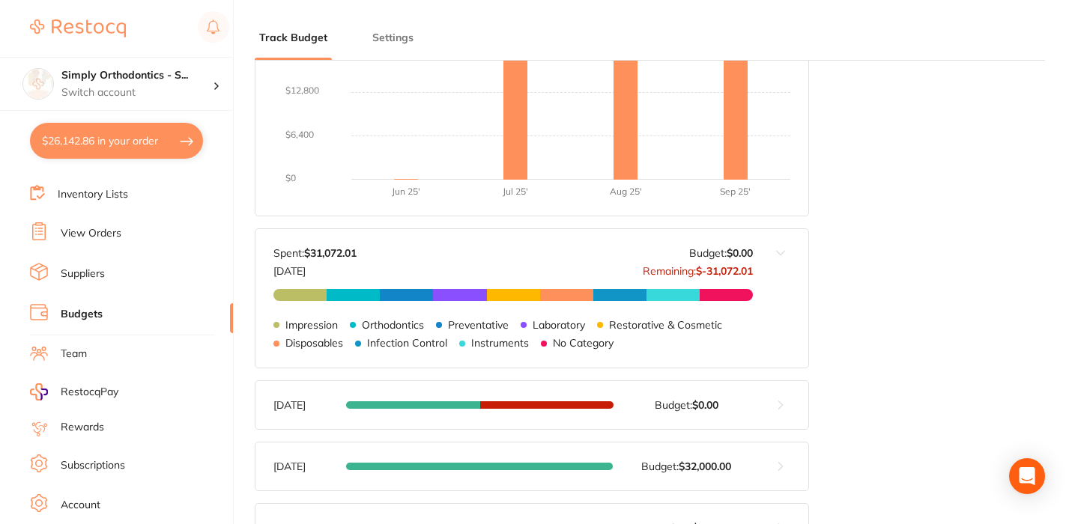
click at [781, 255] on button at bounding box center [780, 298] width 55 height 138
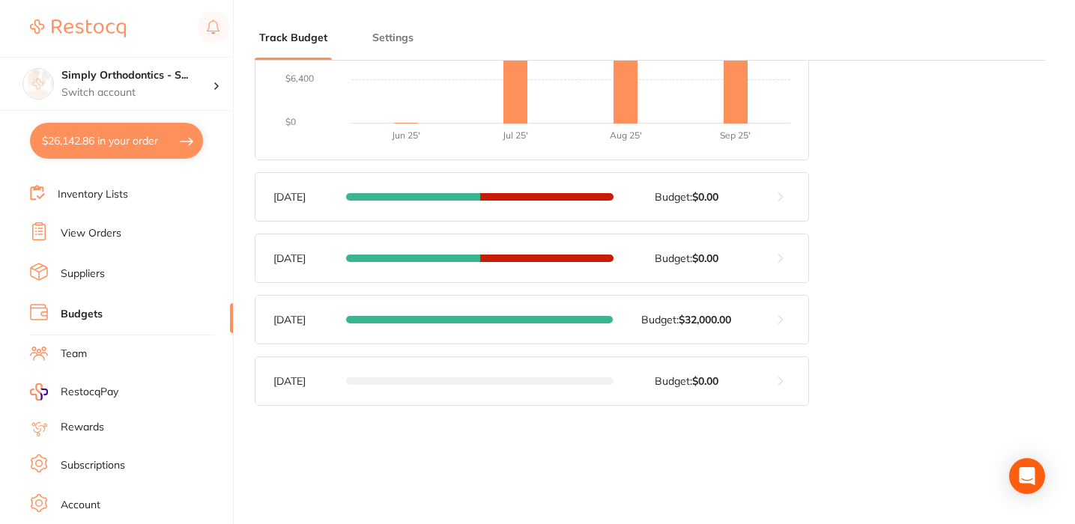
scroll to position [434, 0]
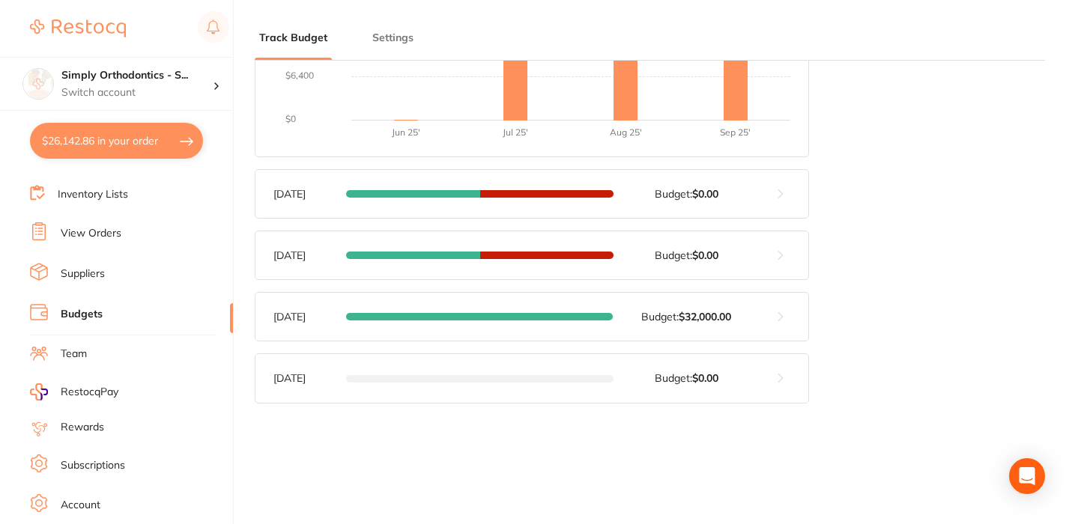
click at [781, 318] on button at bounding box center [780, 317] width 55 height 48
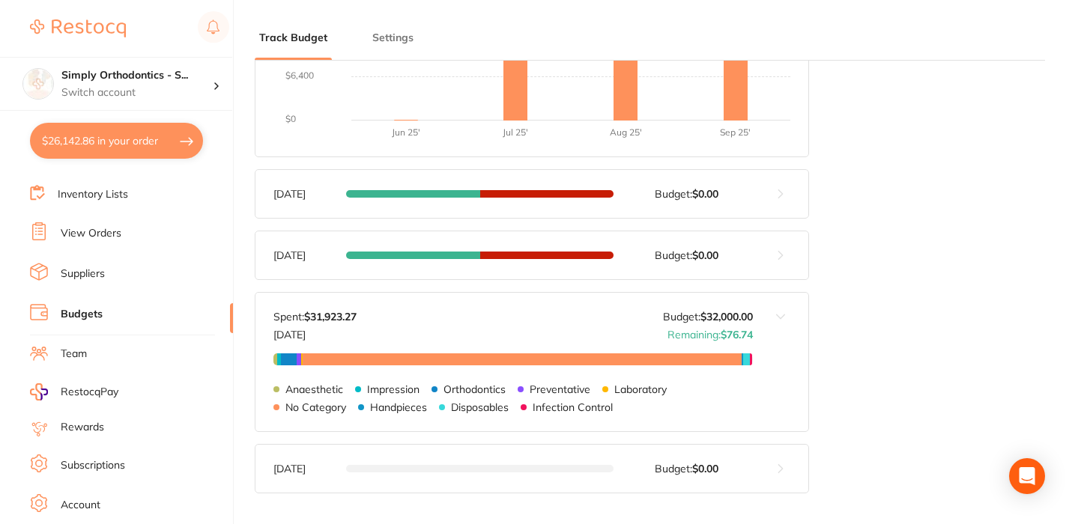
click at [768, 315] on button at bounding box center [780, 362] width 55 height 138
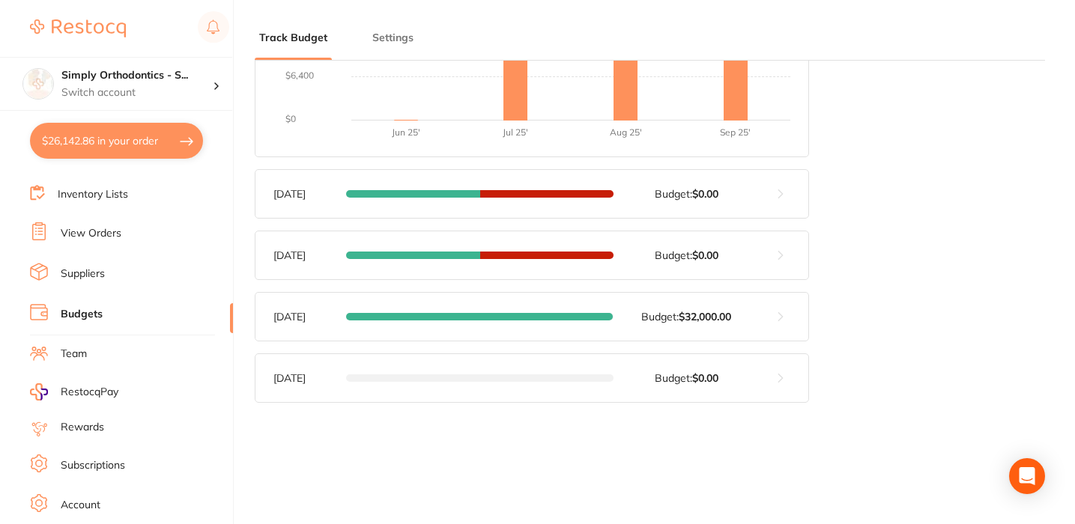
click at [774, 258] on button at bounding box center [780, 255] width 55 height 48
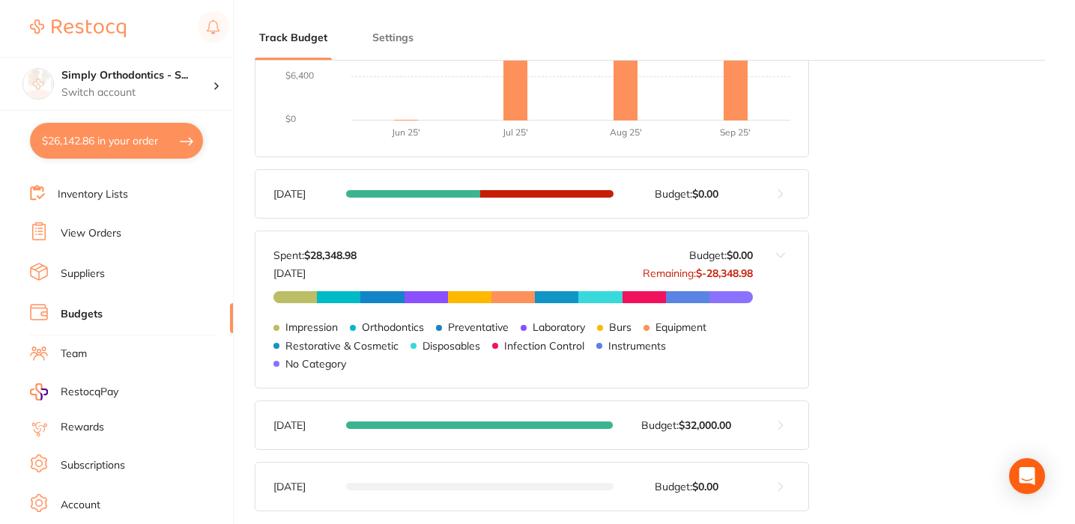
click at [786, 257] on button at bounding box center [780, 309] width 55 height 156
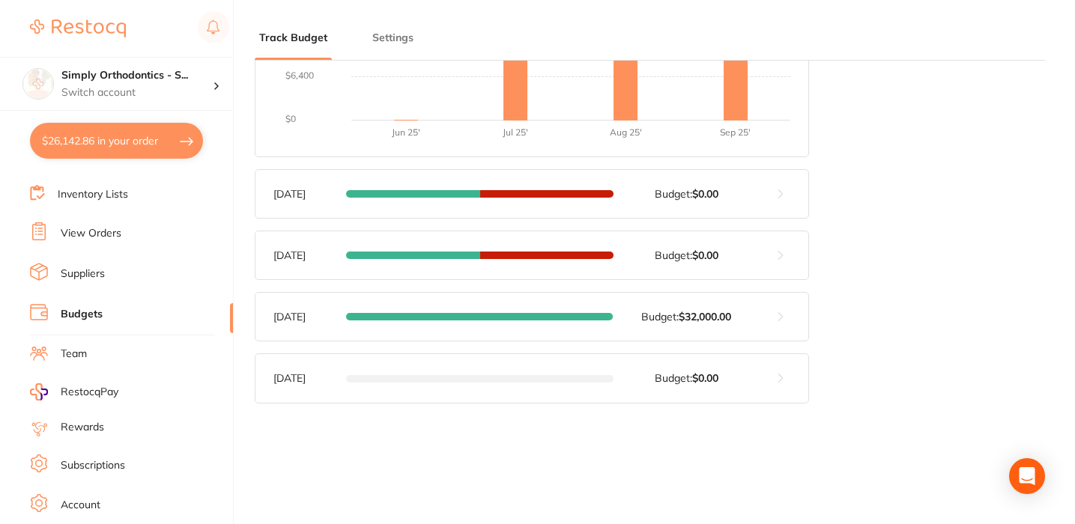
click at [772, 184] on button at bounding box center [780, 194] width 55 height 48
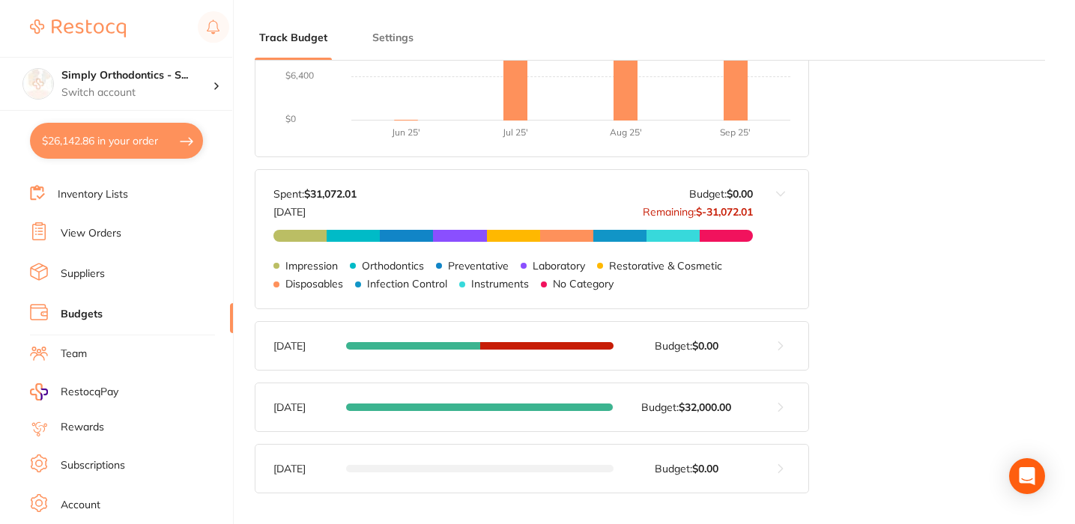
click at [772, 188] on button at bounding box center [780, 239] width 55 height 138
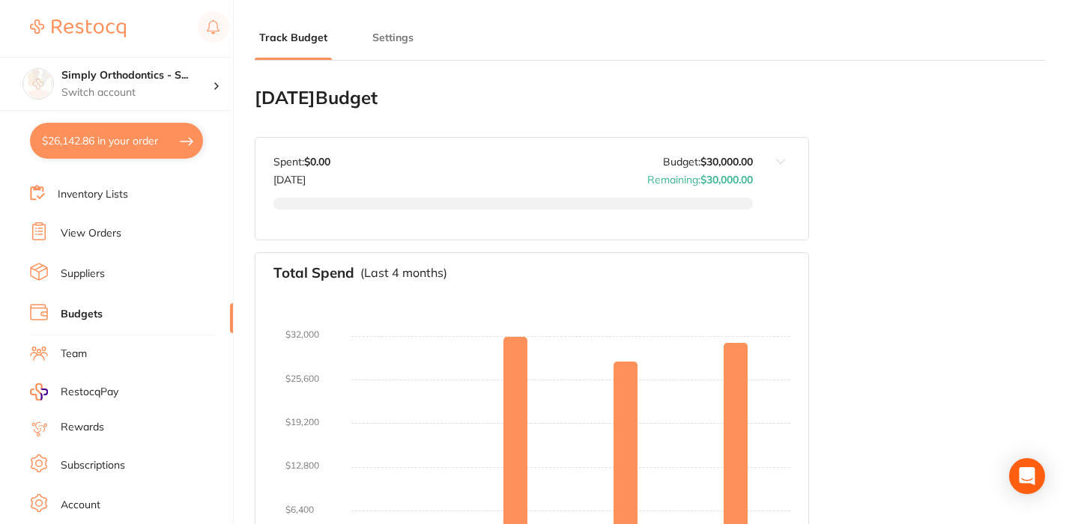
scroll to position [0, 0]
click at [774, 155] on button at bounding box center [780, 189] width 55 height 102
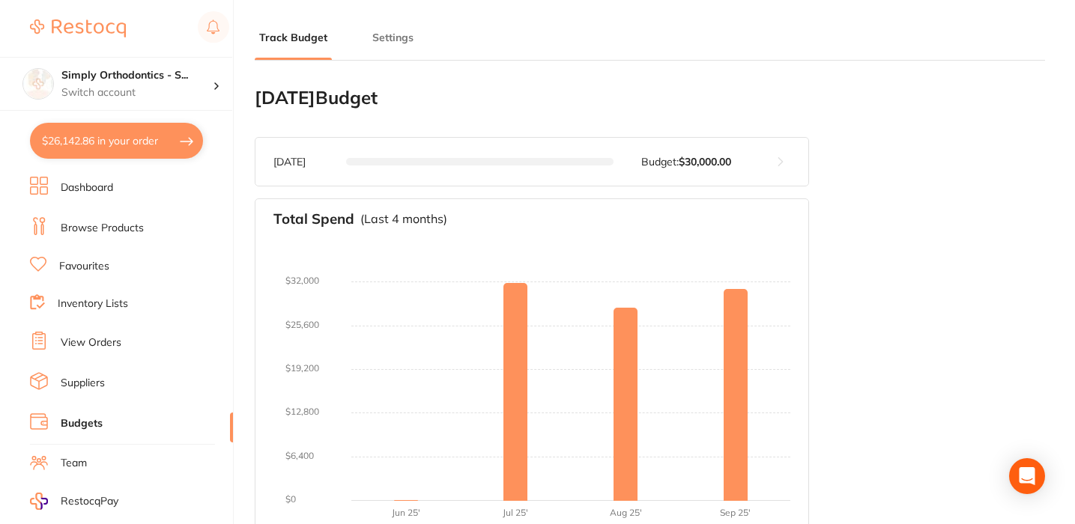
click at [95, 221] on link "Browse Products" at bounding box center [102, 228] width 83 height 15
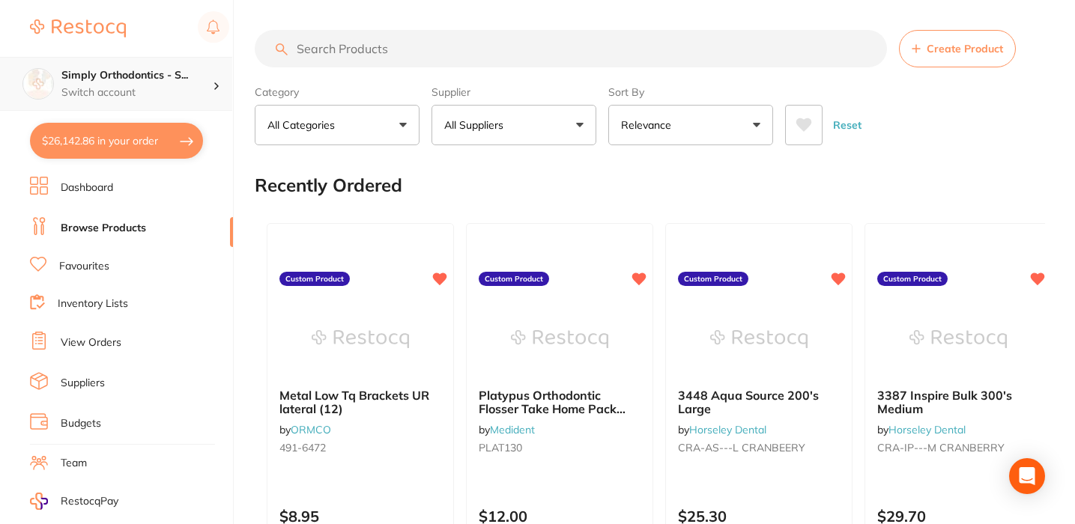
click at [163, 79] on h4 "Simply Orthodontics - S..." at bounding box center [136, 75] width 151 height 15
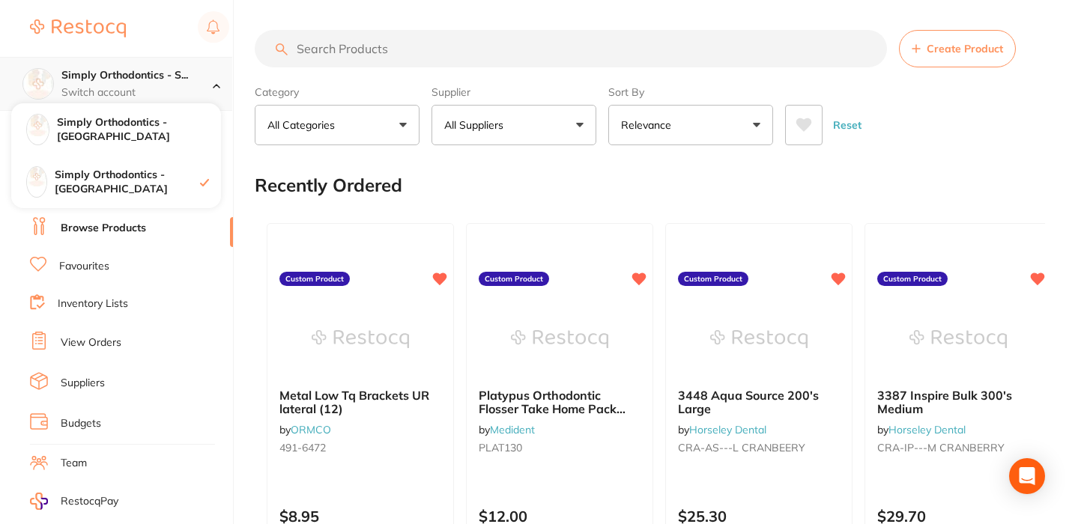
click at [164, 75] on h4 "Simply Orthodontics - S..." at bounding box center [136, 75] width 151 height 15
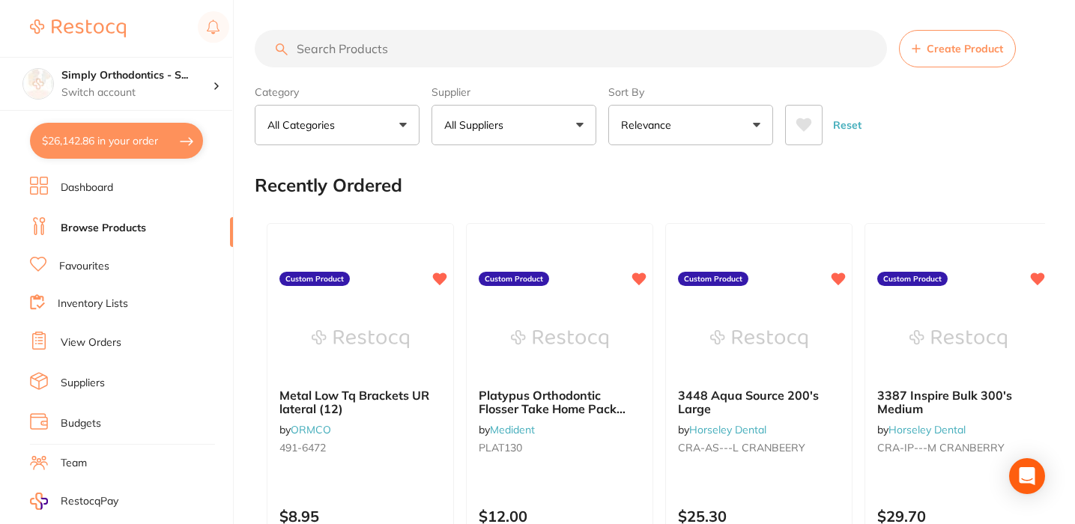
click at [552, 124] on button "All Suppliers" at bounding box center [513, 125] width 165 height 40
type input "[PERSON_NAME]"
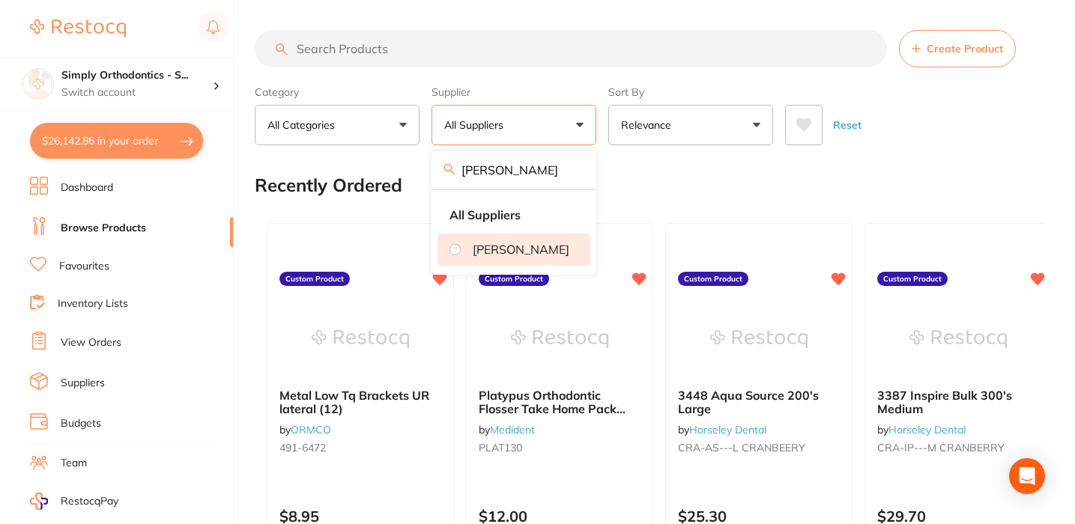
drag, startPoint x: 530, startPoint y: 313, endPoint x: 492, endPoint y: 252, distance: 71.7
click at [492, 252] on p "[PERSON_NAME]" at bounding box center [521, 249] width 97 height 13
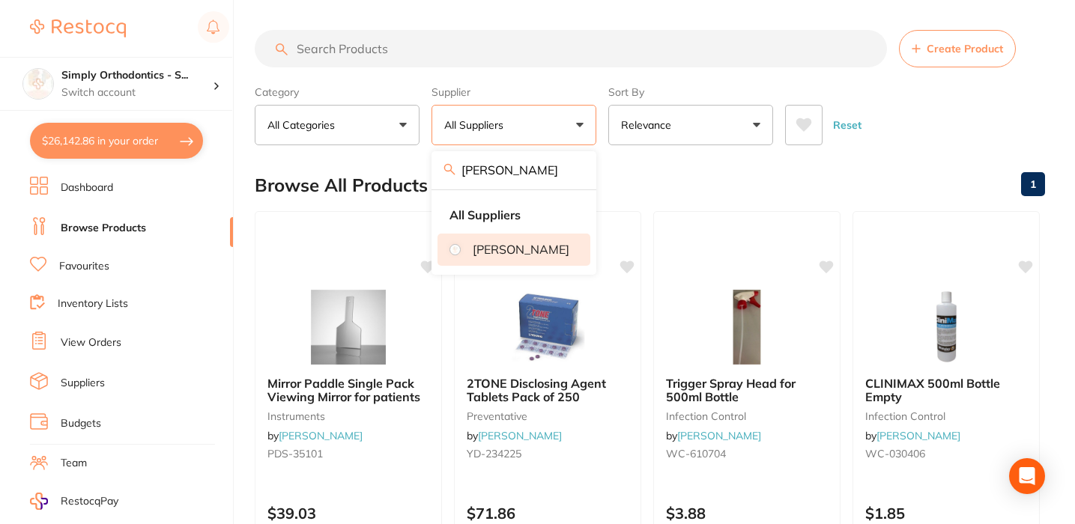
click at [748, 194] on div "Browse All Products 1" at bounding box center [650, 185] width 790 height 50
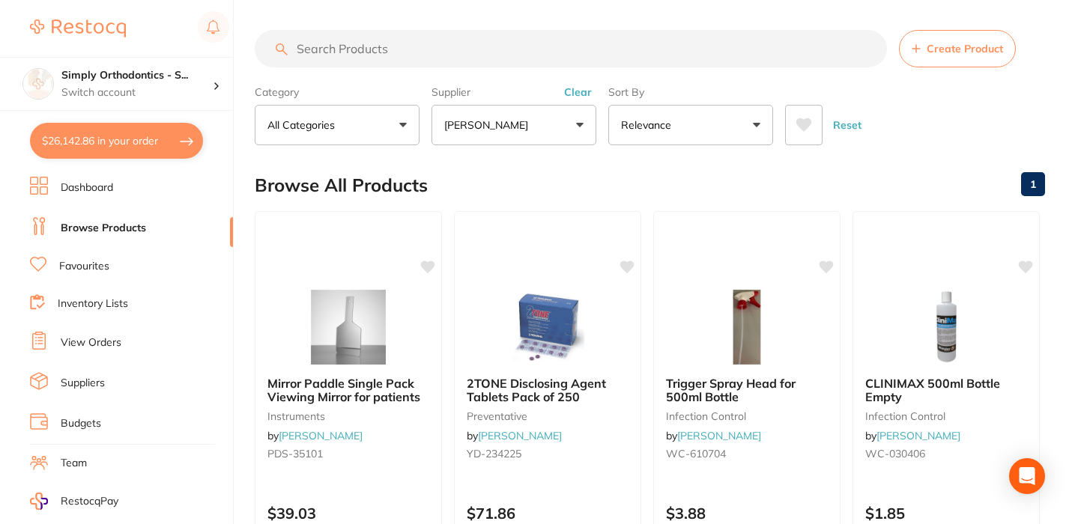
click at [543, 59] on input "search" at bounding box center [571, 48] width 632 height 37
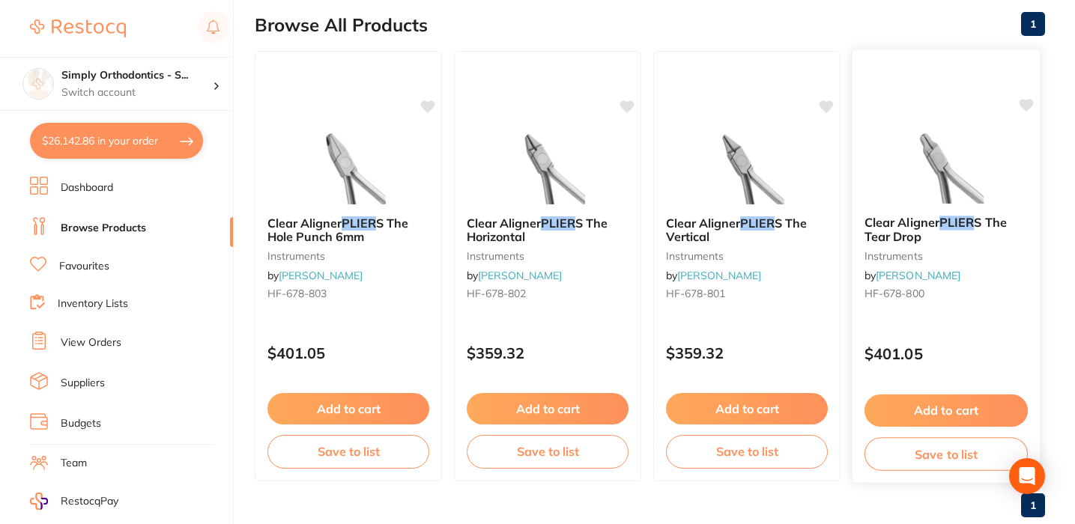
scroll to position [158, 0]
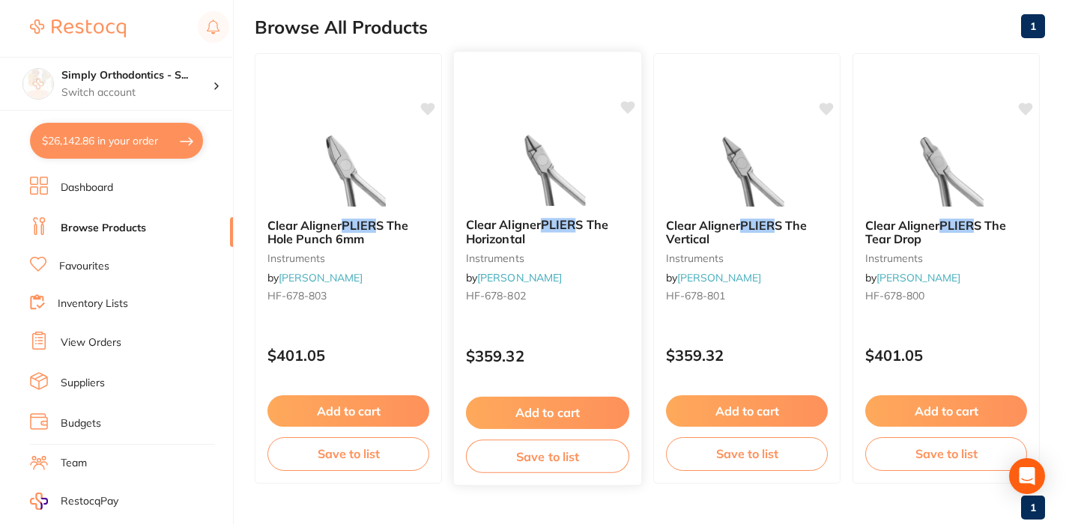
type input "plier"
click at [526, 413] on button "Add to cart" at bounding box center [547, 413] width 163 height 32
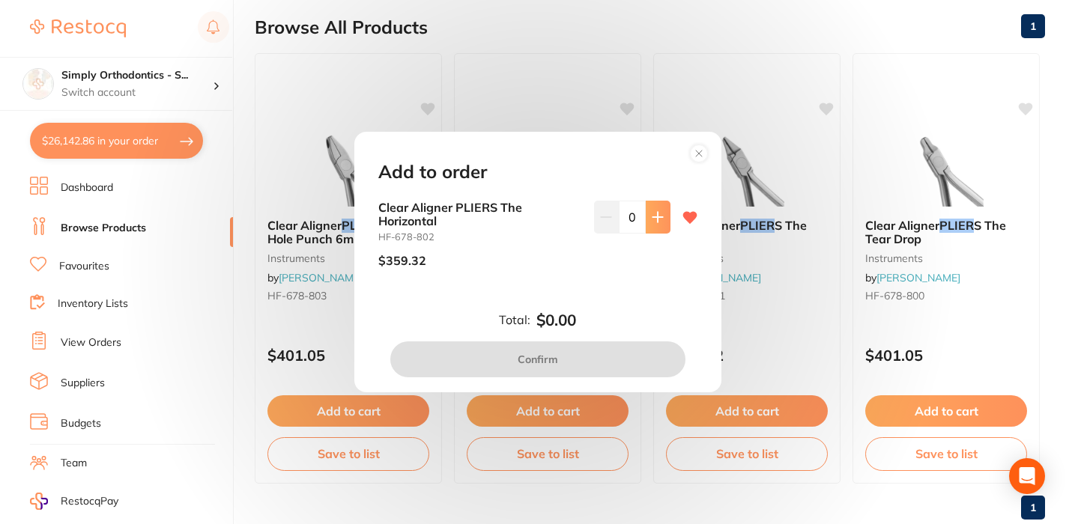
click at [652, 216] on icon at bounding box center [658, 217] width 12 height 12
type input "1"
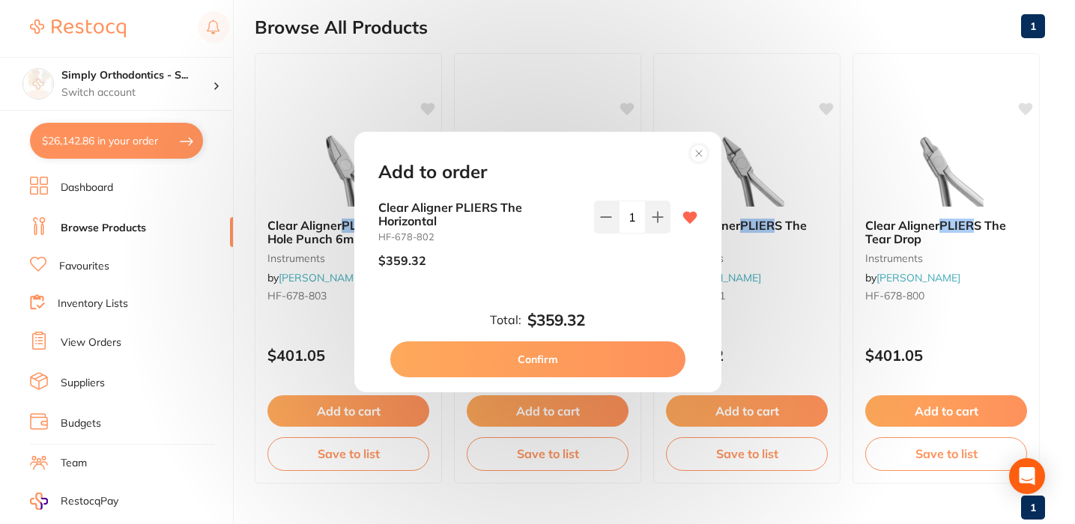
click at [557, 357] on button "Confirm" at bounding box center [537, 360] width 295 height 36
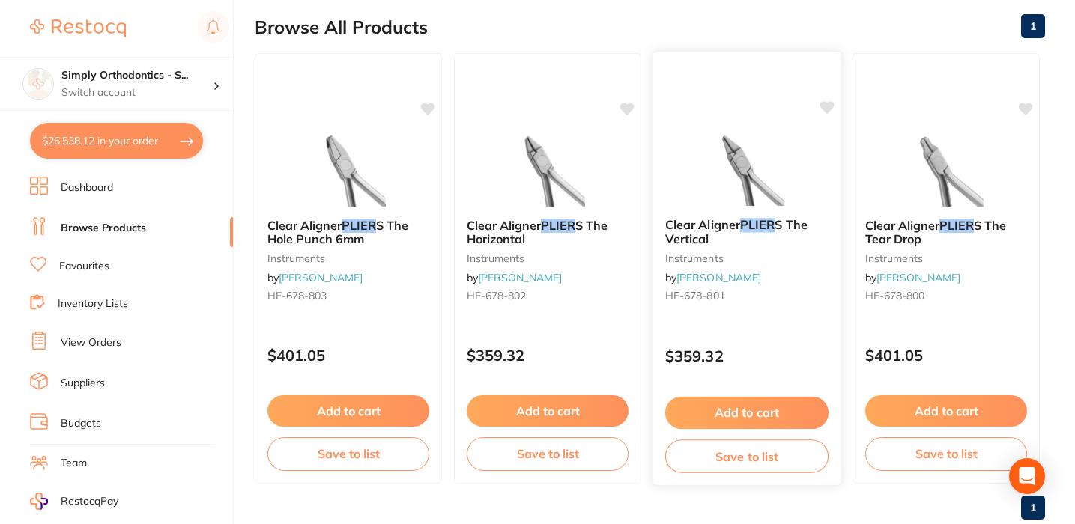
click at [740, 422] on button "Add to cart" at bounding box center [746, 413] width 163 height 32
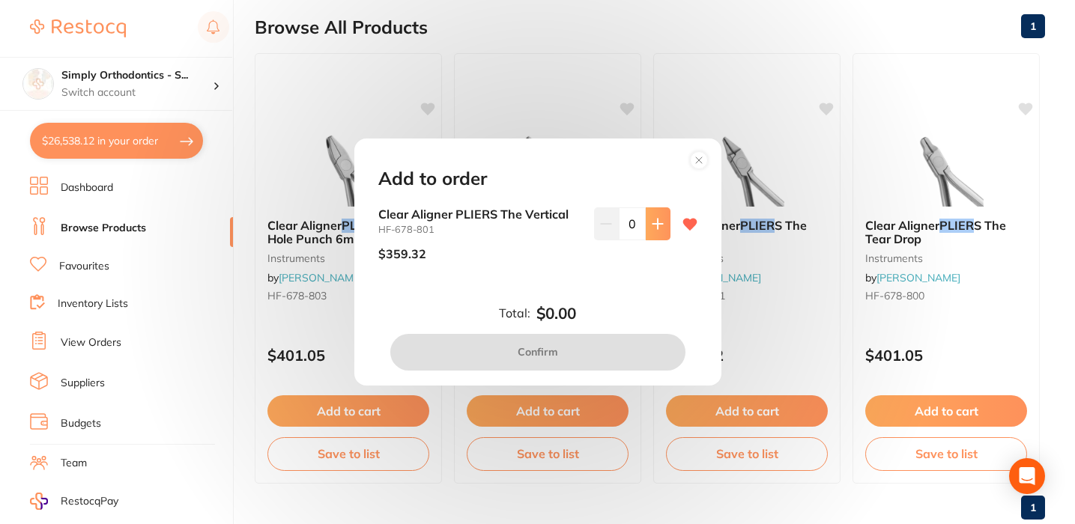
click at [646, 230] on button at bounding box center [658, 223] width 25 height 33
type input "1"
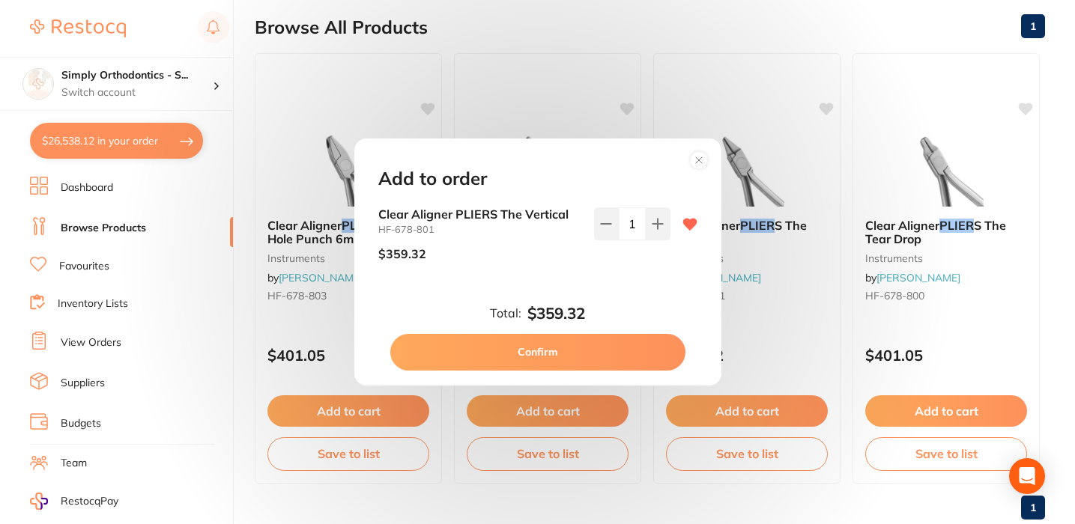
click at [551, 357] on button "Confirm" at bounding box center [537, 352] width 295 height 36
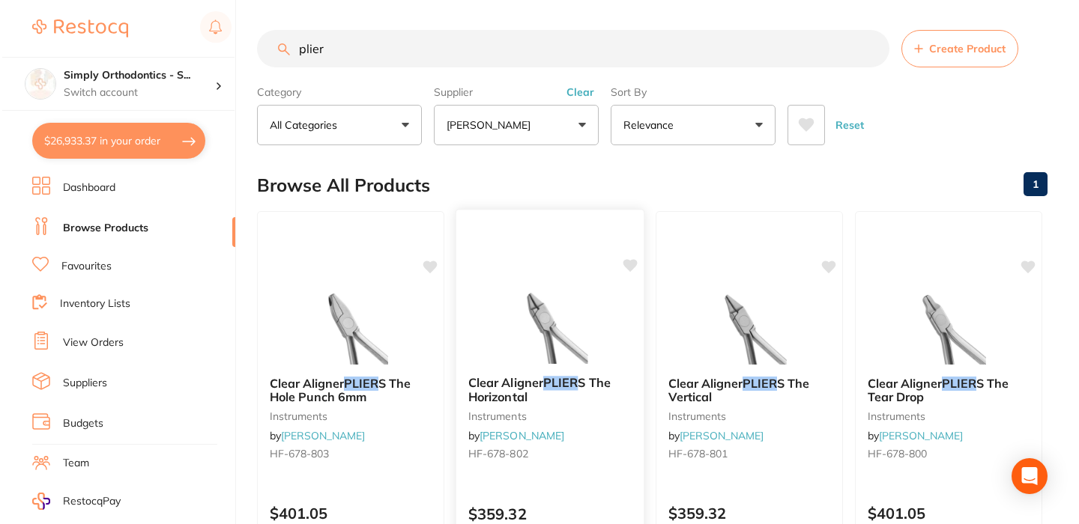
scroll to position [0, 0]
click at [106, 146] on button "$26,933.37 in your order" at bounding box center [116, 141] width 173 height 36
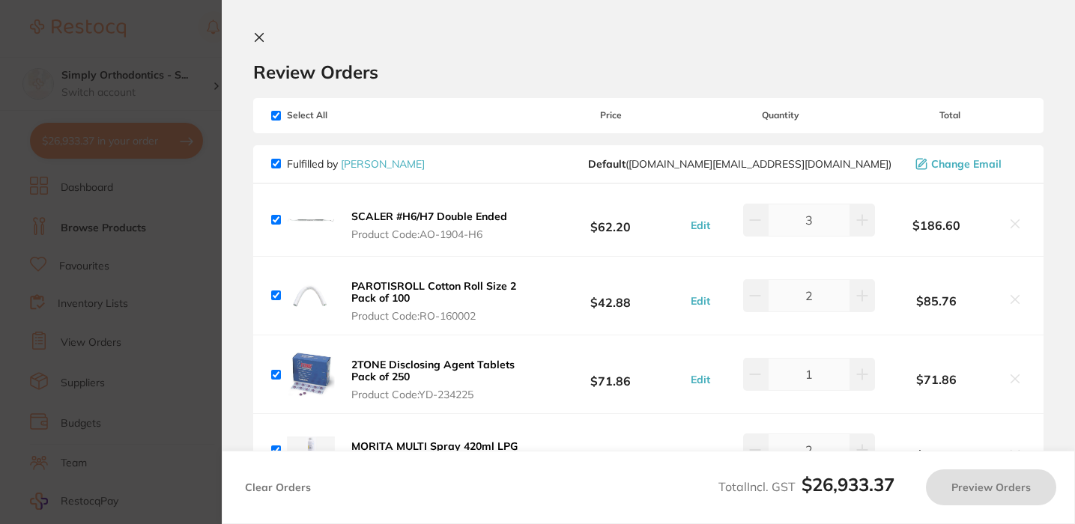
checkbox input "true"
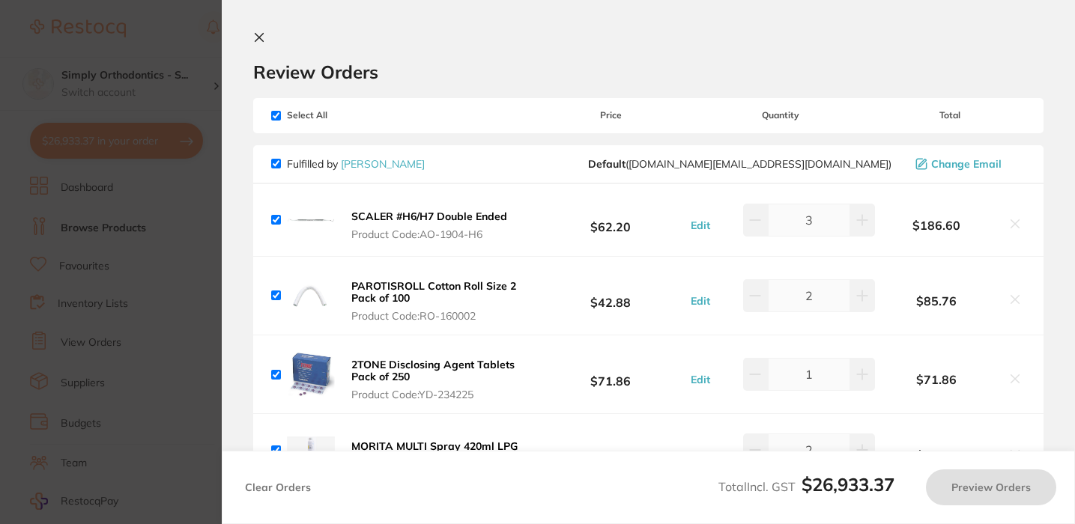
checkbox input "true"
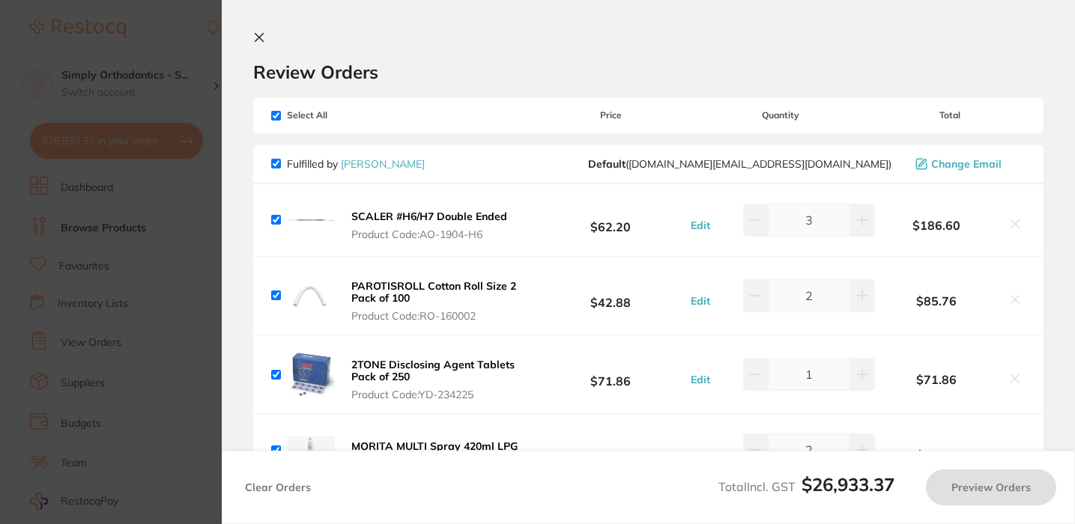
checkbox input "true"
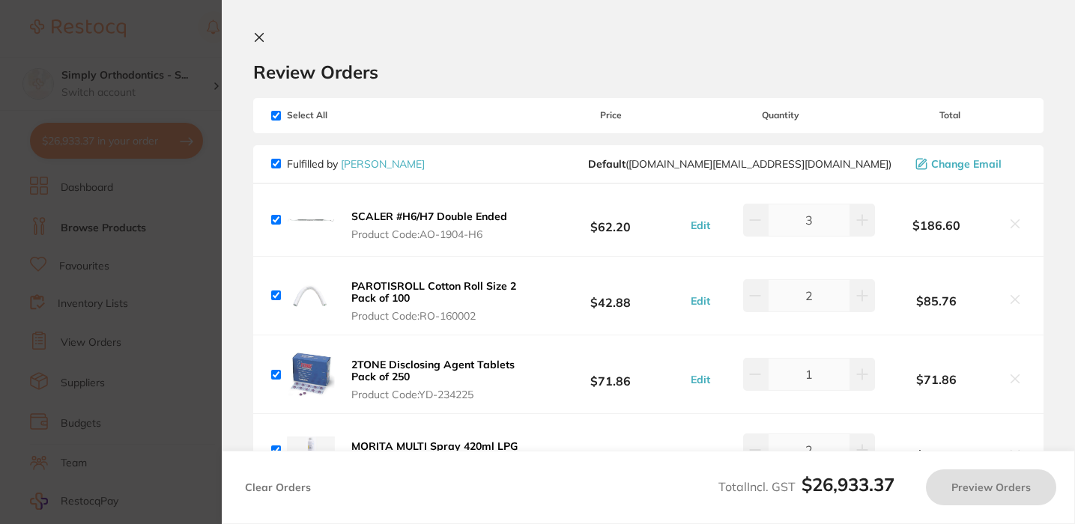
checkbox input "true"
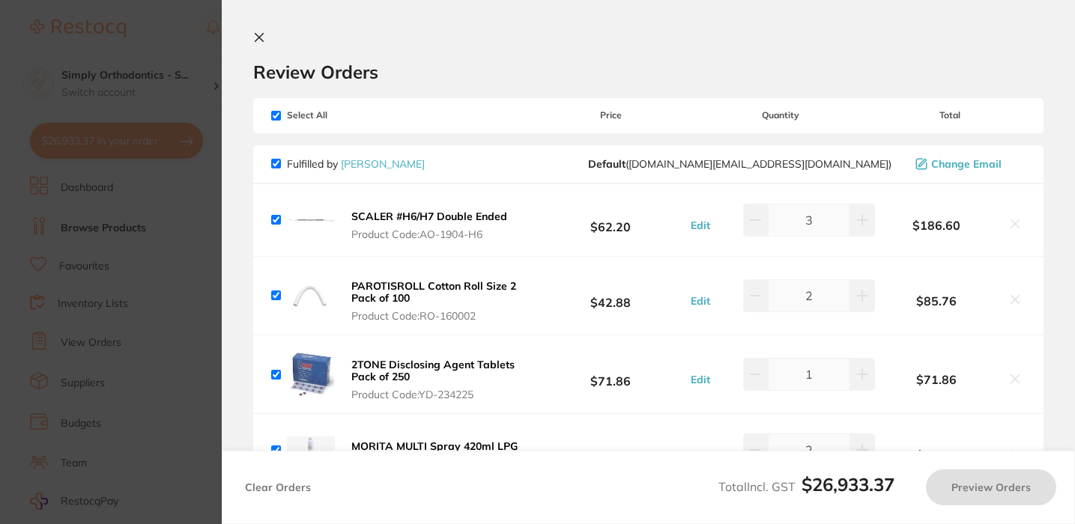
checkbox input "true"
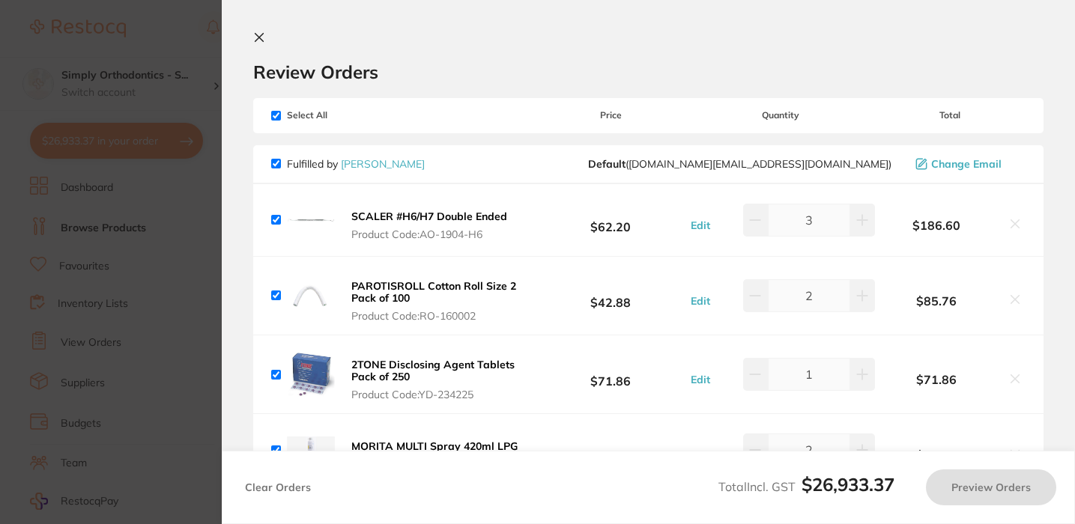
checkbox input "true"
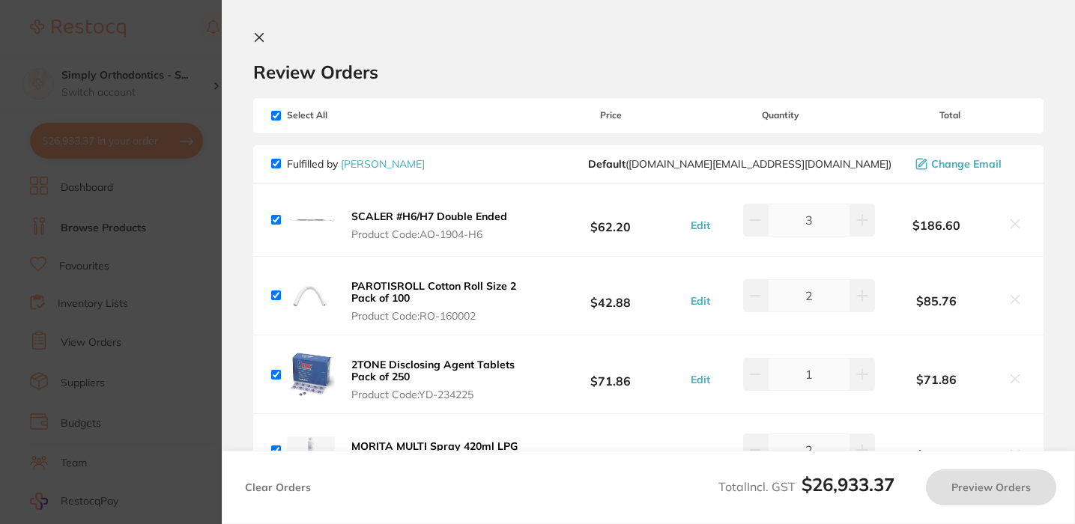
checkbox input "true"
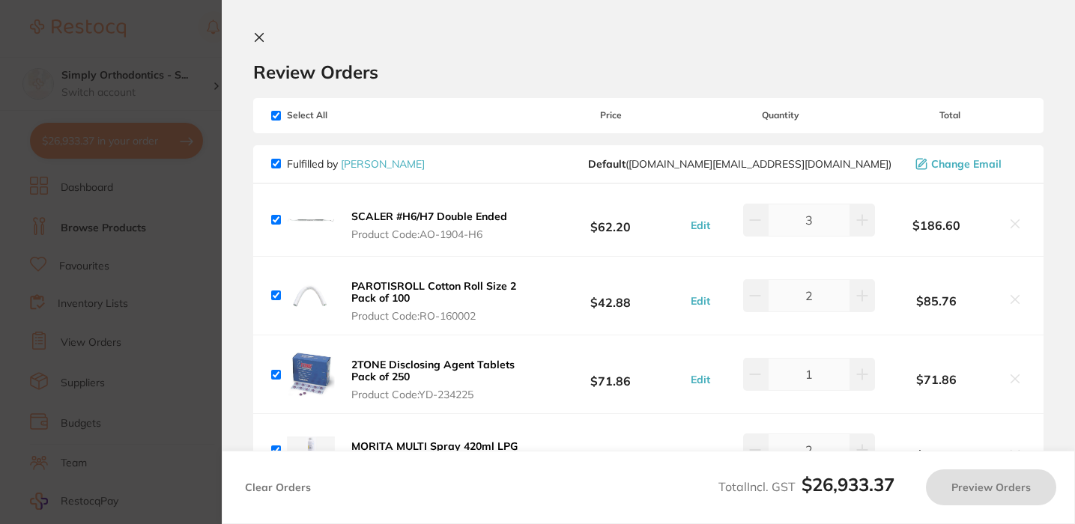
checkbox input "true"
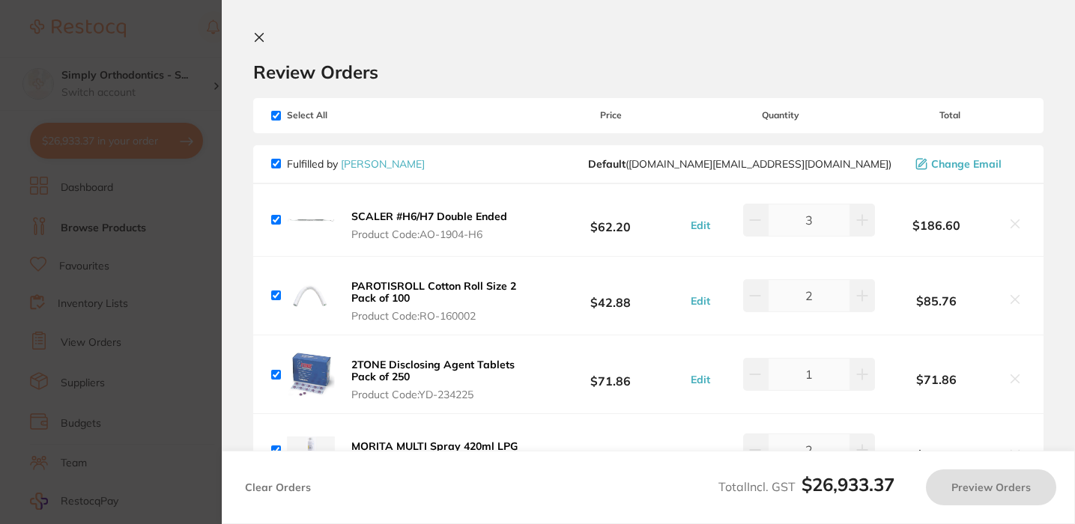
checkbox input "true"
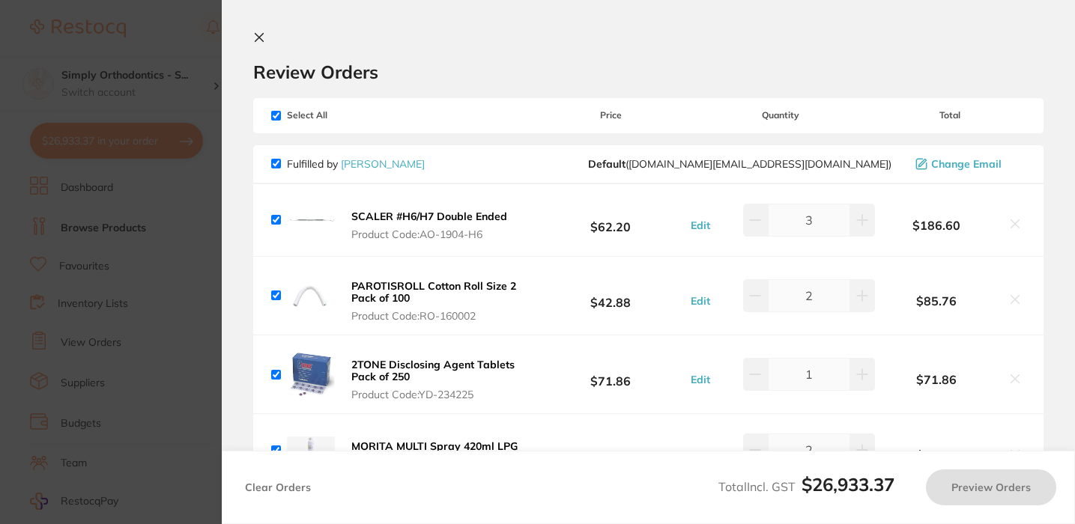
checkbox input "true"
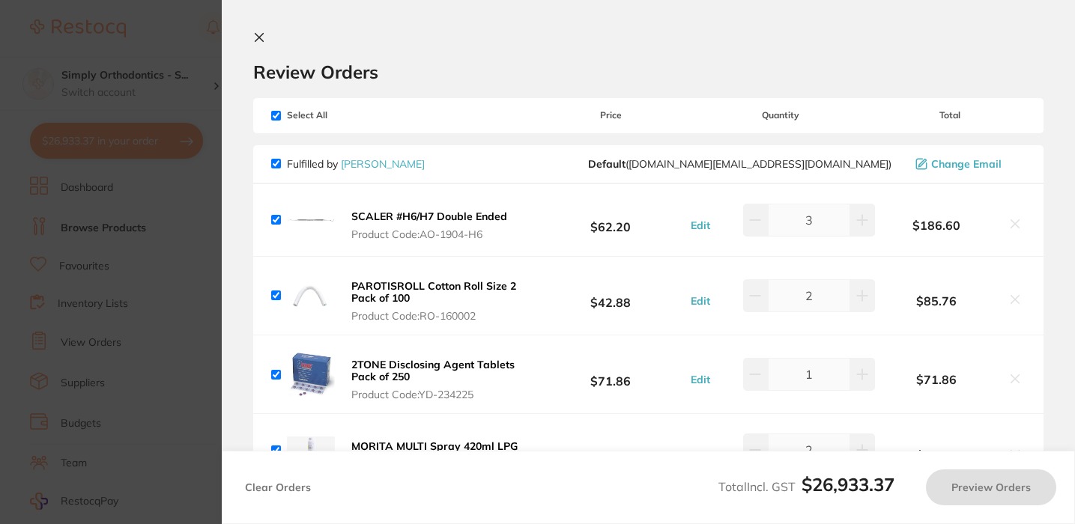
checkbox input "true"
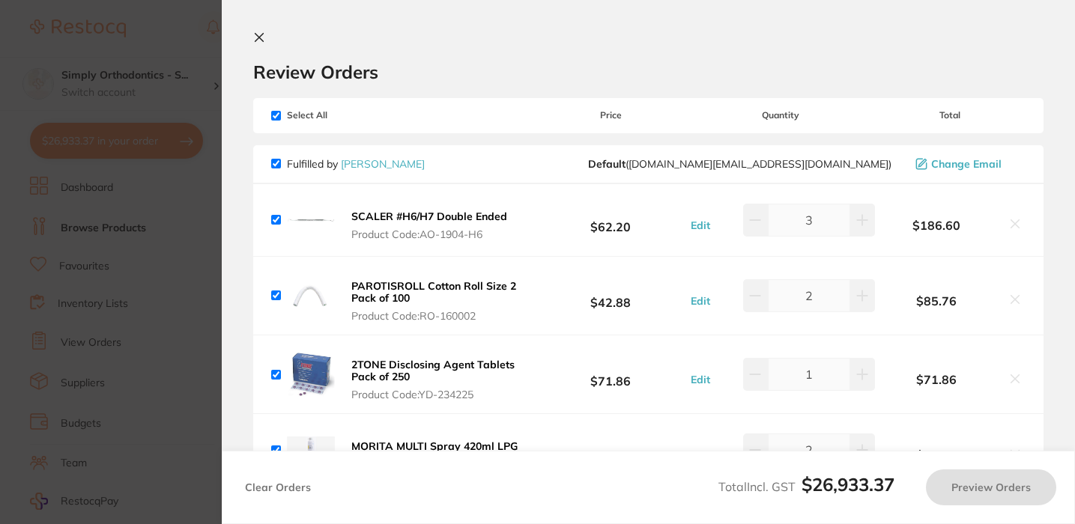
checkbox input "true"
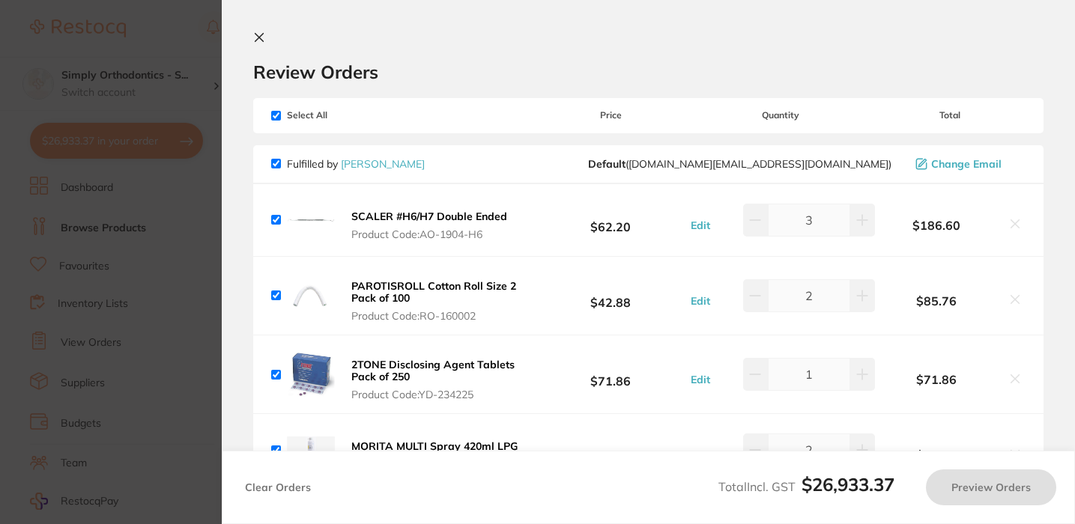
checkbox input "true"
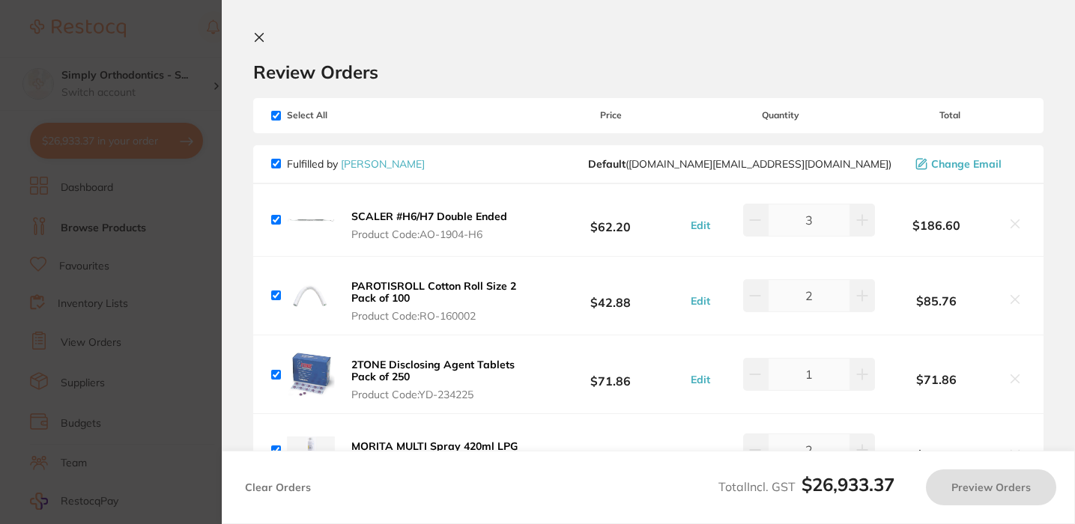
checkbox input "true"
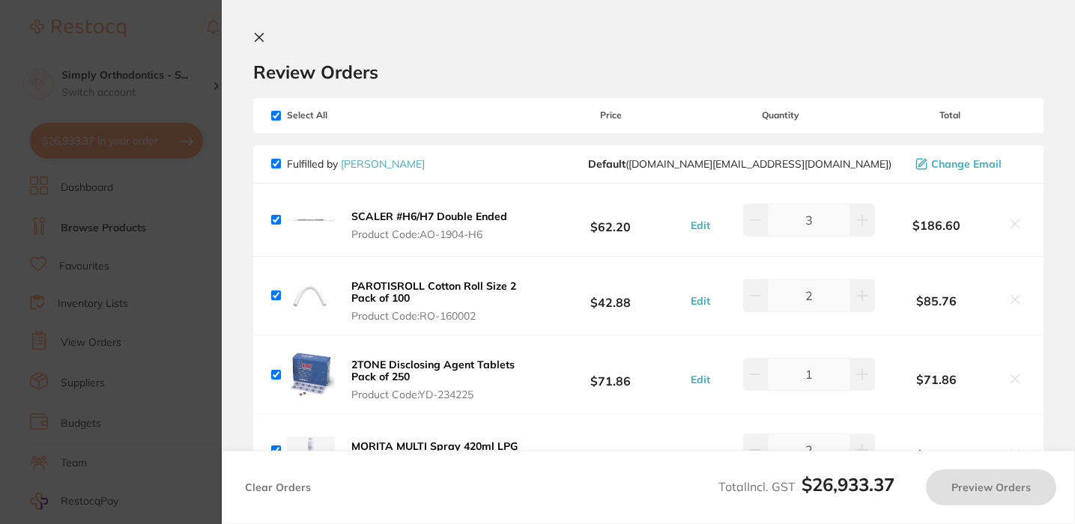
checkbox input "true"
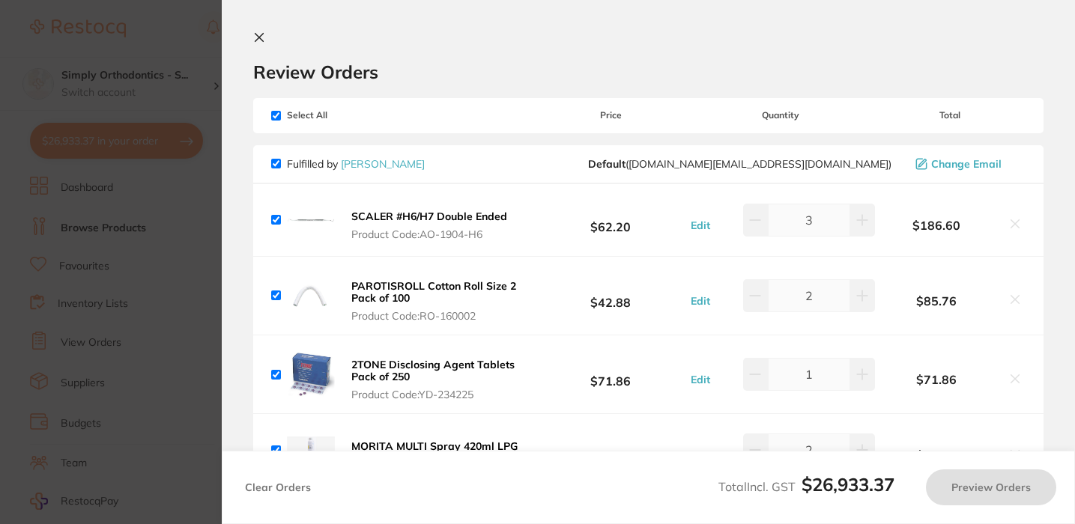
checkbox input "true"
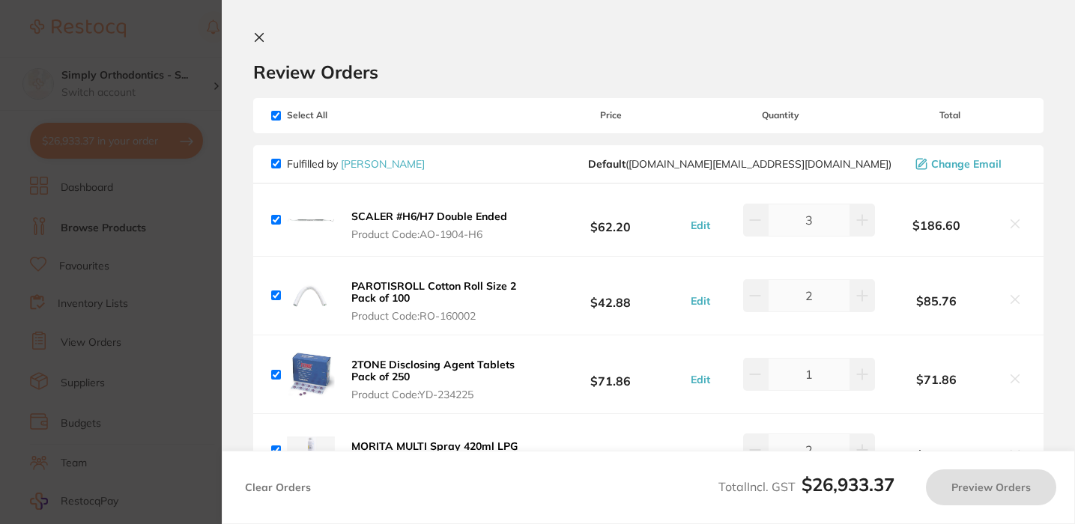
checkbox input "true"
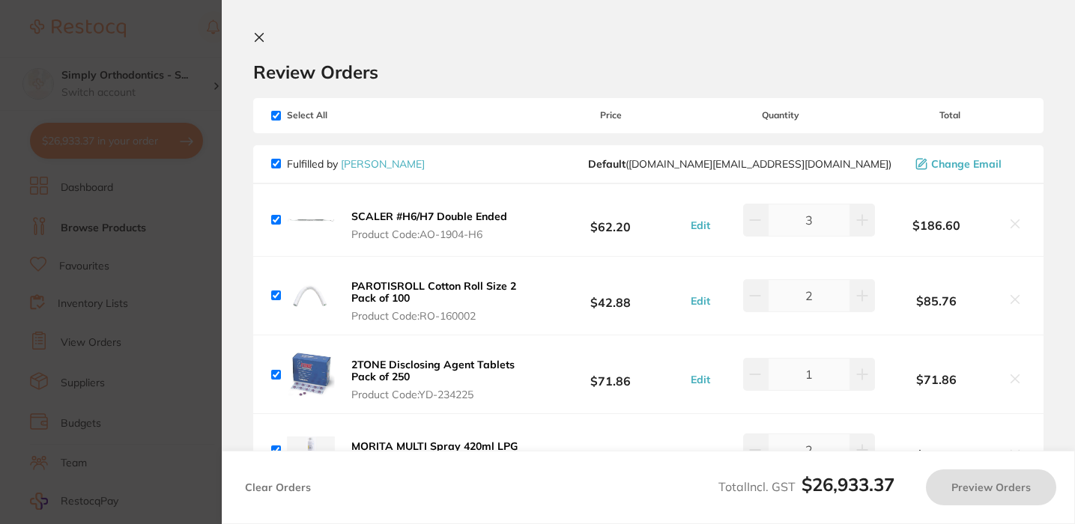
checkbox input "true"
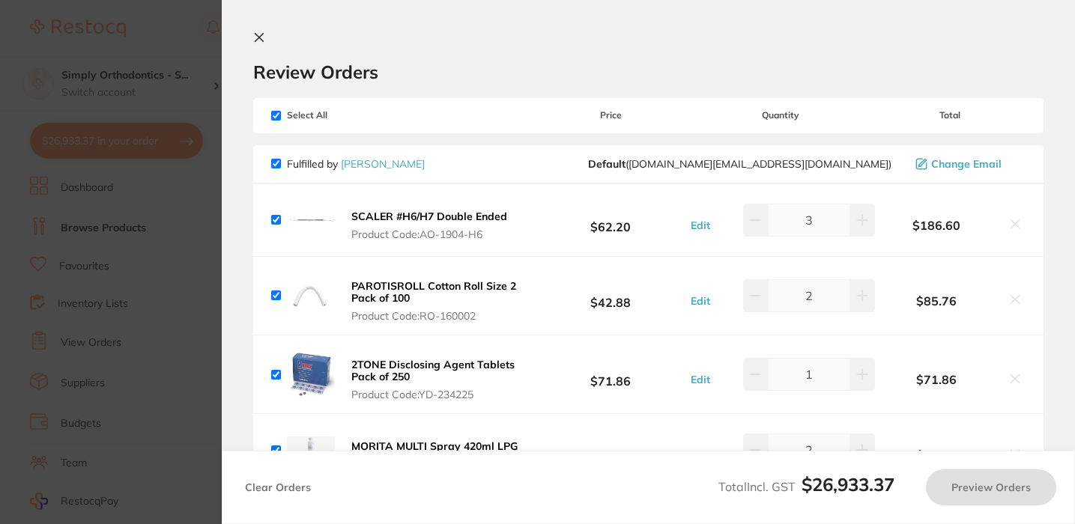
checkbox input "true"
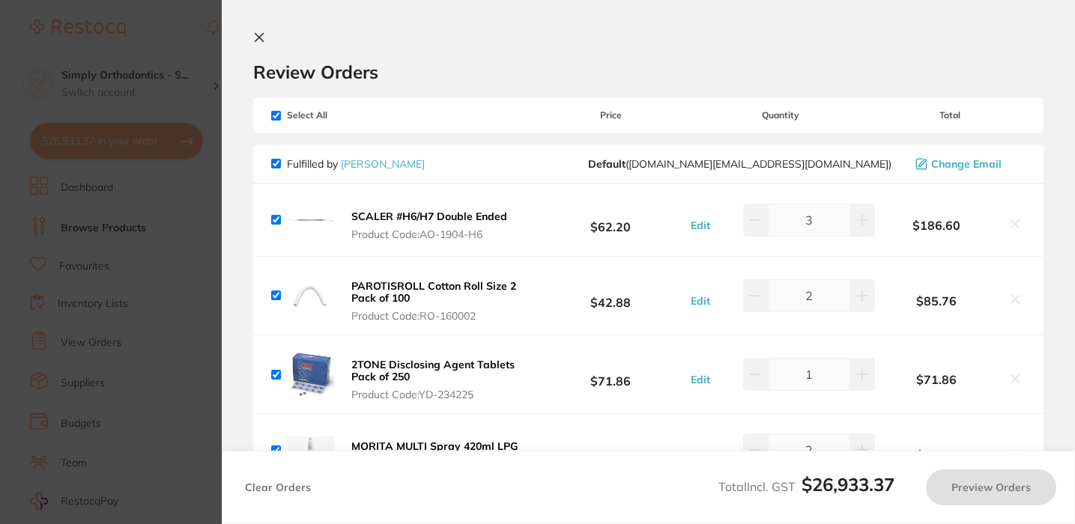
checkbox input "true"
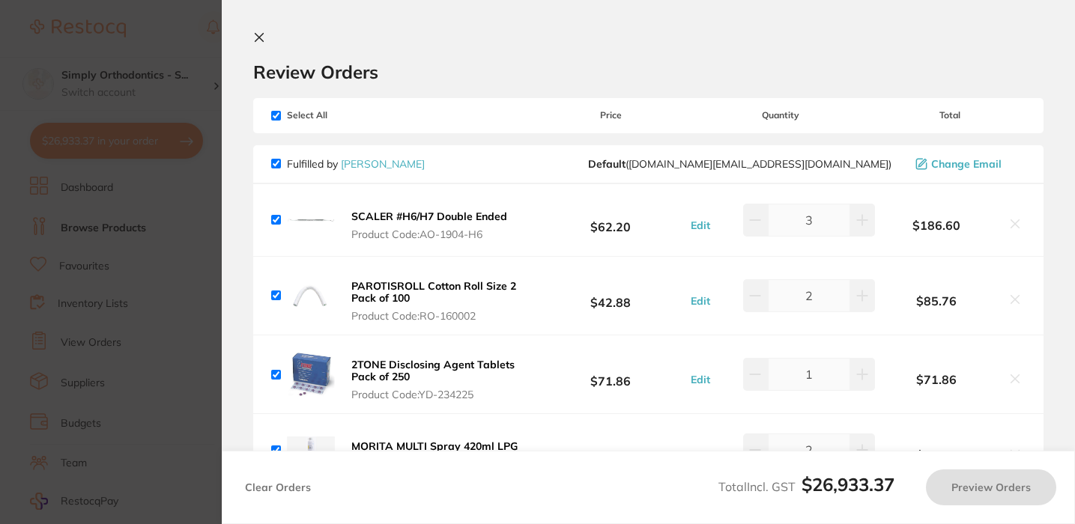
checkbox input "true"
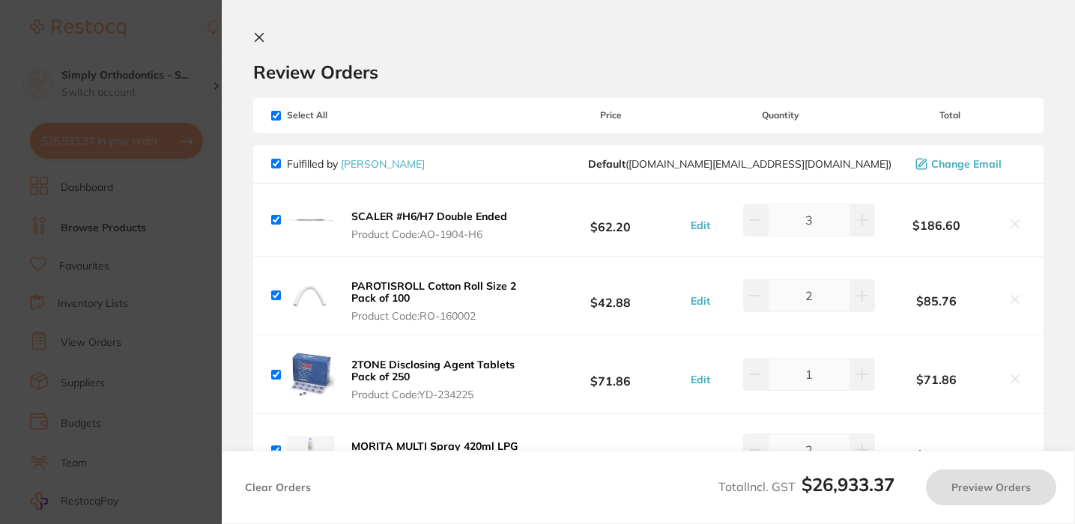
checkbox input "true"
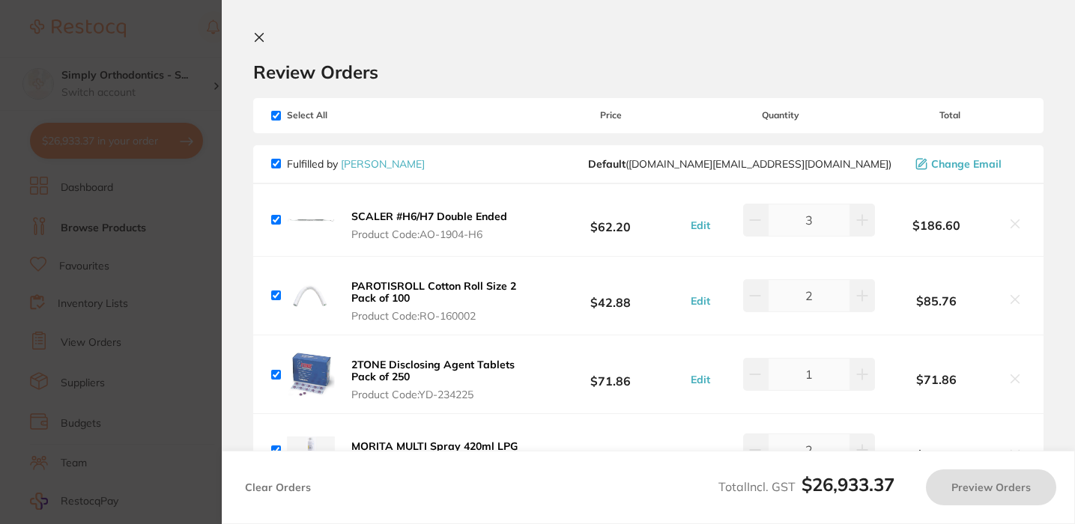
checkbox input "true"
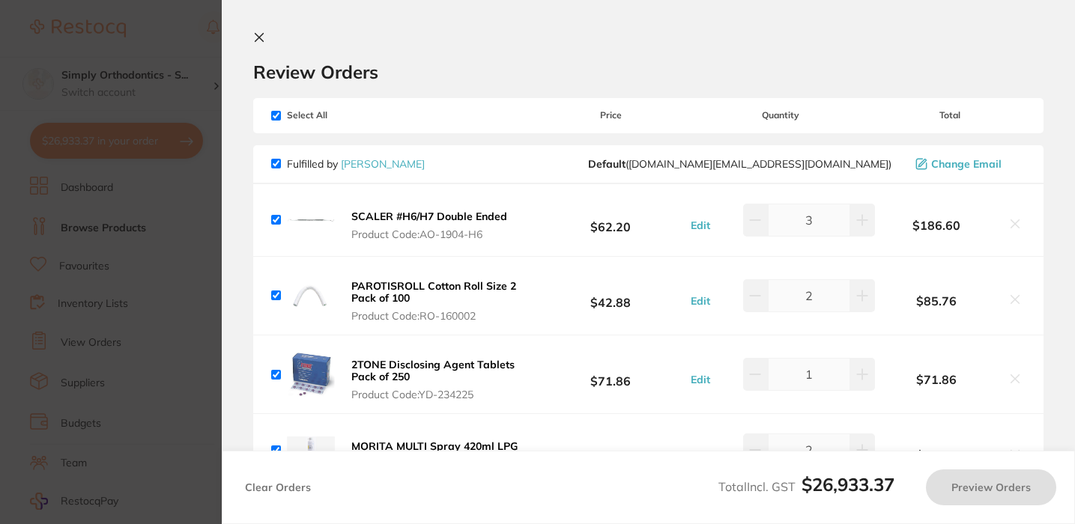
checkbox input "true"
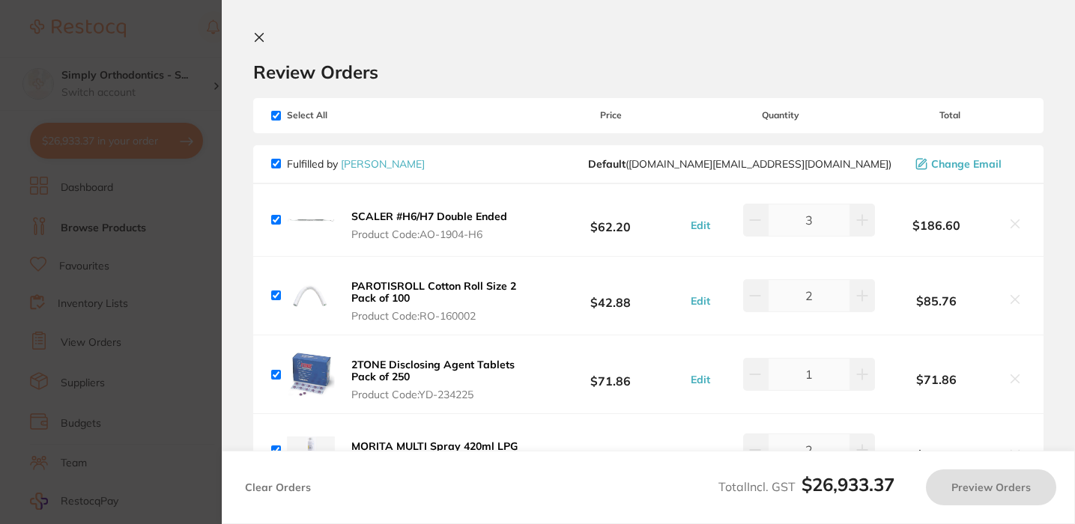
checkbox input "true"
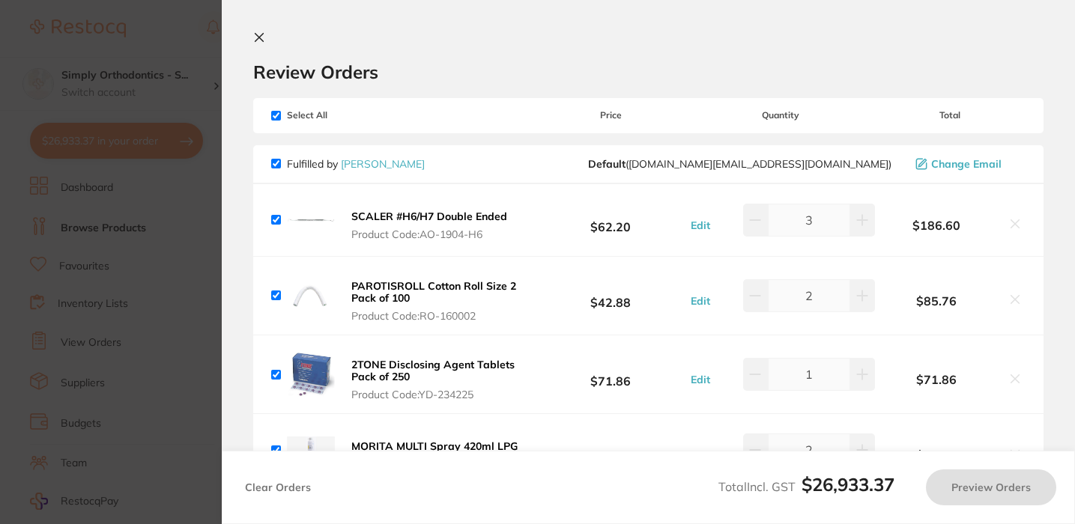
checkbox input "true"
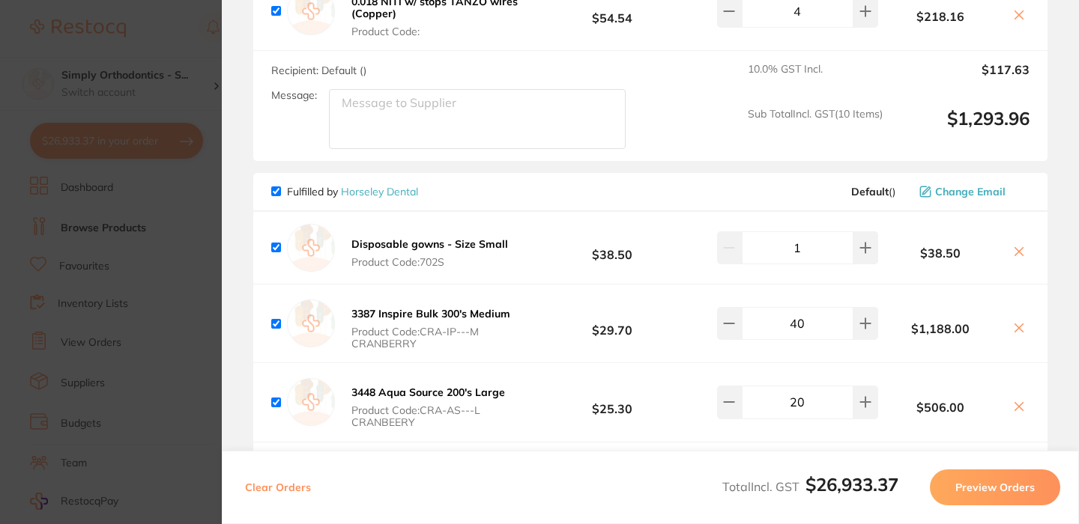
scroll to position [9124, 0]
click at [458, 150] on textarea "Message:" at bounding box center [477, 120] width 297 height 60
type textarea "Deliver to [GEOGRAPHIC_DATA]"
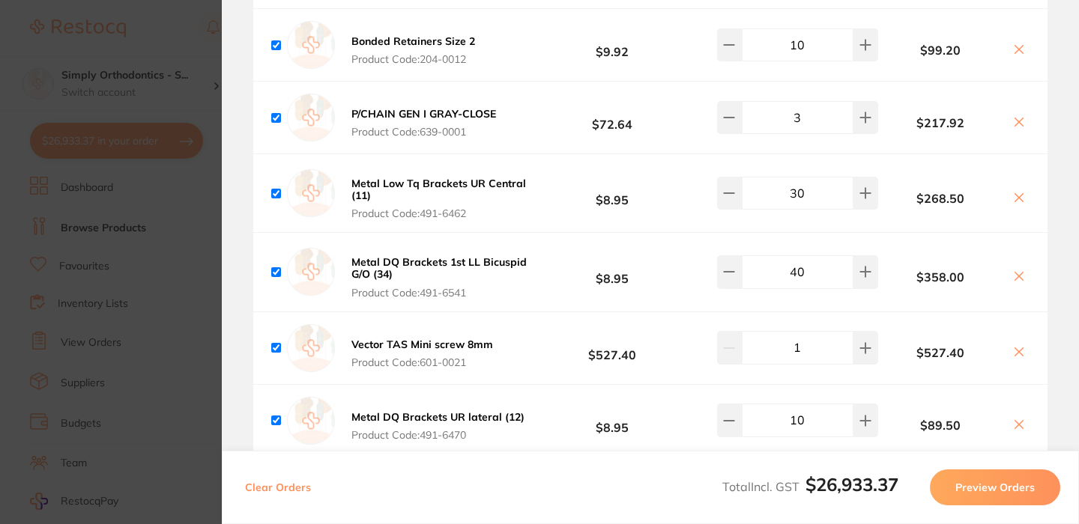
scroll to position [5339, 0]
click at [789, 209] on input "30" at bounding box center [798, 192] width 112 height 33
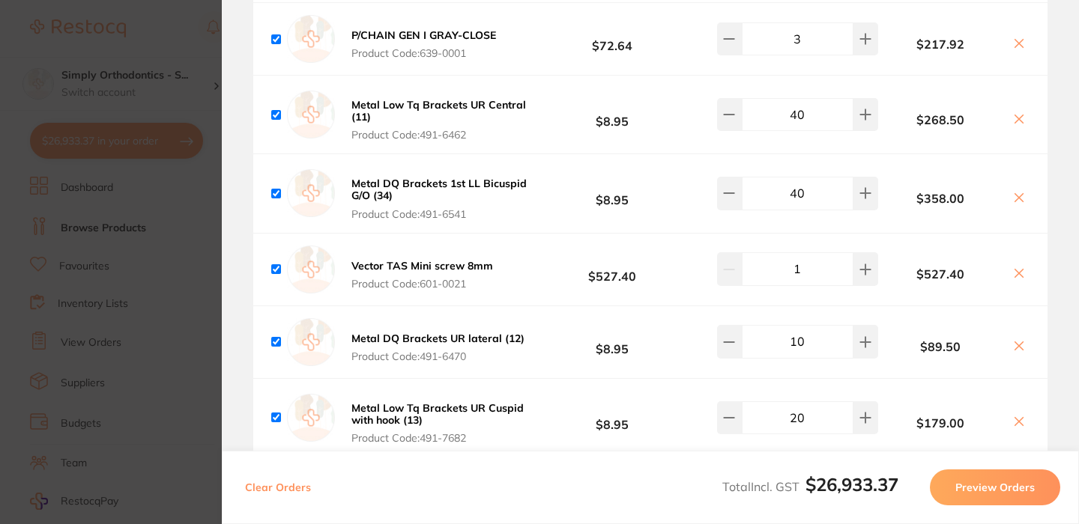
scroll to position [5431, 0]
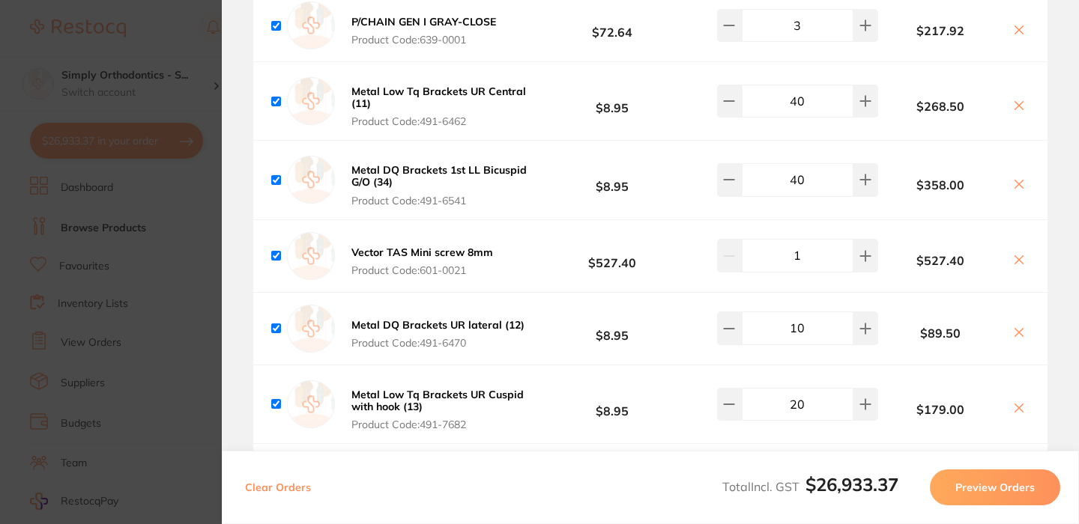
type input "40"
click at [787, 196] on input "40" at bounding box center [798, 179] width 112 height 33
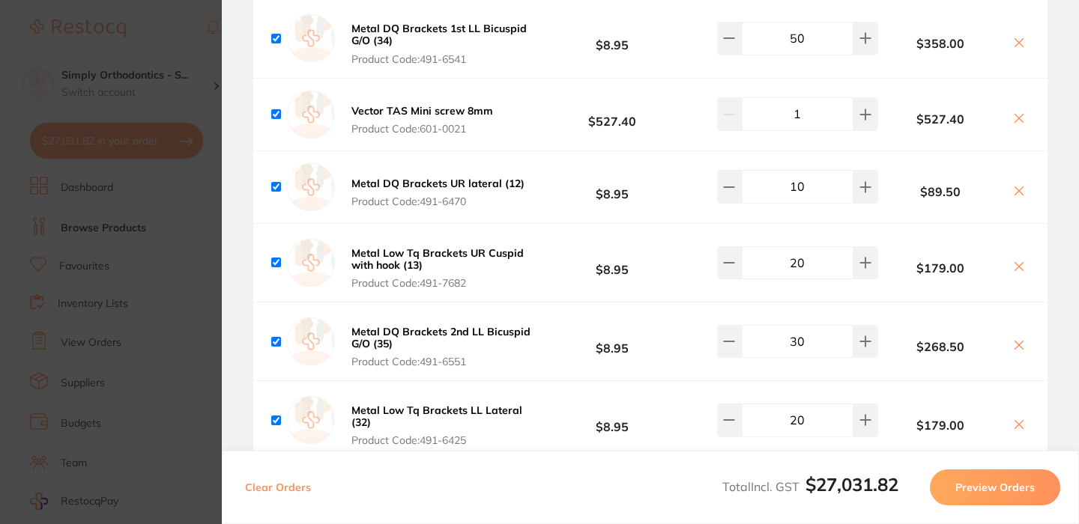
scroll to position [5612, 0]
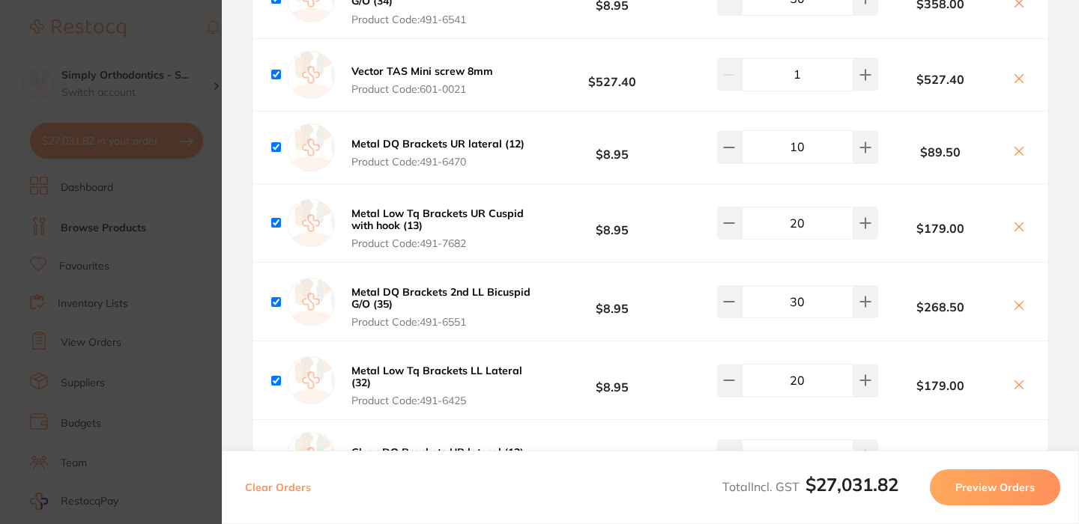
type input "50"
click at [787, 163] on input "10" at bounding box center [798, 146] width 112 height 33
type input "20"
click at [793, 240] on input "20" at bounding box center [798, 223] width 112 height 33
click at [788, 240] on input "20" at bounding box center [798, 223] width 112 height 33
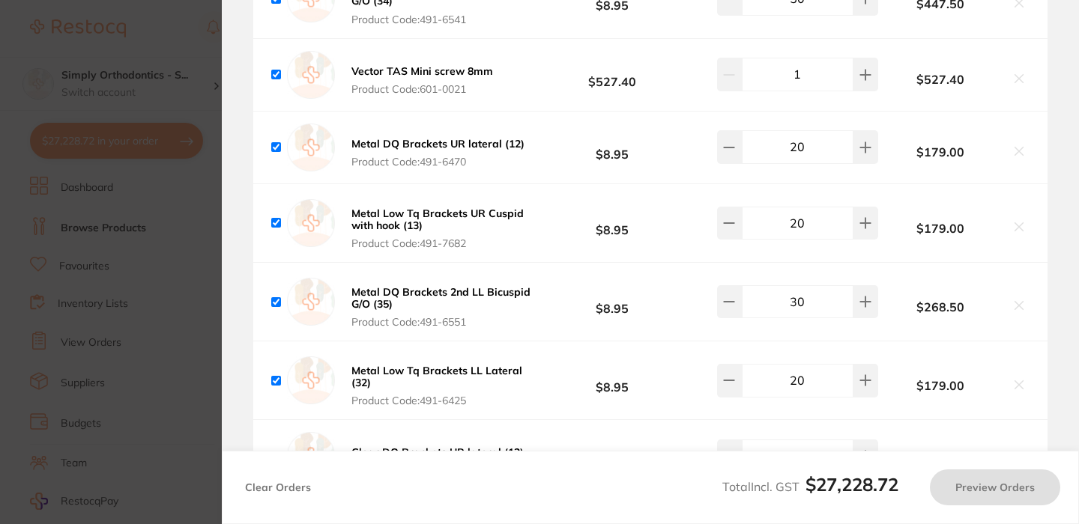
click at [978, 299] on div "Metal DQ Brackets 2nd LL [MEDICAL_DATA] G/O (35) Product Code: 491-6551 $8.95 3…" at bounding box center [650, 302] width 794 height 78
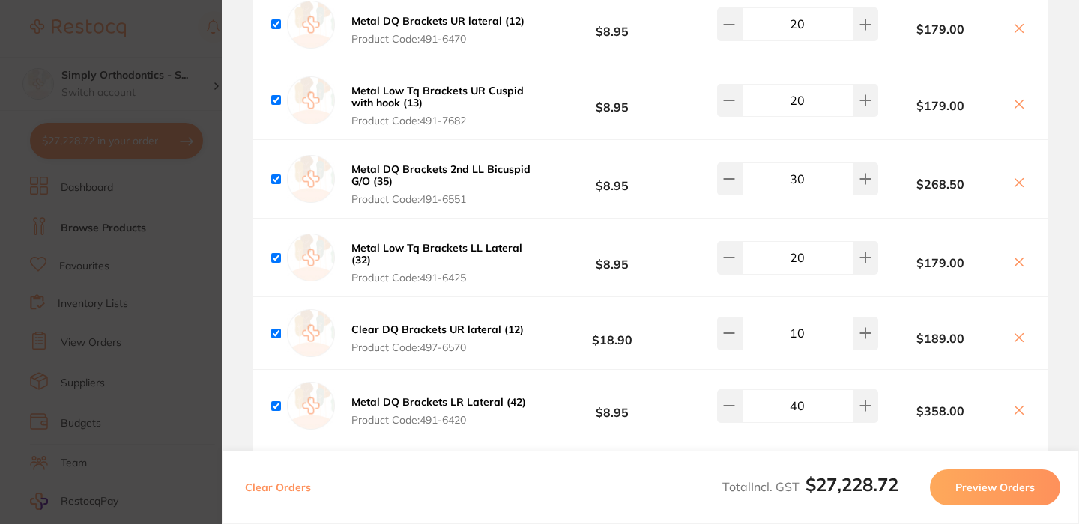
scroll to position [5748, 0]
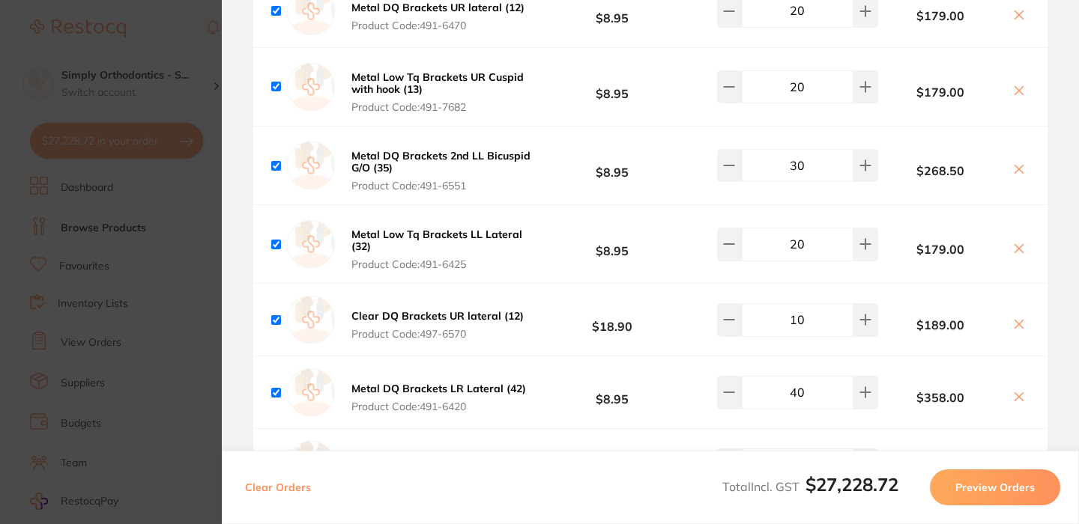
click at [789, 182] on input "30" at bounding box center [798, 165] width 112 height 33
type input "40"
click at [793, 261] on input "20" at bounding box center [798, 244] width 112 height 33
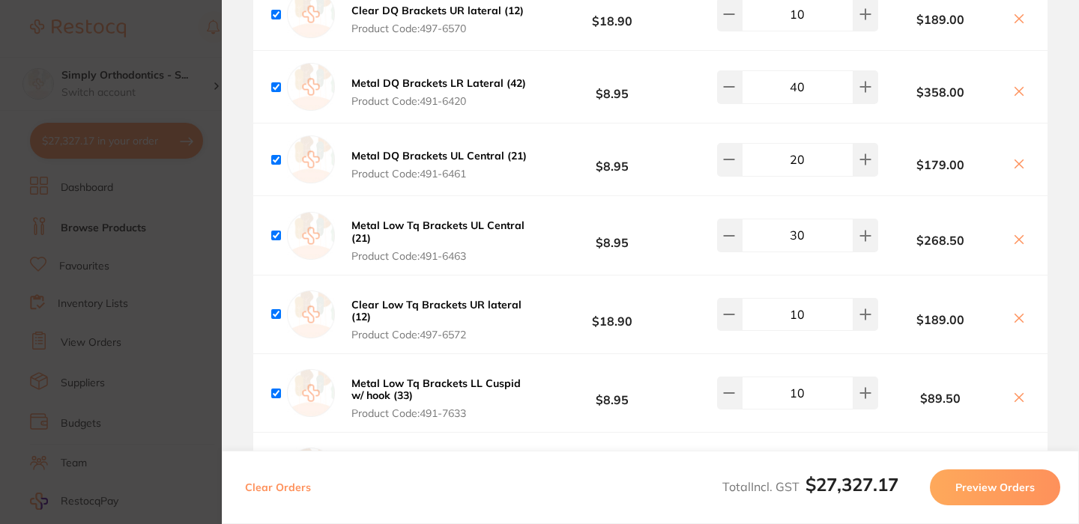
scroll to position [6057, 0]
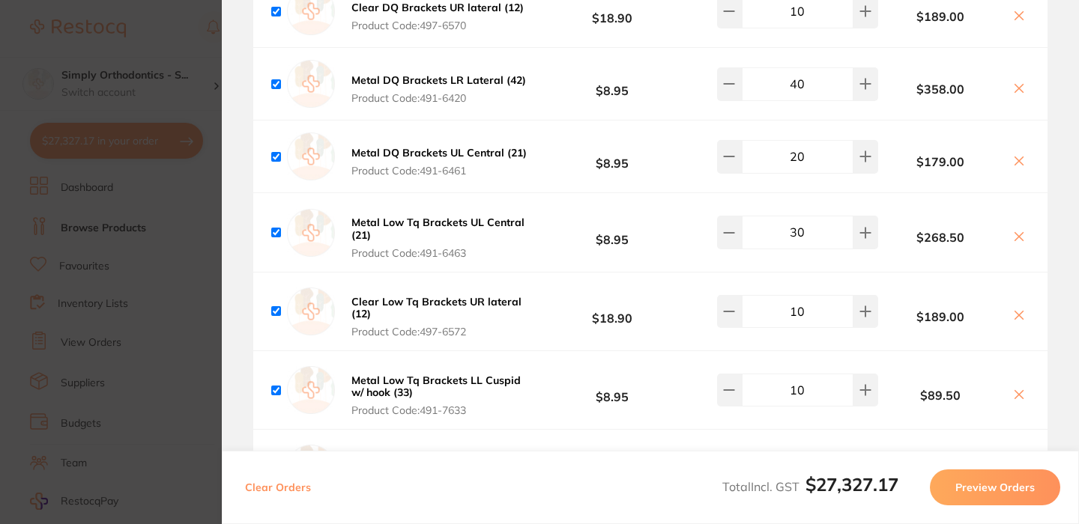
type input "30"
click at [794, 100] on input "40" at bounding box center [798, 83] width 112 height 33
type input "50"
click at [789, 173] on input "20" at bounding box center [798, 156] width 112 height 33
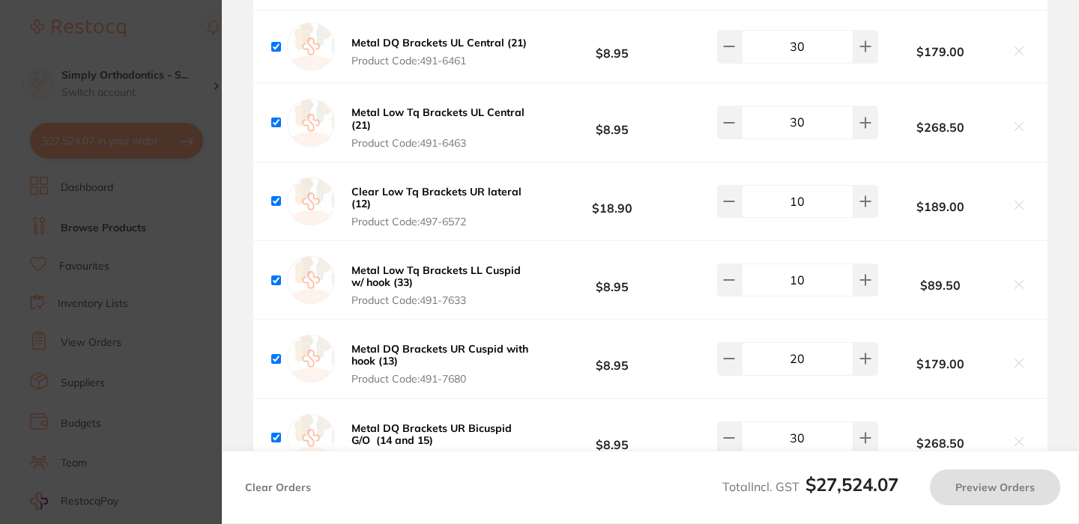
scroll to position [6173, 0]
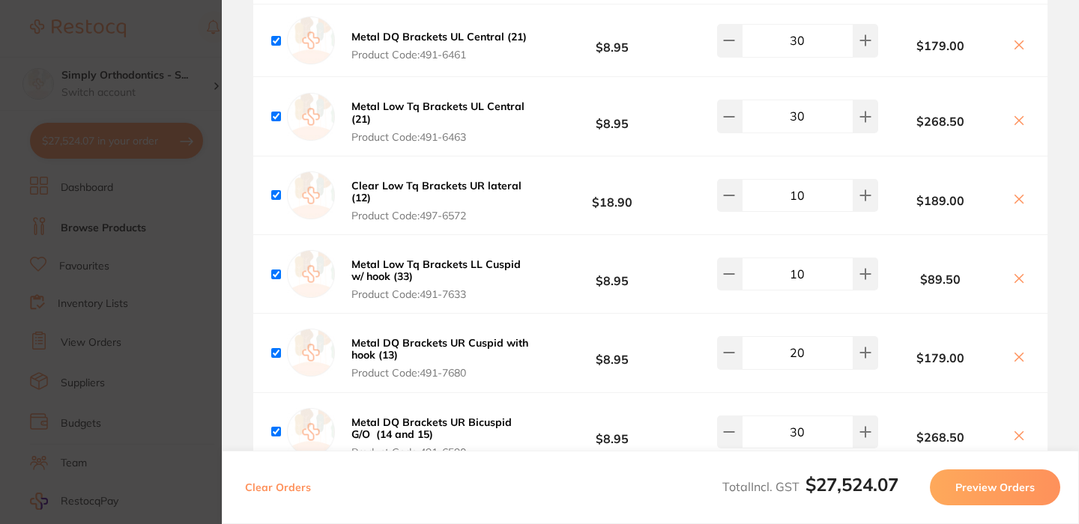
type input "30"
click at [790, 133] on input "30" at bounding box center [798, 116] width 112 height 33
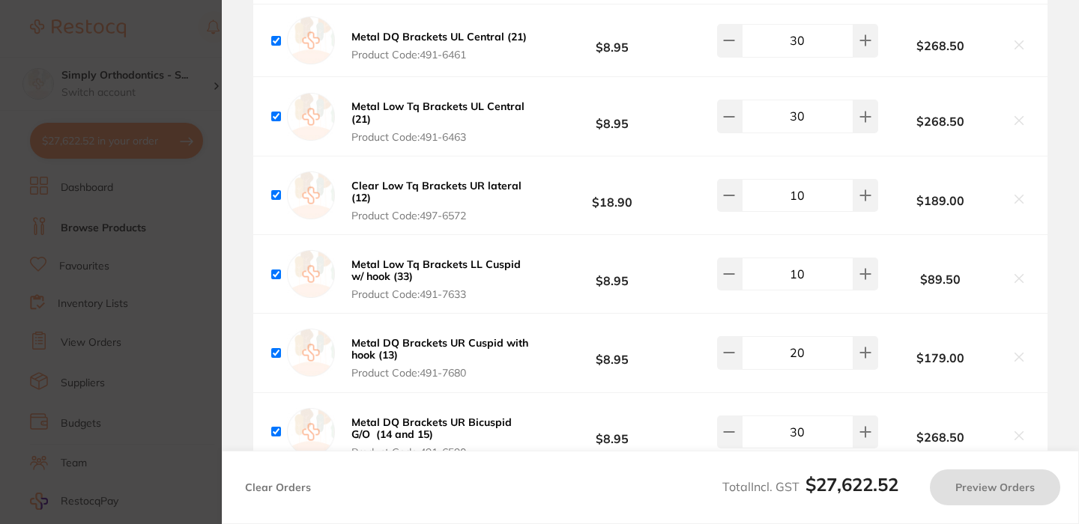
type input "40"
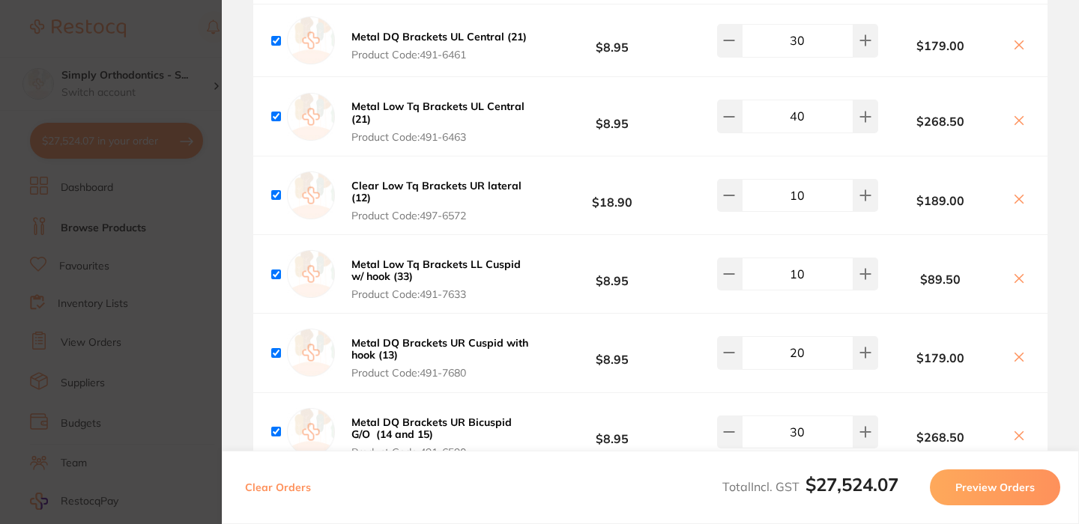
type input "20"
type input "40"
click at [788, 212] on input "10" at bounding box center [798, 195] width 112 height 33
click at [791, 234] on div "Clear Low Tq Brackets UR lateral (12) Product Code: 497-6572 $18.90 10 $189.00" at bounding box center [650, 196] width 794 height 78
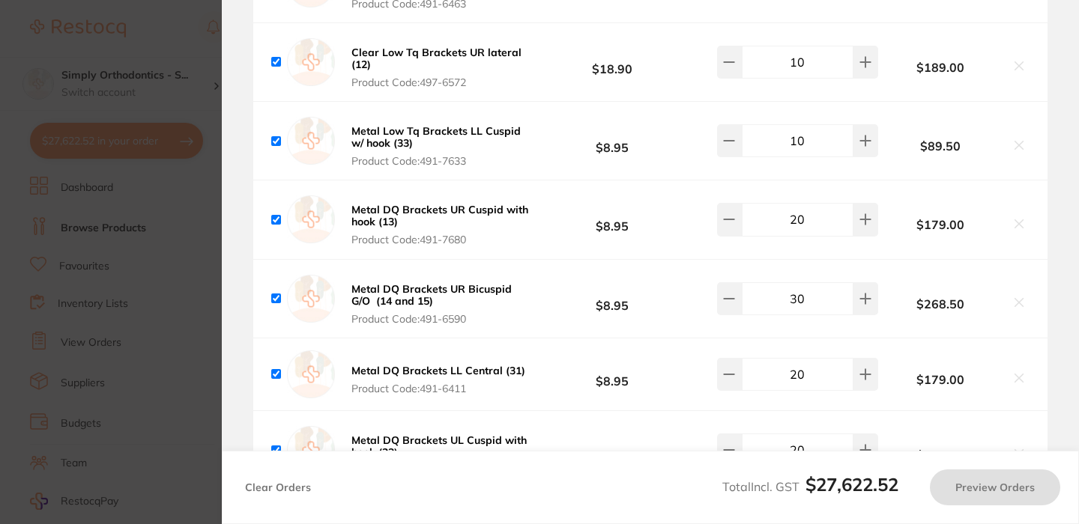
scroll to position [6312, 0]
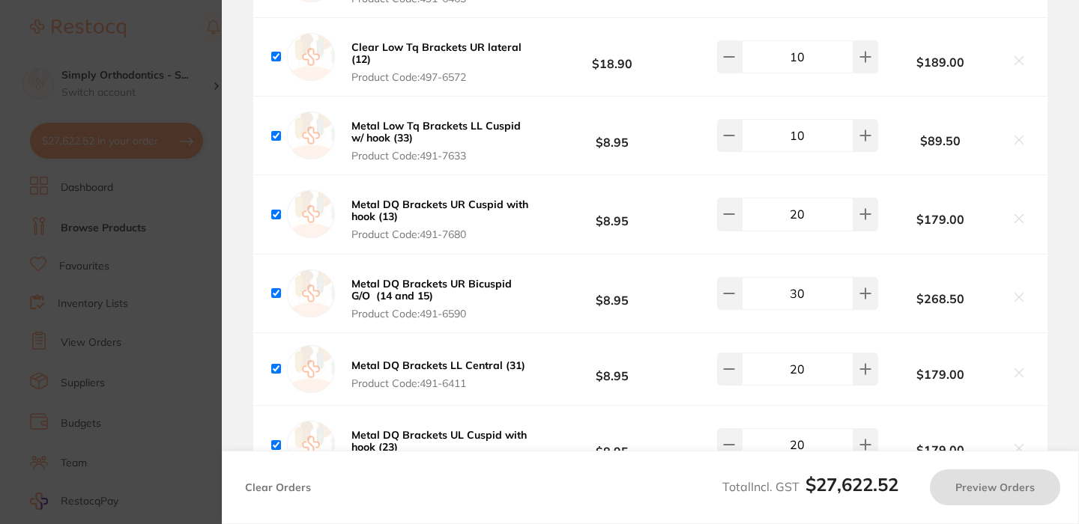
click at [787, 152] on input "10" at bounding box center [798, 135] width 112 height 33
click at [782, 175] on div "Metal Low Tq Brackets LL [MEDICAL_DATA] w/ hook (33) Product Code: 491-7633 $8.…" at bounding box center [650, 136] width 794 height 78
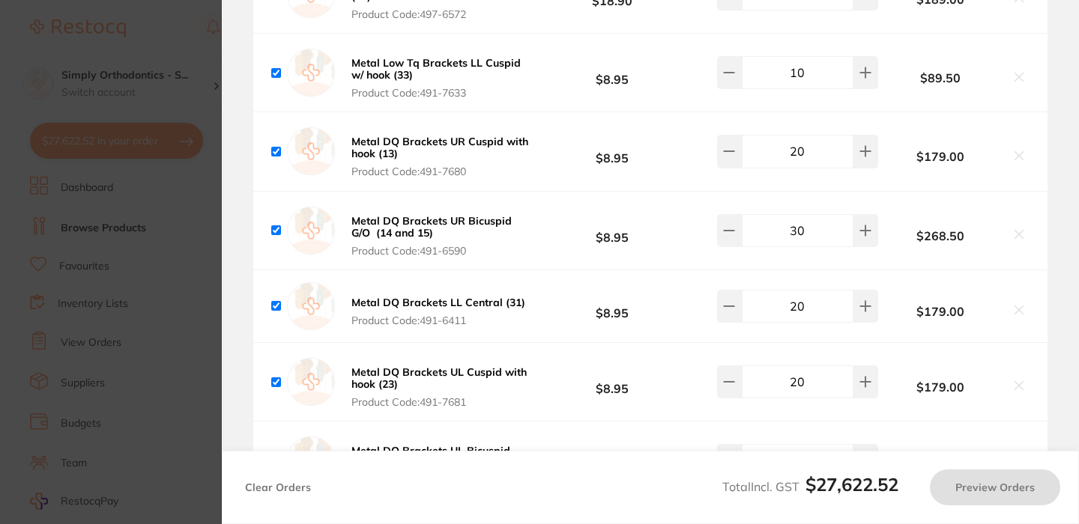
scroll to position [6392, 0]
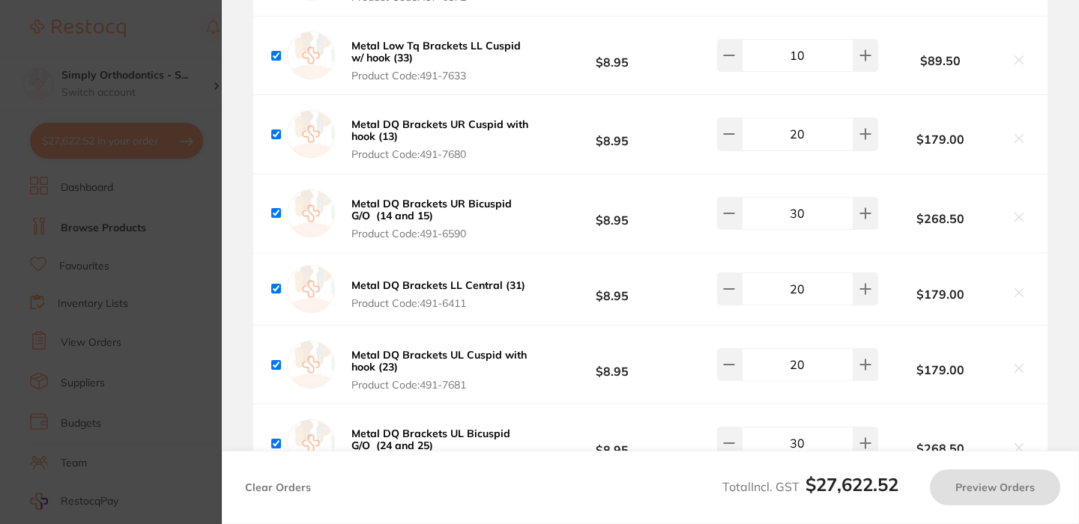
click at [794, 151] on input "20" at bounding box center [798, 134] width 112 height 33
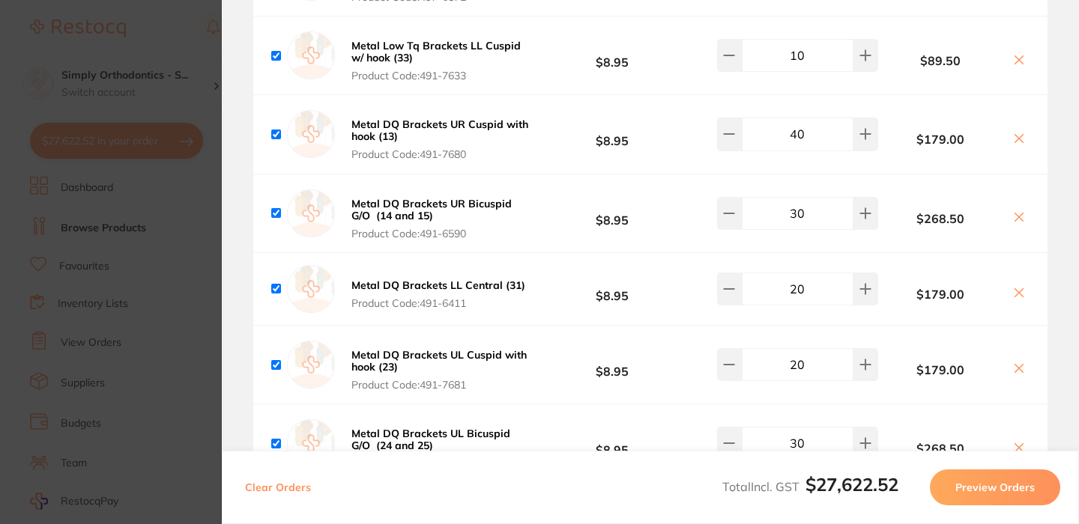
type input "40"
click at [792, 230] on input "30" at bounding box center [798, 213] width 112 height 33
type input "50"
click at [792, 306] on input "20" at bounding box center [798, 289] width 112 height 33
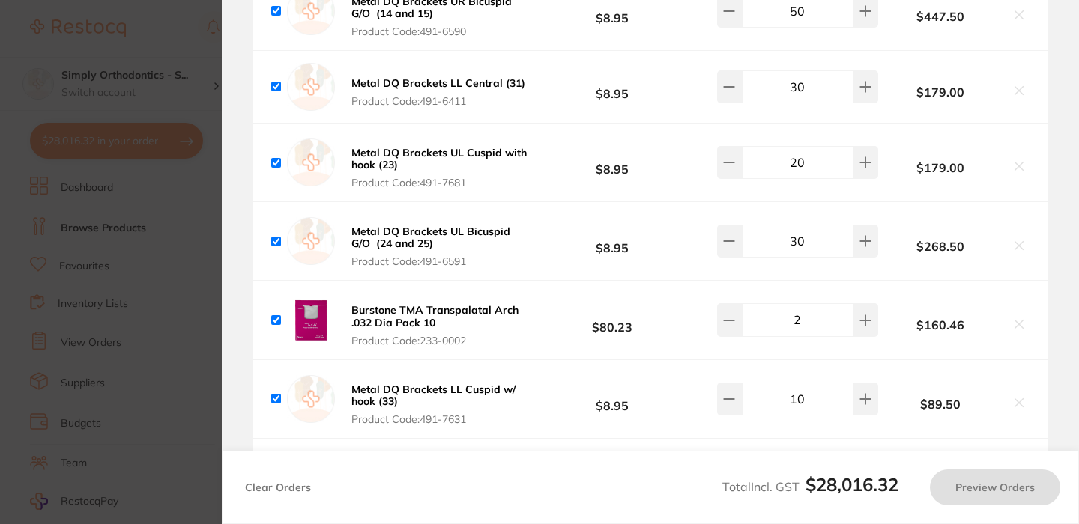
scroll to position [6597, 0]
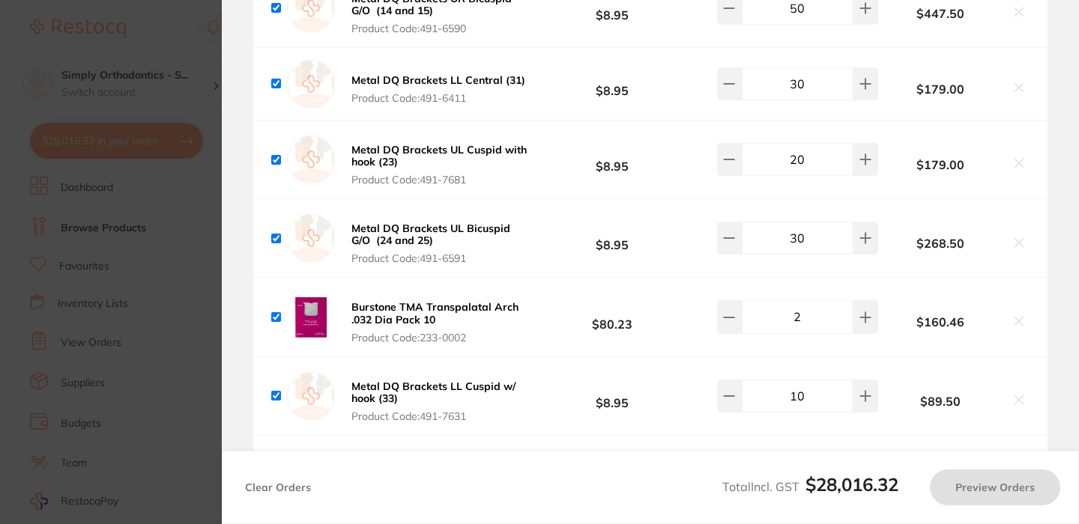
type input "30"
click at [793, 176] on input "20" at bounding box center [798, 159] width 112 height 33
type input "0"
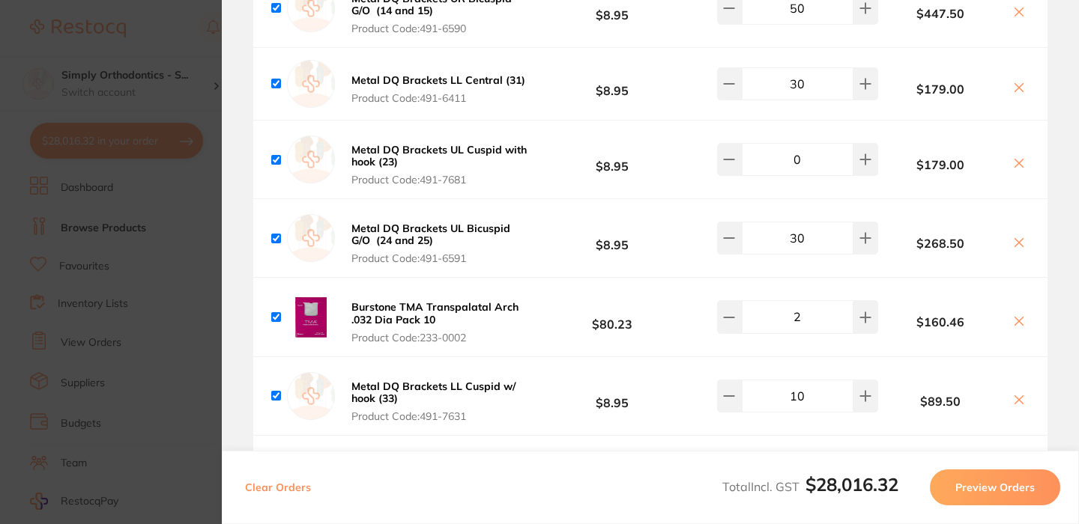
type input "20"
type input "30"
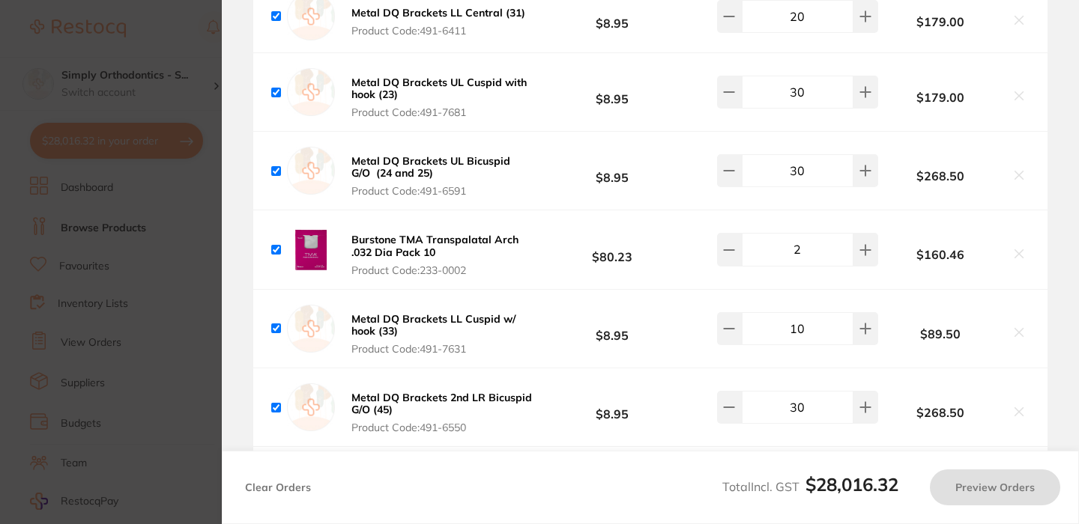
scroll to position [6695, 0]
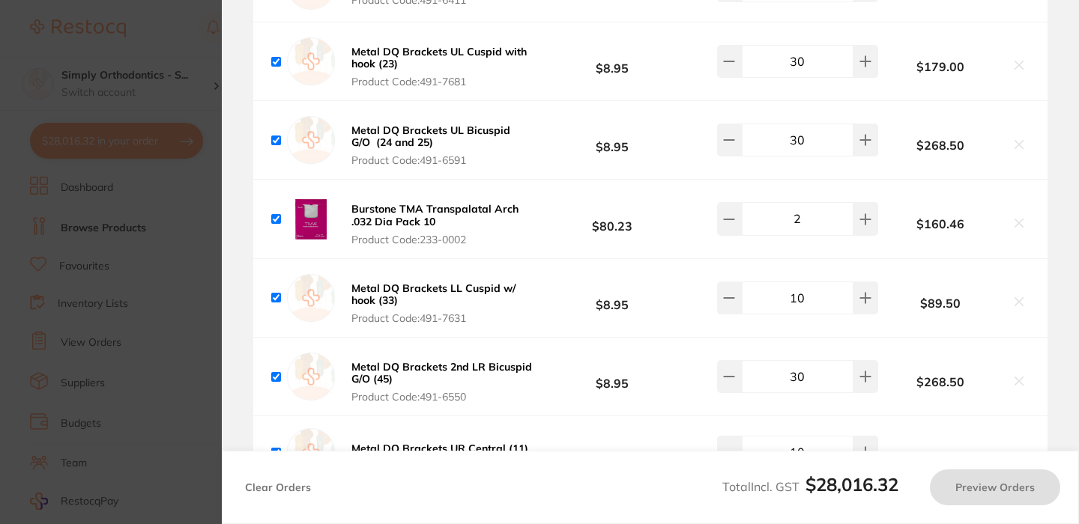
type input "30"
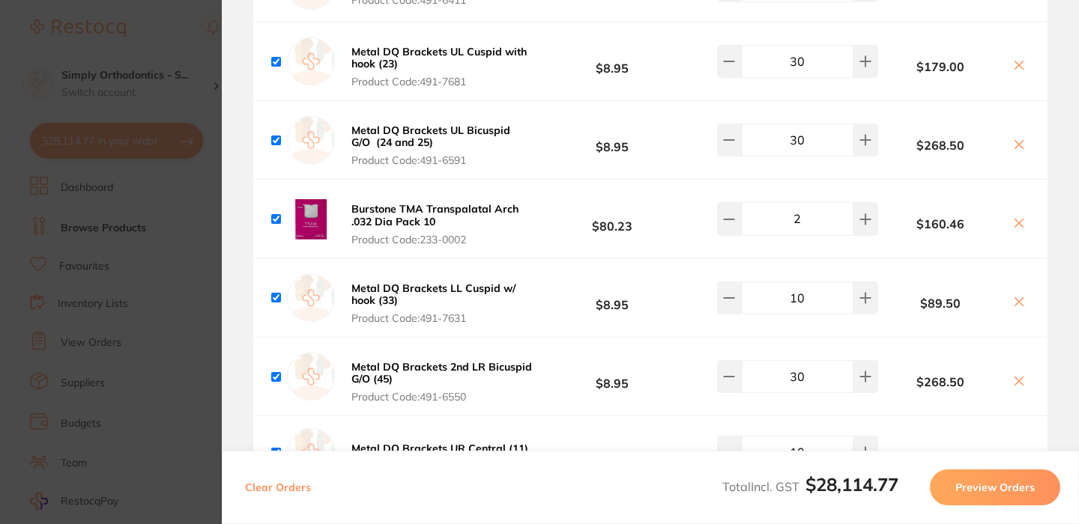
type input "30"
click at [794, 157] on input "30" at bounding box center [798, 140] width 112 height 33
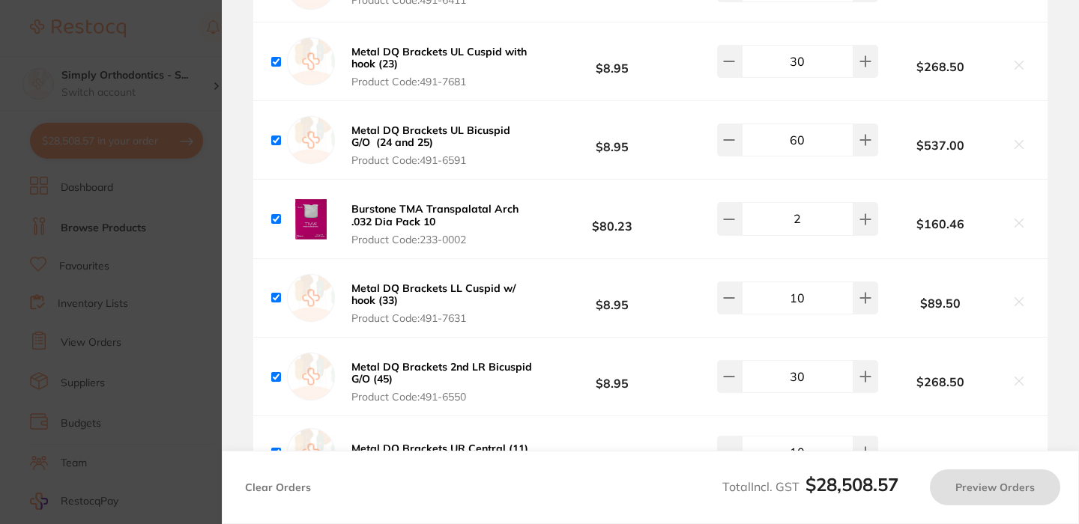
click at [799, 179] on div "Metal DQ Brackets UL [MEDICAL_DATA] G/O (24 and 25) Product Code: 491-6591 $8.9…" at bounding box center [650, 140] width 794 height 78
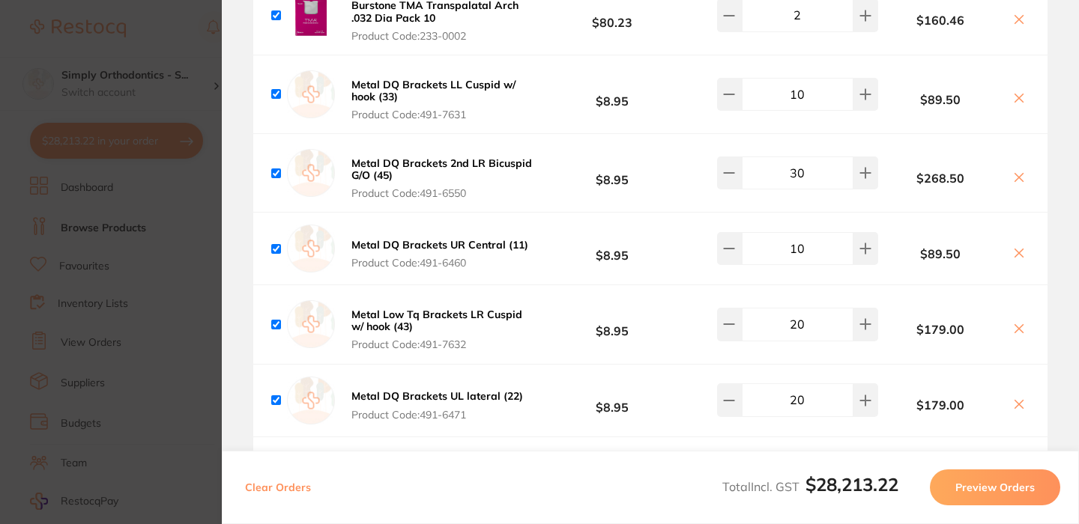
scroll to position [6903, 0]
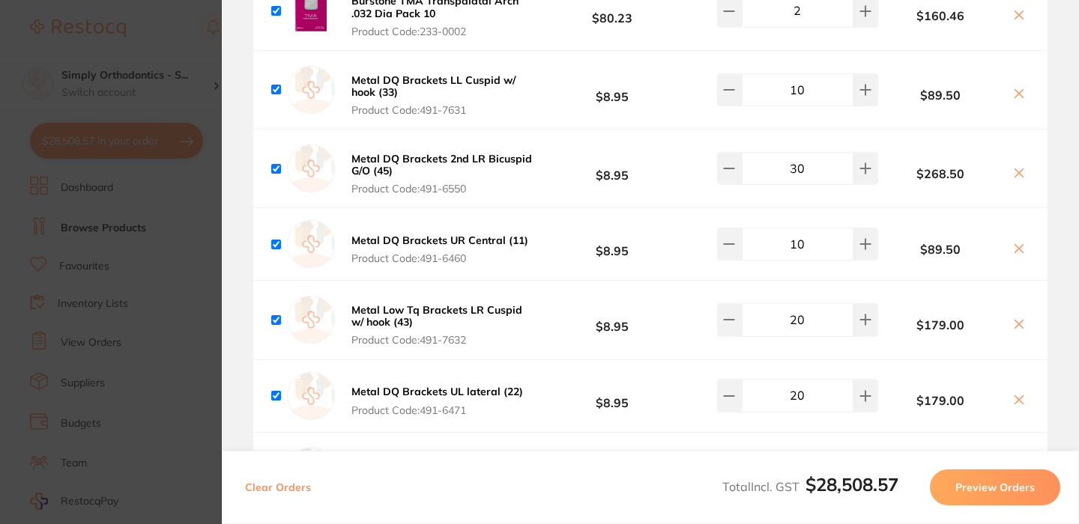
type input "60"
click at [790, 106] on input "10" at bounding box center [798, 89] width 112 height 33
type input "20"
click at [793, 185] on input "30" at bounding box center [798, 168] width 112 height 33
type input "40"
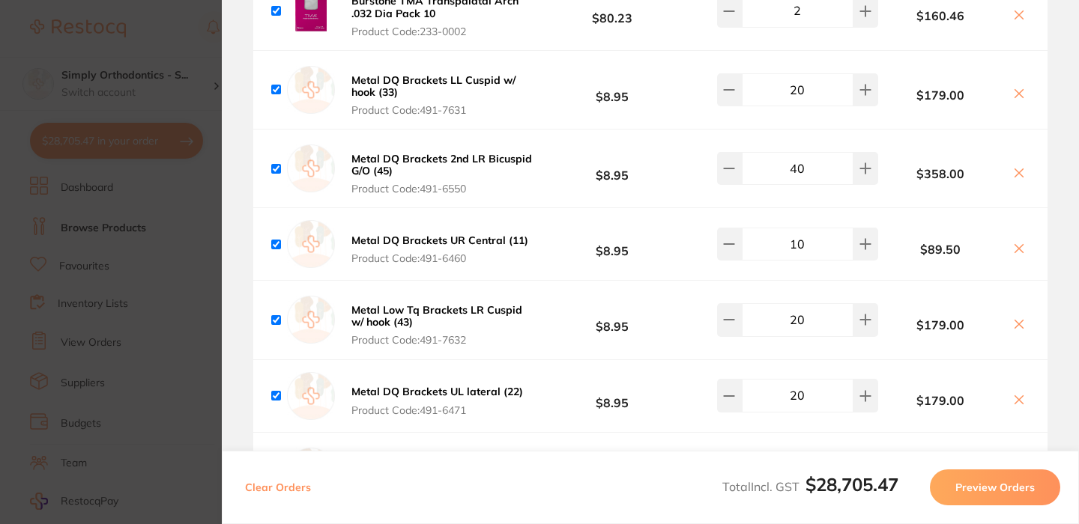
click at [794, 261] on input "10" at bounding box center [798, 244] width 112 height 33
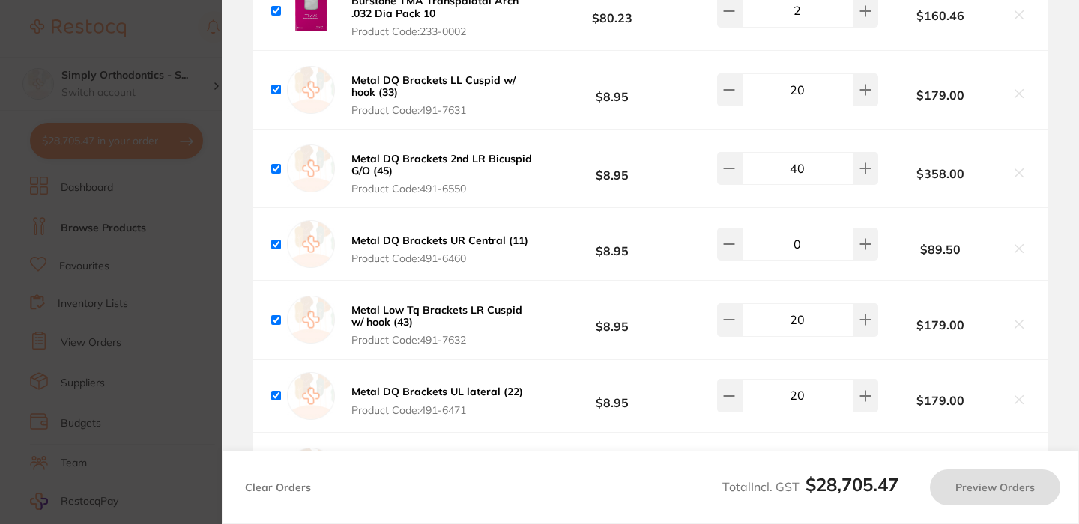
type input "20"
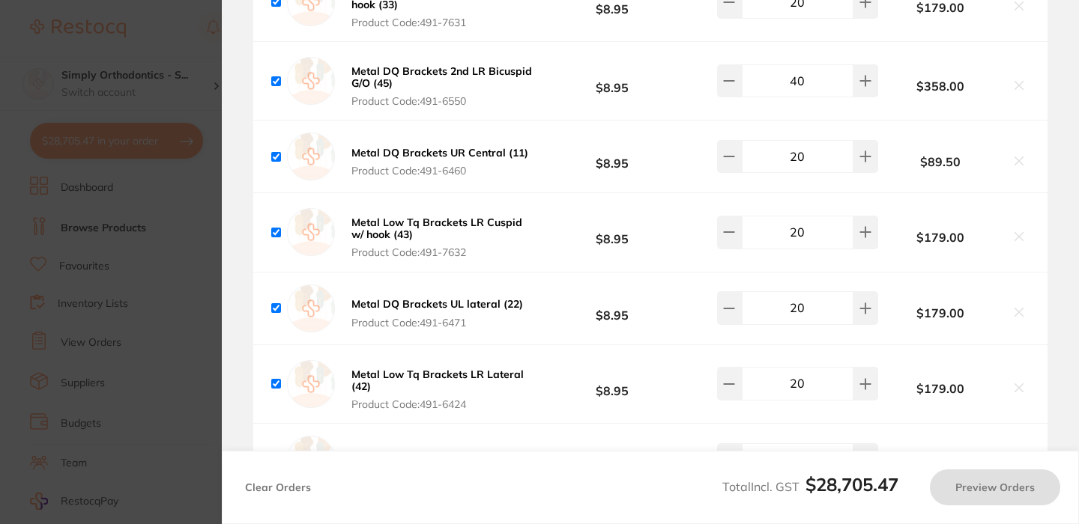
scroll to position [7013, 0]
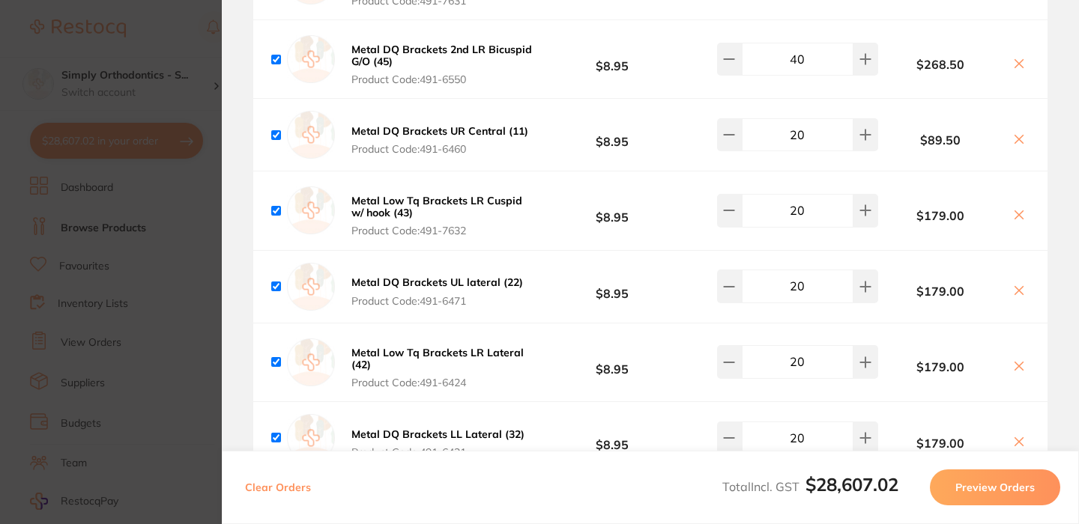
type input "30"
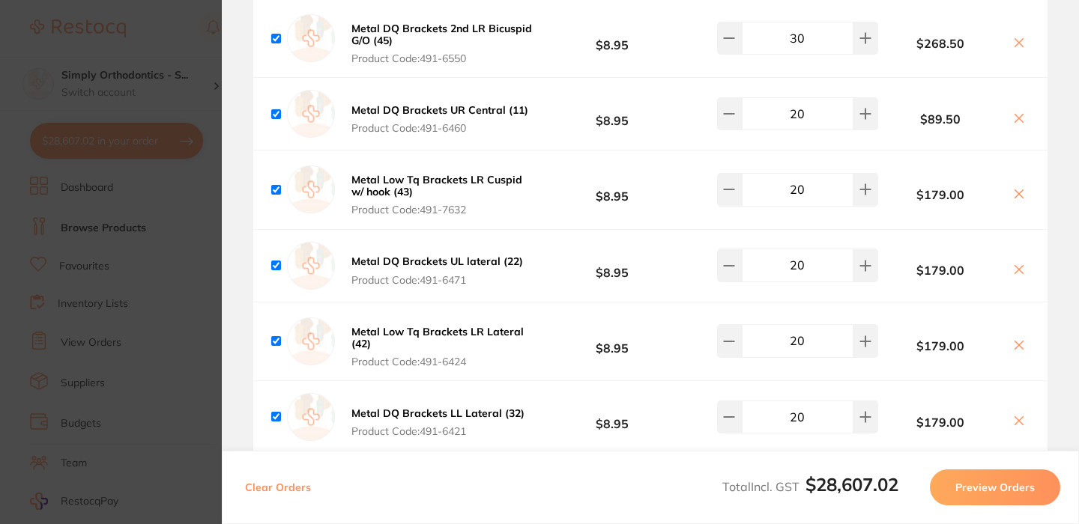
type input "20"
click at [794, 206] on input "20" at bounding box center [798, 189] width 112 height 33
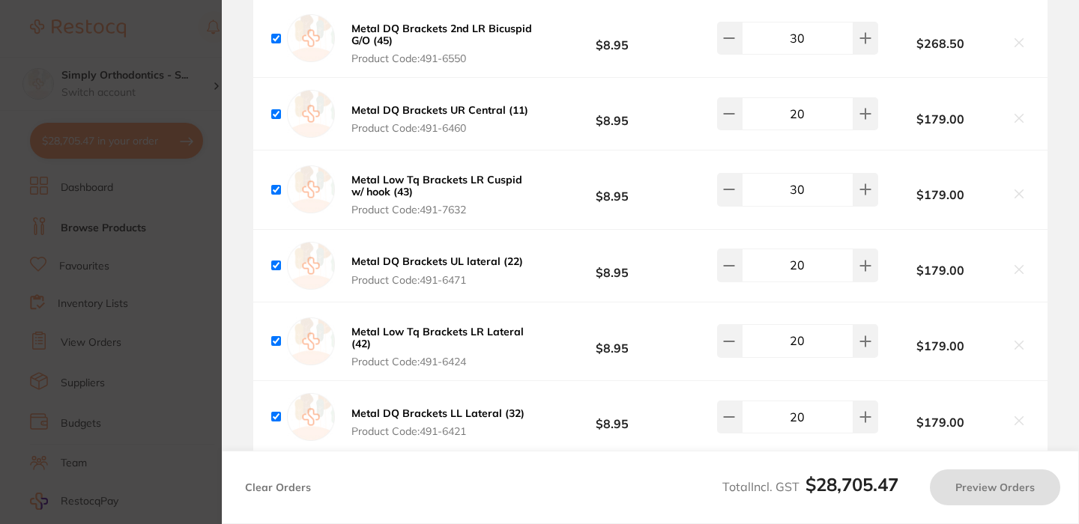
click at [795, 282] on input "20" at bounding box center [798, 265] width 112 height 33
type input "20"
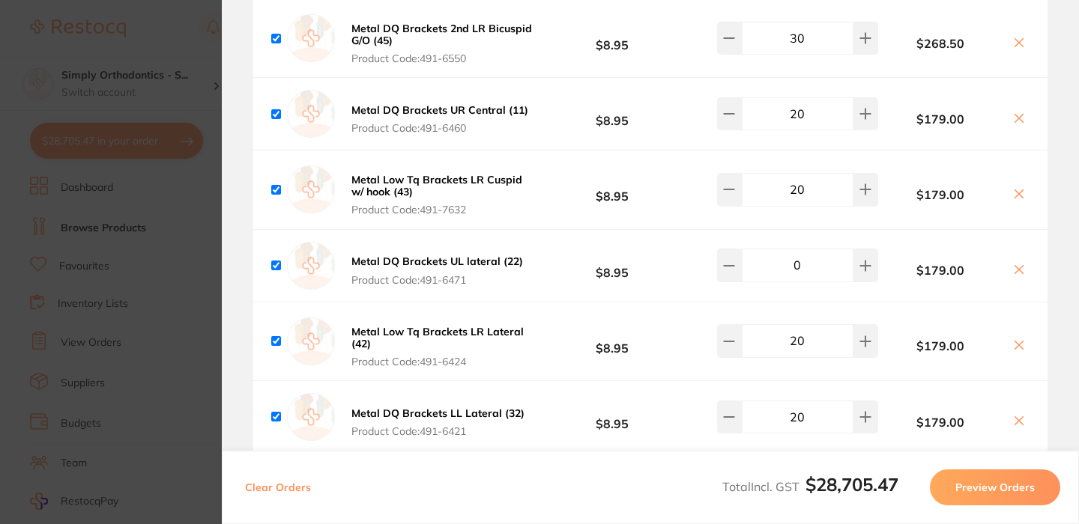
type input "30"
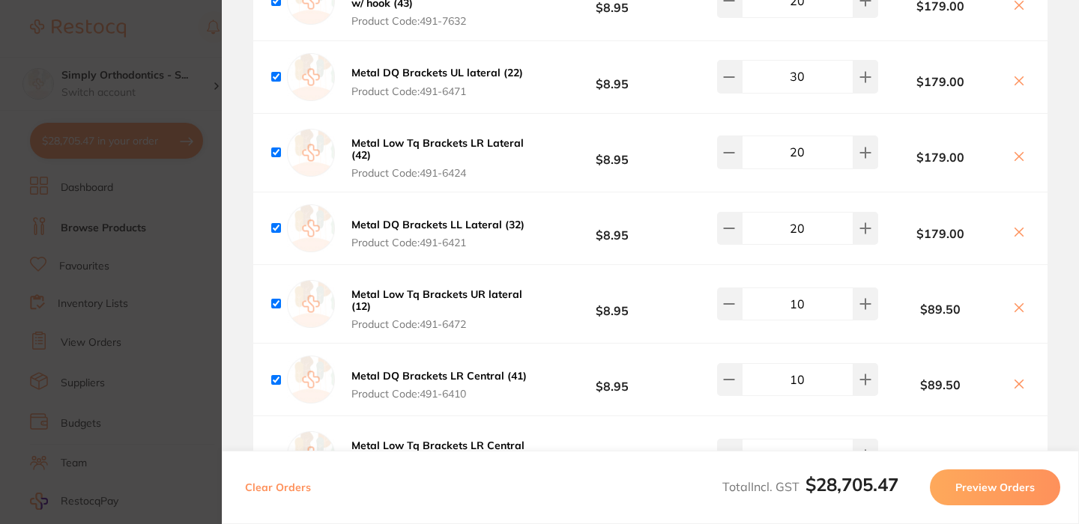
scroll to position [7223, 0]
type input "30"
click at [788, 244] on input "20" at bounding box center [798, 227] width 112 height 33
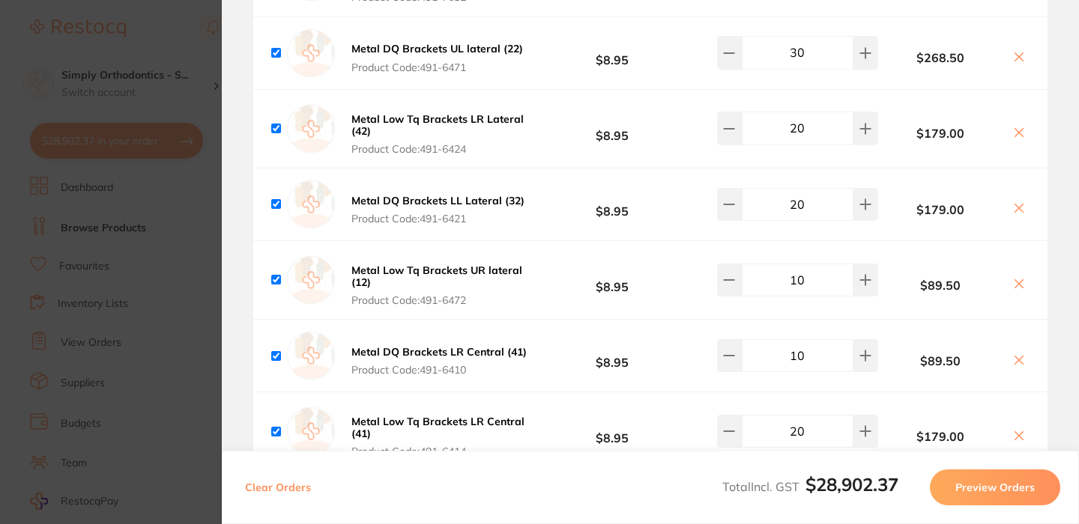
scroll to position [7257, 0]
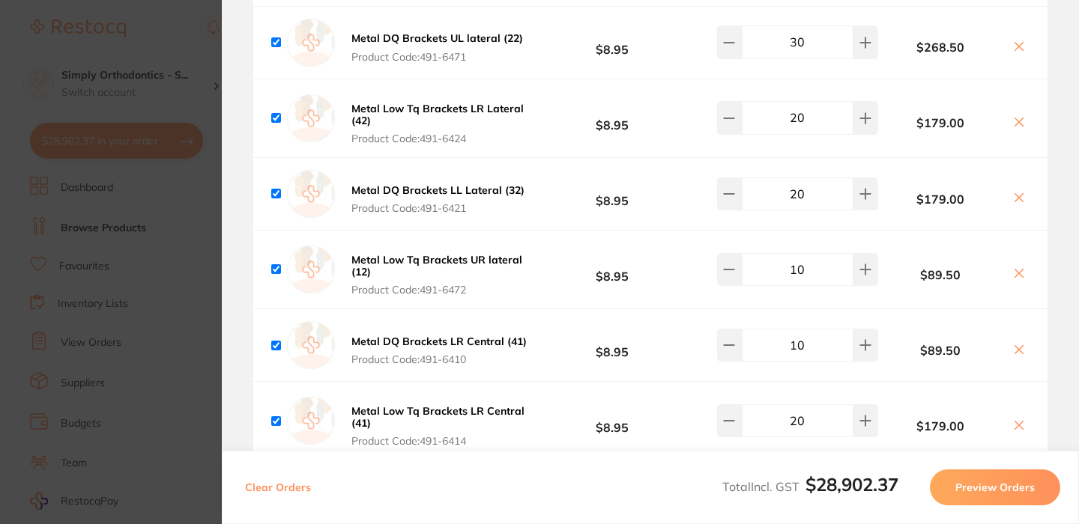
click at [787, 210] on input "20" at bounding box center [798, 194] width 112 height 33
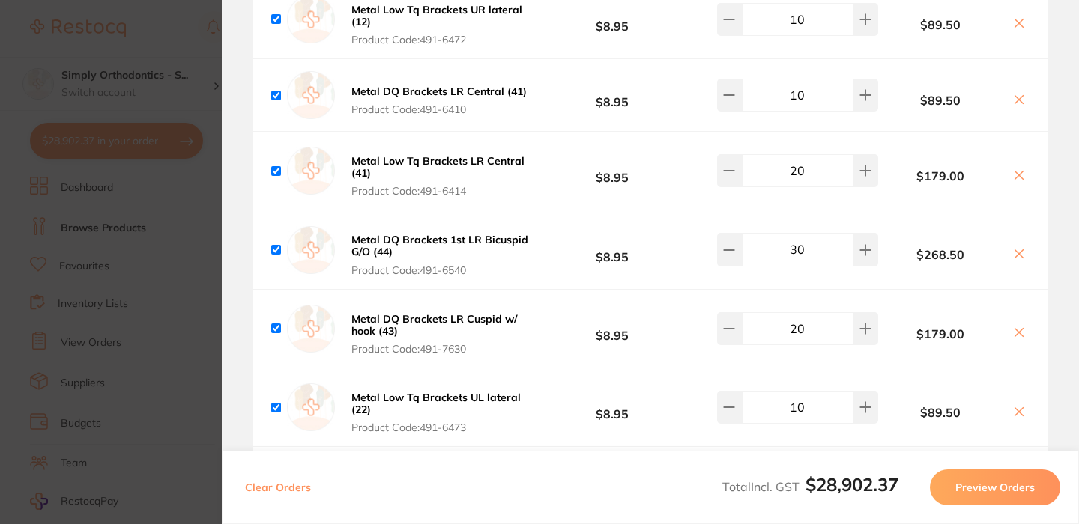
scroll to position [7509, 0]
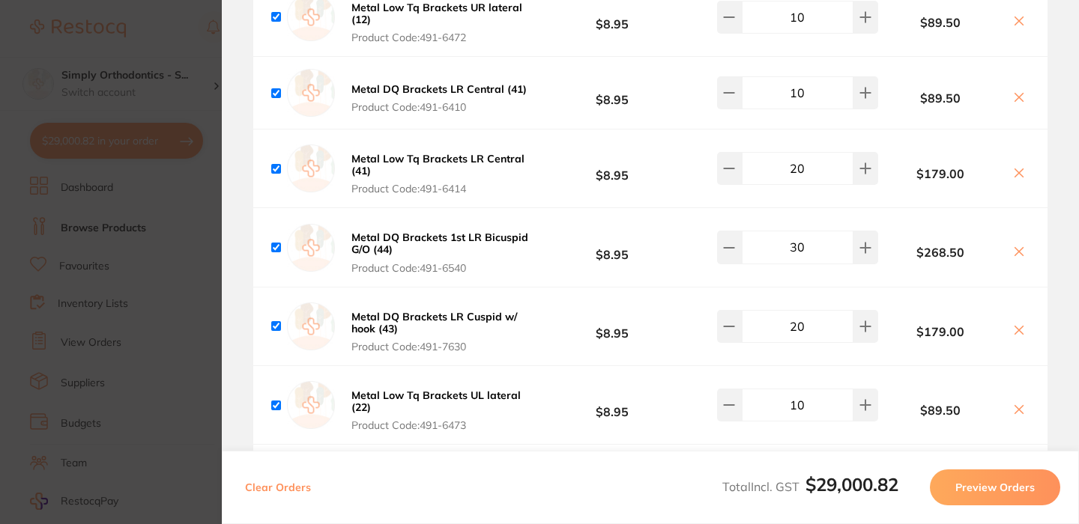
click at [793, 34] on input "10" at bounding box center [798, 17] width 112 height 33
type input "20"
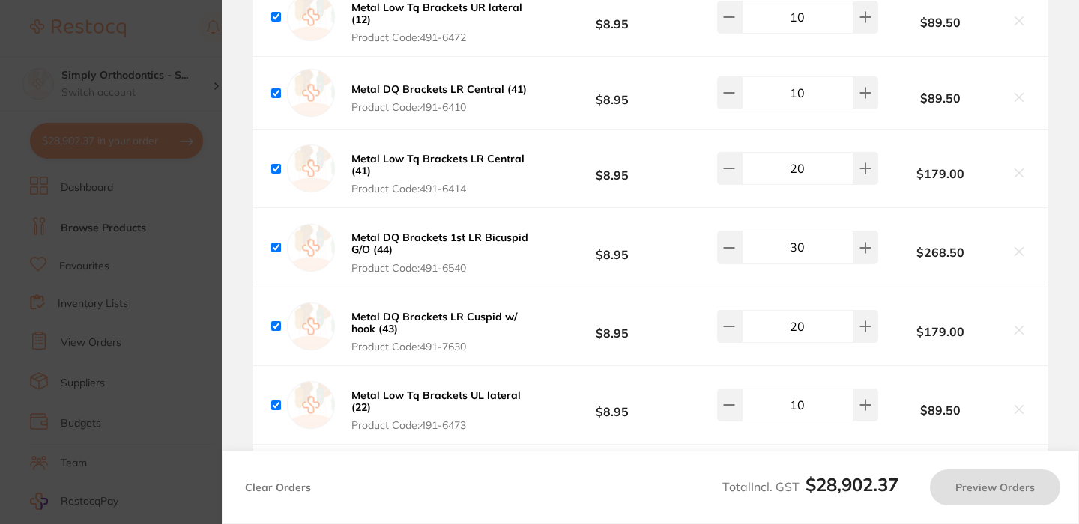
click at [793, 185] on input "20" at bounding box center [798, 168] width 112 height 33
type input "30"
click at [694, 278] on div "Metal DQ Brackets 1st LR [MEDICAL_DATA] G/O (44) Product Code: 491-6540 $8.95 3…" at bounding box center [650, 247] width 794 height 78
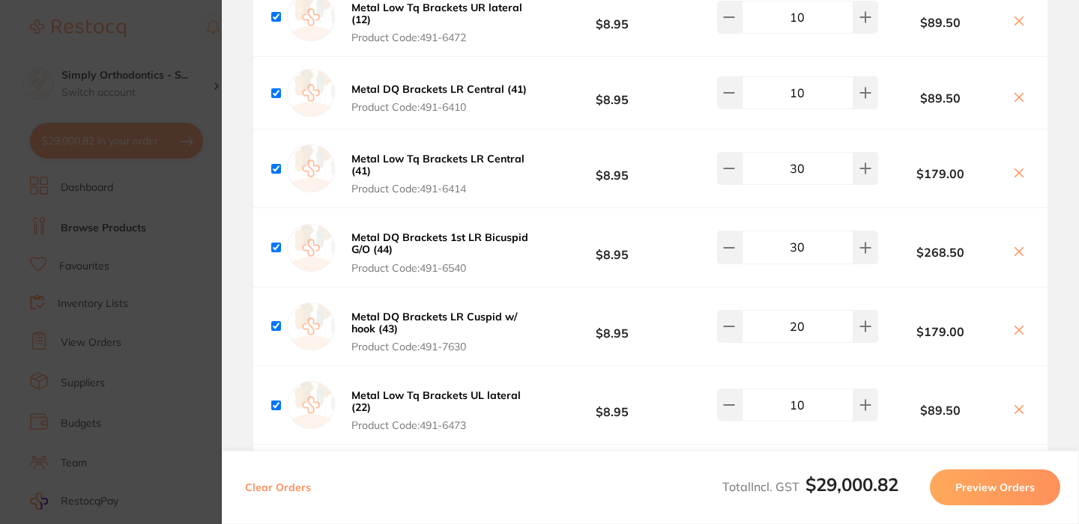
type input "30"
type input "20"
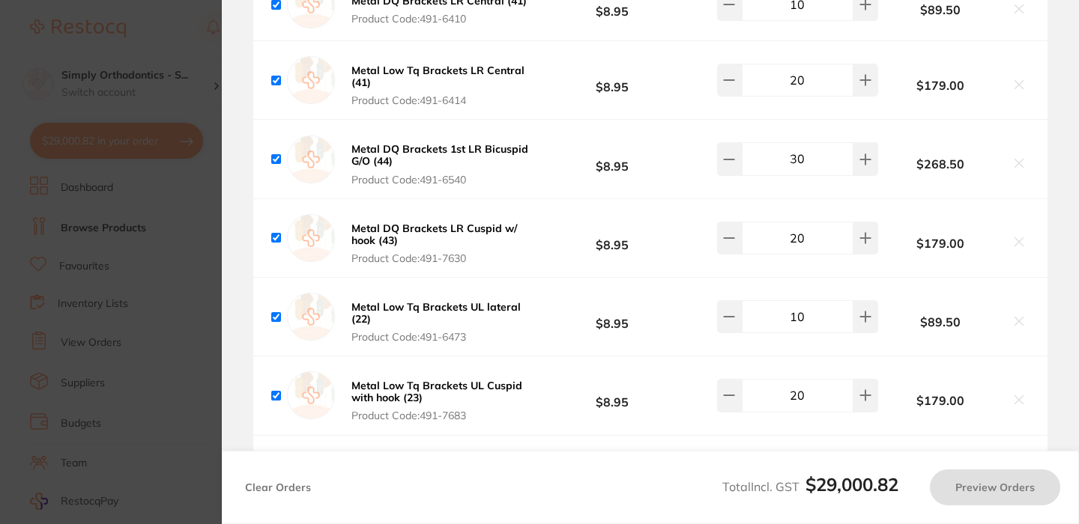
scroll to position [7602, 0]
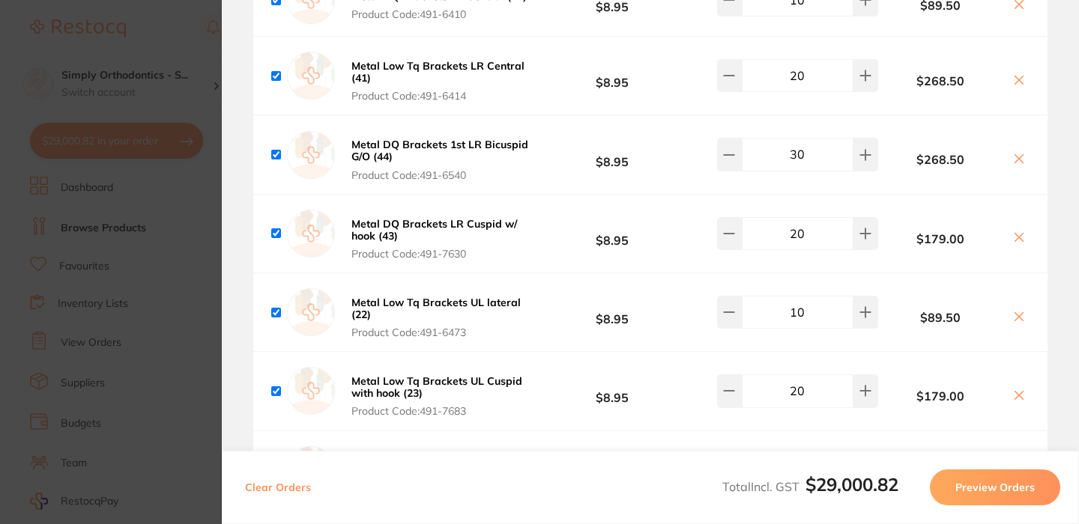
type input "20"
click at [793, 92] on input "30" at bounding box center [798, 75] width 112 height 33
type input "20"
click at [795, 16] on input "10" at bounding box center [798, 0] width 112 height 33
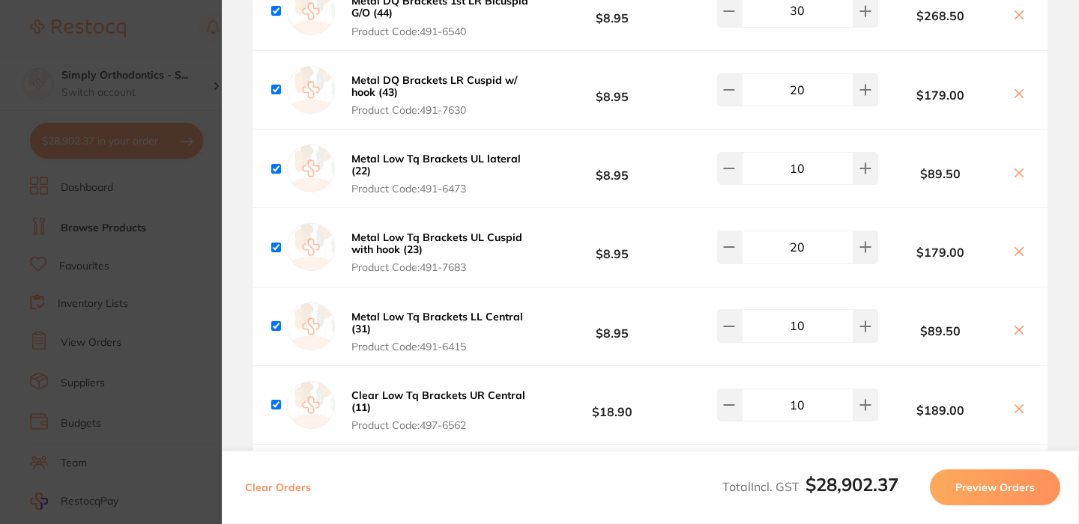
scroll to position [7748, 0]
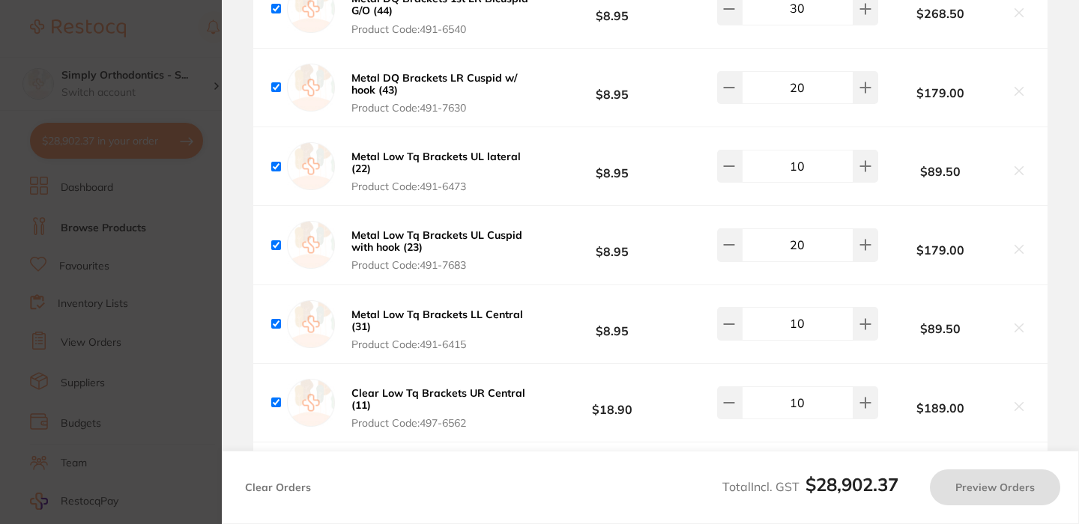
type input "30"
click at [793, 25] on input "30" at bounding box center [798, 8] width 112 height 33
type input "40"
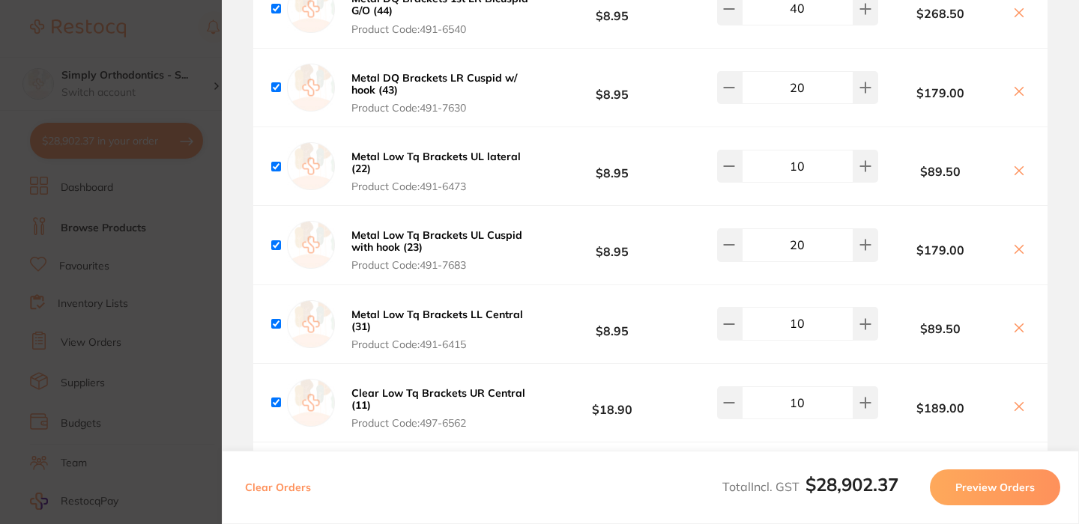
type input "10"
type input "40"
click at [792, 104] on input "20" at bounding box center [798, 87] width 112 height 33
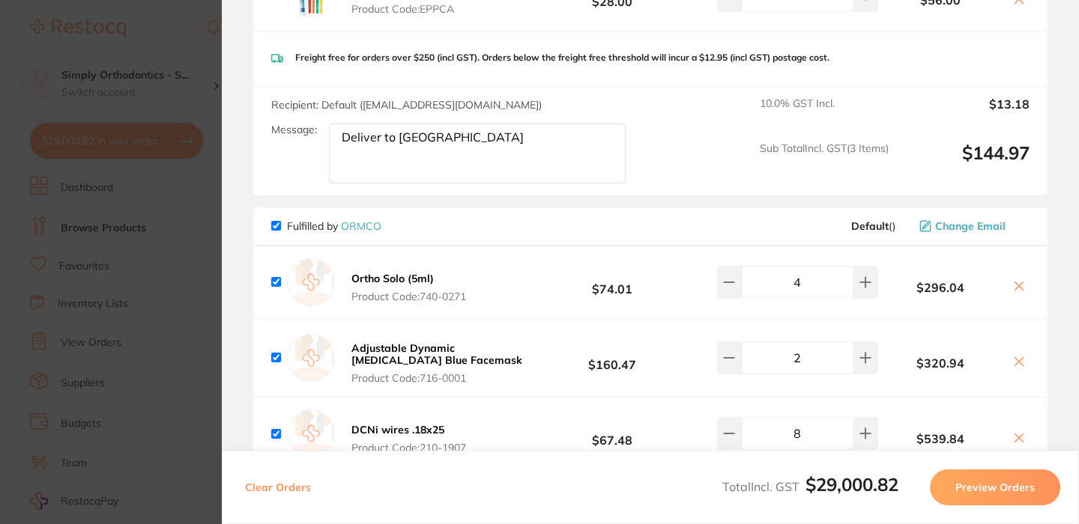
scroll to position [4297, 0]
type input "30"
click at [871, 231] on b "Default" at bounding box center [869, 224] width 37 height 13
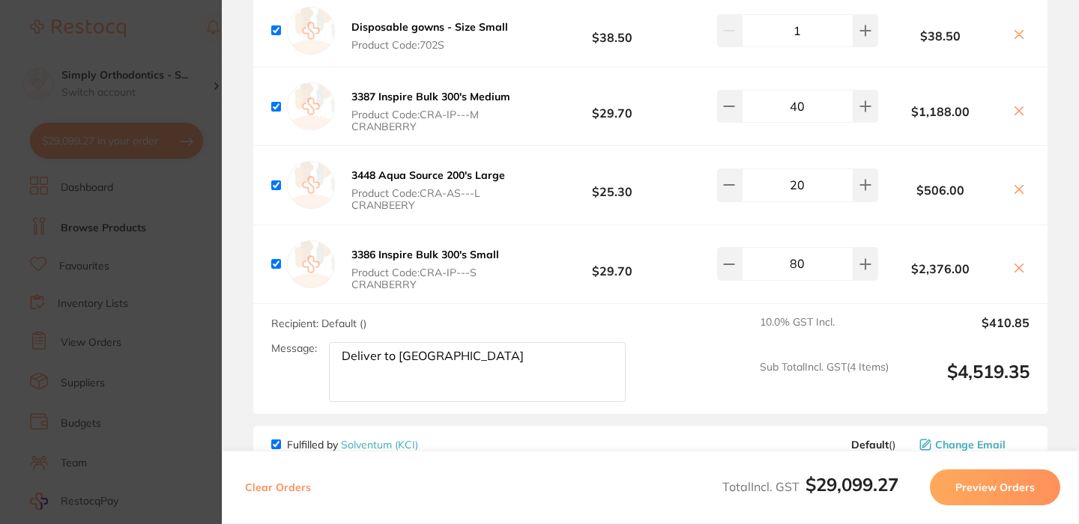
scroll to position [9343, 0]
click at [796, 201] on input "20" at bounding box center [798, 184] width 112 height 33
type input "10"
click at [1019, 40] on icon at bounding box center [1019, 34] width 12 height 12
checkbox input "false"
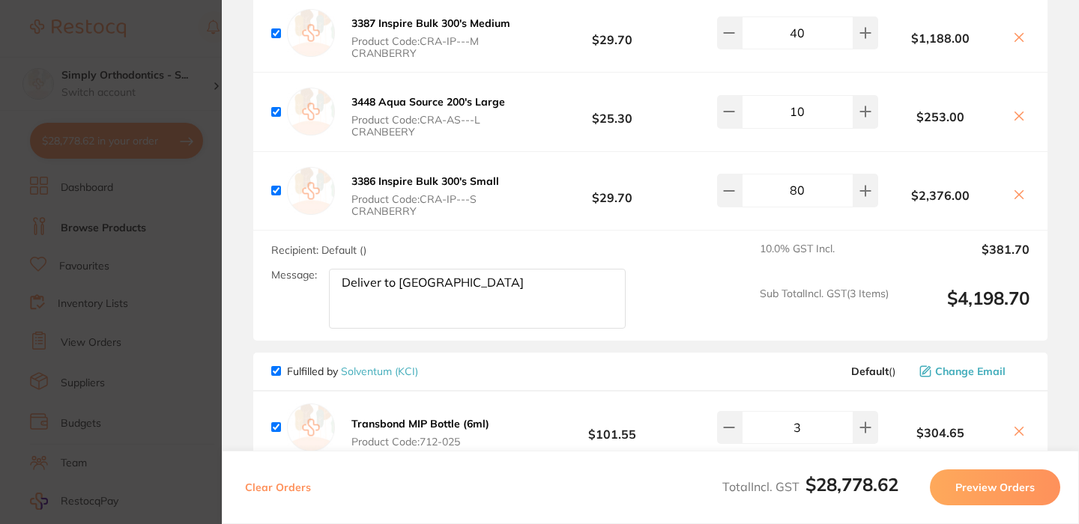
click at [793, 49] on input "40" at bounding box center [798, 32] width 112 height 33
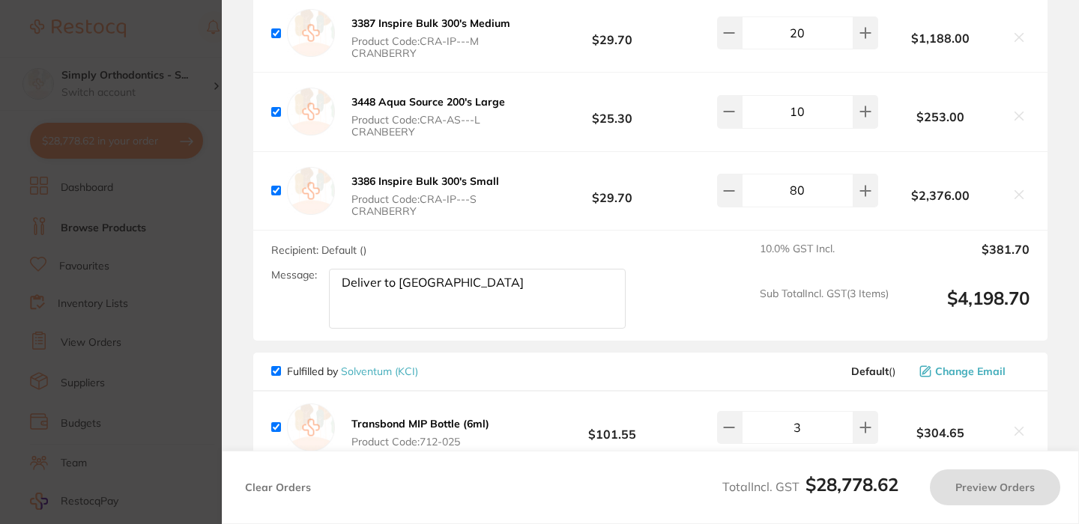
type input "20"
click at [703, 72] on div "3387 Inspire Bulk 300's Medium Product Code: CRA-IP---M CRANBERRY $29.70 20 $1,…" at bounding box center [650, 33] width 794 height 78
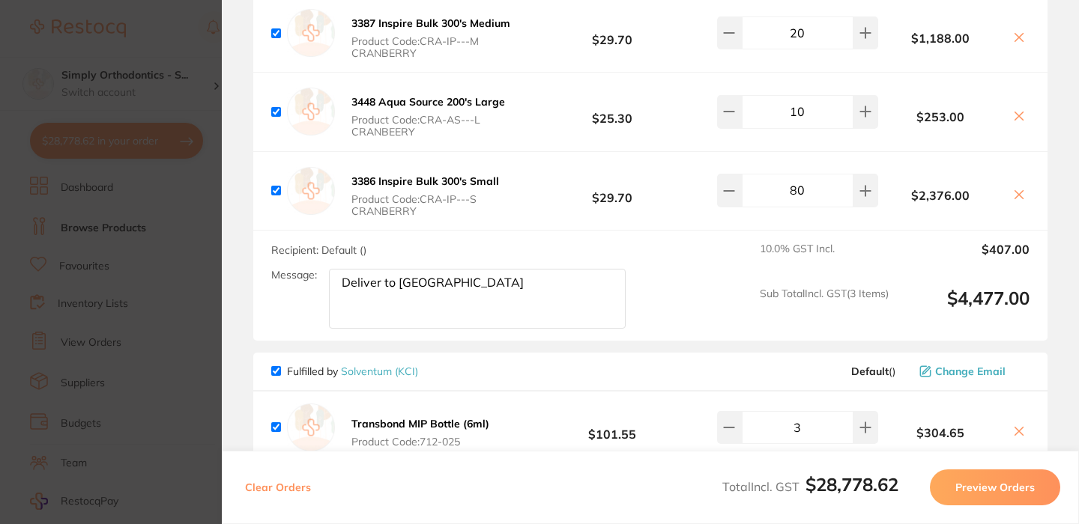
checkbox input "true"
type input "40"
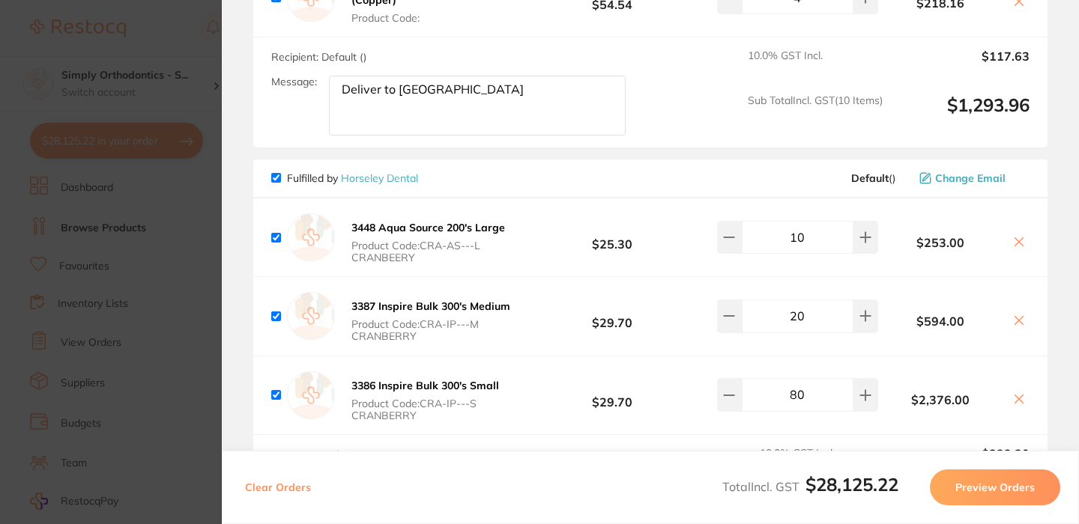
scroll to position [9135, 0]
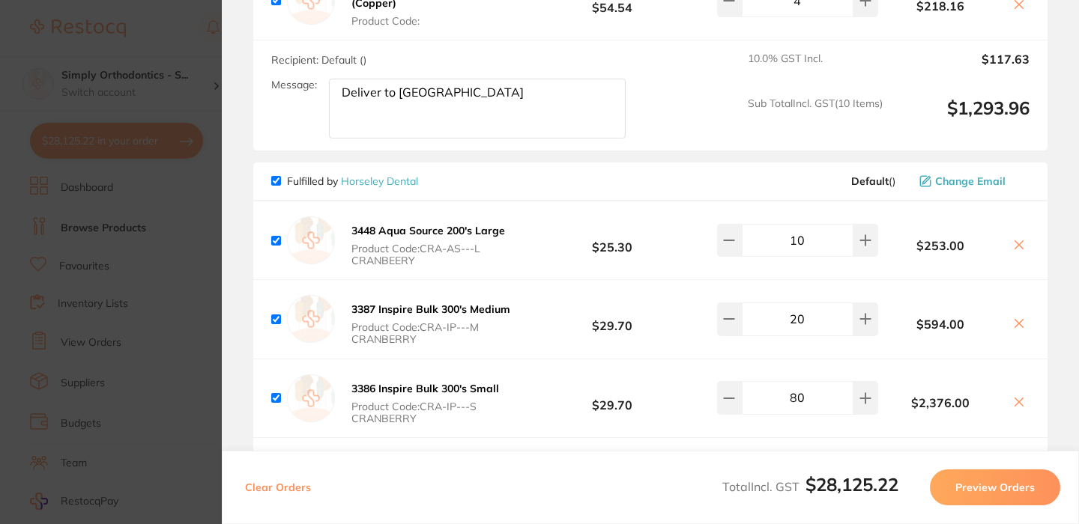
click at [181, 273] on section "Update RRP Set your pre negotiated price for this item. Item Agreed RRP (excl. …" at bounding box center [539, 262] width 1079 height 524
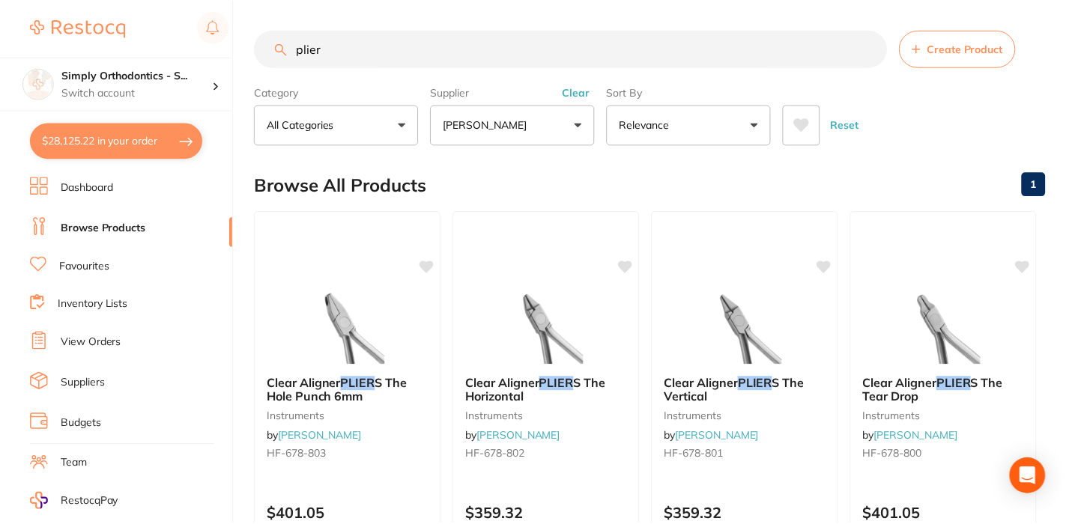
scroll to position [1, 0]
click at [870, 52] on input "plier" at bounding box center [571, 47] width 632 height 37
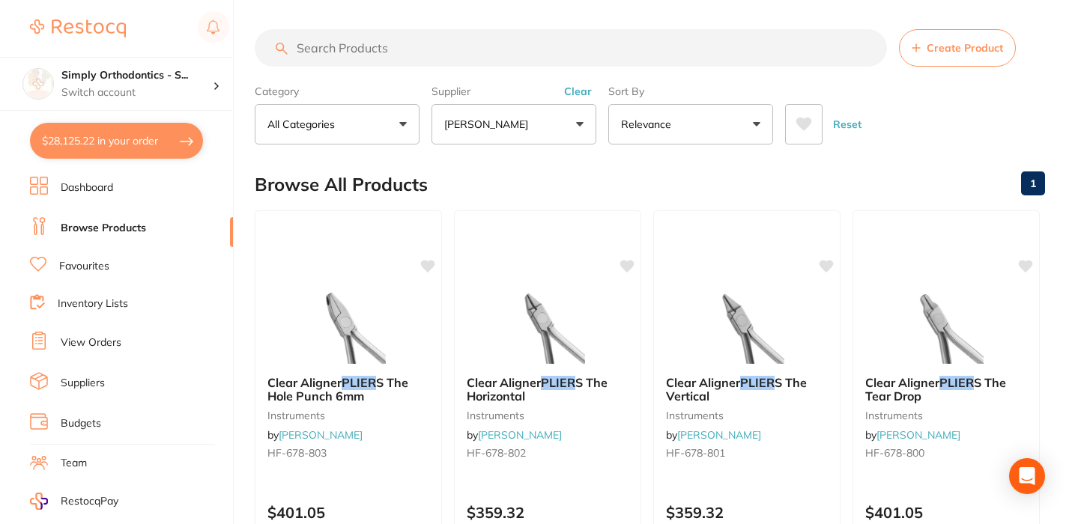
scroll to position [0, 0]
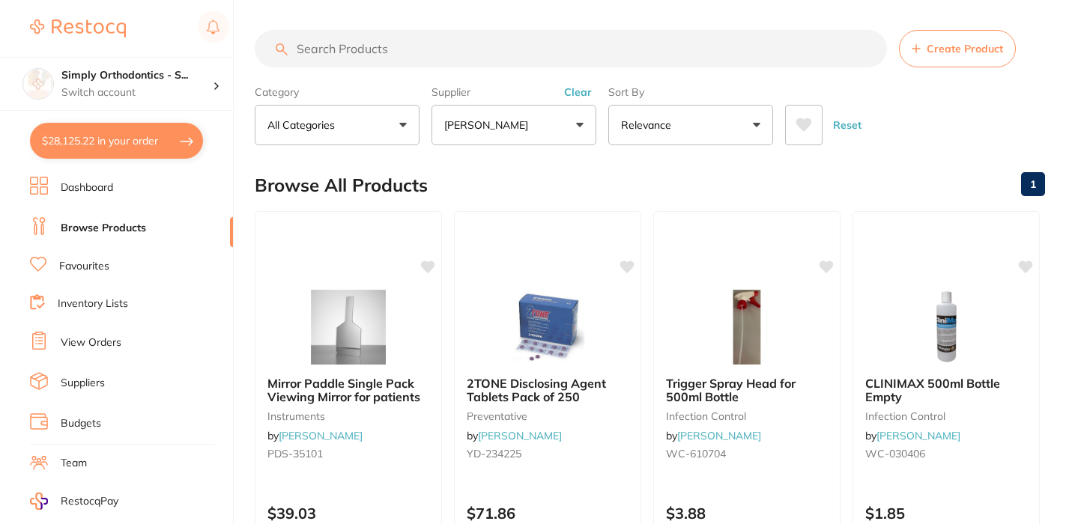
click at [575, 94] on button "Clear" at bounding box center [578, 91] width 37 height 13
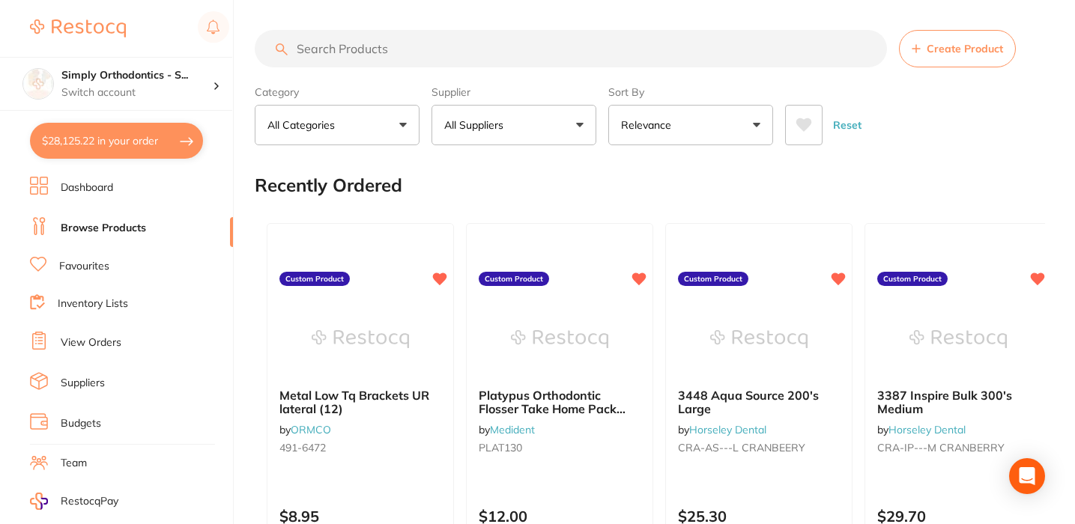
click at [570, 133] on button "All Suppliers" at bounding box center [513, 125] width 165 height 40
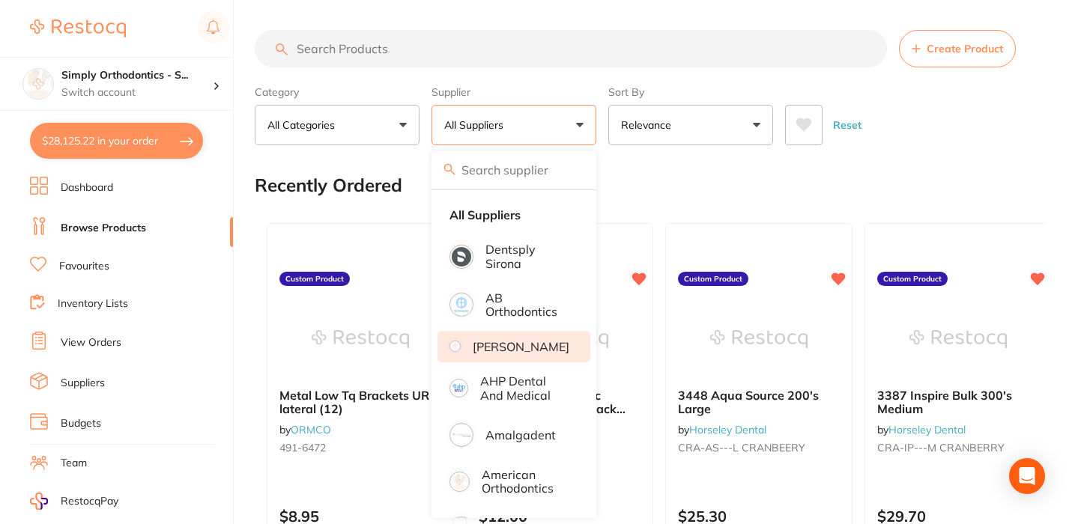
click at [505, 354] on p "[PERSON_NAME]" at bounding box center [521, 346] width 97 height 13
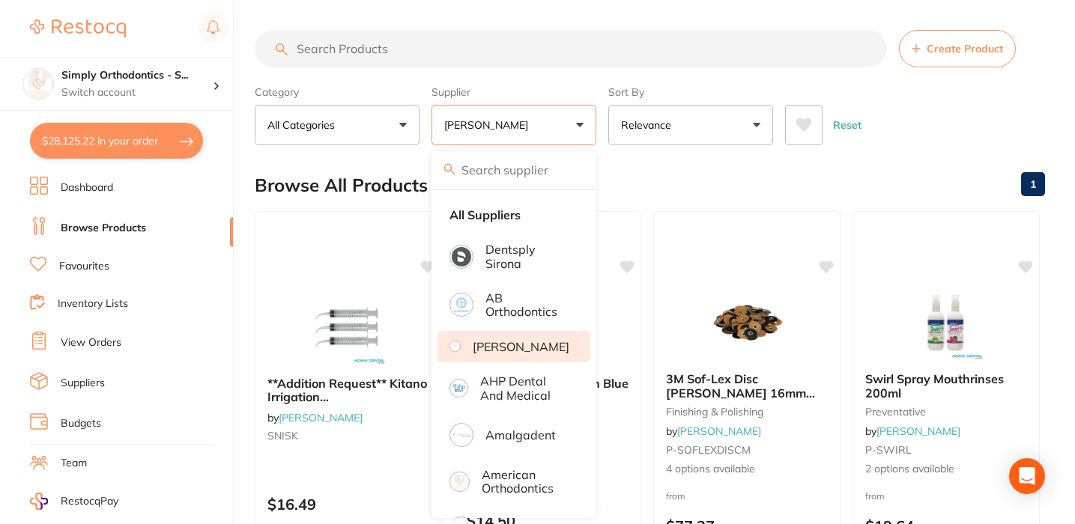
click at [954, 123] on div "Reset" at bounding box center [909, 119] width 248 height 52
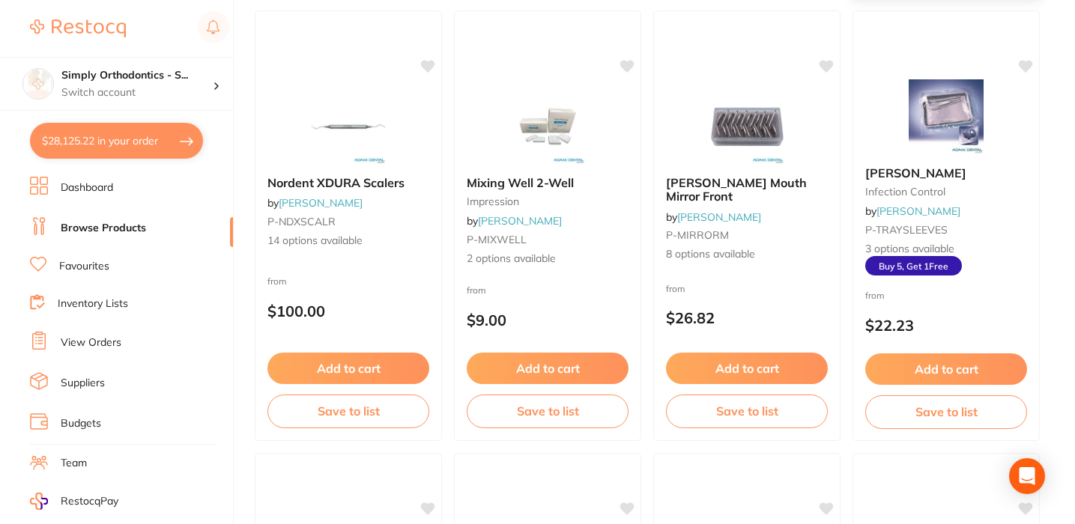
scroll to position [1087, 0]
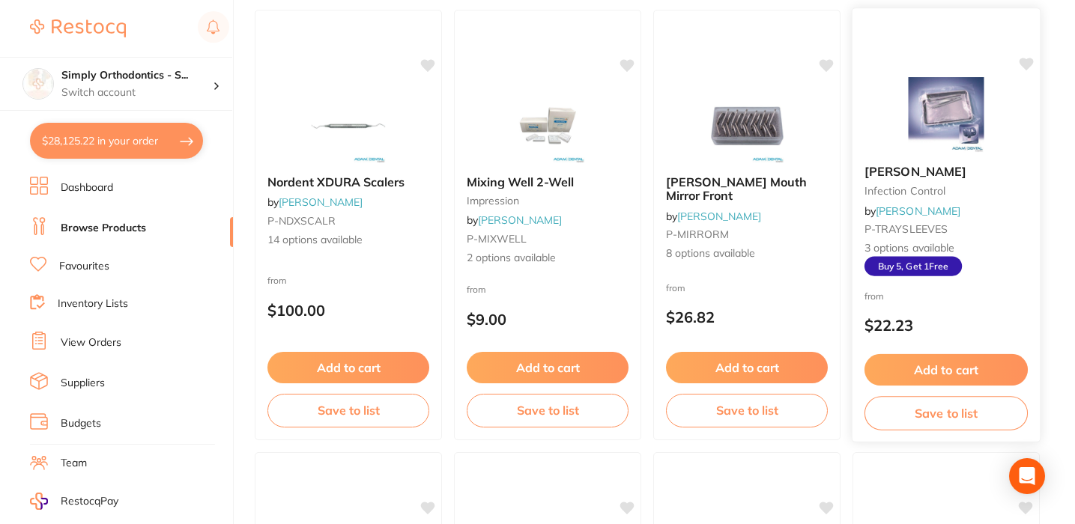
click at [948, 376] on button "Add to cart" at bounding box center [945, 370] width 163 height 32
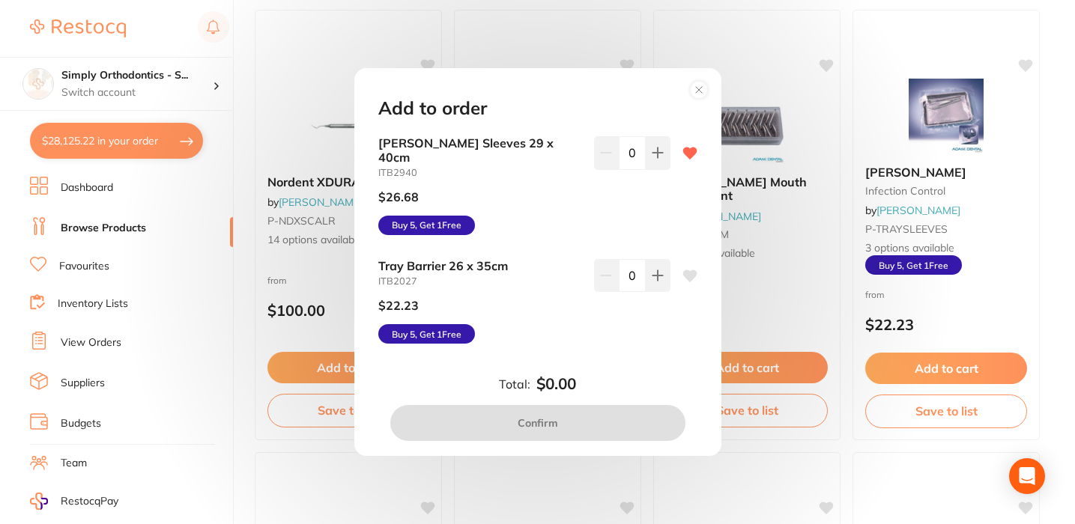
click at [630, 165] on input "0" at bounding box center [632, 152] width 27 height 33
type input "5"
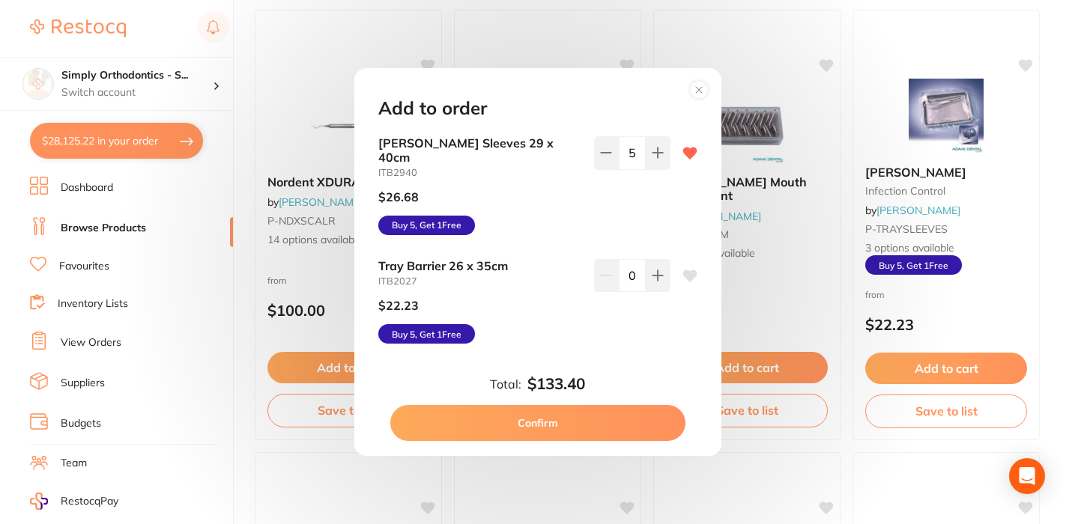
click at [526, 194] on div "$26.68" at bounding box center [480, 196] width 204 height 37
click at [548, 423] on button "Confirm" at bounding box center [537, 423] width 295 height 36
checkbox input "false"
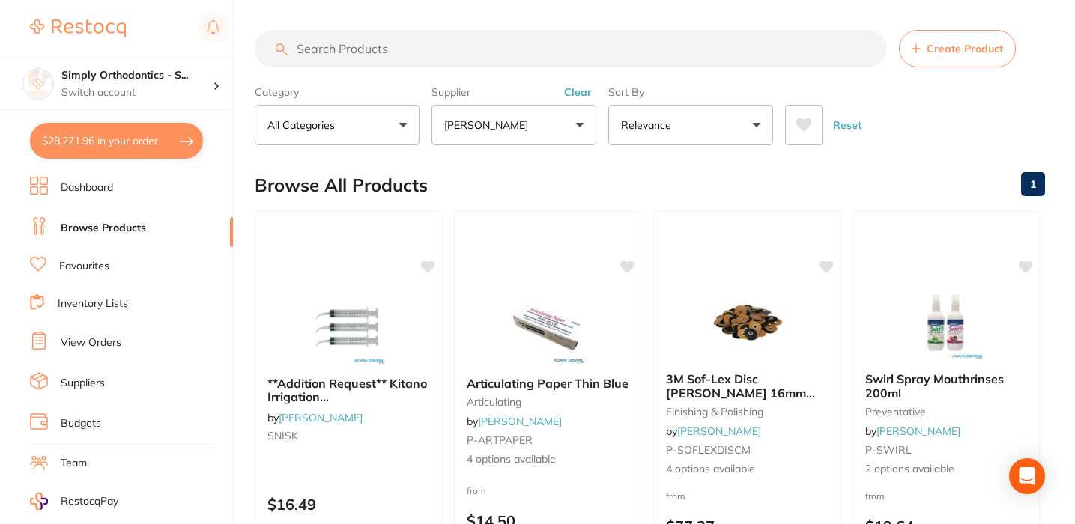
scroll to position [0, 0]
click at [578, 98] on button "Clear" at bounding box center [578, 91] width 37 height 13
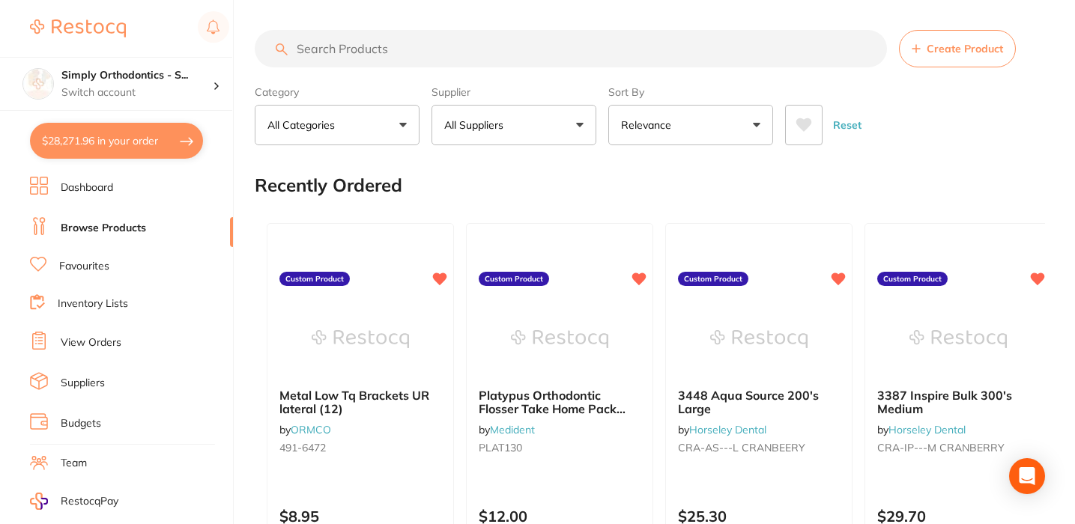
click at [474, 59] on input "search" at bounding box center [571, 48] width 632 height 37
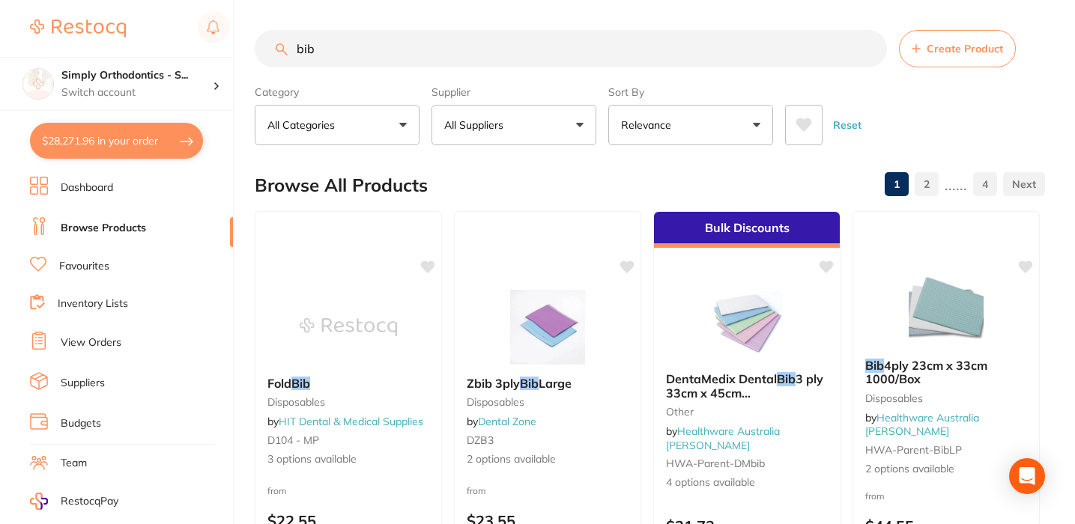
type input "bib"
click at [84, 262] on link "Favourites" at bounding box center [84, 266] width 50 height 15
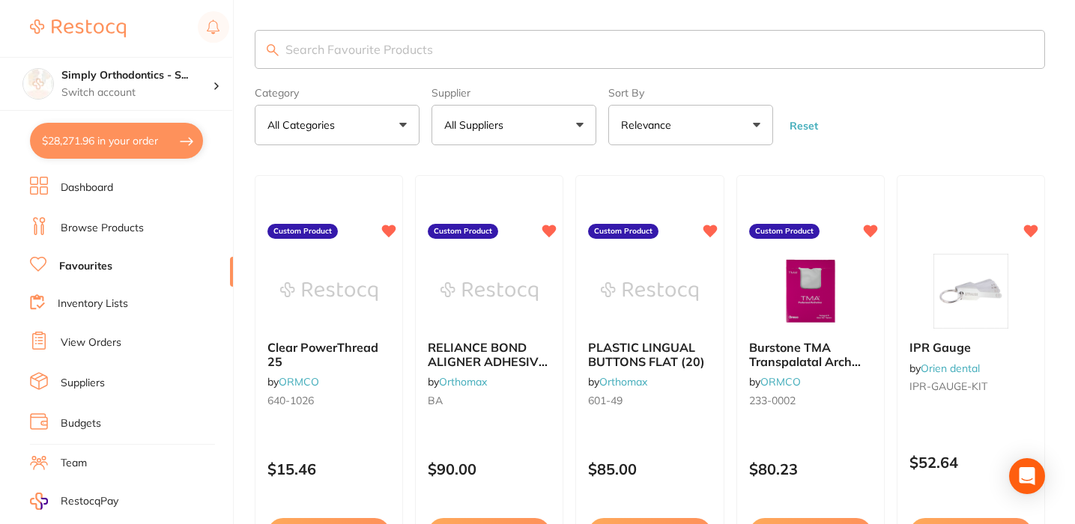
click at [317, 60] on input "search" at bounding box center [650, 49] width 790 height 39
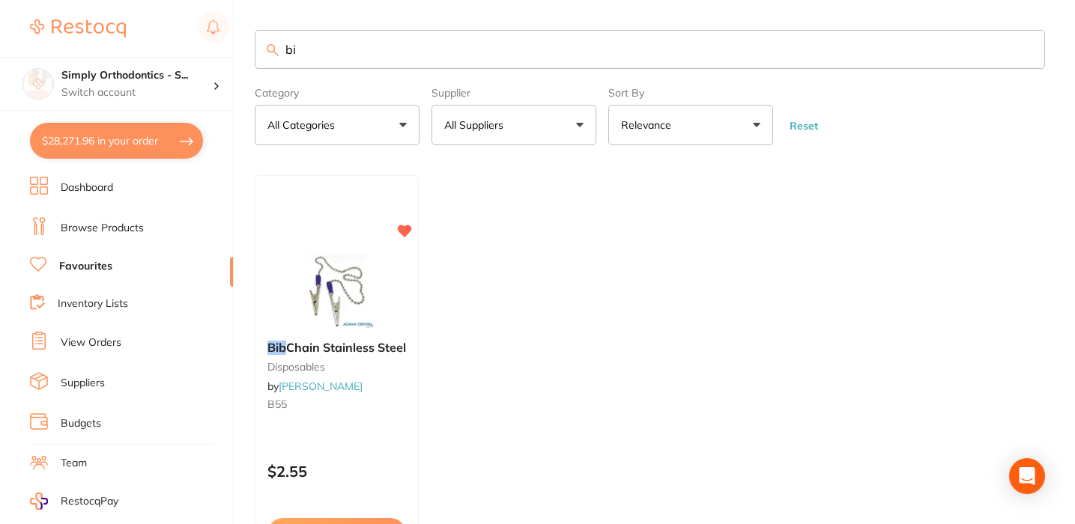
type input "b"
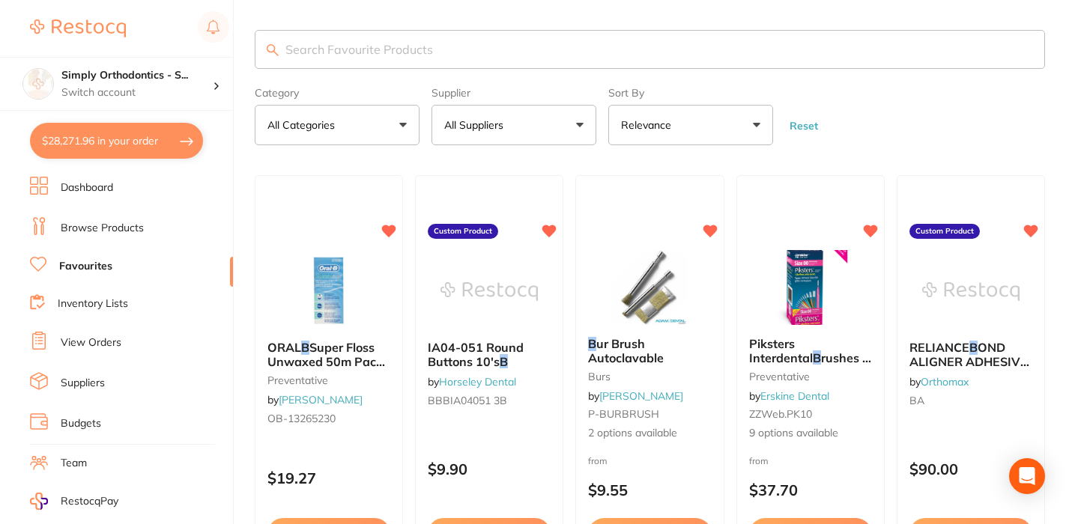
click at [112, 227] on link "Browse Products" at bounding box center [102, 228] width 83 height 15
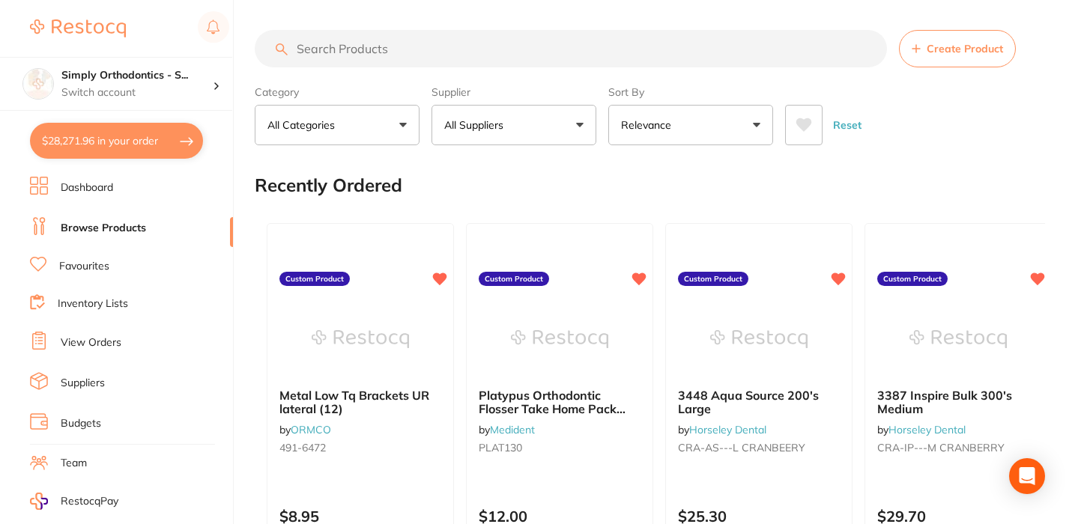
click at [366, 53] on input "search" at bounding box center [571, 48] width 632 height 37
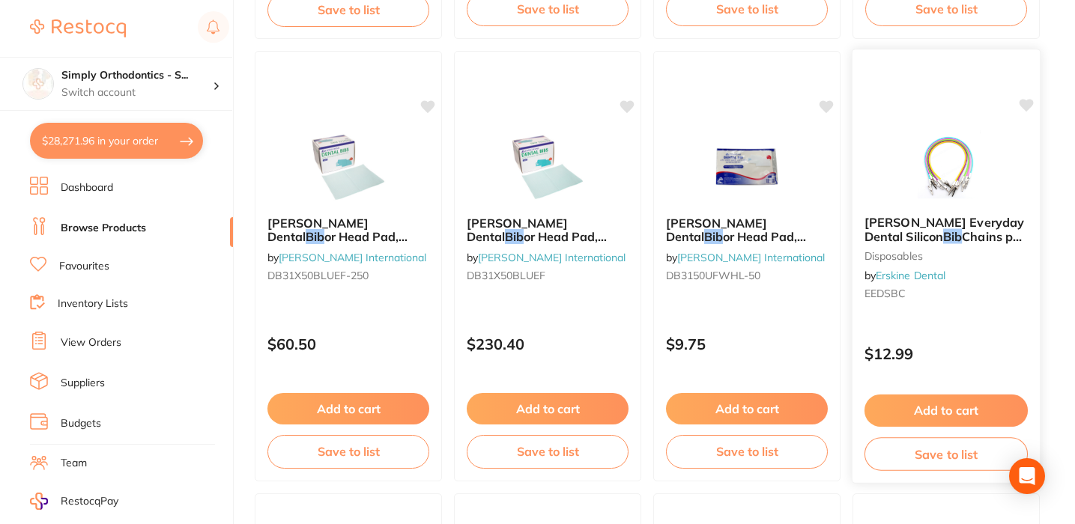
scroll to position [1490, 0]
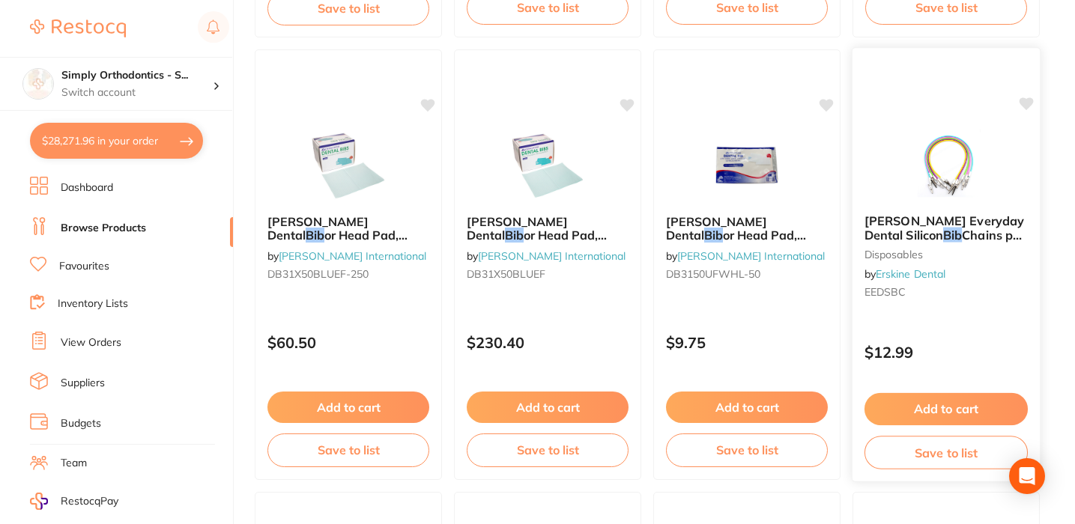
type input "bib"
click at [1028, 106] on icon at bounding box center [1026, 103] width 14 height 13
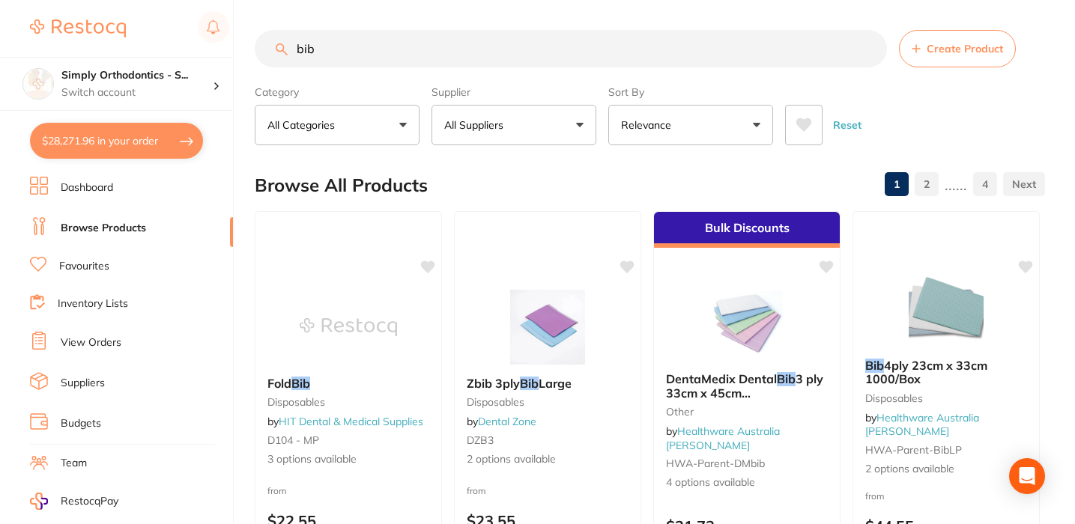
scroll to position [0, 0]
click at [86, 268] on link "Favourites" at bounding box center [84, 266] width 50 height 15
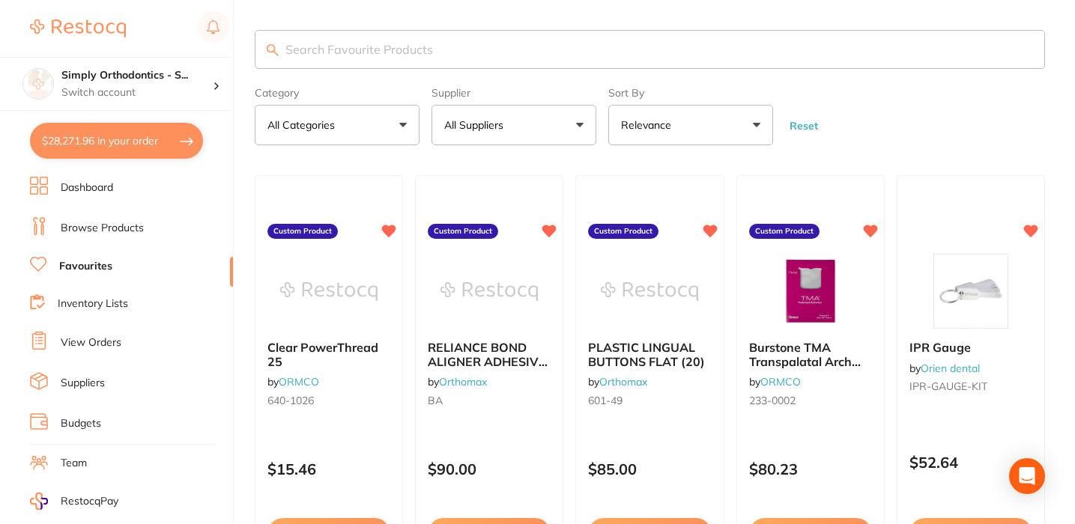
click at [90, 222] on link "Browse Products" at bounding box center [102, 228] width 83 height 15
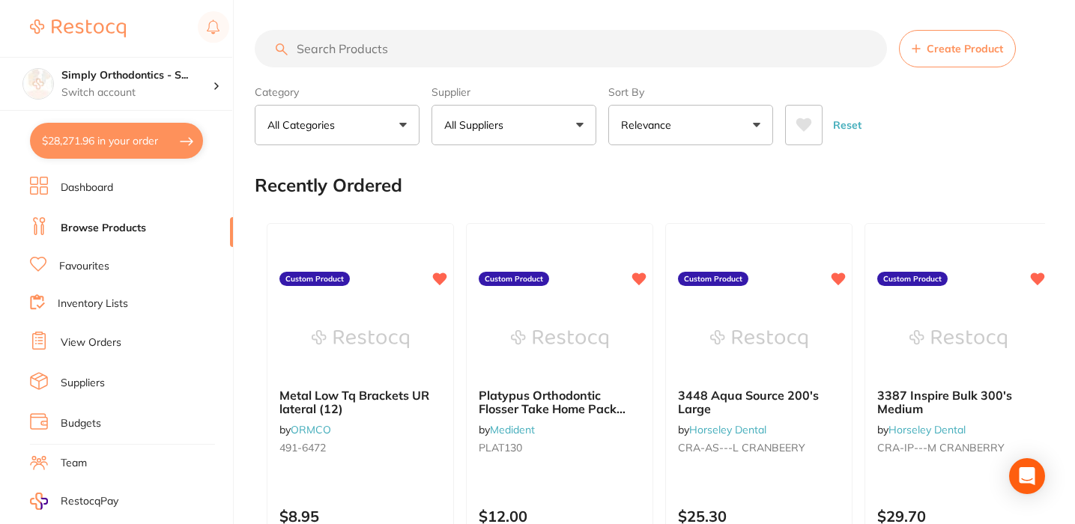
drag, startPoint x: 566, startPoint y: 124, endPoint x: 581, endPoint y: 127, distance: 15.1
click at [566, 124] on button "All Suppliers" at bounding box center [513, 125] width 165 height 40
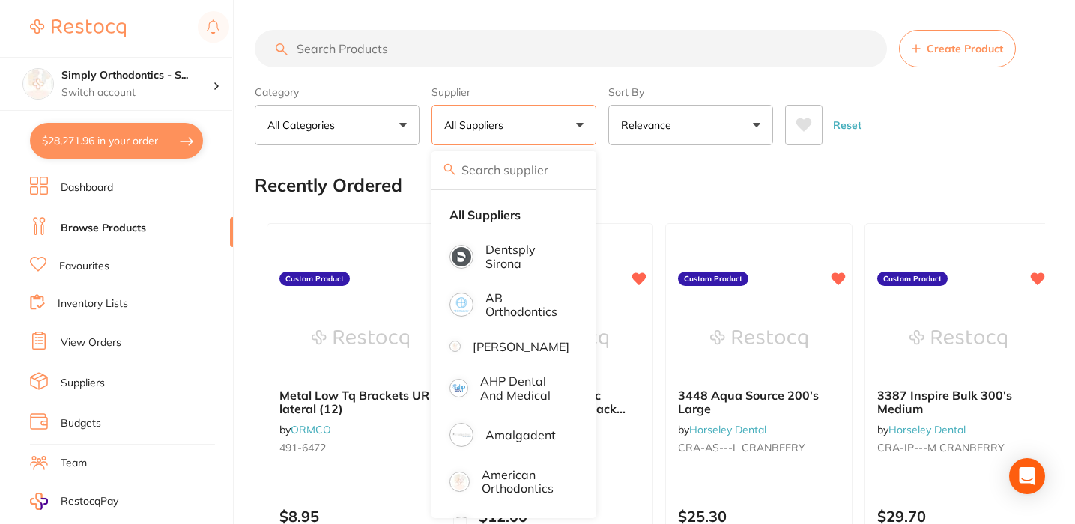
click at [581, 127] on button "All Suppliers" at bounding box center [513, 125] width 165 height 40
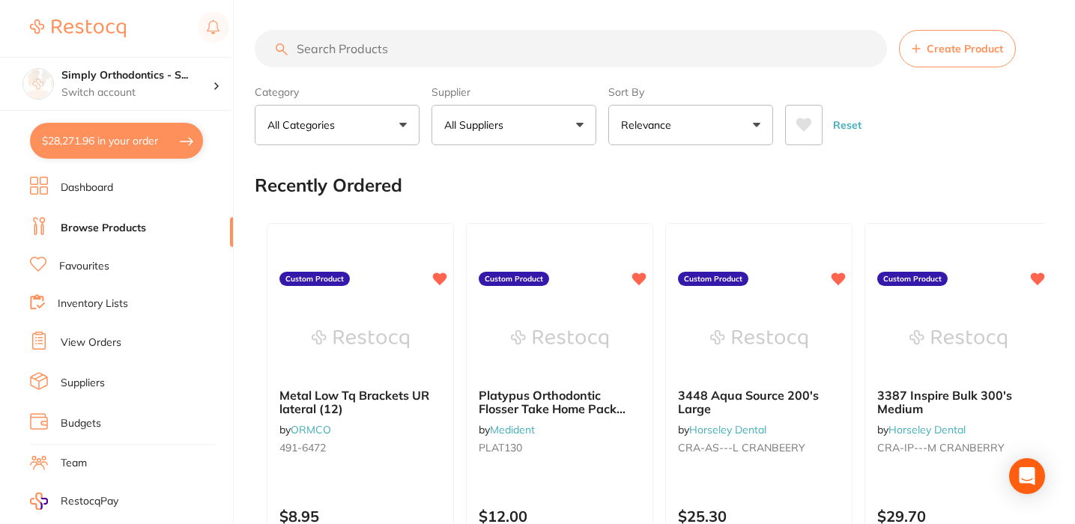
click at [583, 123] on button "All Suppliers" at bounding box center [513, 125] width 165 height 40
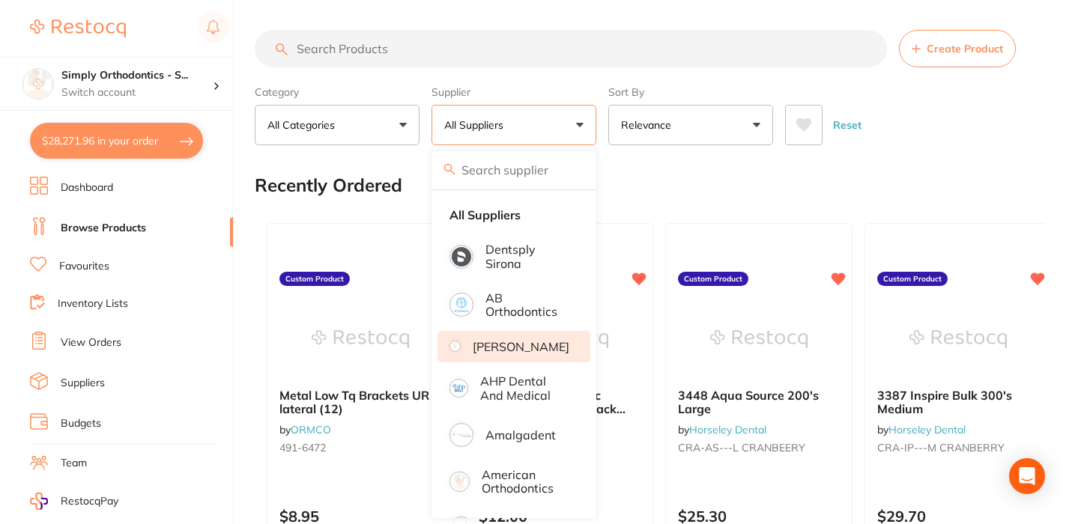
click at [501, 363] on li "[PERSON_NAME]" at bounding box center [513, 346] width 153 height 31
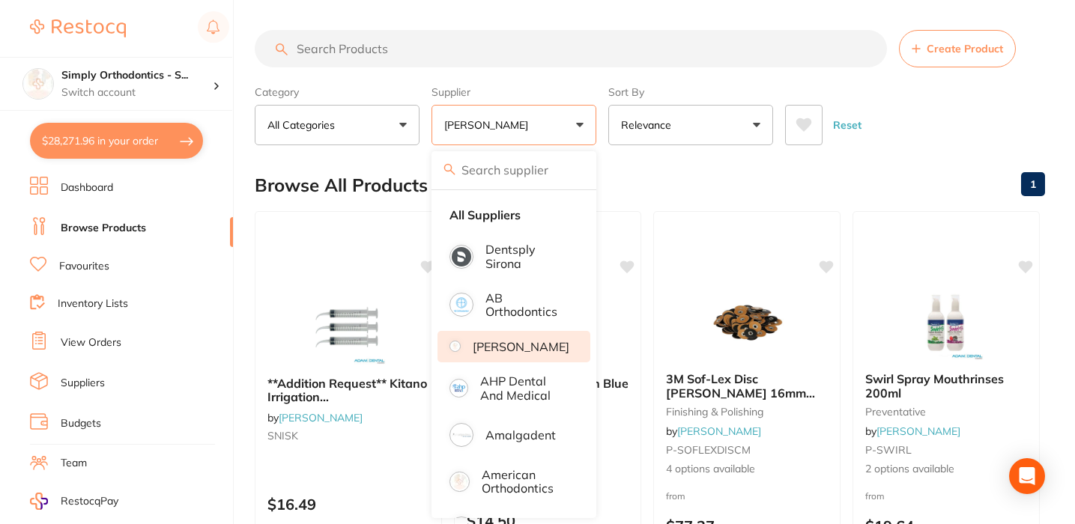
click at [958, 134] on div "Reset" at bounding box center [909, 119] width 248 height 52
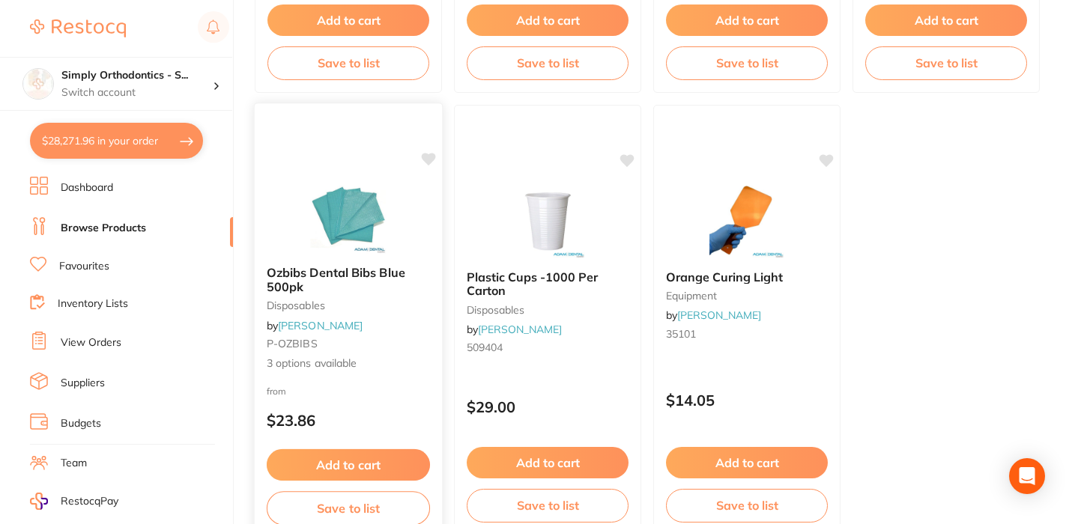
scroll to position [4090, 0]
click at [425, 159] on icon at bounding box center [429, 160] width 14 height 13
click at [323, 272] on span "Ozbibs Dental Bibs Blue 500pk" at bounding box center [336, 280] width 139 height 29
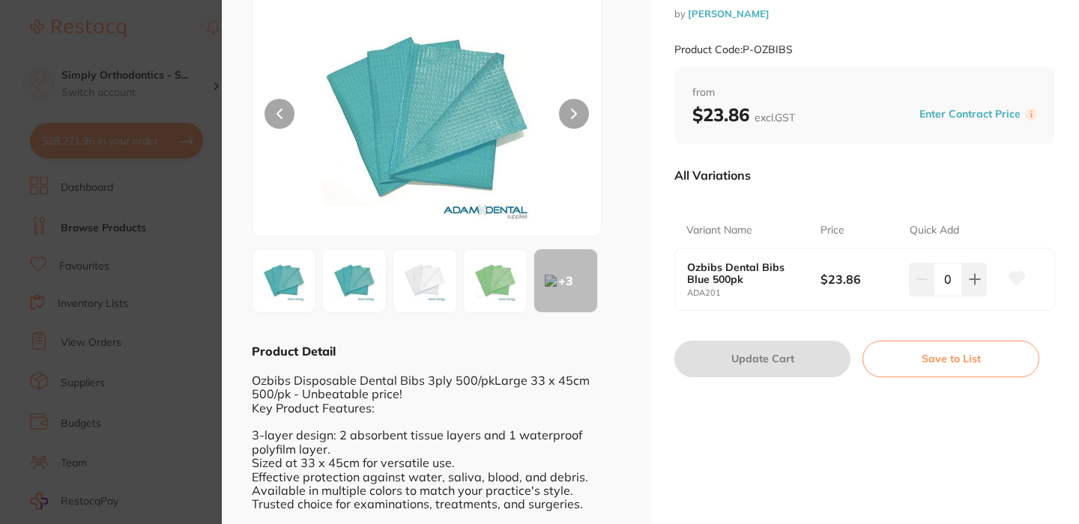
scroll to position [100, 0]
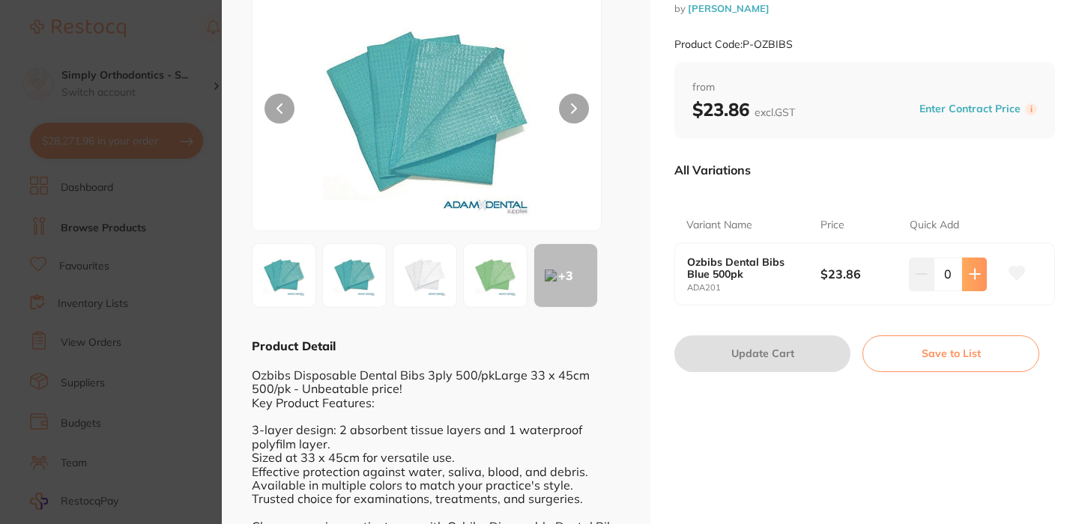
click at [980, 279] on button at bounding box center [974, 274] width 25 height 33
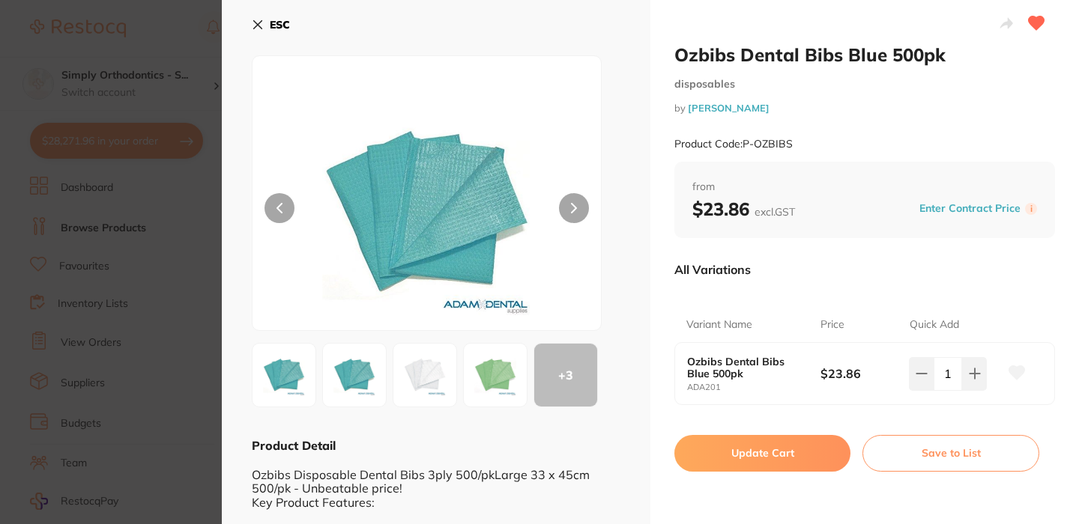
scroll to position [0, 0]
click at [969, 372] on icon at bounding box center [974, 374] width 10 height 10
click at [920, 368] on icon at bounding box center [921, 374] width 12 height 12
type input "1"
click at [767, 447] on button "Update Cart" at bounding box center [762, 453] width 176 height 36
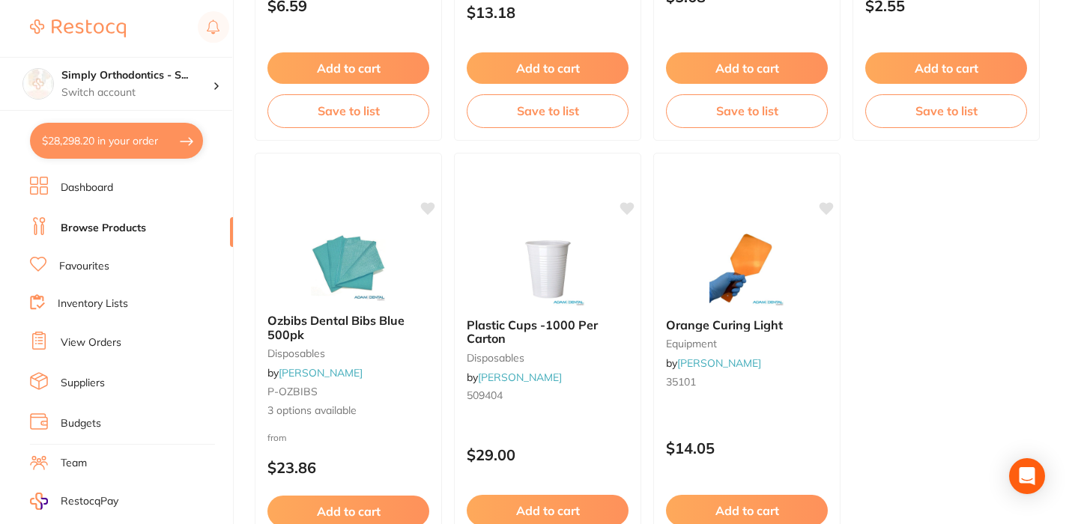
scroll to position [4037, 0]
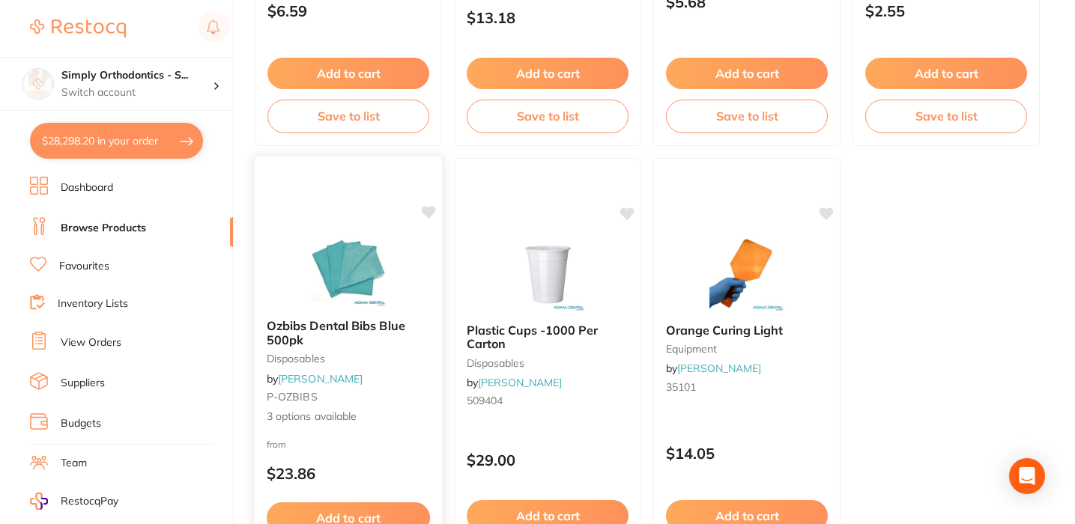
click at [349, 331] on span "Ozbibs Dental Bibs Blue 500pk" at bounding box center [336, 332] width 139 height 29
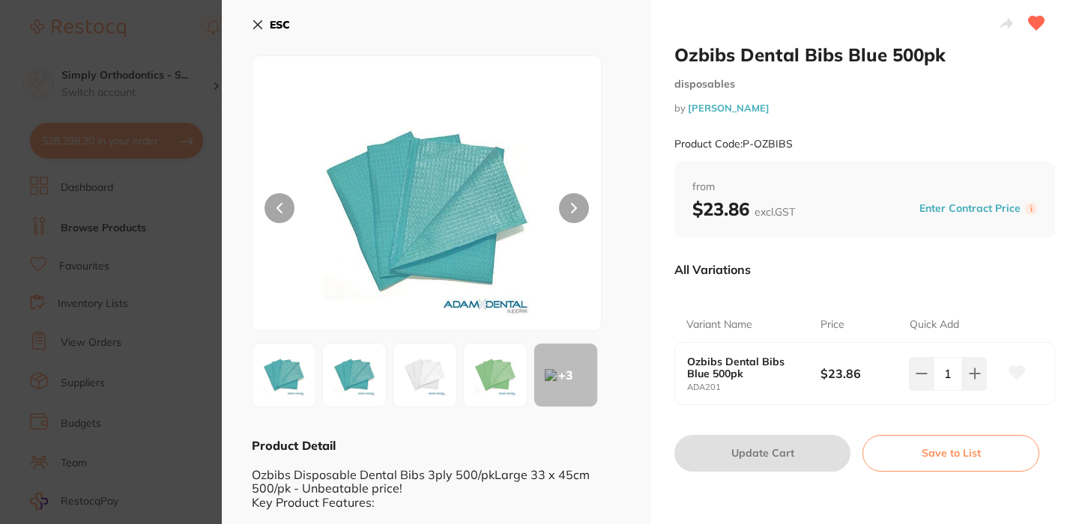
click at [264, 22] on button "ESC" at bounding box center [271, 24] width 38 height 25
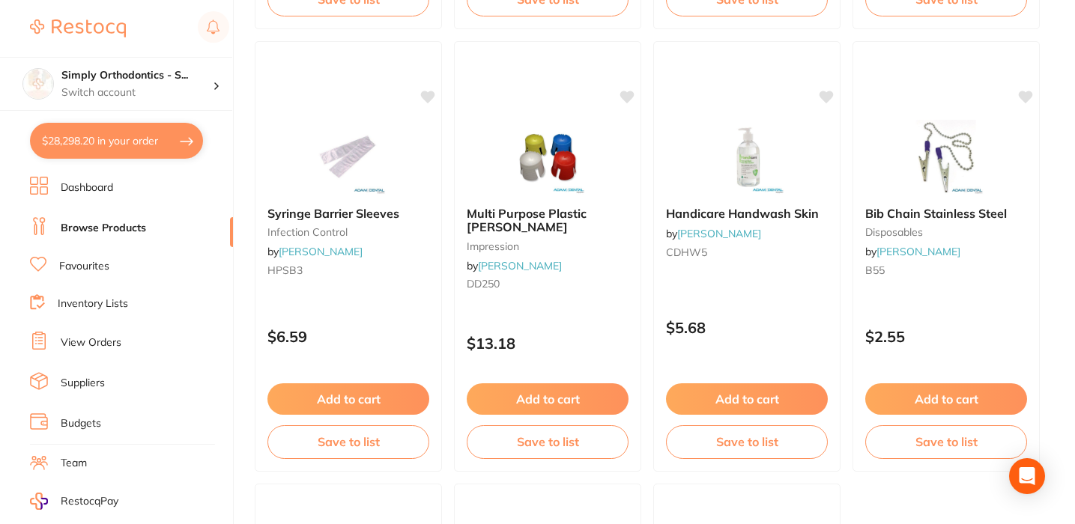
scroll to position [3714, 0]
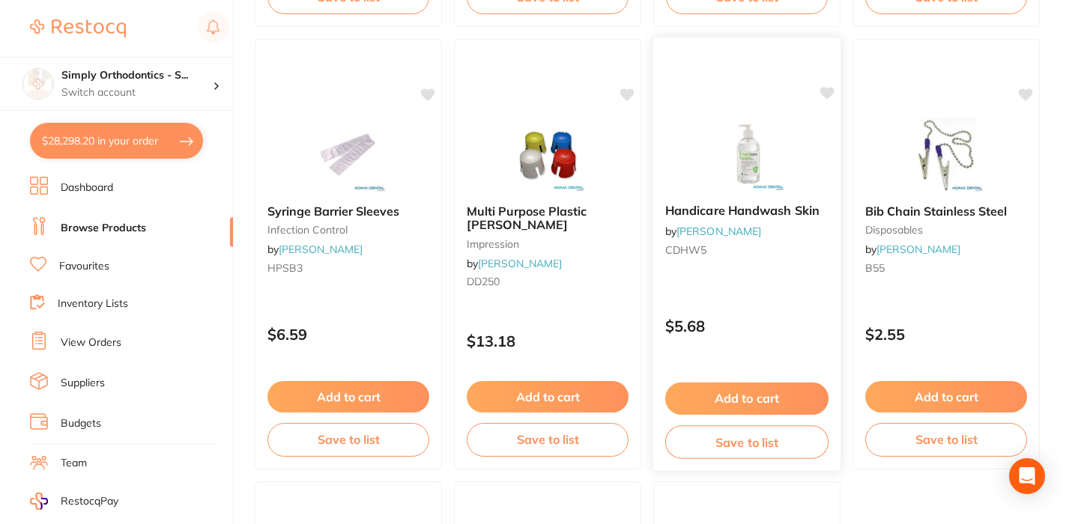
click at [716, 395] on button "Add to cart" at bounding box center [746, 399] width 163 height 32
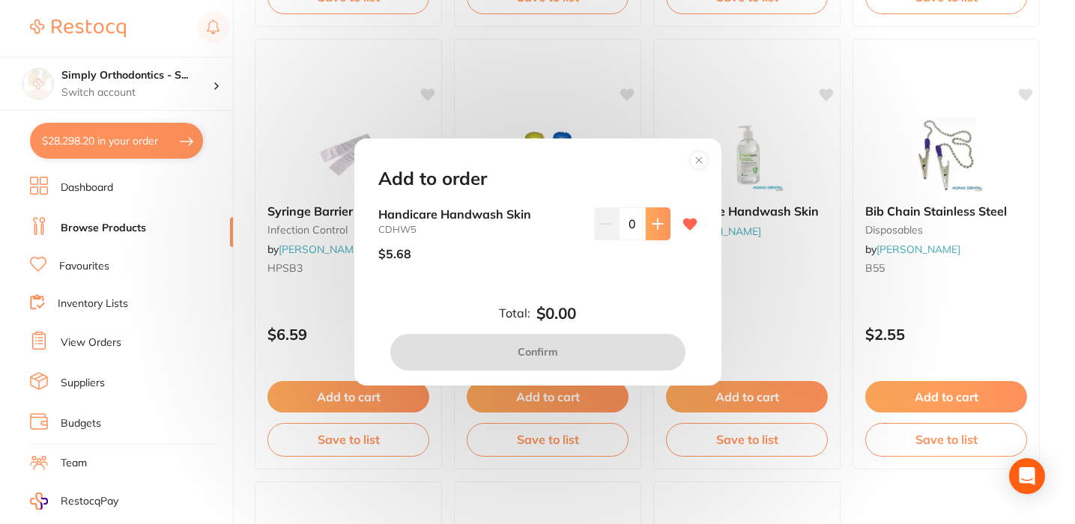
click at [655, 219] on icon at bounding box center [658, 224] width 12 height 12
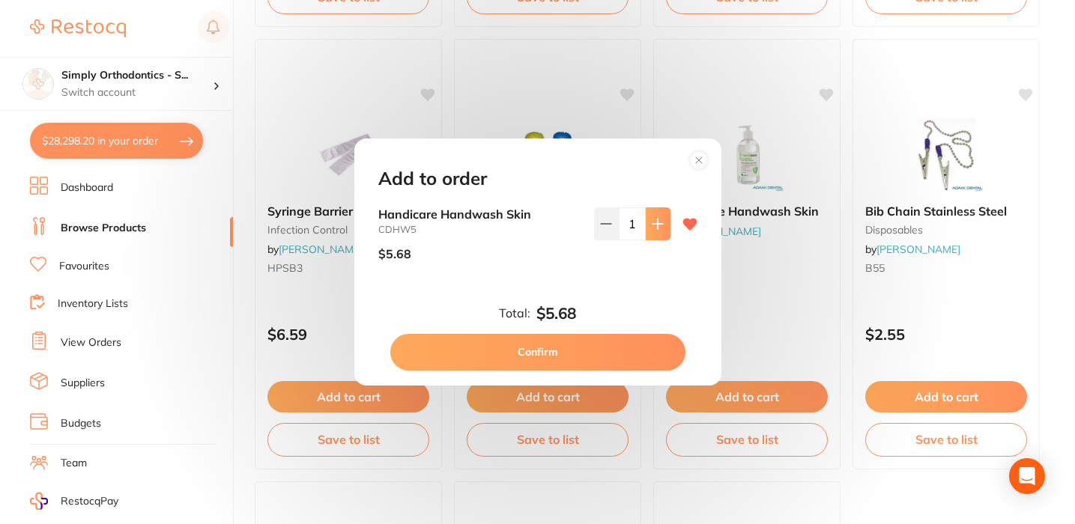
click at [655, 219] on icon at bounding box center [658, 224] width 12 height 12
click at [657, 232] on button at bounding box center [658, 223] width 25 height 33
type input "4"
click at [530, 348] on button "Confirm" at bounding box center [537, 352] width 295 height 36
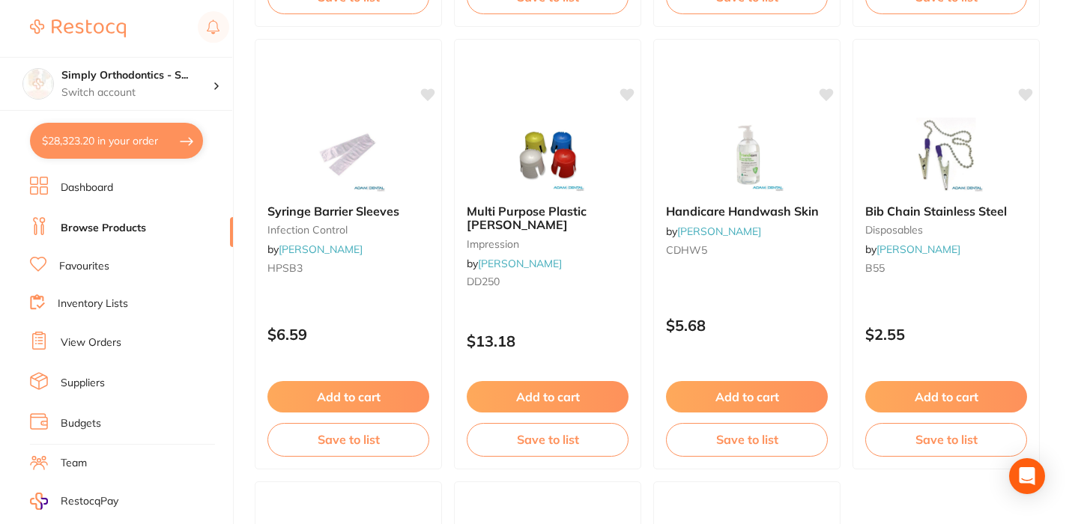
click at [150, 136] on button "$28,323.20 in your order" at bounding box center [116, 141] width 173 height 36
checkbox input "true"
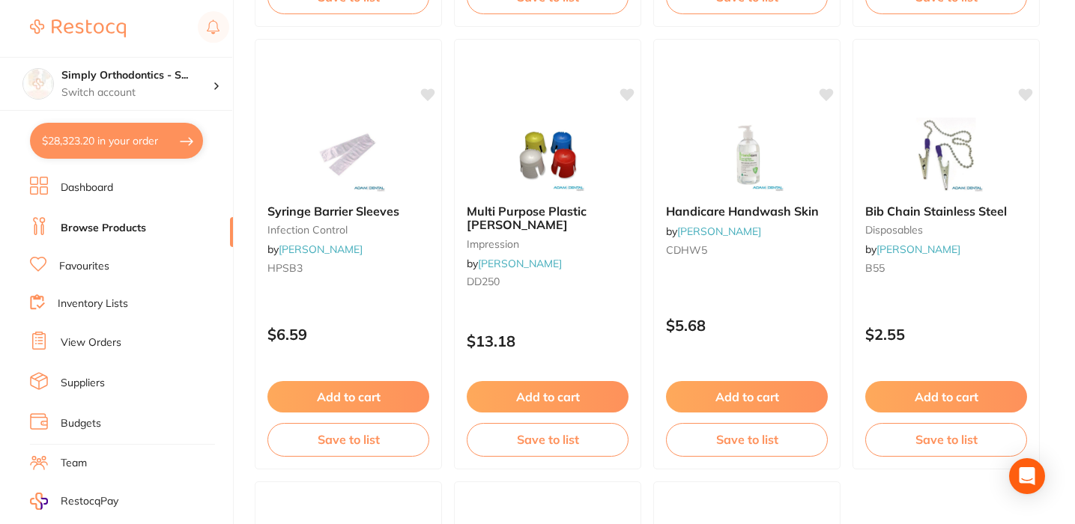
checkbox input "true"
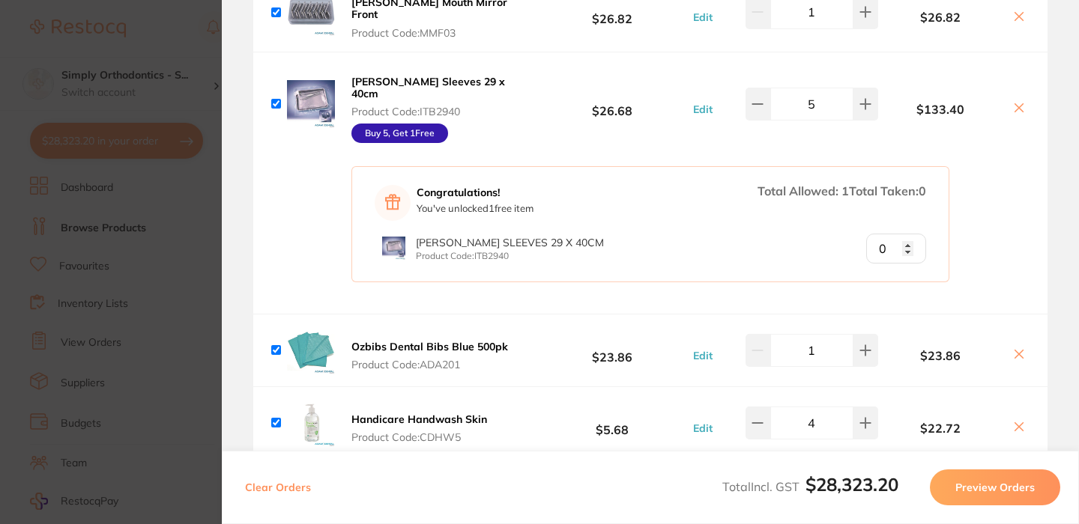
scroll to position [2243, 0]
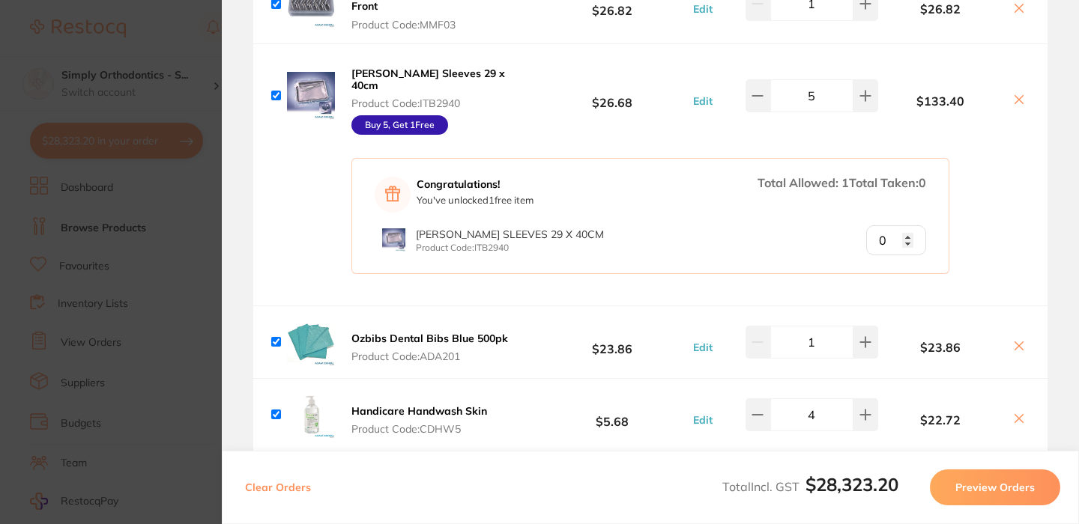
click at [906, 231] on input "0" at bounding box center [896, 240] width 60 height 30
click at [903, 230] on input "1" at bounding box center [896, 240] width 60 height 30
click at [904, 237] on input "0" at bounding box center [896, 240] width 60 height 30
type input "1"
click at [903, 229] on input "1" at bounding box center [896, 240] width 60 height 30
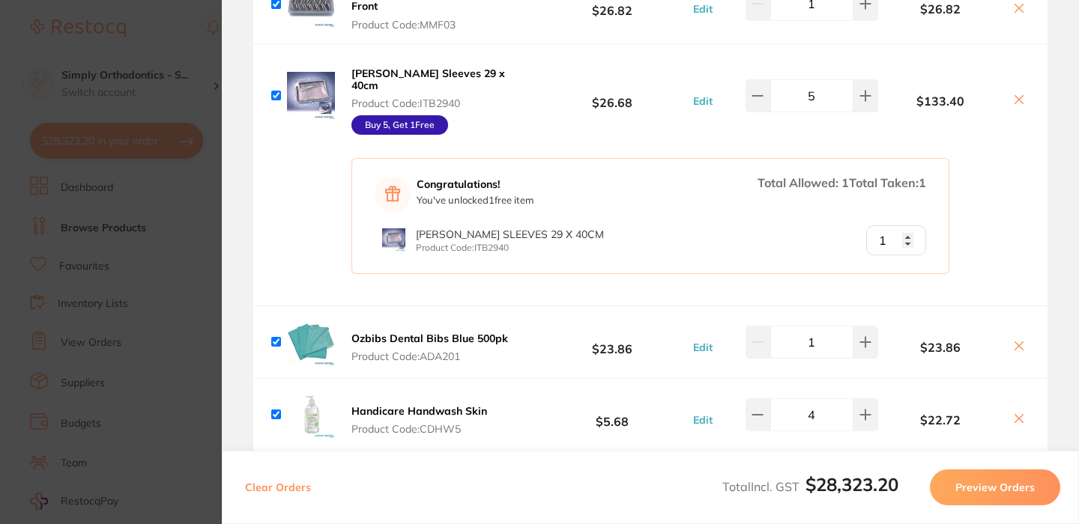
click at [972, 240] on div "Congratulations! You've unlocked 1 free item Total Allowed: 1 Total Taken: 1 Tr…" at bounding box center [650, 227] width 794 height 158
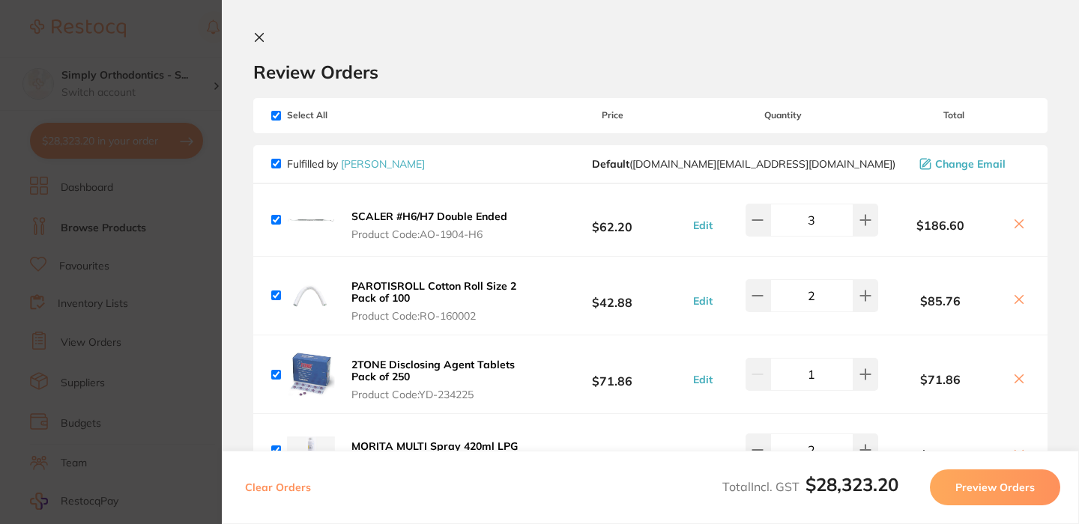
scroll to position [0, 0]
click at [258, 34] on icon at bounding box center [259, 37] width 12 height 12
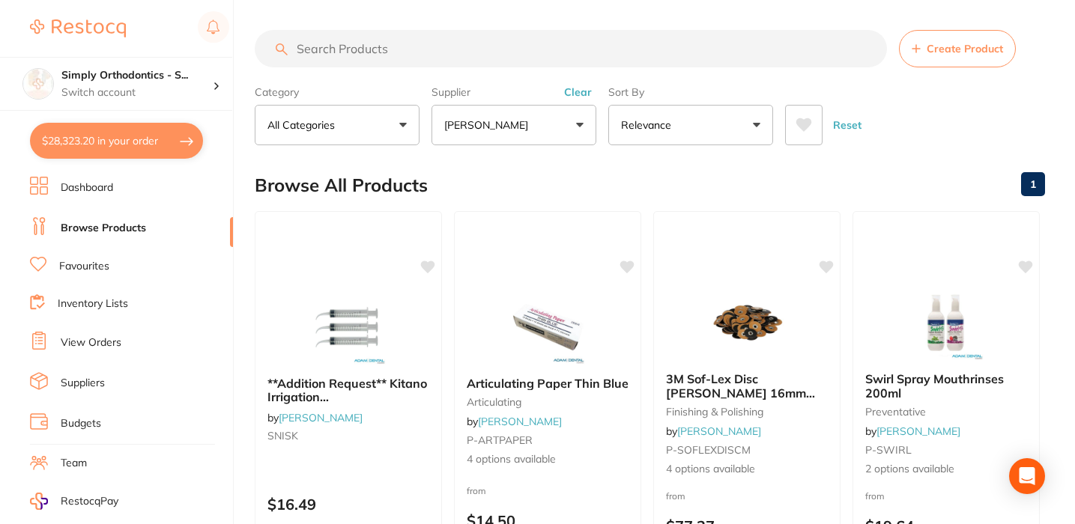
click at [718, 31] on input "search" at bounding box center [571, 48] width 632 height 37
